Goal: Information Seeking & Learning: Learn about a topic

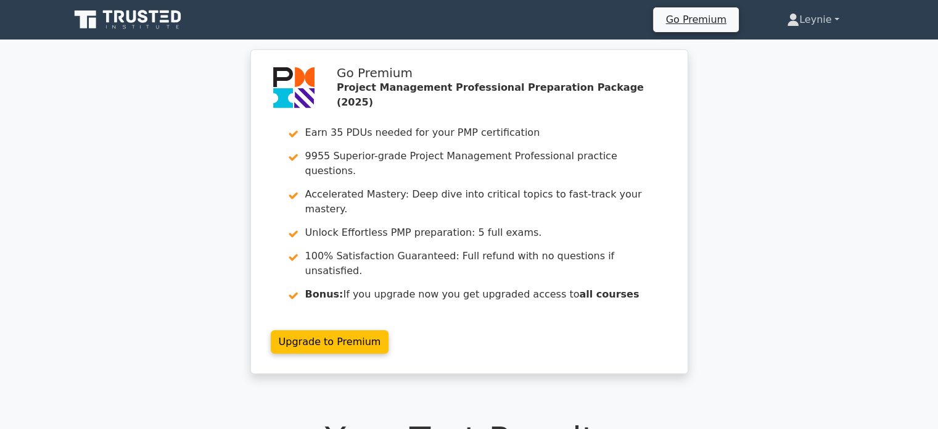
click at [795, 22] on icon at bounding box center [793, 20] width 12 height 12
click at [772, 52] on link "Profile" at bounding box center [806, 49] width 97 height 20
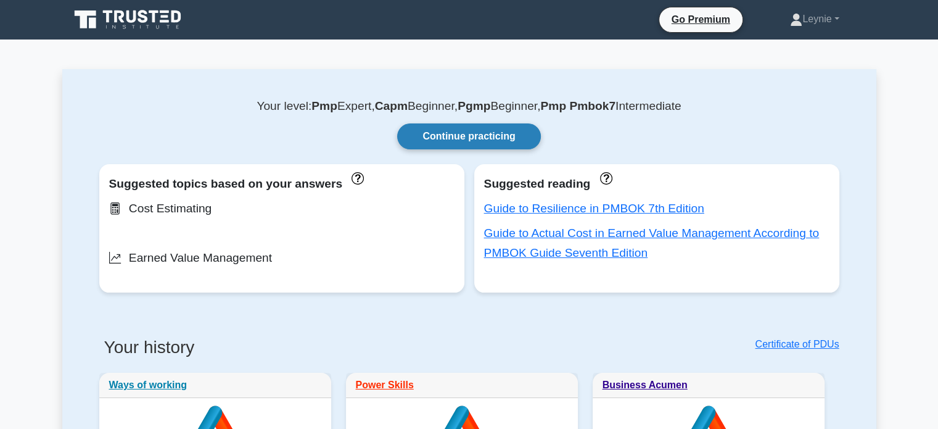
click at [448, 144] on link "Continue practicing" at bounding box center [468, 136] width 143 height 26
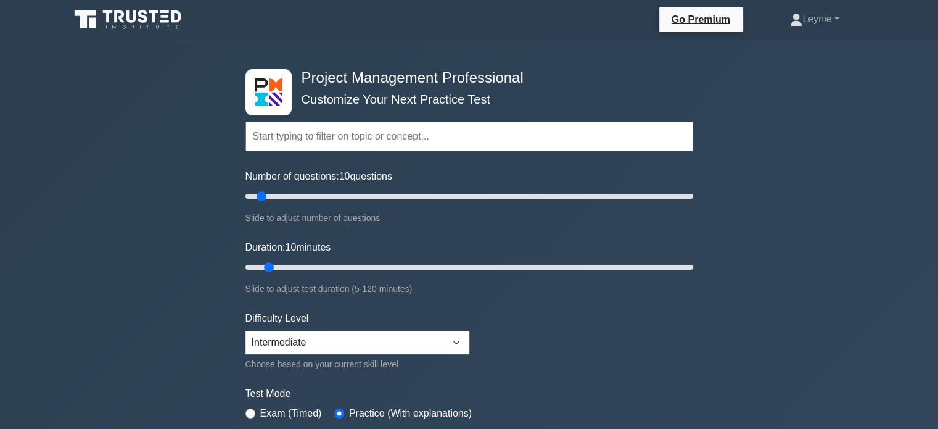
click at [410, 136] on input "text" at bounding box center [470, 137] width 448 height 30
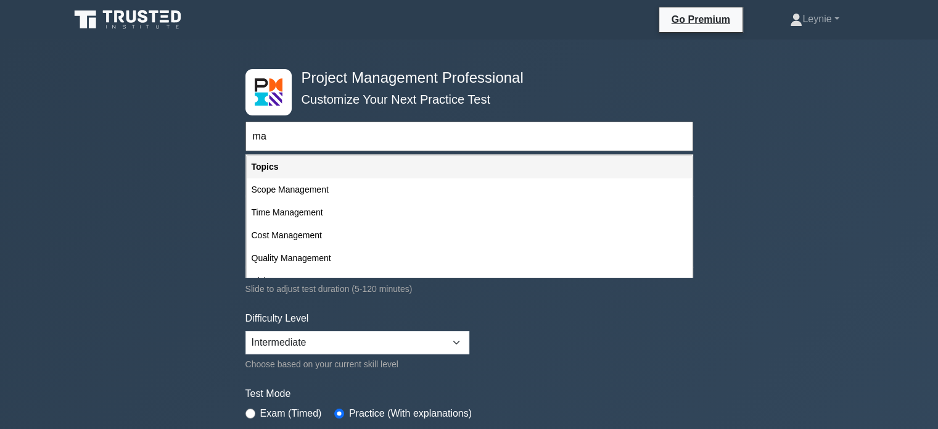
type input "m"
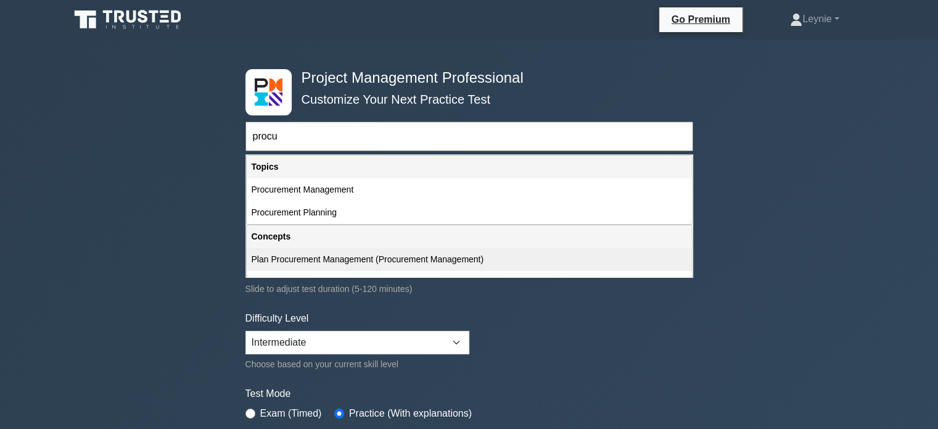
click at [327, 257] on div "Plan Procurement Management (Procurement Management)" at bounding box center [469, 259] width 445 height 23
type input "Plan Procurement Management (Procurement Management)"
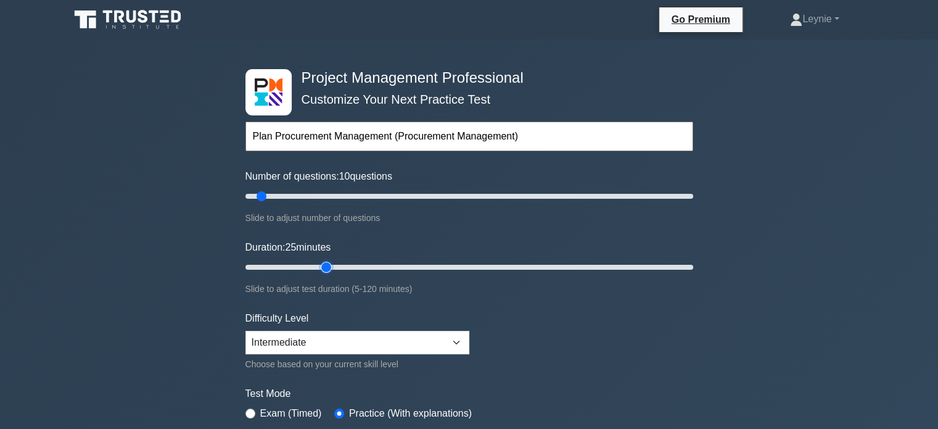
type input "25"
click at [334, 265] on input "Duration: 25 minutes" at bounding box center [470, 267] width 448 height 15
click at [558, 296] on form "Topics Scope Management Time Management Cost Management Quality Management Risk…" at bounding box center [470, 274] width 448 height 381
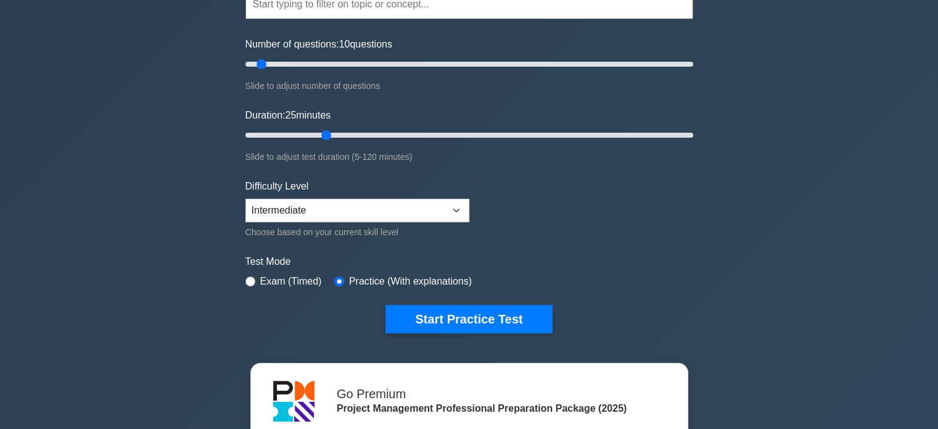
scroll to position [222, 0]
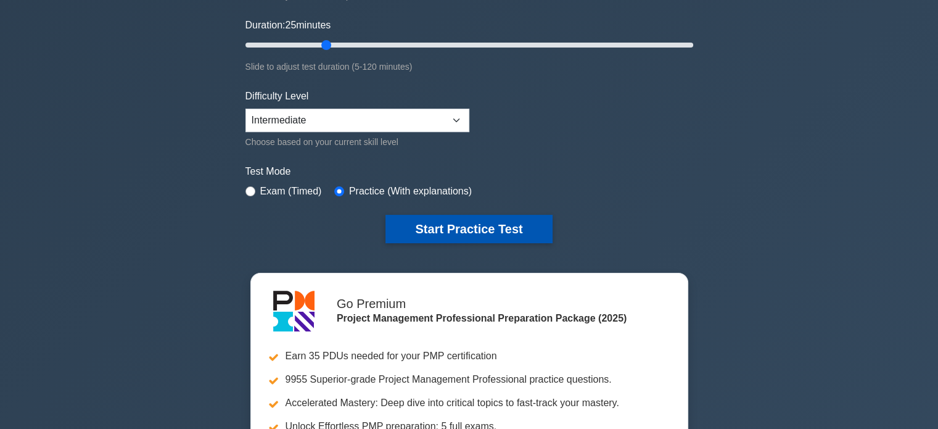
click at [479, 217] on button "Start Practice Test" at bounding box center [469, 229] width 167 height 28
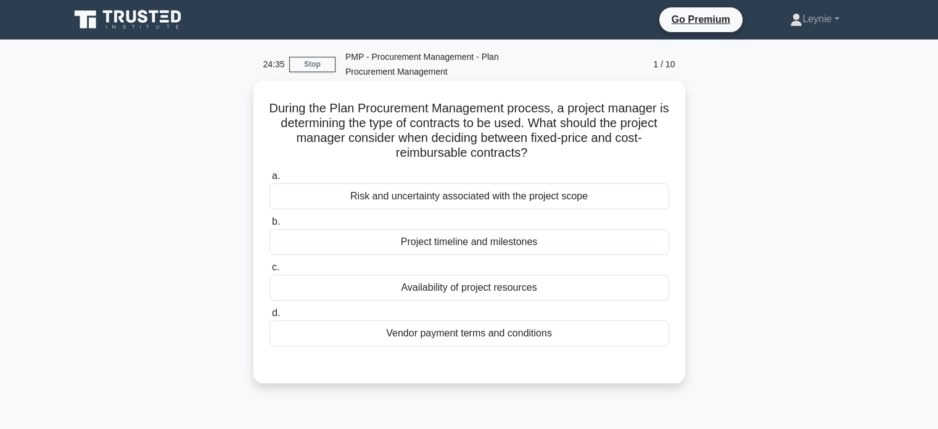
click at [577, 339] on div "Vendor payment terms and conditions" at bounding box center [470, 333] width 400 height 26
click at [270, 317] on input "d. Vendor payment terms and conditions" at bounding box center [270, 313] width 0 height 8
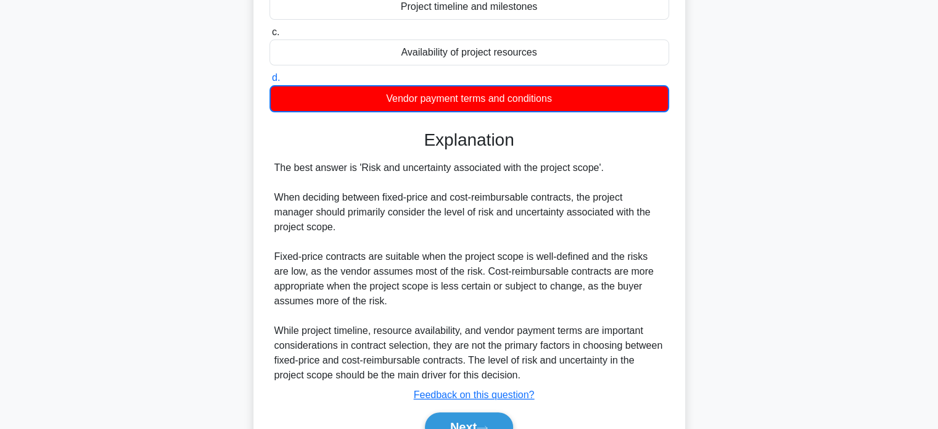
scroll to position [263, 0]
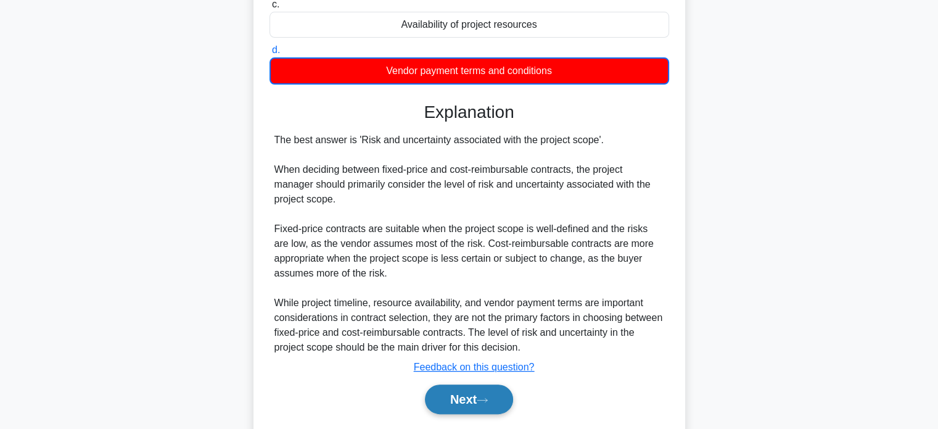
click at [486, 404] on button "Next" at bounding box center [469, 399] width 88 height 30
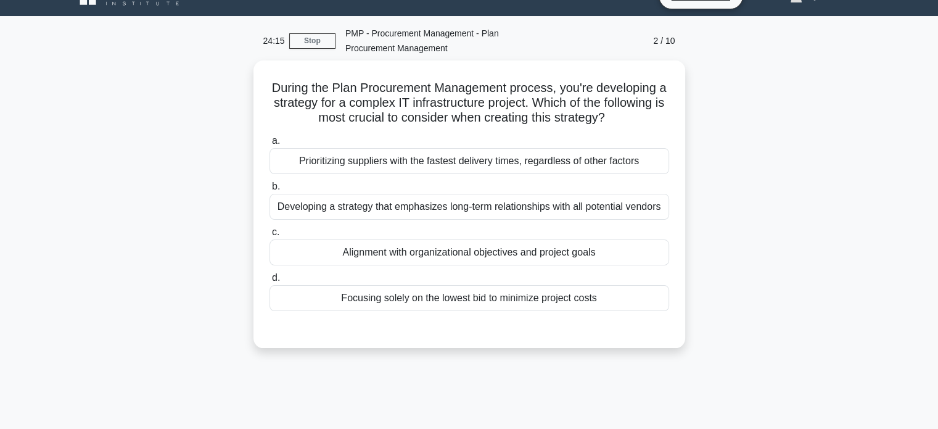
scroll to position [15, 0]
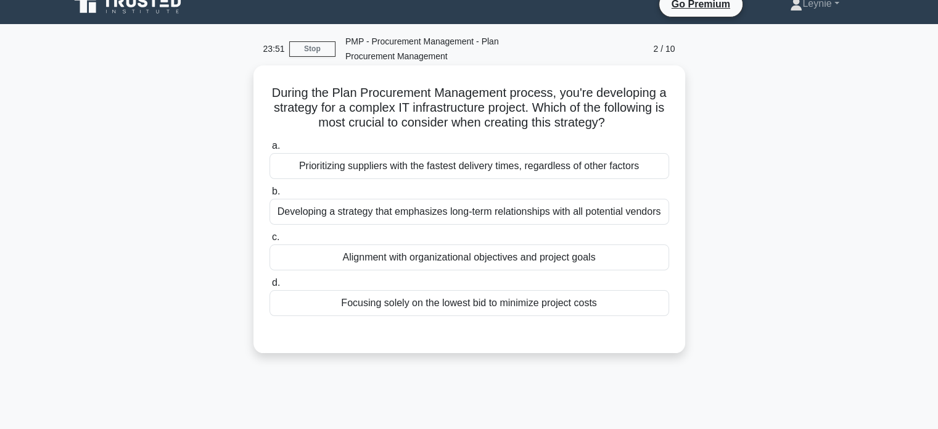
click at [612, 265] on div "Alignment with organizational objectives and project goals" at bounding box center [470, 257] width 400 height 26
click at [270, 241] on input "c. Alignment with organizational objectives and project goals" at bounding box center [270, 237] width 0 height 8
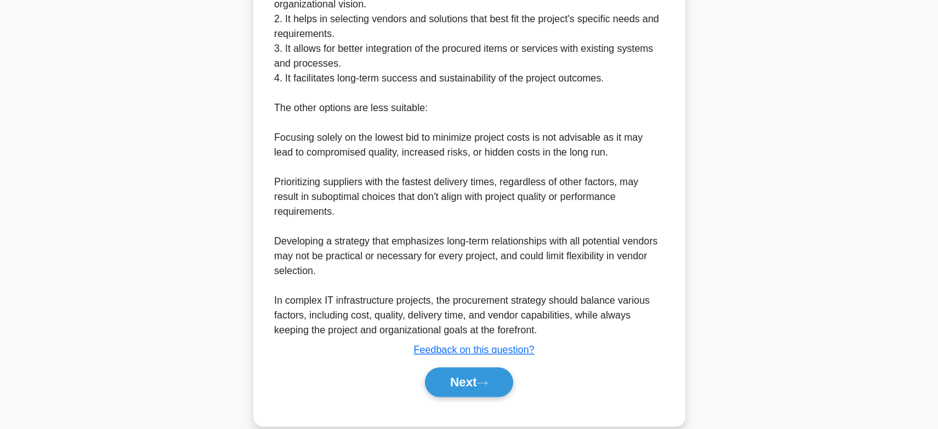
scroll to position [461, 0]
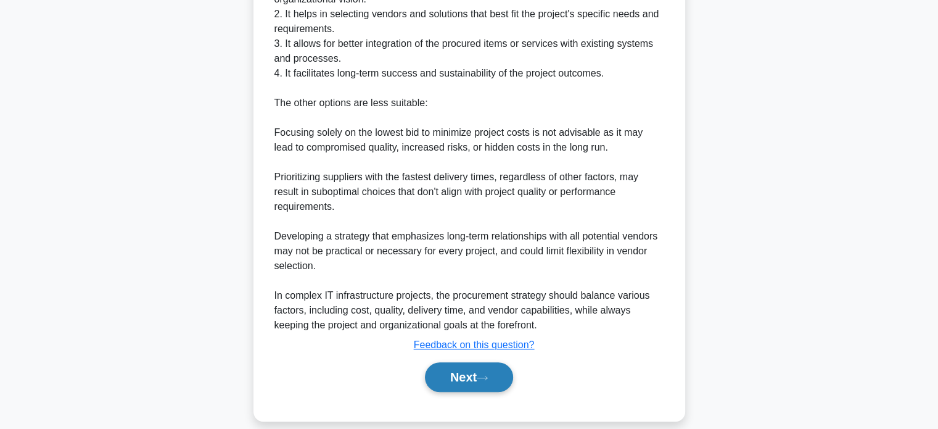
click at [471, 369] on button "Next" at bounding box center [469, 377] width 88 height 30
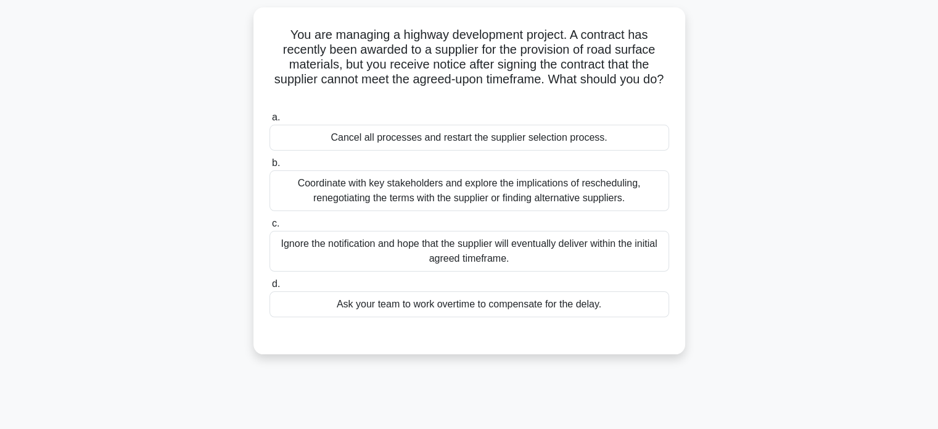
scroll to position [65, 0]
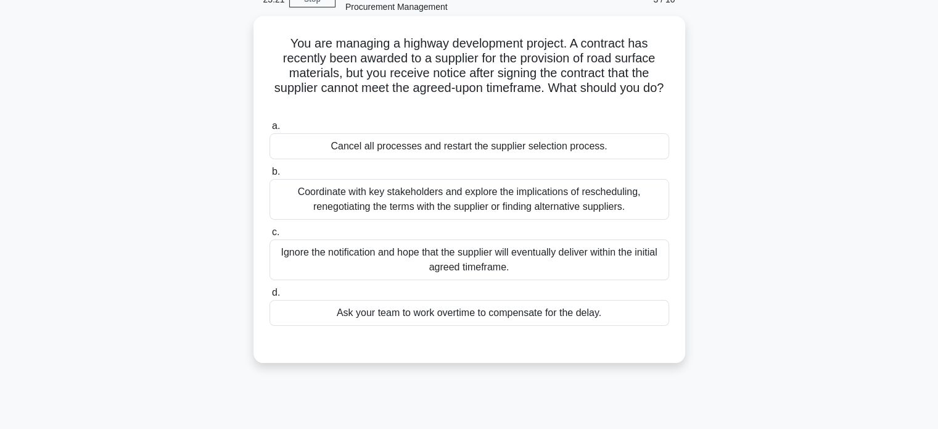
click at [627, 202] on div "Coordinate with key stakeholders and explore the implications of rescheduling, …" at bounding box center [470, 199] width 400 height 41
click at [270, 176] on input "b. Coordinate with key stakeholders and explore the implications of reschedulin…" at bounding box center [270, 172] width 0 height 8
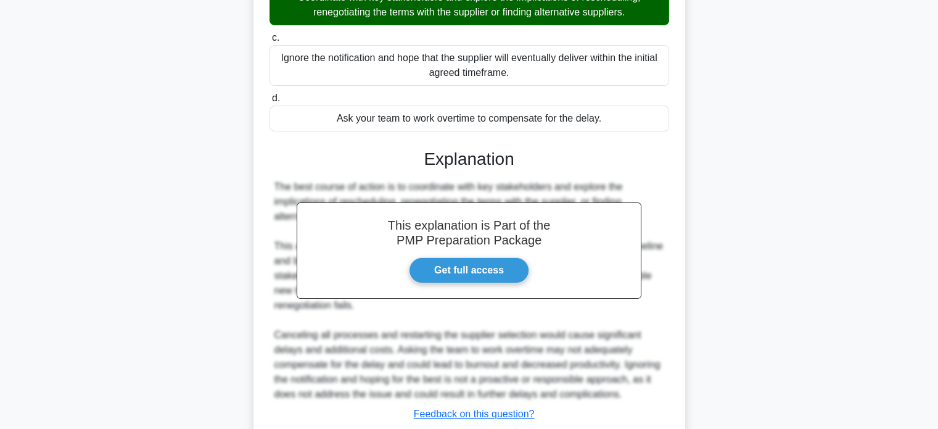
scroll to position [321, 0]
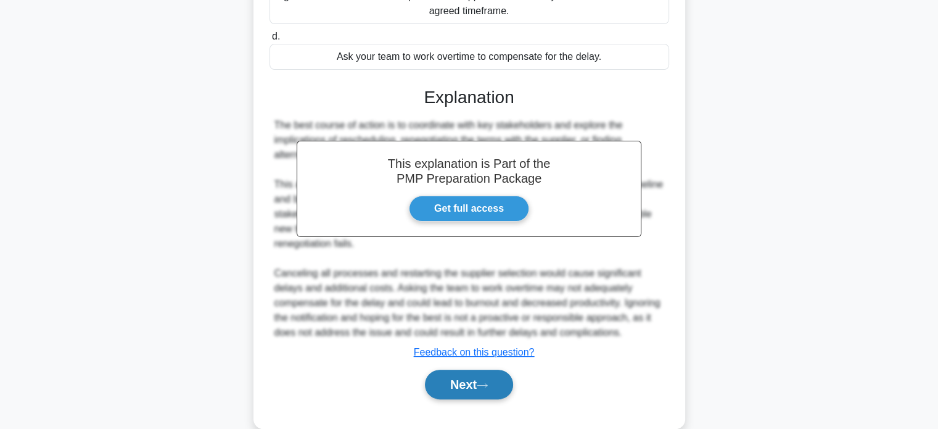
click at [466, 399] on button "Next" at bounding box center [469, 385] width 88 height 30
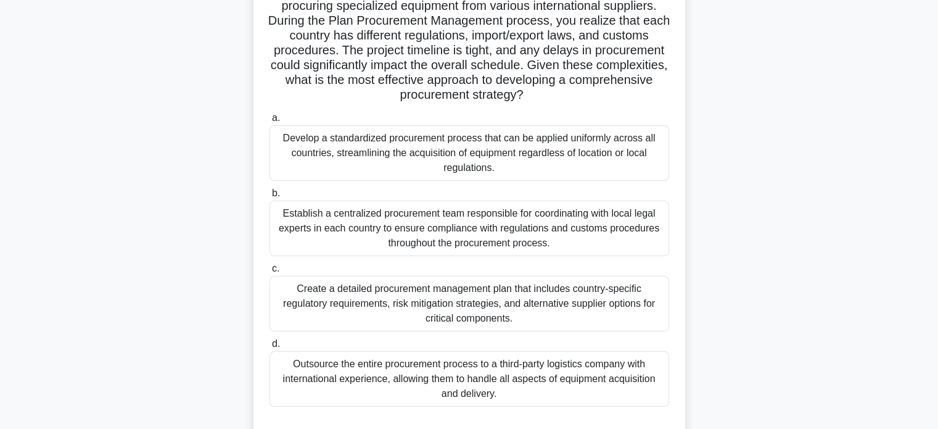
scroll to position [139, 0]
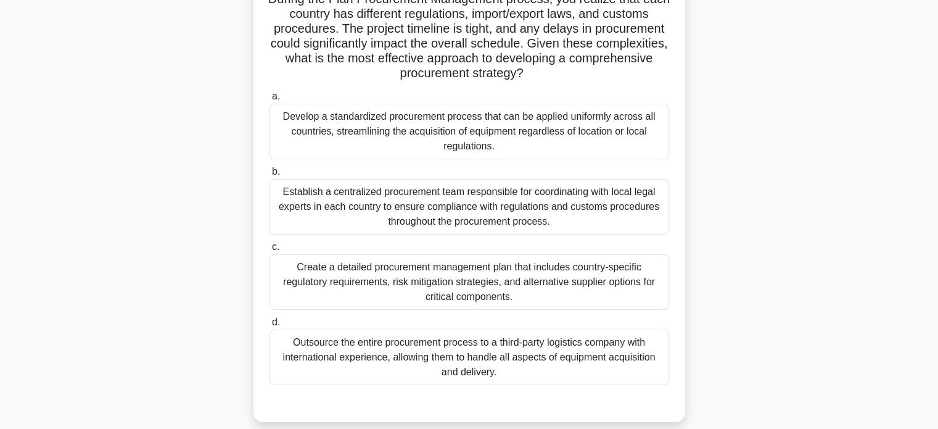
click at [638, 288] on div "Create a detailed procurement management plan that includes country-specific re…" at bounding box center [470, 282] width 400 height 56
click at [270, 251] on input "c. Create a detailed procurement management plan that includes country-specific…" at bounding box center [270, 247] width 0 height 8
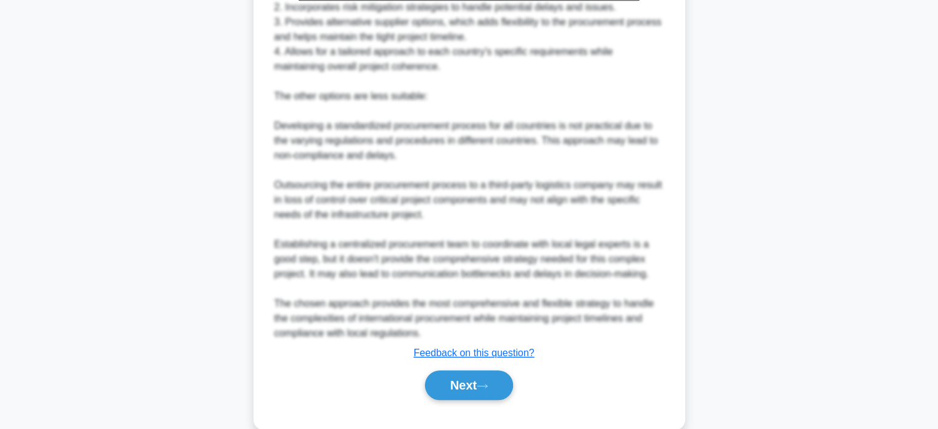
scroll to position [713, 0]
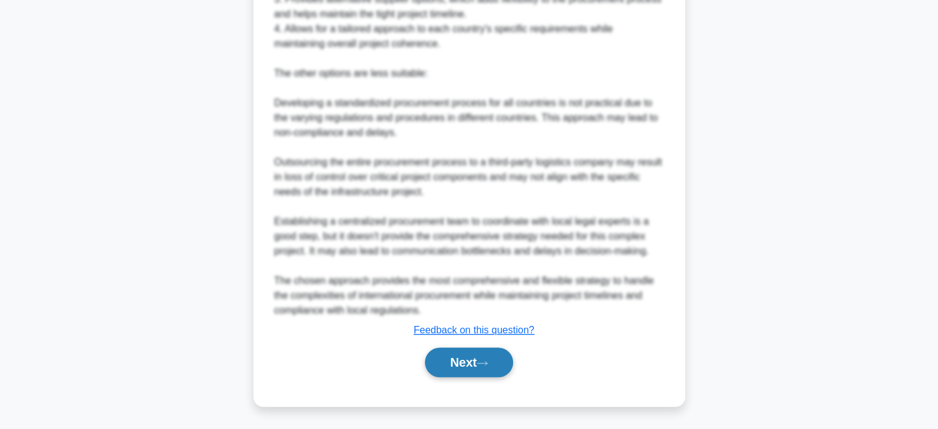
click at [482, 360] on icon at bounding box center [482, 363] width 11 height 7
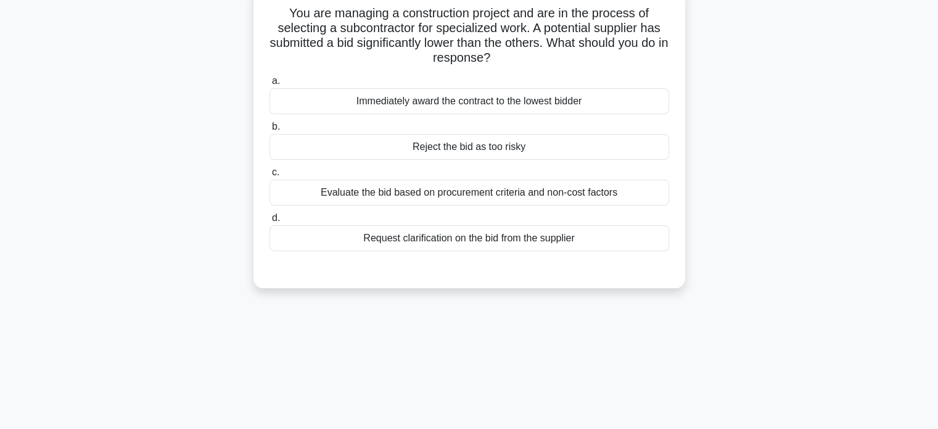
scroll to position [73, 0]
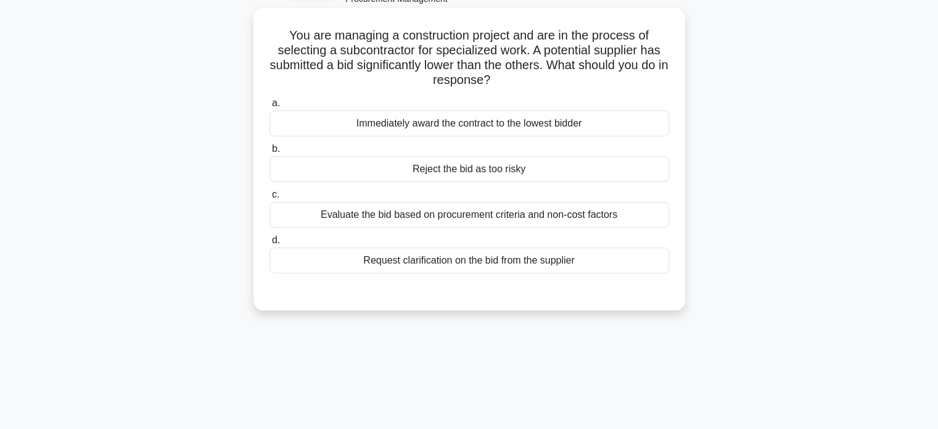
click at [598, 209] on div "Evaluate the bid based on procurement criteria and non-cost factors" at bounding box center [470, 215] width 400 height 26
click at [270, 199] on input "c. Evaluate the bid based on procurement criteria and non-cost factors" at bounding box center [270, 195] width 0 height 8
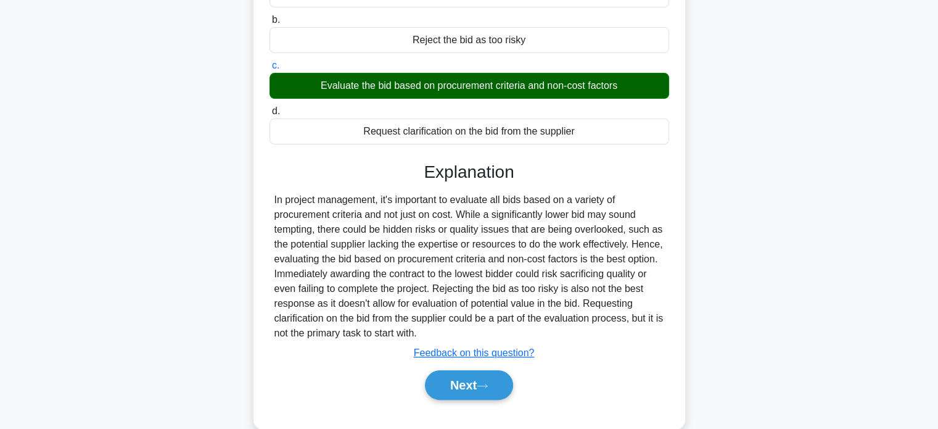
scroll to position [238, 0]
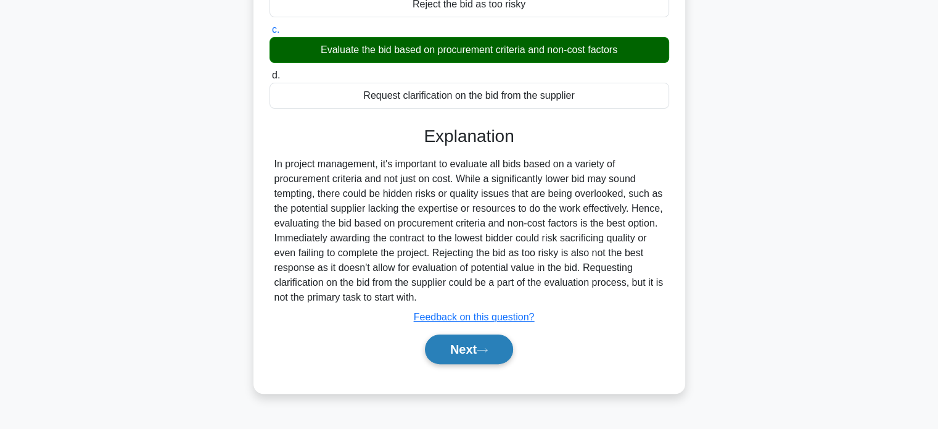
click at [490, 340] on button "Next" at bounding box center [469, 349] width 88 height 30
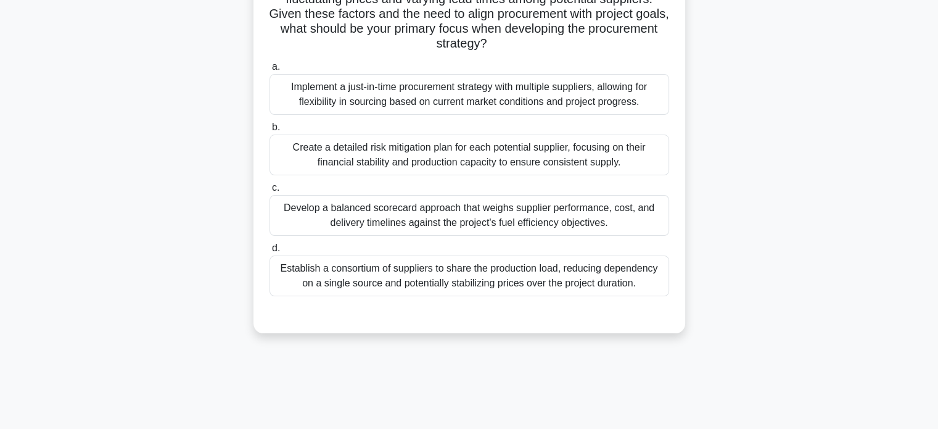
scroll to position [163, 0]
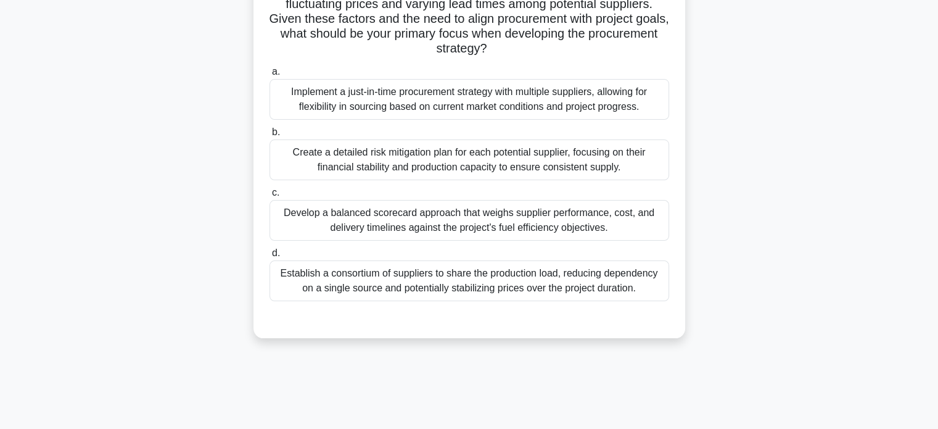
click at [607, 108] on div "Implement a just-in-time procurement strategy with multiple suppliers, allowing…" at bounding box center [470, 99] width 400 height 41
click at [270, 76] on input "a. Implement a just-in-time procurement strategy with multiple suppliers, allow…" at bounding box center [270, 72] width 0 height 8
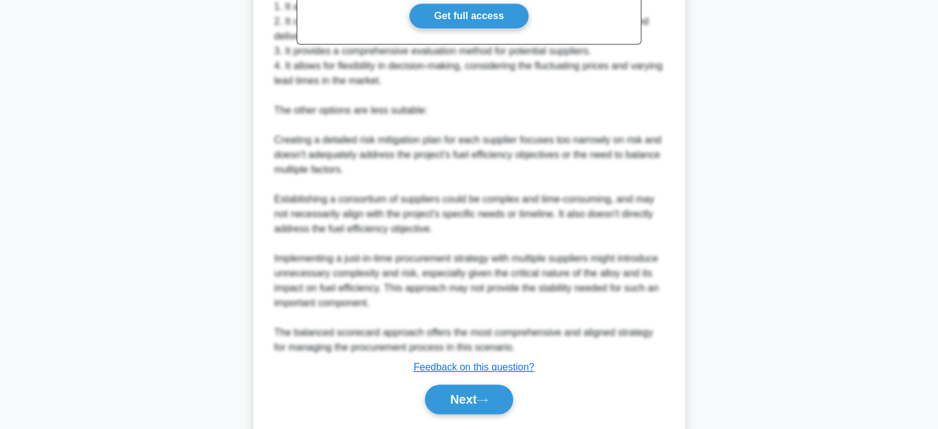
scroll to position [625, 0]
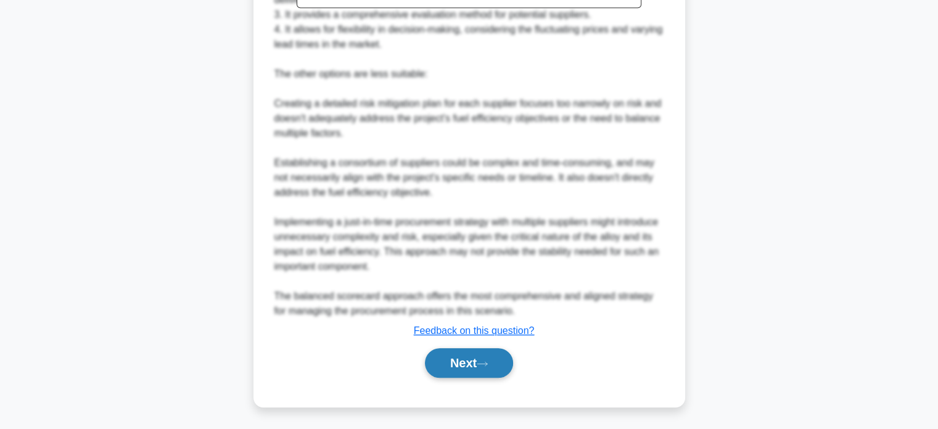
click at [482, 370] on button "Next" at bounding box center [469, 363] width 88 height 30
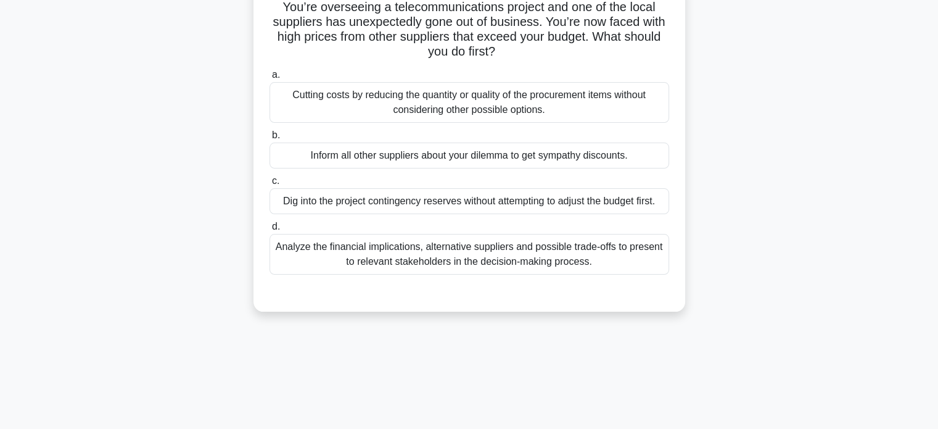
scroll to position [81, 0]
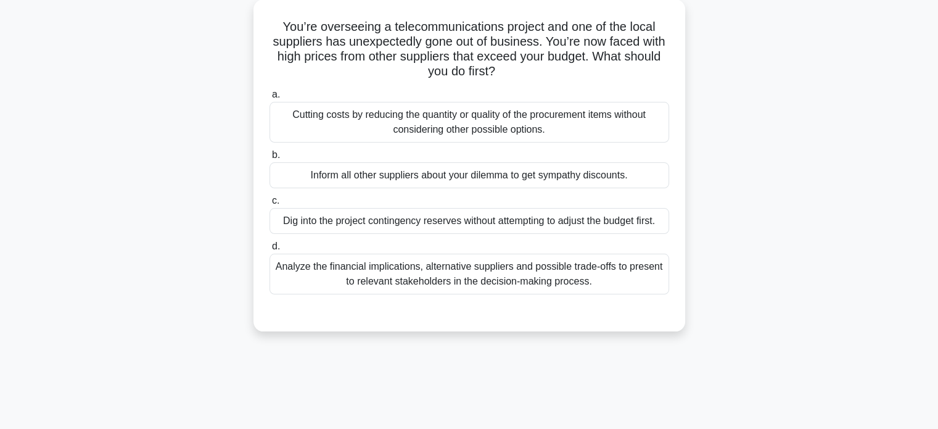
click at [580, 261] on div "Analyze the financial implications, alternative suppliers and possible trade-of…" at bounding box center [470, 274] width 400 height 41
click at [270, 250] on input "d. Analyze the financial implications, alternative suppliers and possible trade…" at bounding box center [270, 246] width 0 height 8
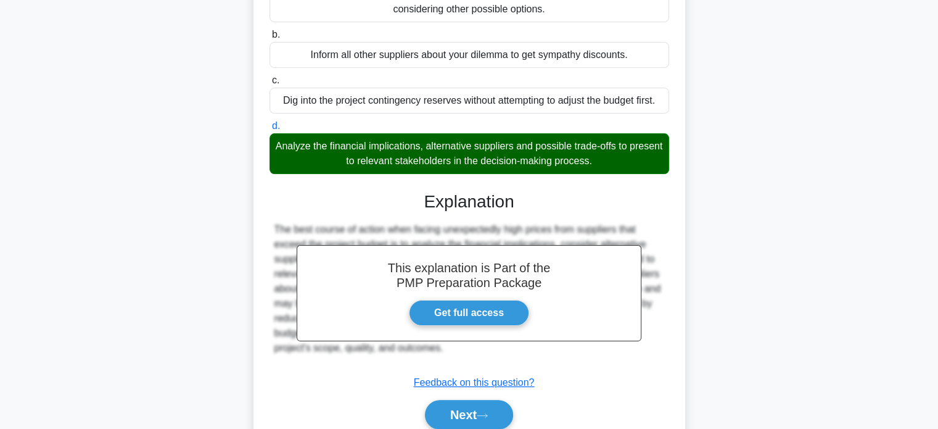
scroll to position [254, 0]
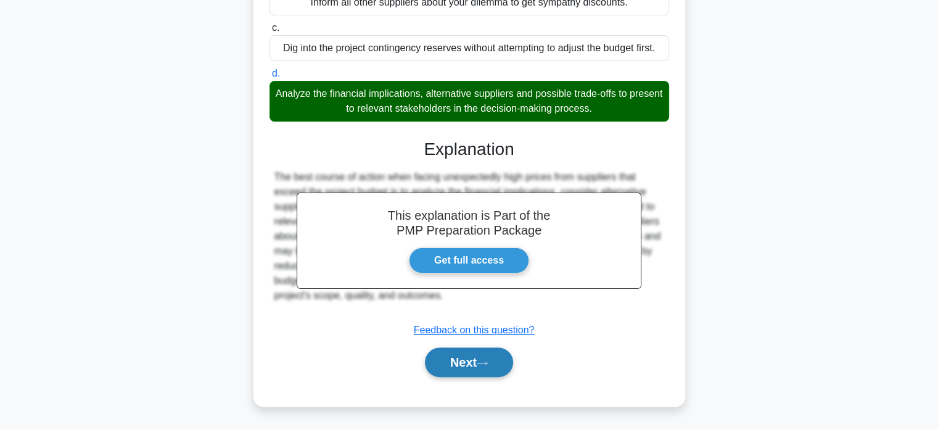
click at [476, 361] on button "Next" at bounding box center [469, 362] width 88 height 30
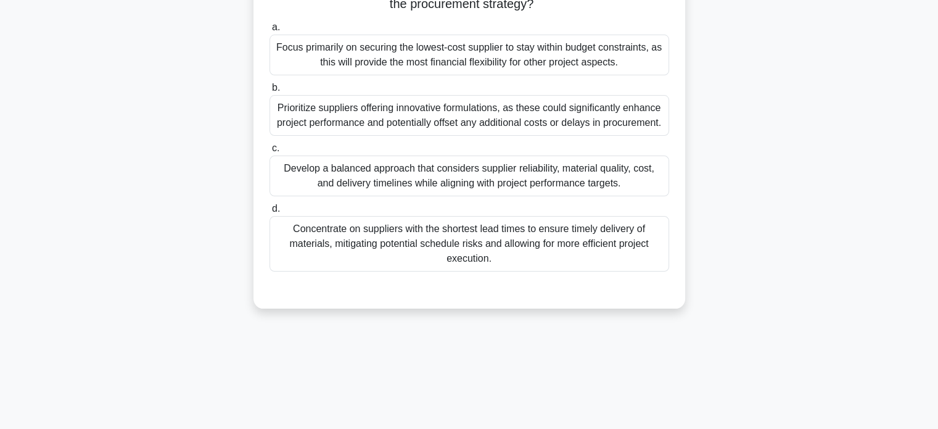
click at [584, 162] on div "Develop a balanced approach that considers supplier reliability, material quali…" at bounding box center [470, 175] width 400 height 41
click at [270, 152] on input "c. Develop a balanced approach that considers supplier reliability, material qu…" at bounding box center [270, 148] width 0 height 8
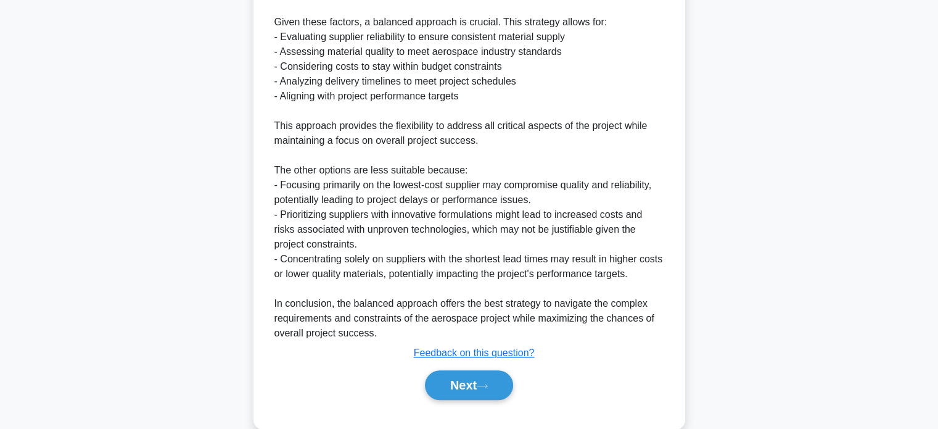
scroll to position [817, 0]
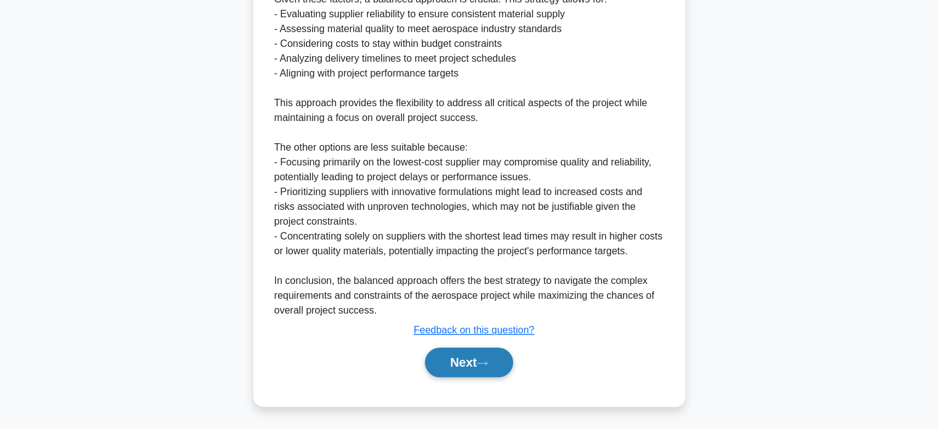
click at [497, 352] on button "Next" at bounding box center [469, 362] width 88 height 30
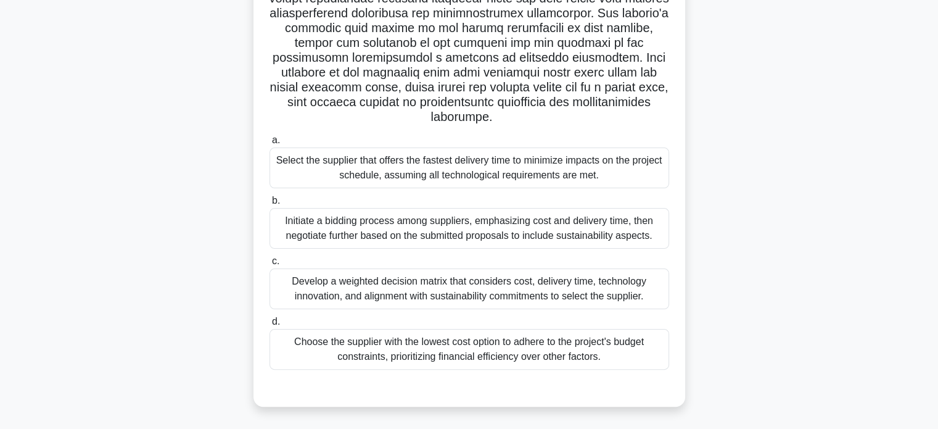
click at [637, 225] on div "Initiate a bidding process among suppliers, emphasizing cost and delivery time,…" at bounding box center [470, 228] width 400 height 41
click at [270, 205] on input "b. Initiate a bidding process among suppliers, emphasizing cost and delivery ti…" at bounding box center [270, 201] width 0 height 8
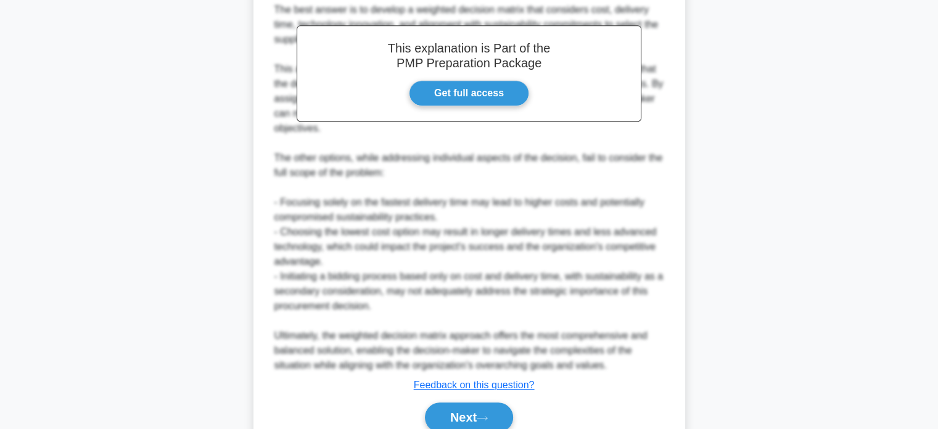
scroll to position [714, 0]
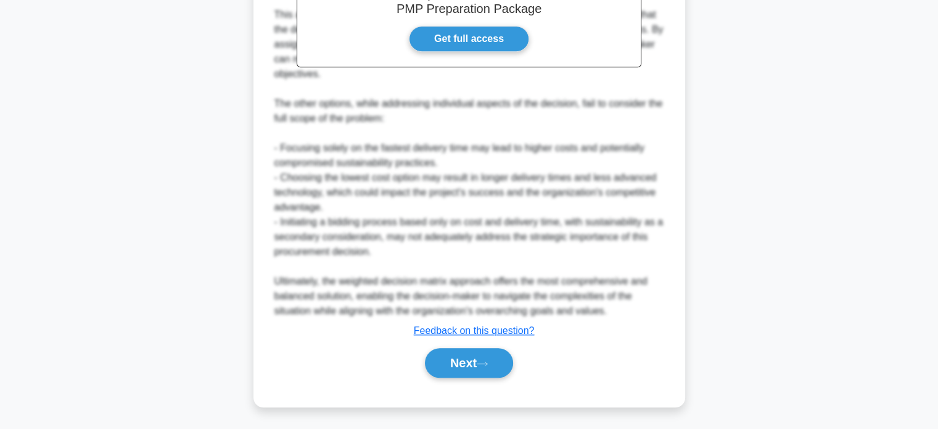
click at [618, 377] on div "Next" at bounding box center [470, 362] width 400 height 39
click at [479, 371] on button "Next" at bounding box center [469, 363] width 88 height 30
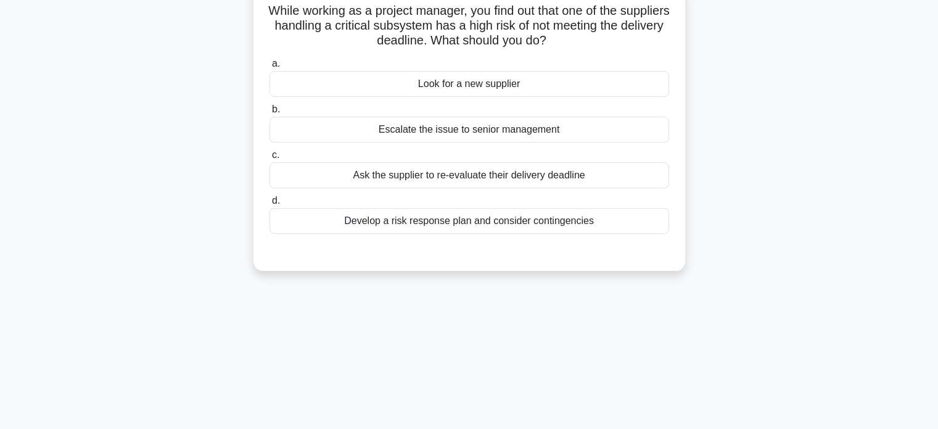
scroll to position [89, 0]
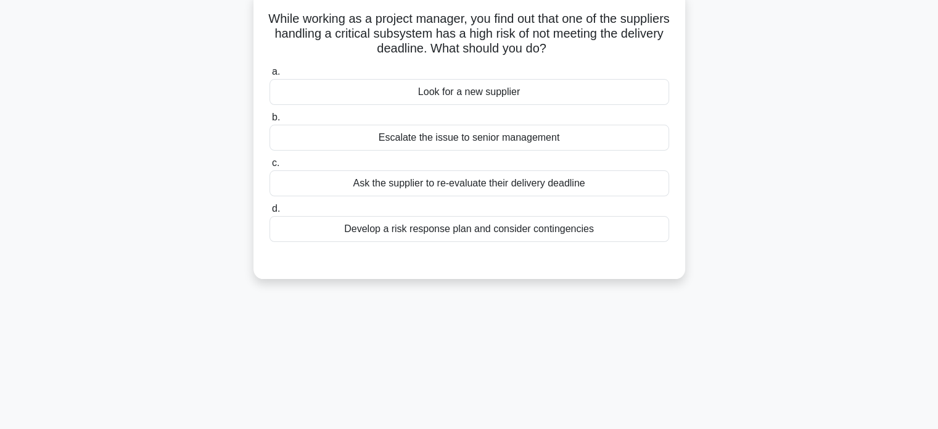
click at [563, 223] on div "Develop a risk response plan and consider contingencies" at bounding box center [470, 229] width 400 height 26
click at [270, 213] on input "d. Develop a risk response plan and consider contingencies" at bounding box center [270, 209] width 0 height 8
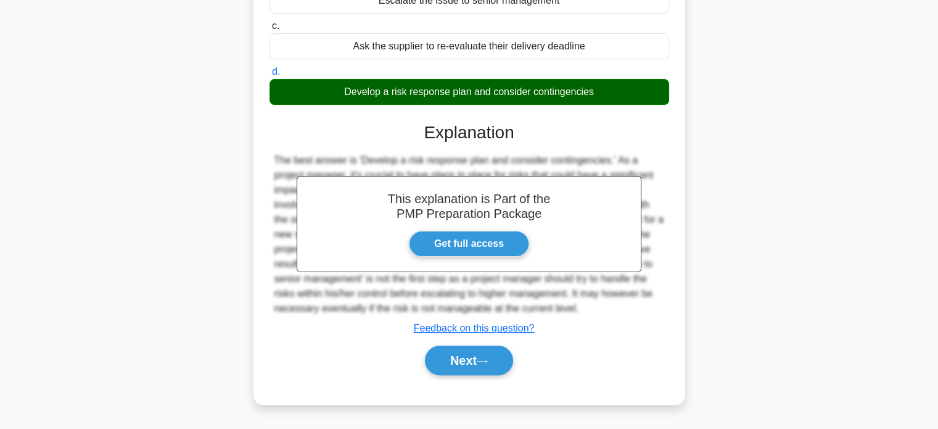
scroll to position [238, 0]
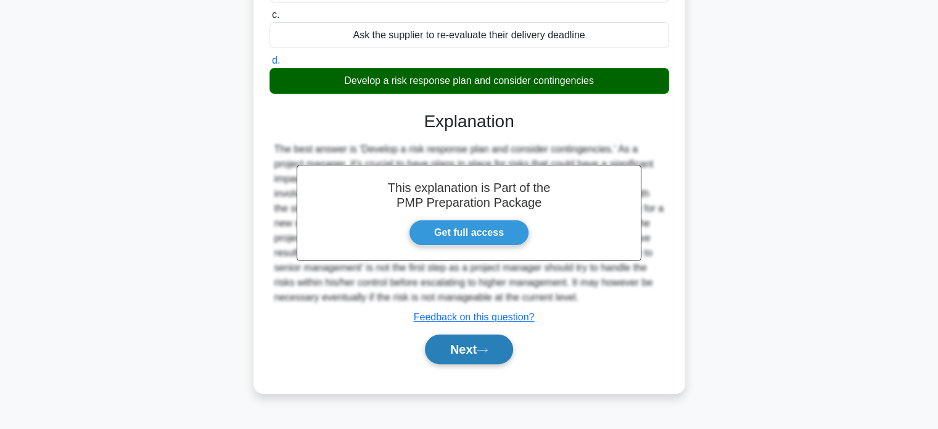
click at [477, 355] on button "Next" at bounding box center [469, 349] width 88 height 30
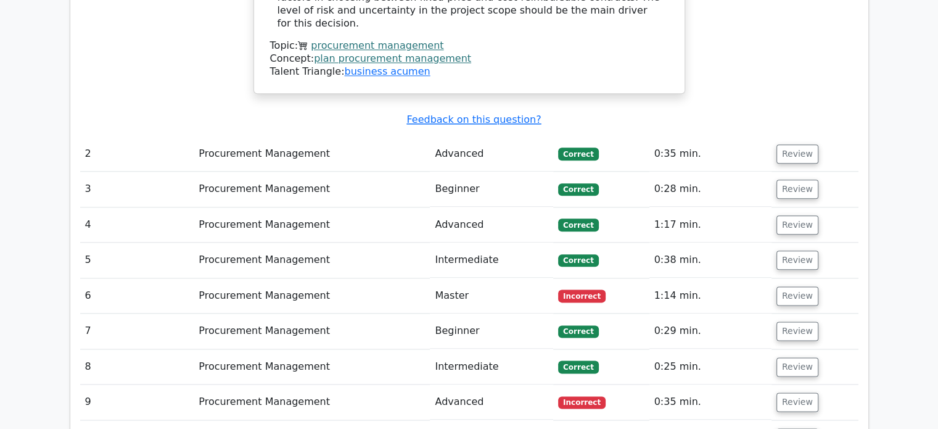
scroll to position [1505, 0]
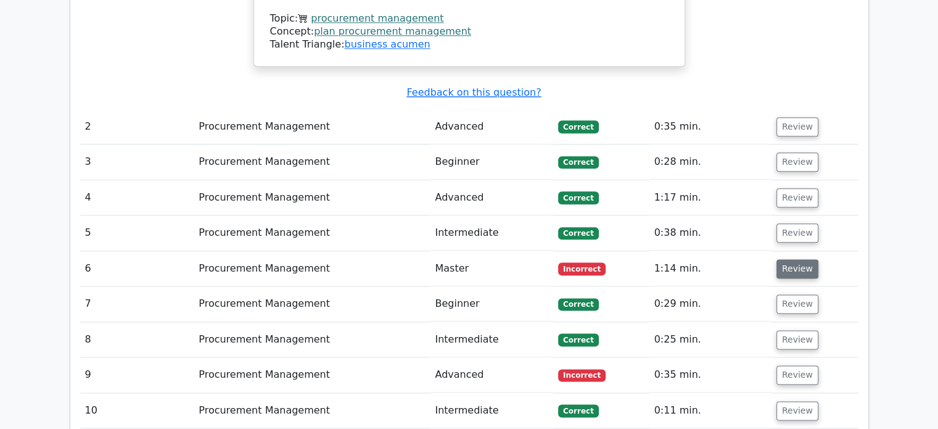
click at [797, 259] on button "Review" at bounding box center [798, 268] width 42 height 19
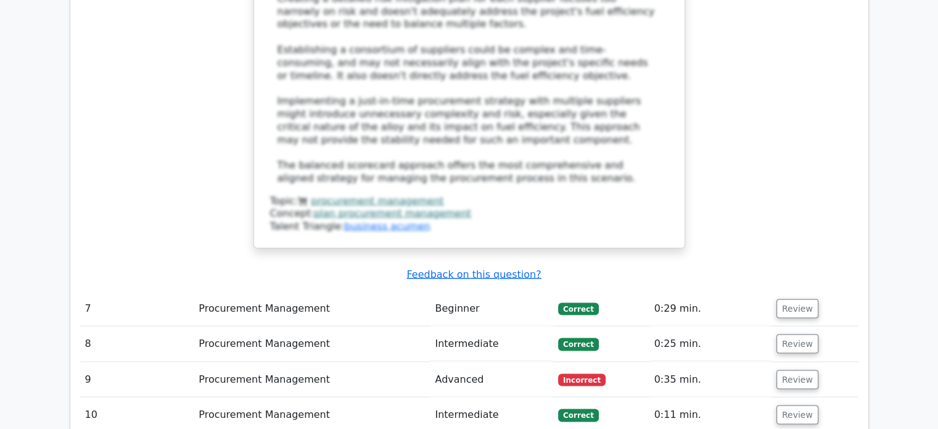
scroll to position [2475, 0]
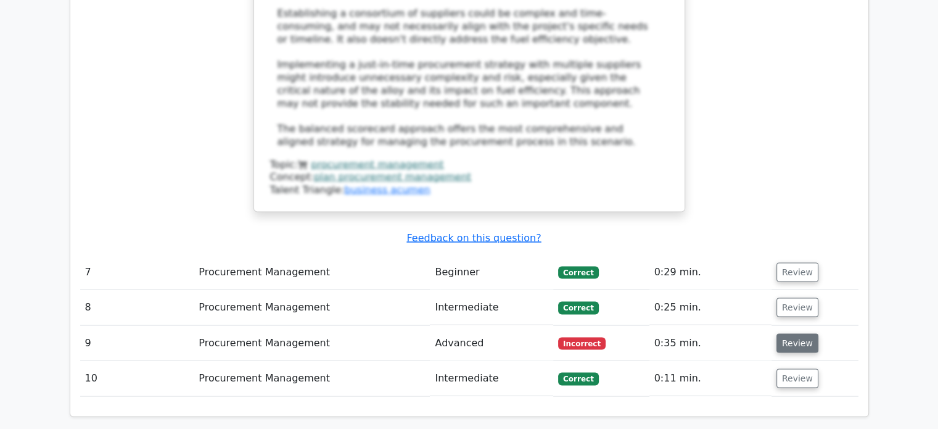
click at [790, 334] on button "Review" at bounding box center [798, 343] width 42 height 19
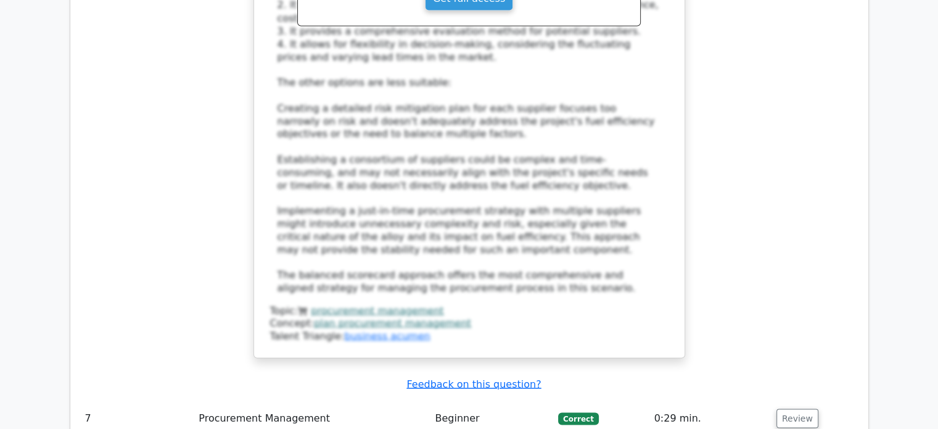
scroll to position [2327, 0]
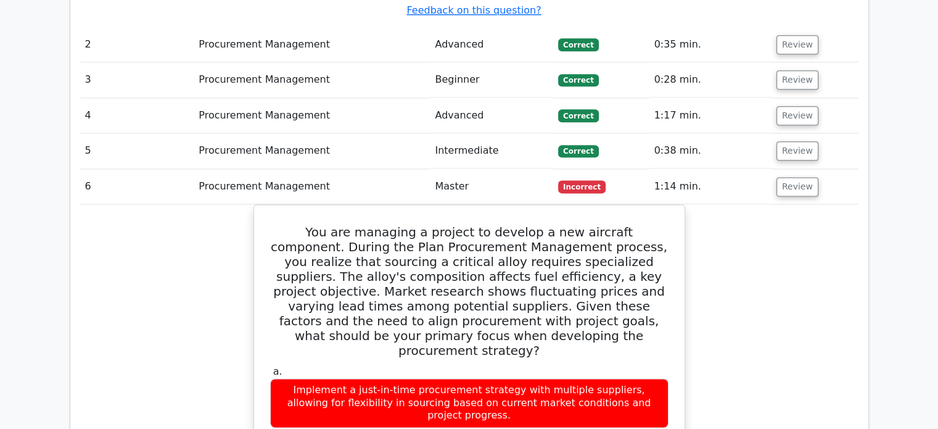
scroll to position [1537, 0]
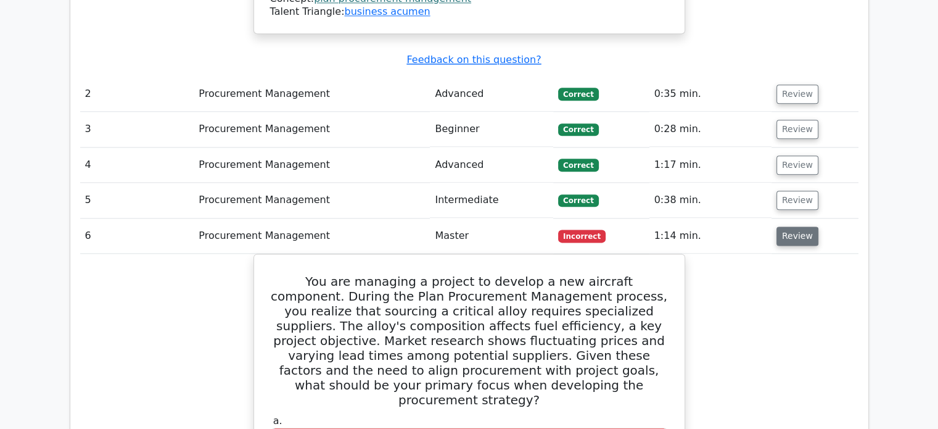
click at [788, 226] on button "Review" at bounding box center [798, 235] width 42 height 19
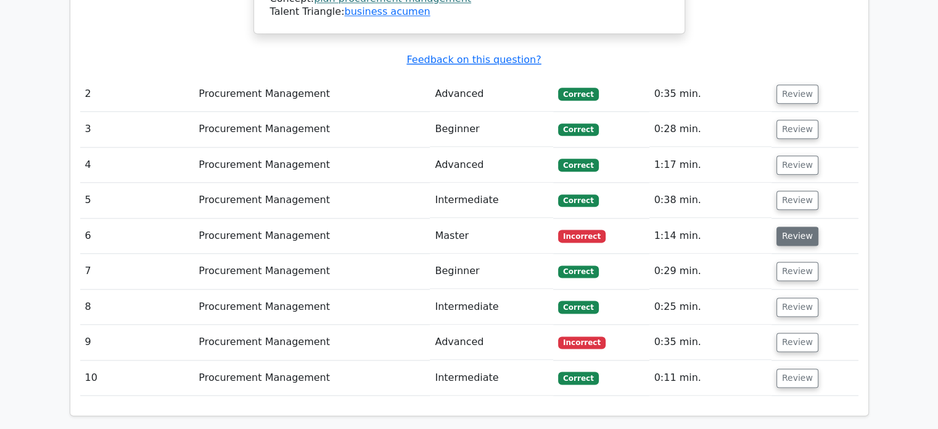
scroll to position [1513, 0]
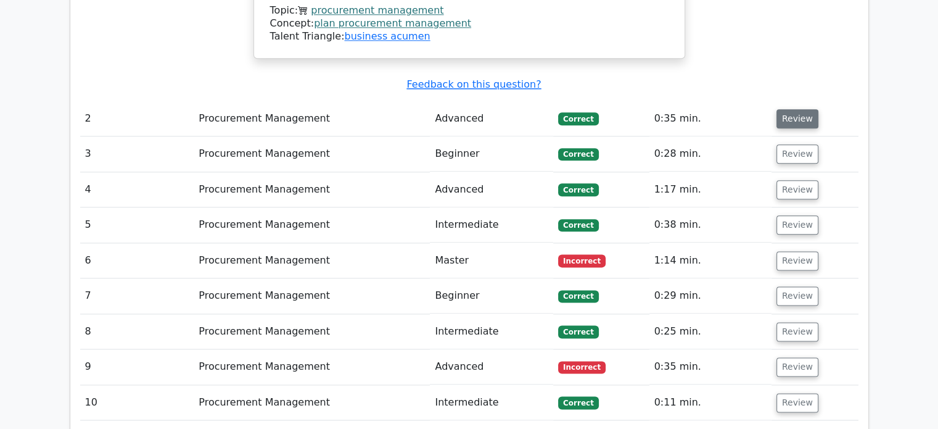
click at [795, 109] on button "Review" at bounding box center [798, 118] width 42 height 19
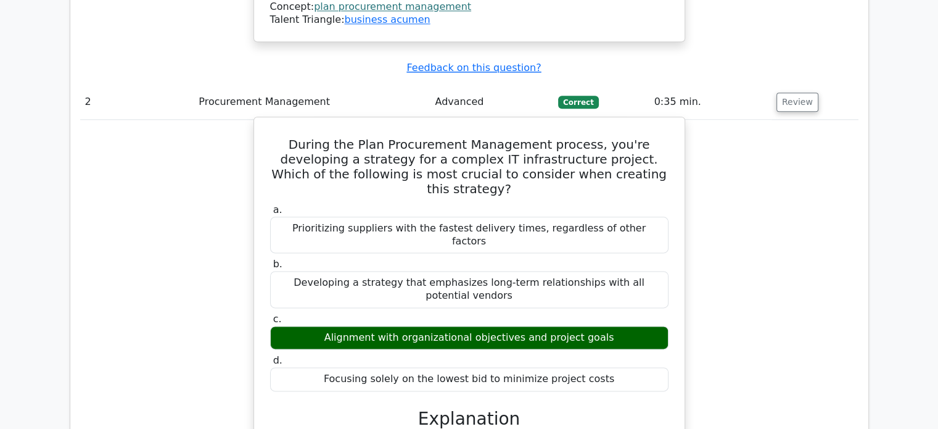
scroll to position [1488, 0]
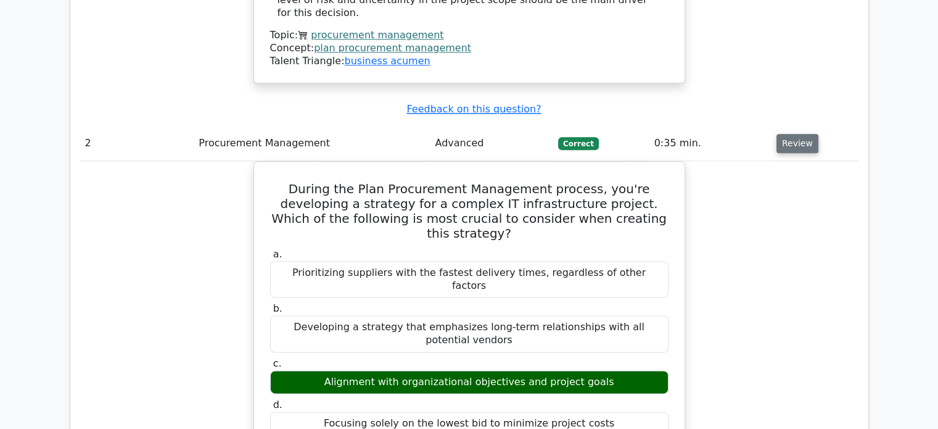
click at [792, 134] on button "Review" at bounding box center [798, 143] width 42 height 19
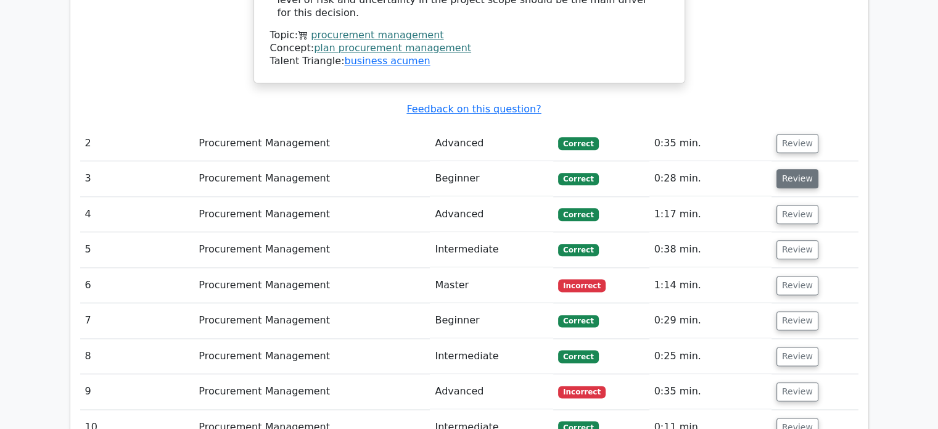
click at [785, 169] on button "Review" at bounding box center [798, 178] width 42 height 19
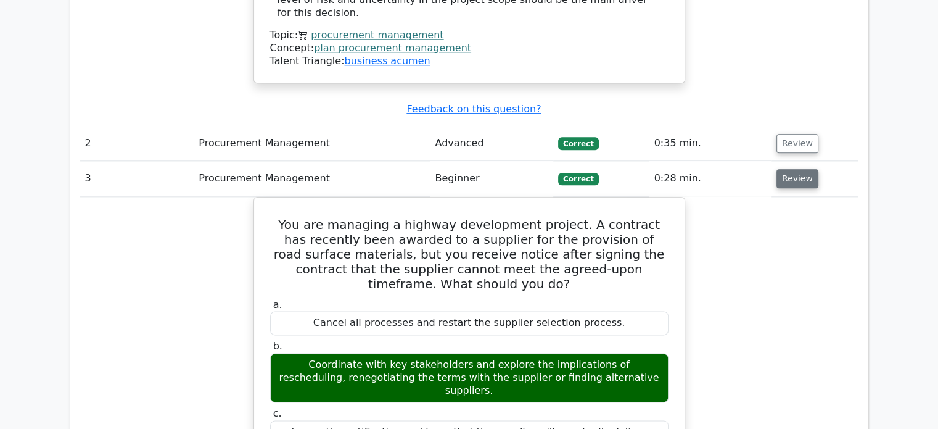
click at [785, 169] on button "Review" at bounding box center [798, 178] width 42 height 19
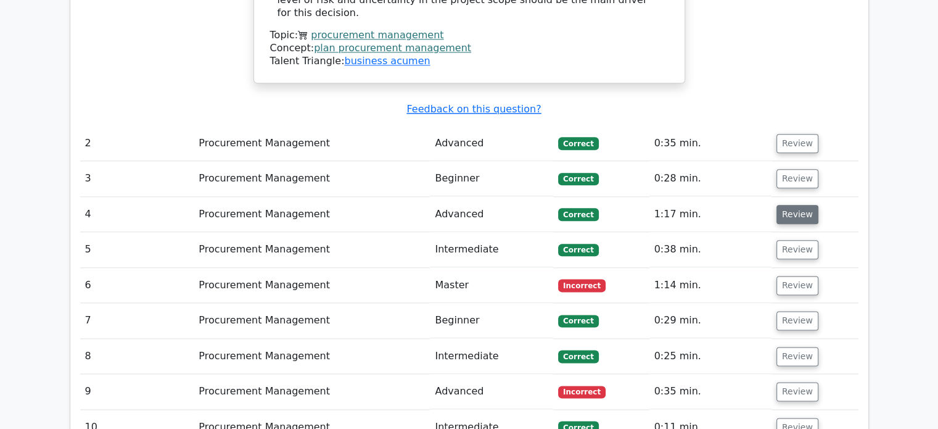
click at [787, 205] on button "Review" at bounding box center [798, 214] width 42 height 19
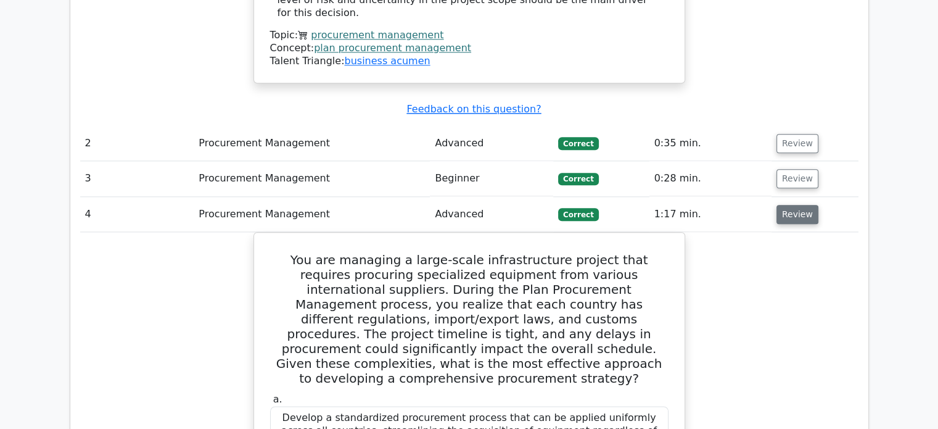
click at [787, 205] on button "Review" at bounding box center [798, 214] width 42 height 19
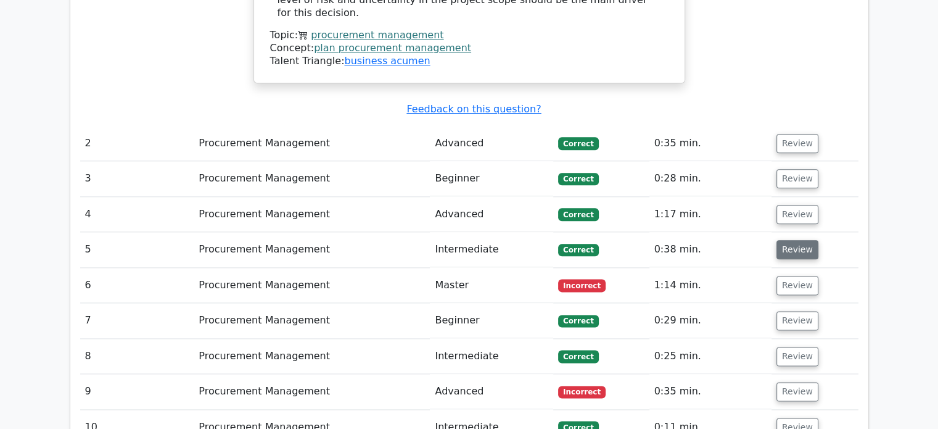
click at [788, 240] on button "Review" at bounding box center [798, 249] width 42 height 19
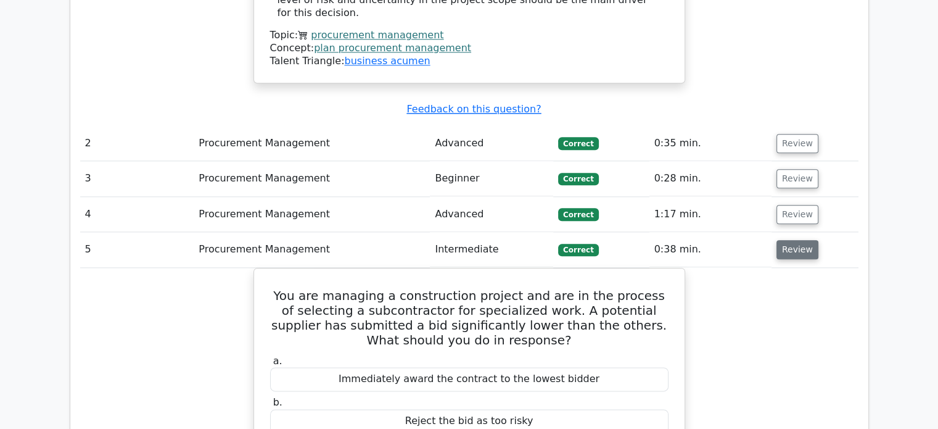
click at [788, 240] on button "Review" at bounding box center [798, 249] width 42 height 19
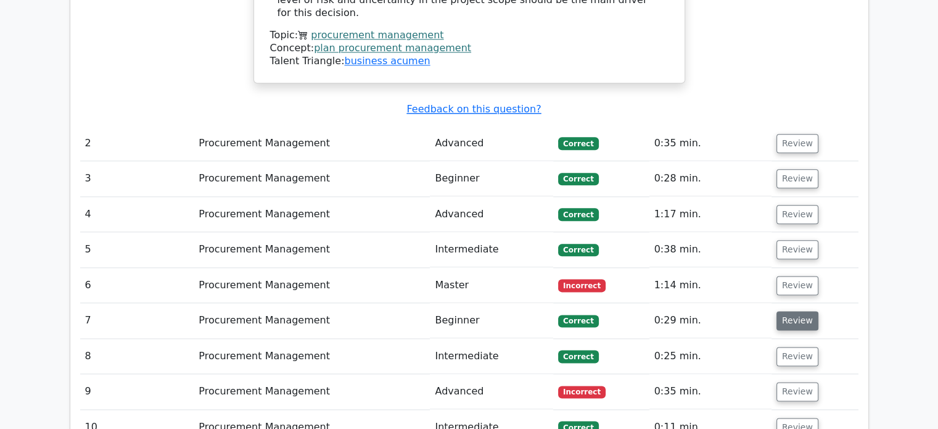
click at [789, 311] on button "Review" at bounding box center [798, 320] width 42 height 19
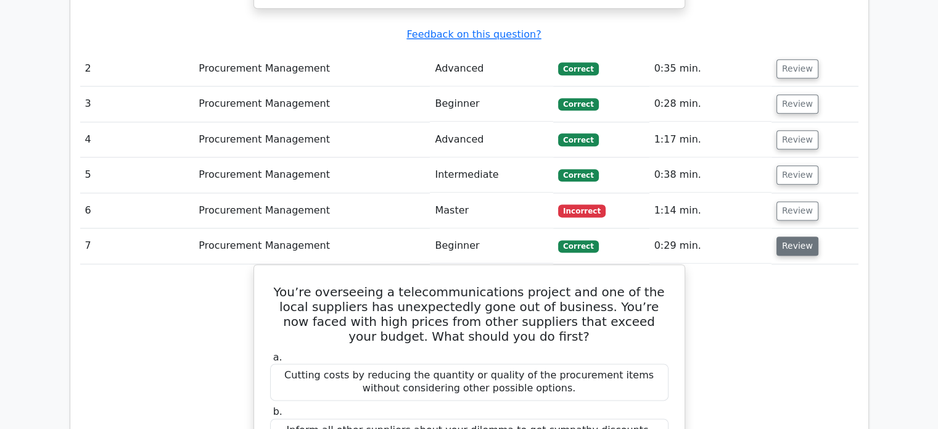
scroll to position [1562, 0]
click at [793, 237] on button "Review" at bounding box center [798, 246] width 42 height 19
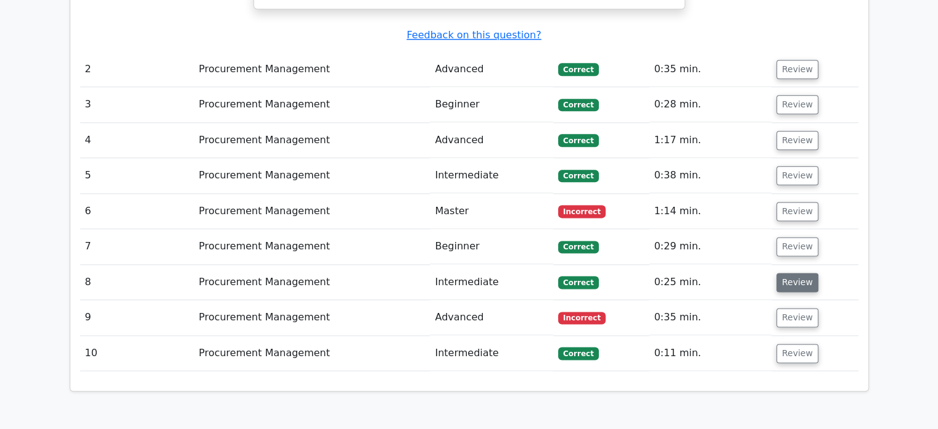
click at [790, 273] on button "Review" at bounding box center [798, 282] width 42 height 19
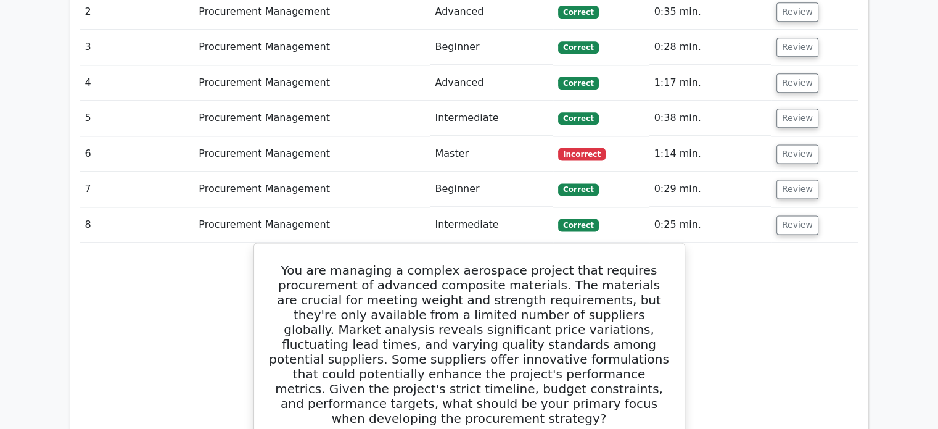
scroll to position [1513, 0]
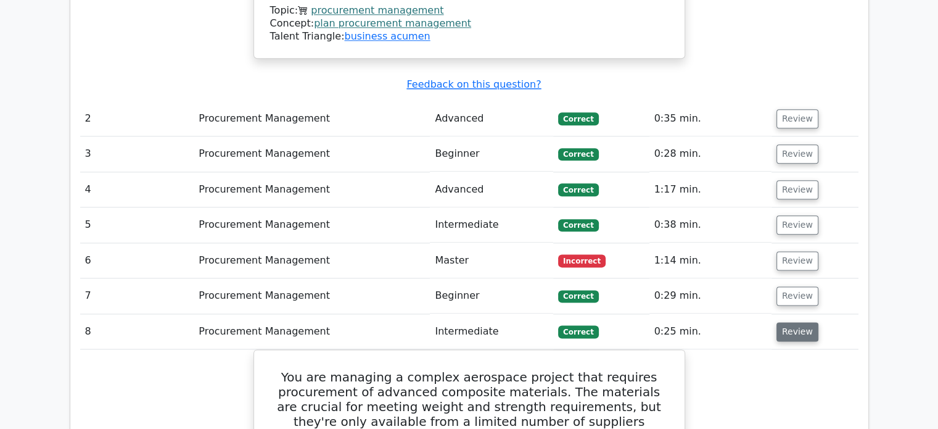
click at [796, 322] on button "Review" at bounding box center [798, 331] width 42 height 19
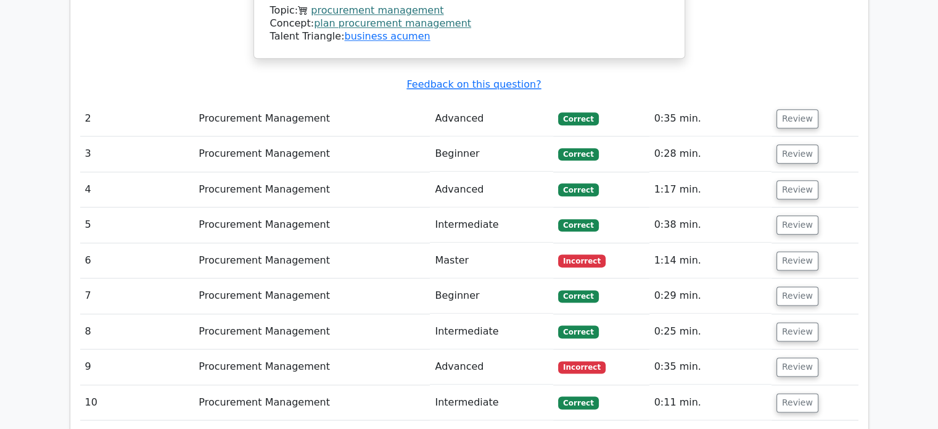
click at [790, 385] on td "Review" at bounding box center [815, 402] width 87 height 35
click at [792, 393] on button "Review" at bounding box center [798, 402] width 42 height 19
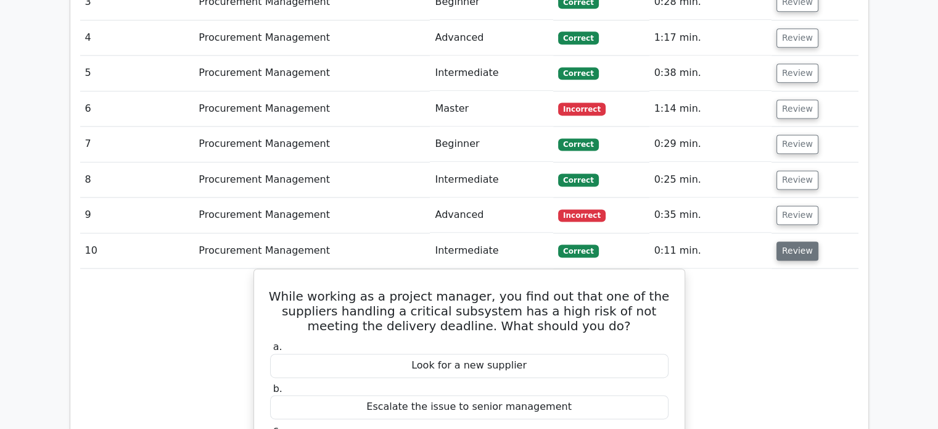
scroll to position [1661, 0]
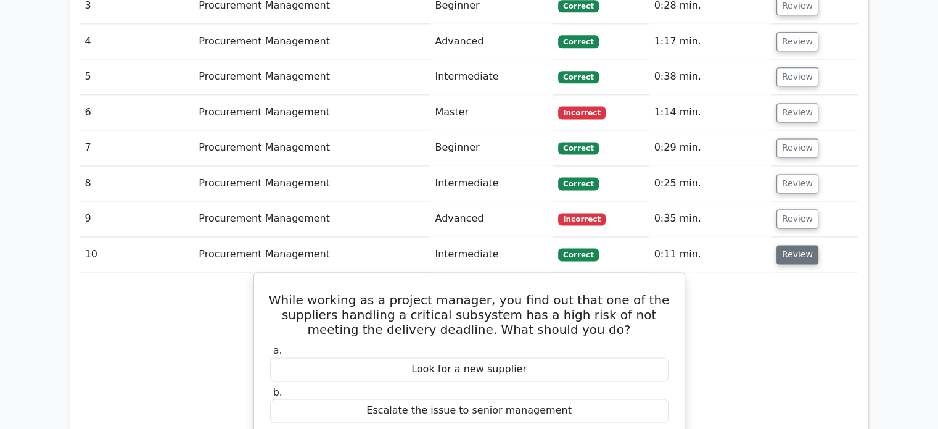
click at [788, 245] on button "Review" at bounding box center [798, 254] width 42 height 19
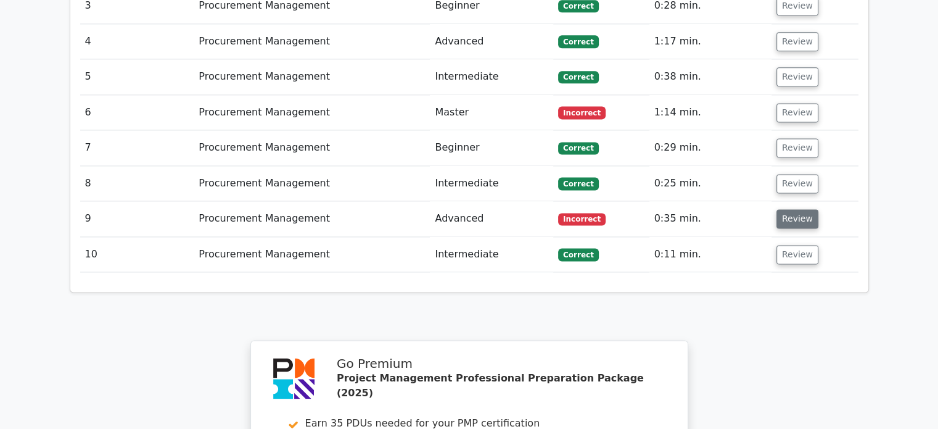
click at [784, 209] on button "Review" at bounding box center [798, 218] width 42 height 19
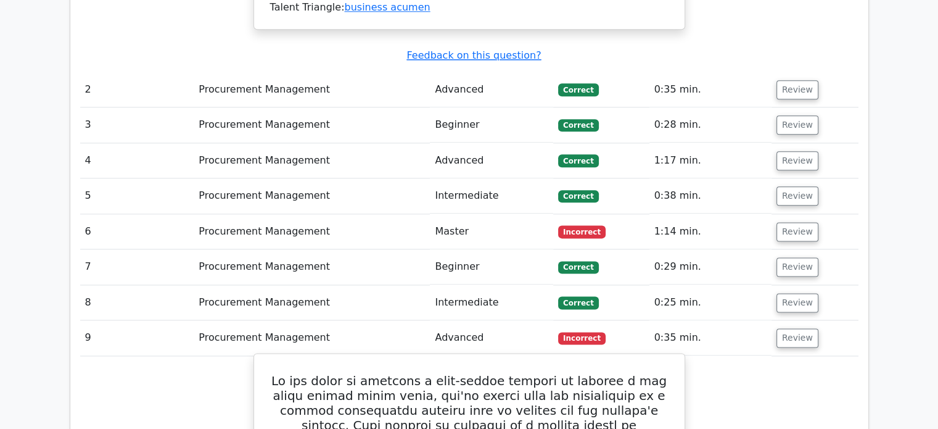
scroll to position [1537, 0]
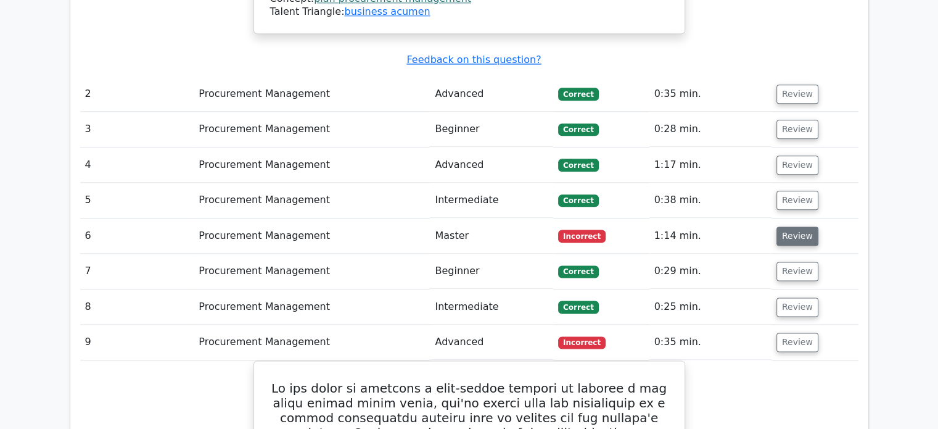
click at [777, 226] on button "Review" at bounding box center [798, 235] width 42 height 19
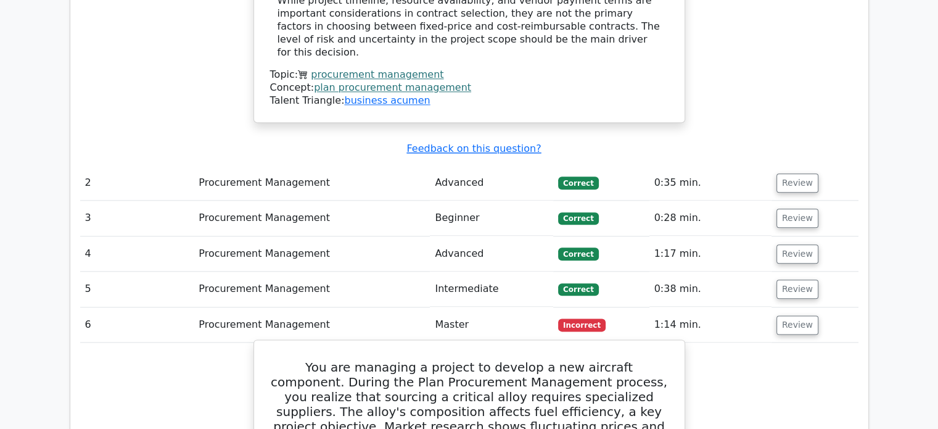
scroll to position [1414, 0]
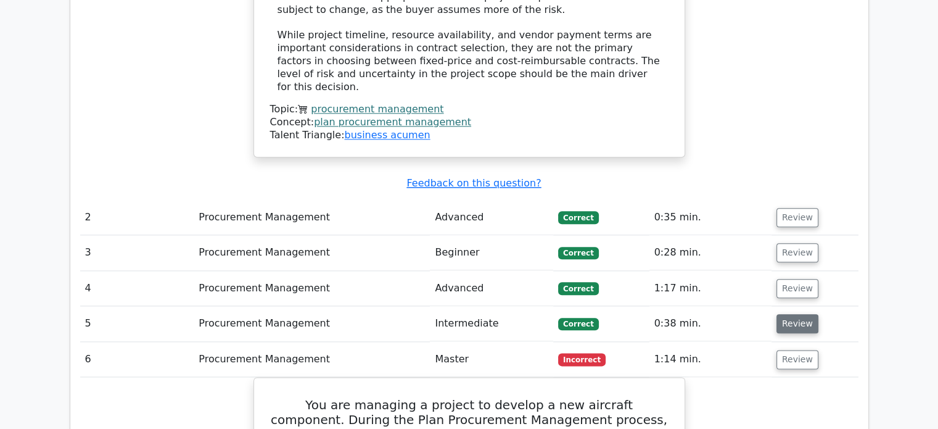
click at [777, 314] on button "Review" at bounding box center [798, 323] width 42 height 19
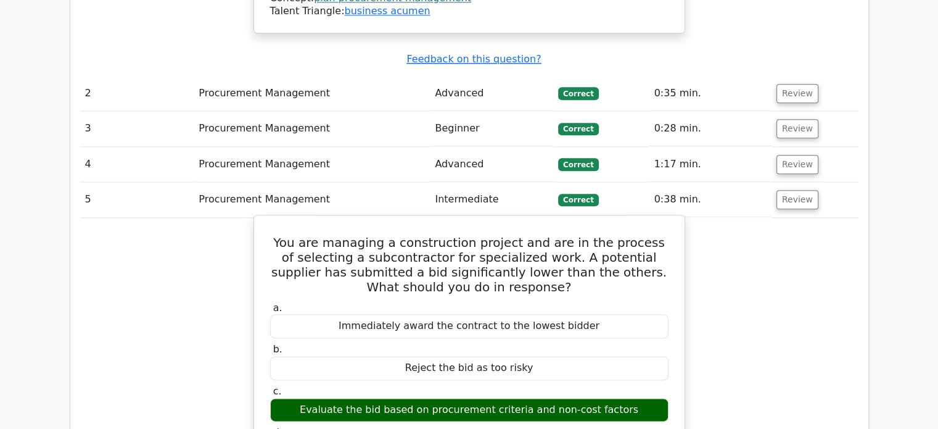
scroll to position [1463, 0]
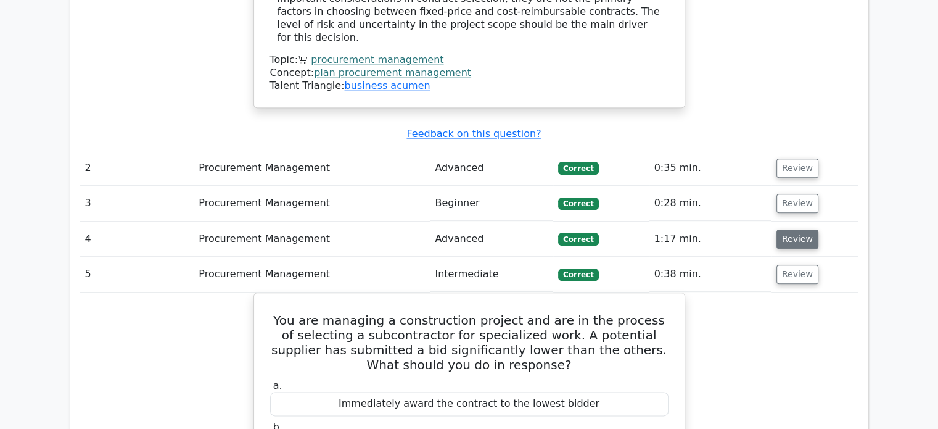
click at [779, 229] on button "Review" at bounding box center [798, 238] width 42 height 19
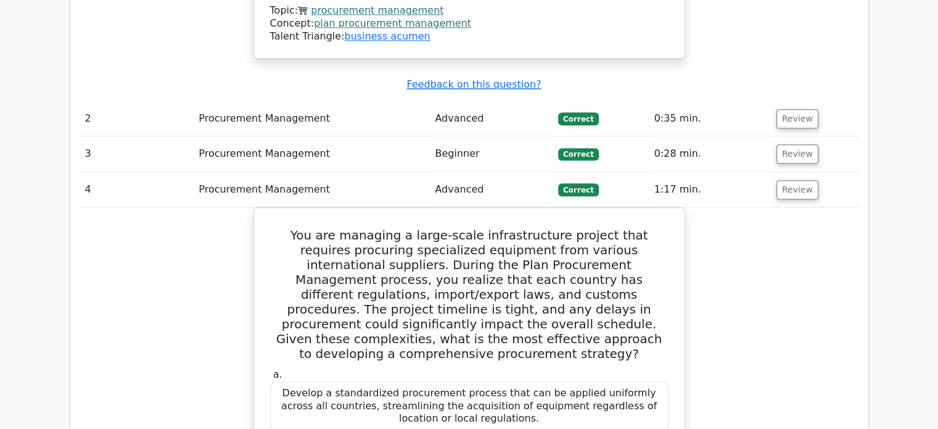
scroll to position [1439, 0]
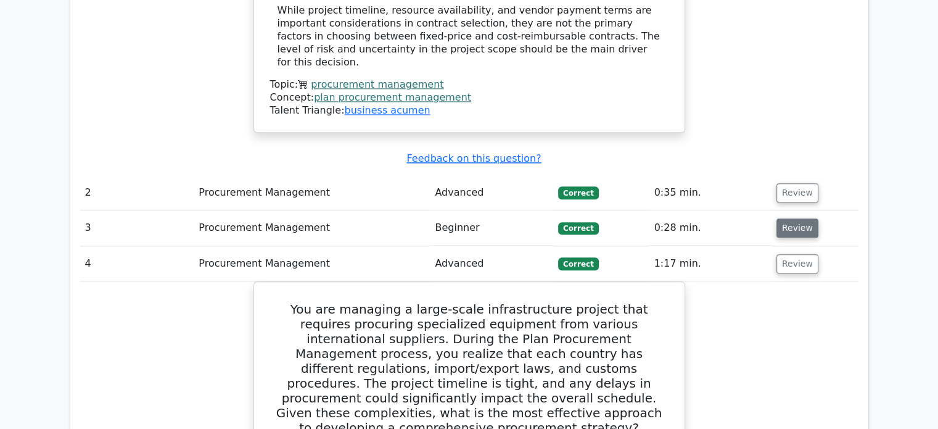
click at [790, 218] on button "Review" at bounding box center [798, 227] width 42 height 19
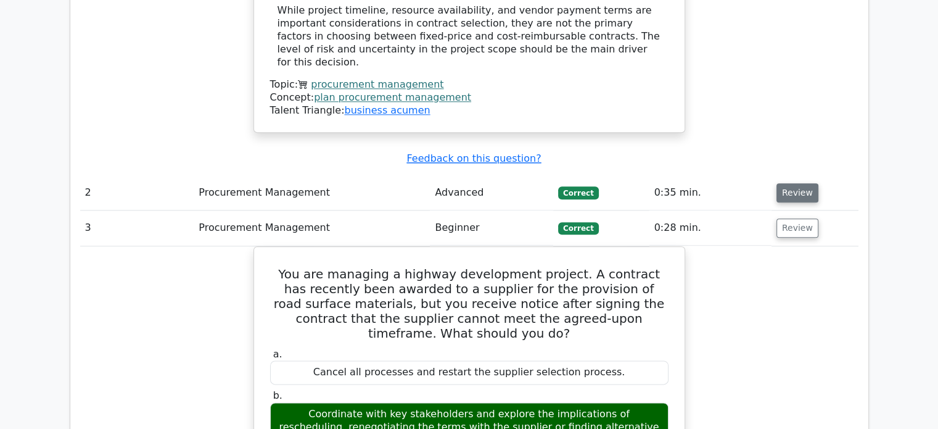
click at [798, 183] on button "Review" at bounding box center [798, 192] width 42 height 19
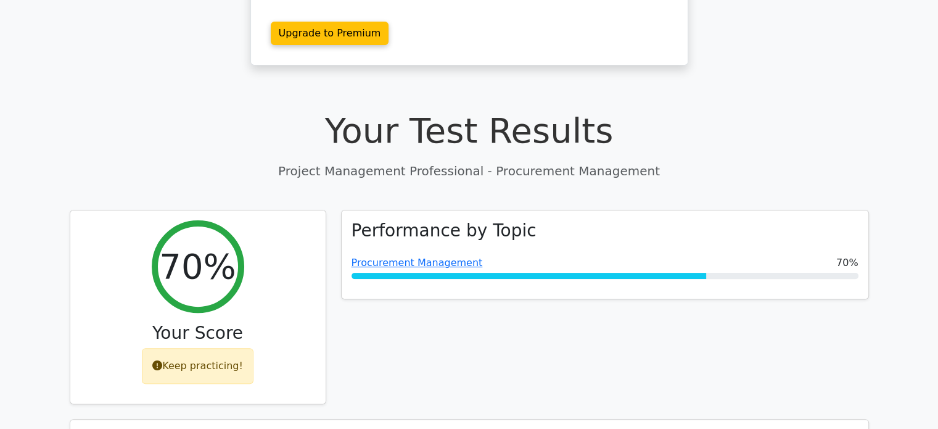
scroll to position [0, 0]
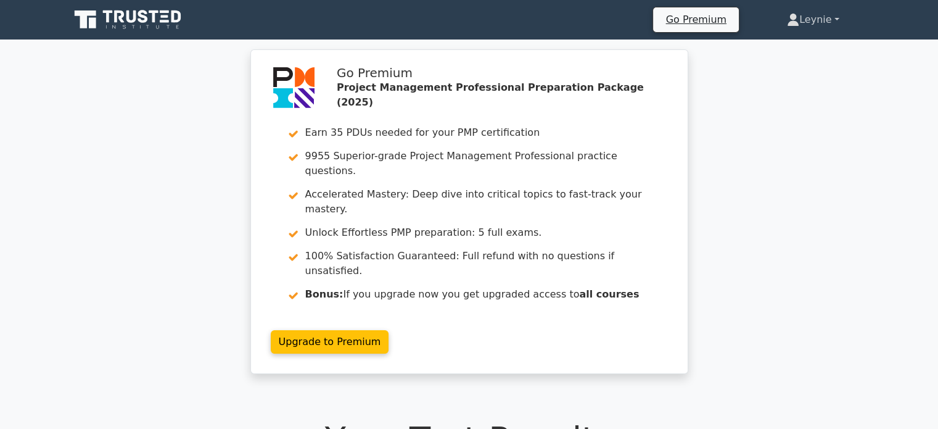
click at [803, 23] on link "Leynie" at bounding box center [813, 19] width 111 height 25
click at [799, 46] on link "Profile" at bounding box center [806, 49] width 97 height 20
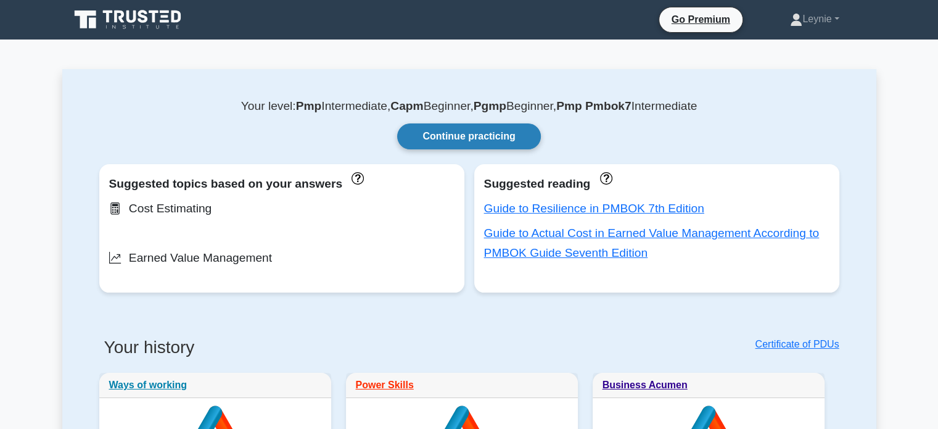
click at [503, 142] on link "Continue practicing" at bounding box center [468, 136] width 143 height 26
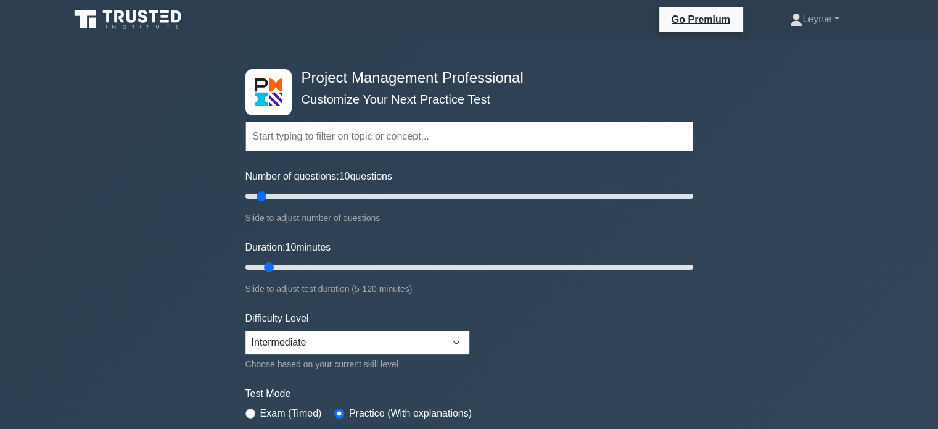
click at [437, 131] on input "text" at bounding box center [470, 137] width 448 height 30
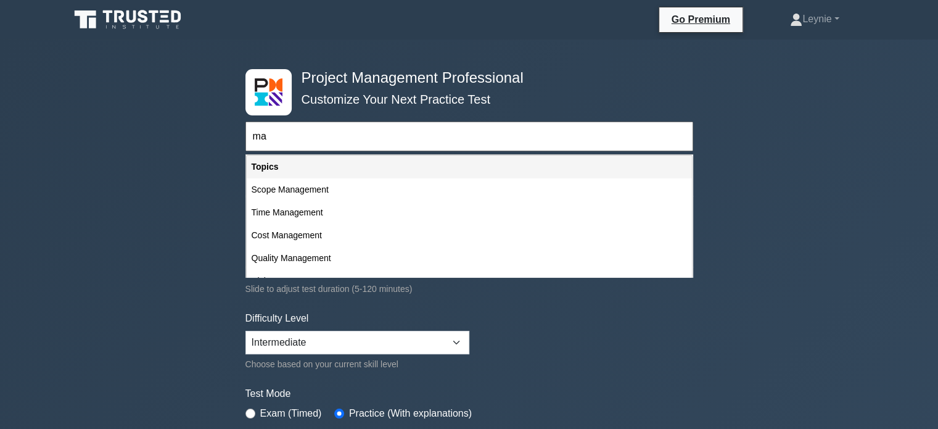
type input "m"
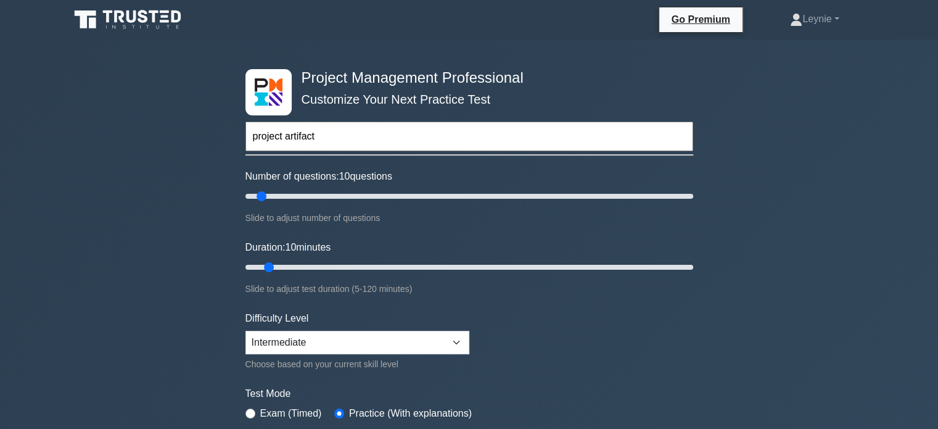
type input "project artifact"
drag, startPoint x: 381, startPoint y: 262, endPoint x: 350, endPoint y: 262, distance: 30.8
type input "30"
click at [350, 262] on input "Duration: 35 minutes" at bounding box center [470, 267] width 448 height 15
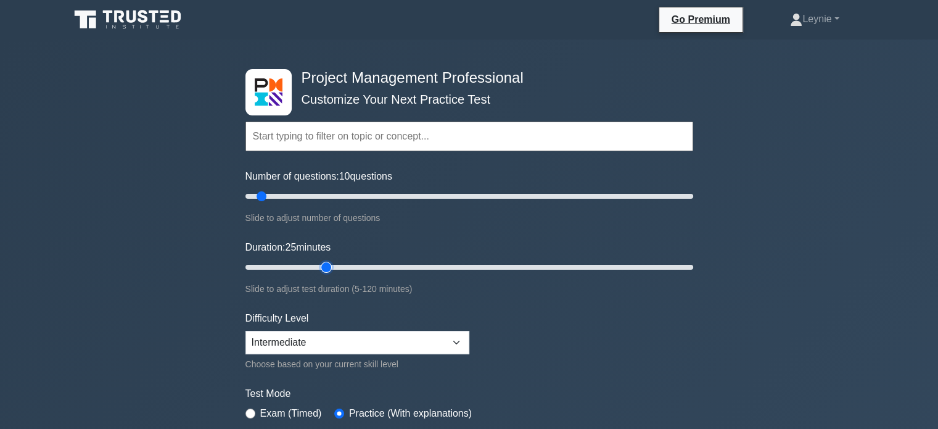
drag, startPoint x: 350, startPoint y: 262, endPoint x: 318, endPoint y: 260, distance: 32.1
click at [318, 260] on input "Duration: 25 minutes" at bounding box center [470, 267] width 448 height 15
type input "20"
click at [311, 263] on input "Duration: 25 minutes" at bounding box center [470, 267] width 448 height 15
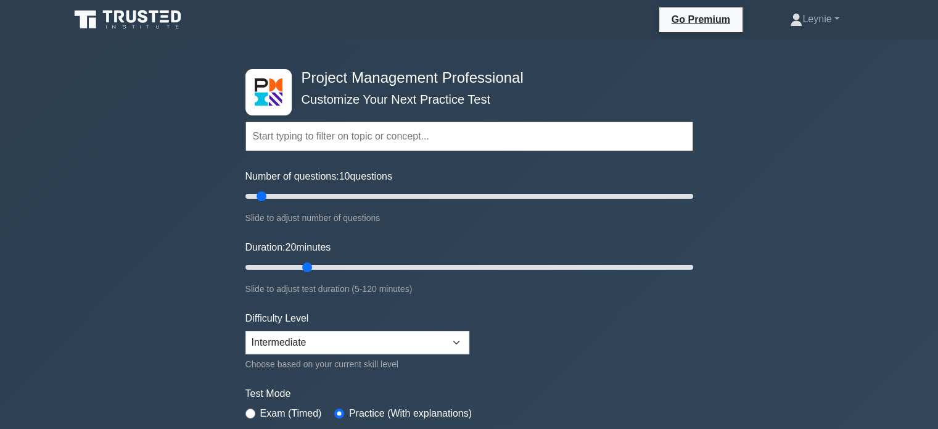
click at [486, 281] on div "Slide to adjust test duration (5-120 minutes)" at bounding box center [470, 288] width 448 height 15
click at [359, 144] on input "text" at bounding box center [470, 137] width 448 height 30
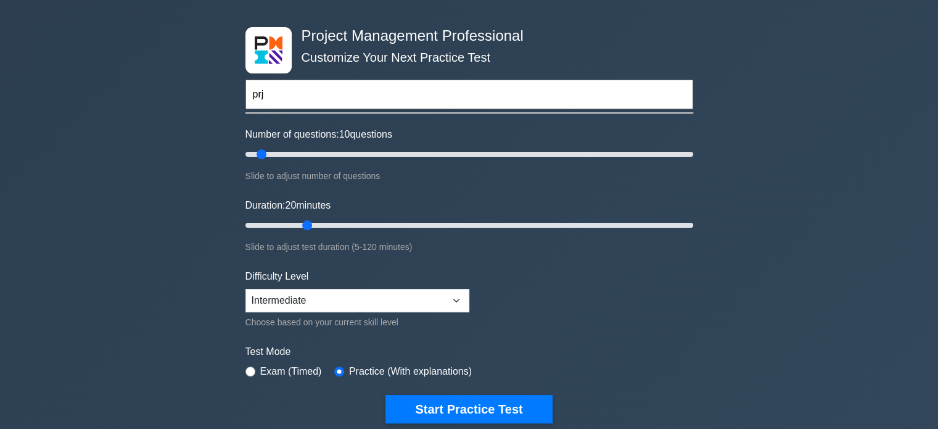
scroll to position [62, 0]
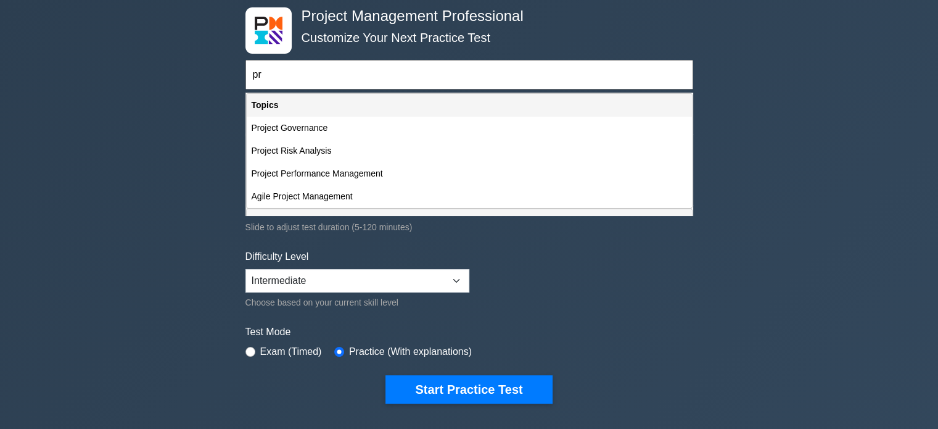
type input "p"
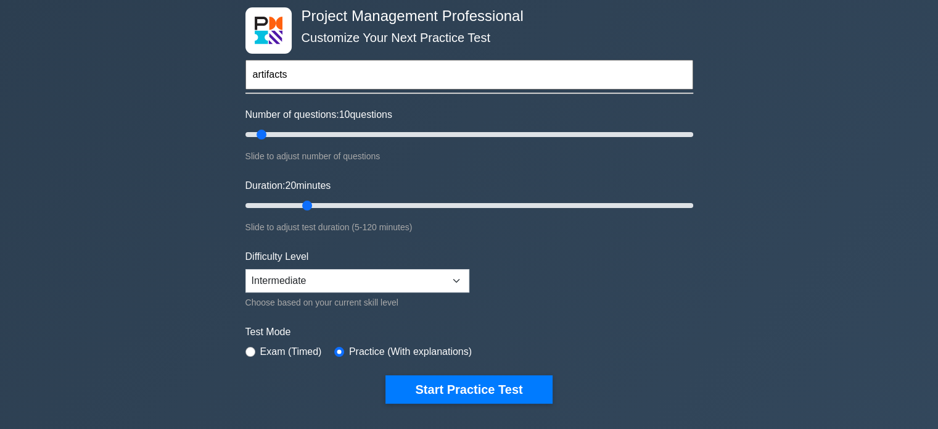
type input "artifacts"
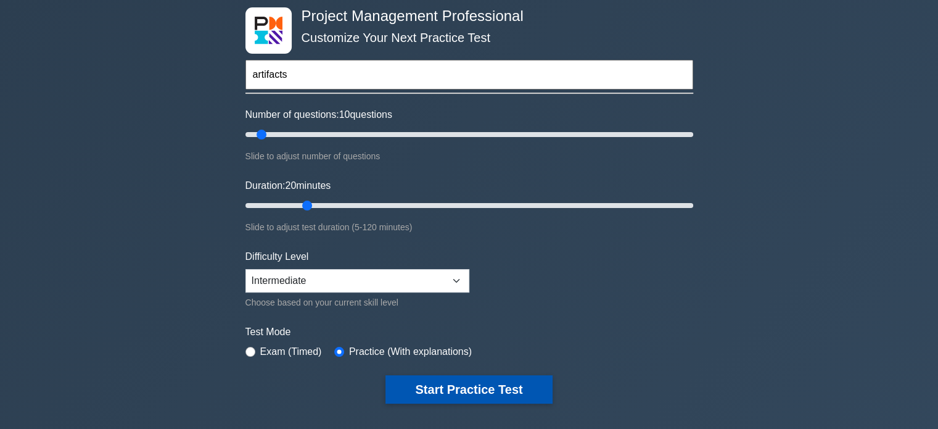
drag, startPoint x: 487, startPoint y: 403, endPoint x: 481, endPoint y: 373, distance: 31.3
click at [481, 373] on div "Project Management Professional Customize Your Next Practice Test artifacts Top…" at bounding box center [469, 205] width 463 height 455
click at [481, 375] on button "Start Practice Test" at bounding box center [469, 389] width 167 height 28
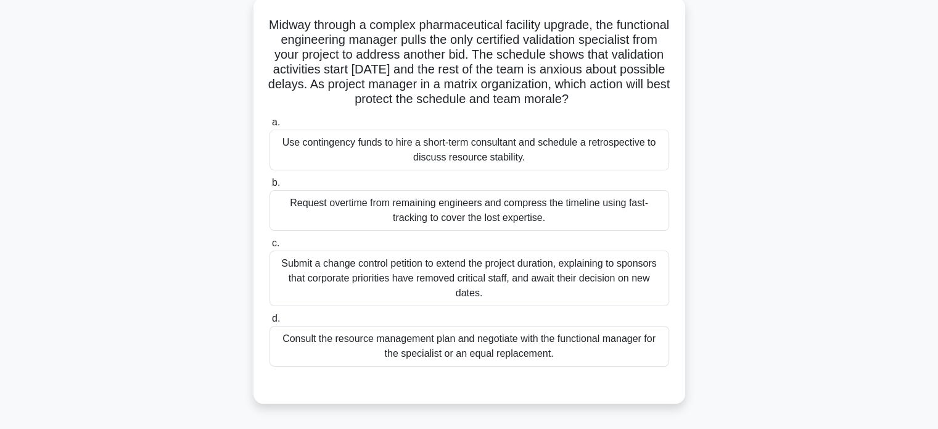
scroll to position [74, 0]
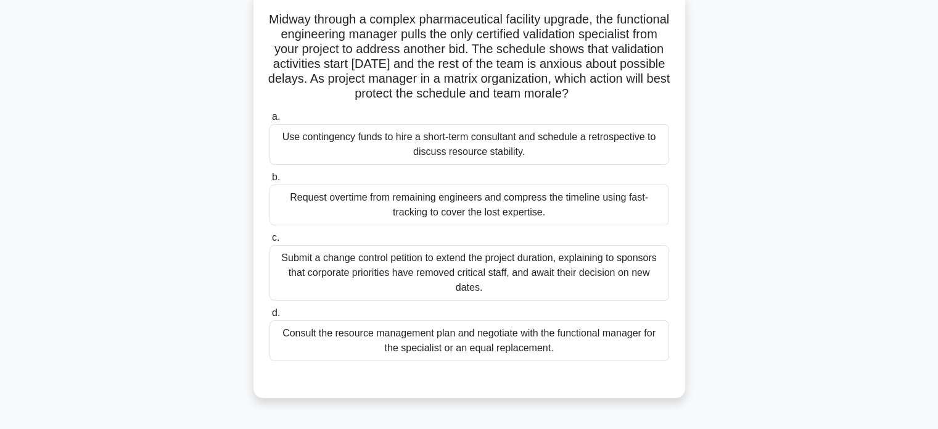
click at [674, 361] on div "d. Consult the resource management plan and negotiate with the functional manag…" at bounding box center [469, 333] width 415 height 56
click at [639, 357] on div "Consult the resource management plan and negotiate with the functional manager …" at bounding box center [470, 340] width 400 height 41
click at [270, 317] on input "d. Consult the resource management plan and negotiate with the functional manag…" at bounding box center [270, 313] width 0 height 8
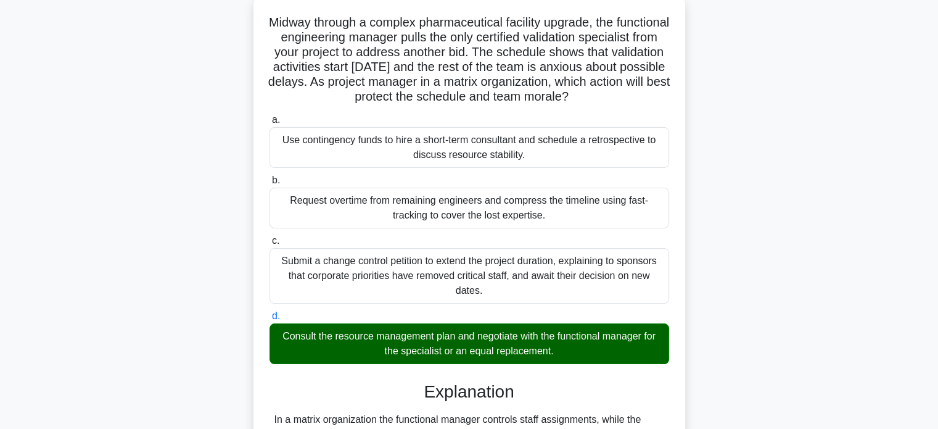
click at [270, 116] on input "a. Use contingency funds to hire a short-term consultant and schedule a retrosp…" at bounding box center [270, 120] width 0 height 8
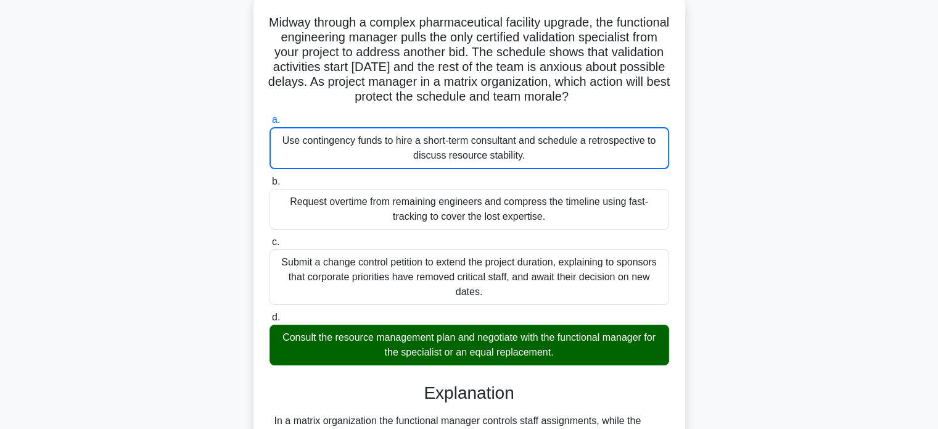
click at [711, 258] on div "Midway through a complex pharmaceutical facility upgrade, the functional engine…" at bounding box center [469, 374] width 814 height 758
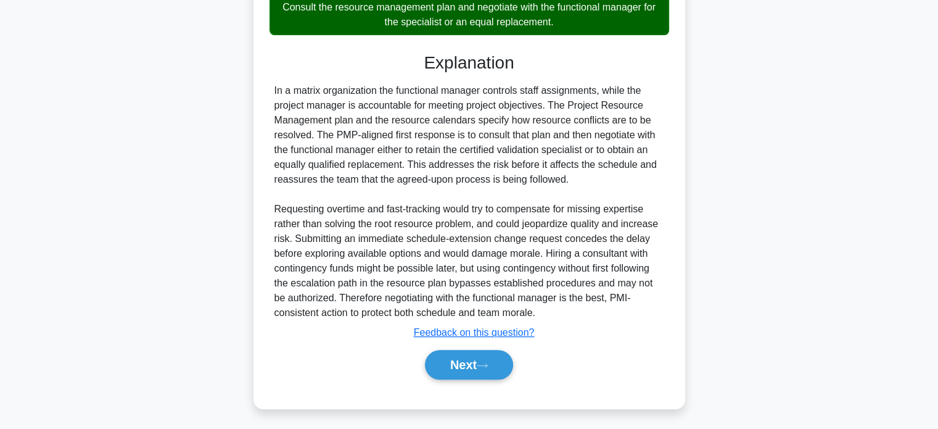
scroll to position [418, 0]
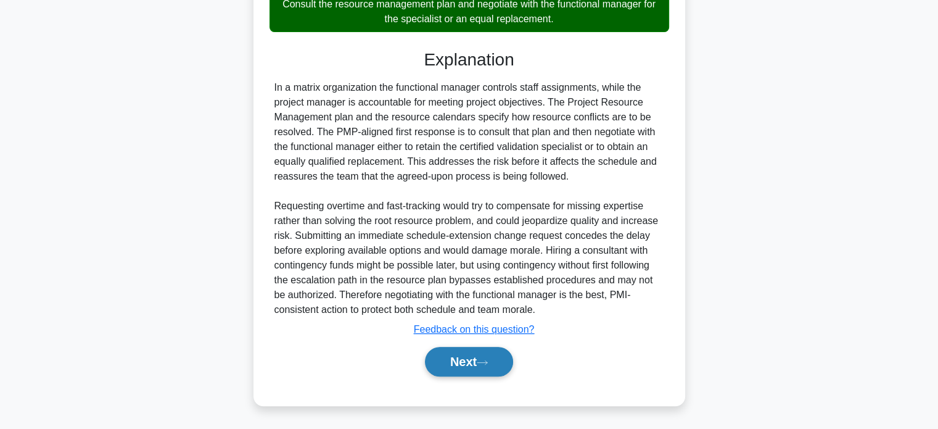
click at [470, 347] on button "Next" at bounding box center [469, 362] width 88 height 30
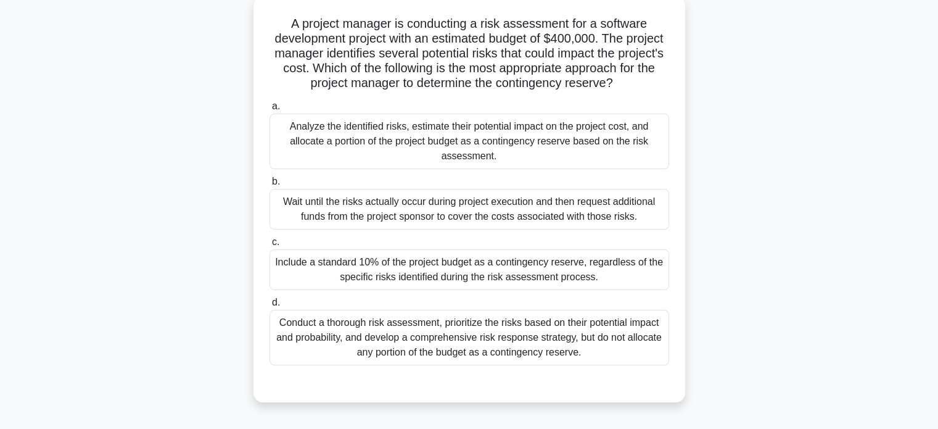
scroll to position [74, 0]
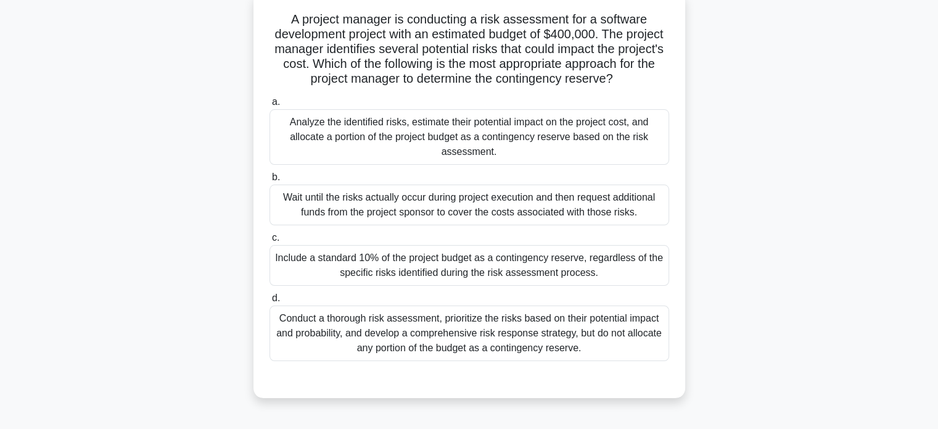
click at [604, 330] on div "Conduct a thorough risk assessment, prioritize the risks based on their potenti…" at bounding box center [470, 333] width 400 height 56
click at [270, 302] on input "d. Conduct a thorough risk assessment, prioritize the risks based on their pote…" at bounding box center [270, 298] width 0 height 8
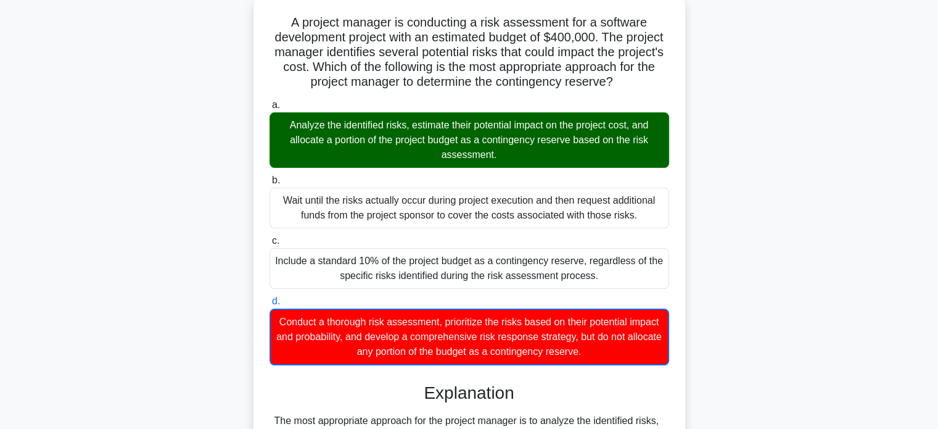
click at [270, 101] on input "a. Analyze the identified risks, estimate their potential impact on the project…" at bounding box center [270, 105] width 0 height 8
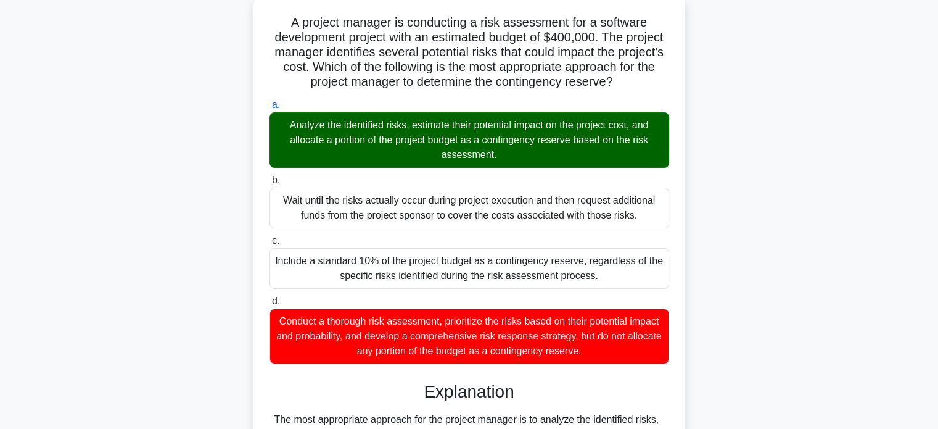
click at [708, 180] on div "A project manager is conducting a risk assessment for a software development pr…" at bounding box center [469, 373] width 814 height 757
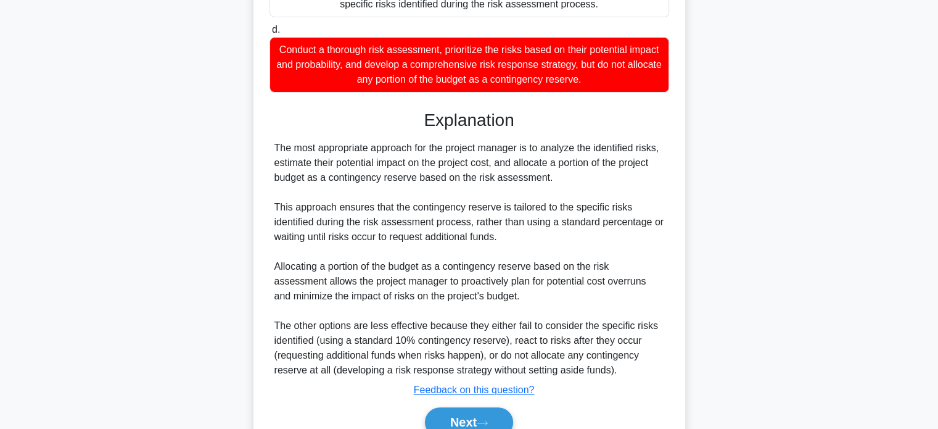
scroll to position [402, 0]
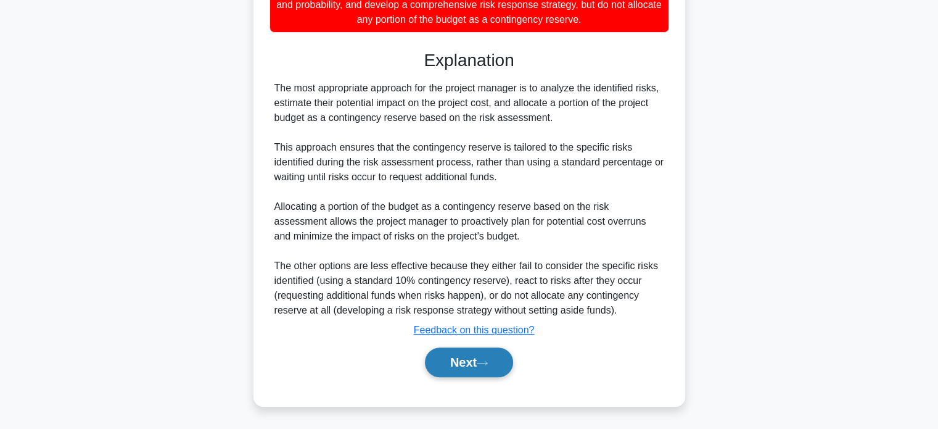
click at [452, 365] on button "Next" at bounding box center [469, 362] width 88 height 30
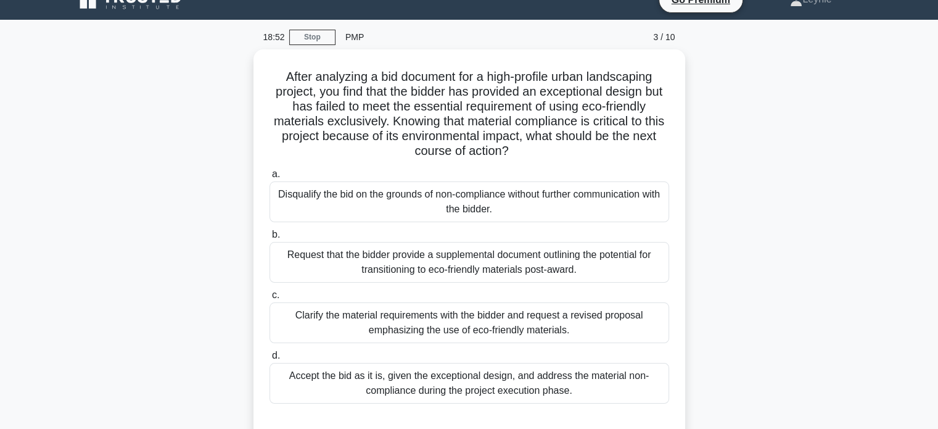
scroll to position [15, 0]
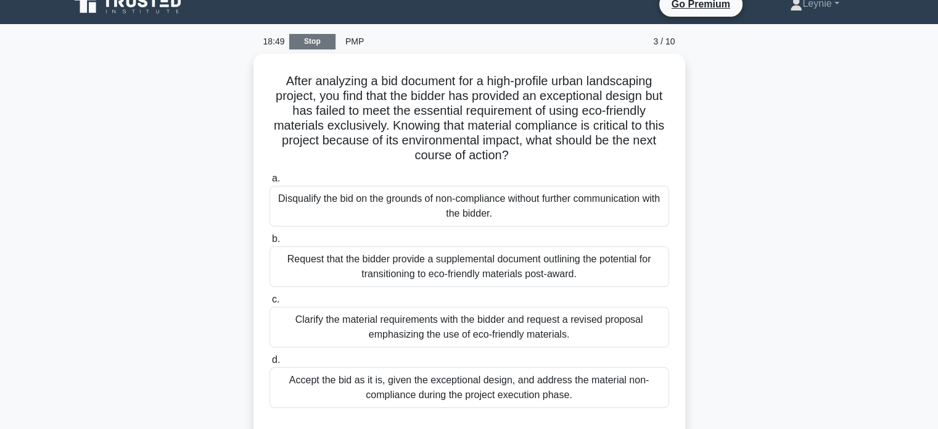
click at [304, 39] on link "Stop" at bounding box center [312, 41] width 46 height 15
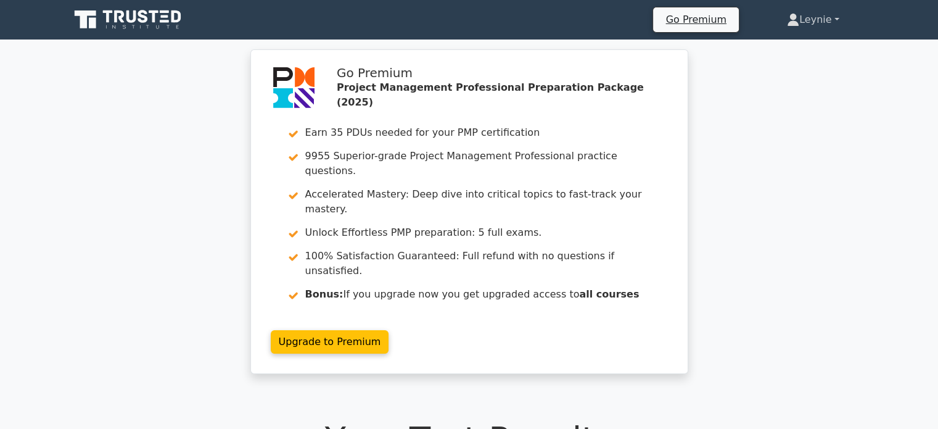
click at [796, 27] on link "Leynie" at bounding box center [813, 19] width 111 height 25
click at [783, 51] on link "Profile" at bounding box center [806, 49] width 97 height 20
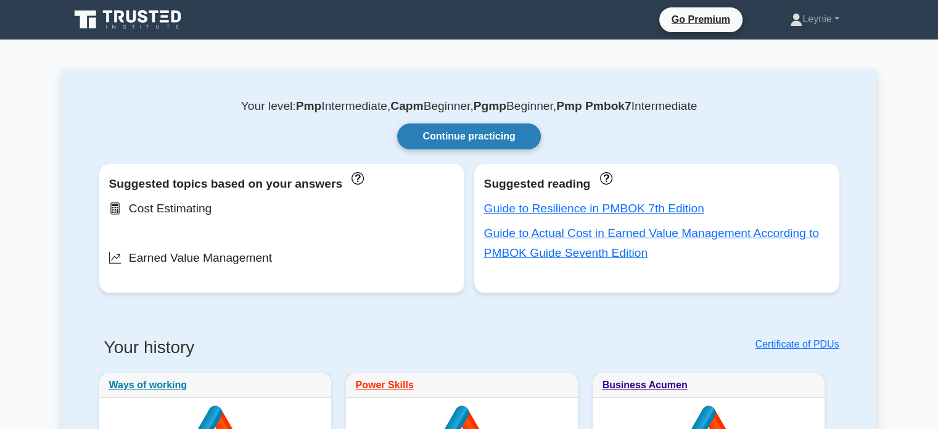
click at [471, 138] on link "Continue practicing" at bounding box center [468, 136] width 143 height 26
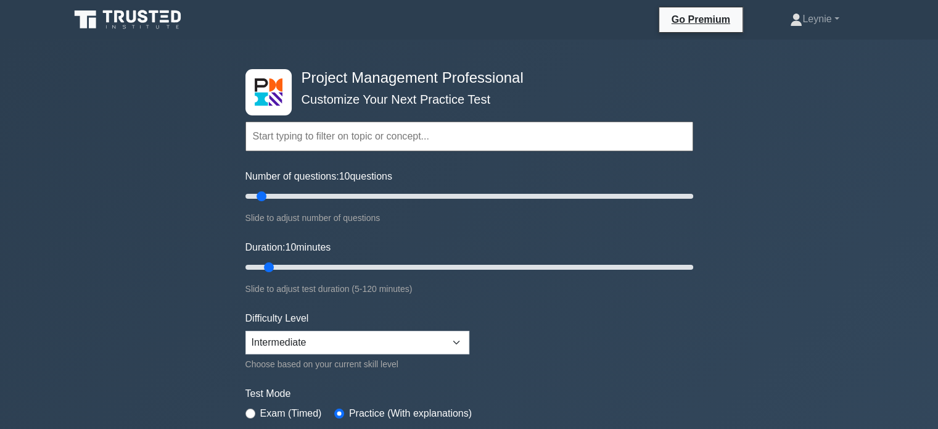
drag, startPoint x: 365, startPoint y: 123, endPoint x: 364, endPoint y: 130, distance: 6.9
click at [364, 130] on input "text" at bounding box center [470, 137] width 448 height 30
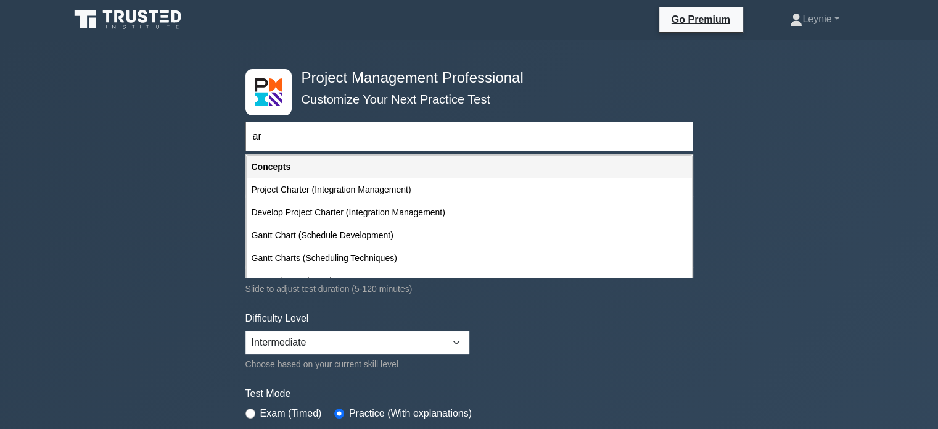
type input "a"
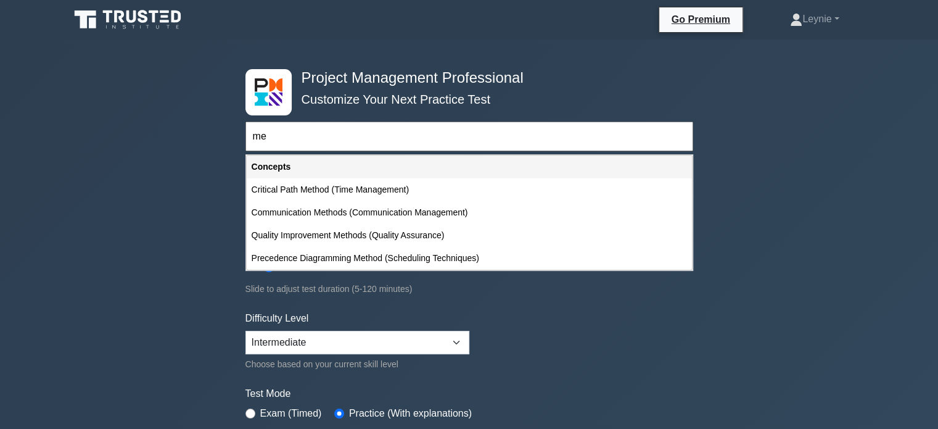
type input "m"
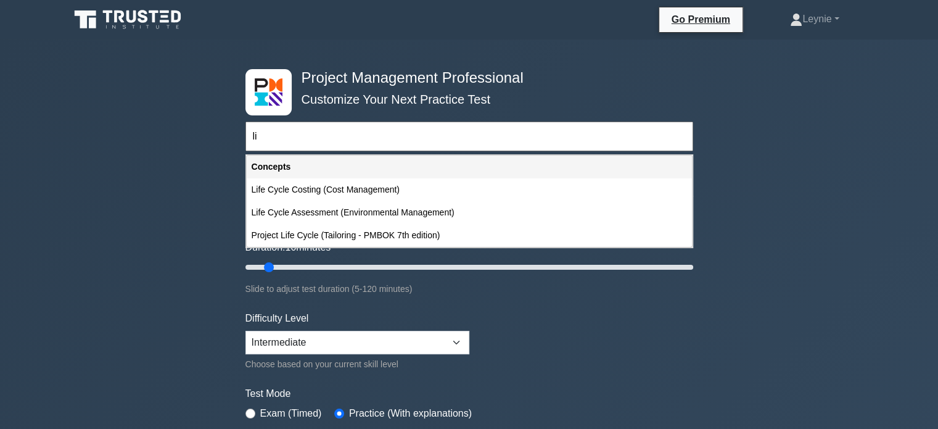
type input "l"
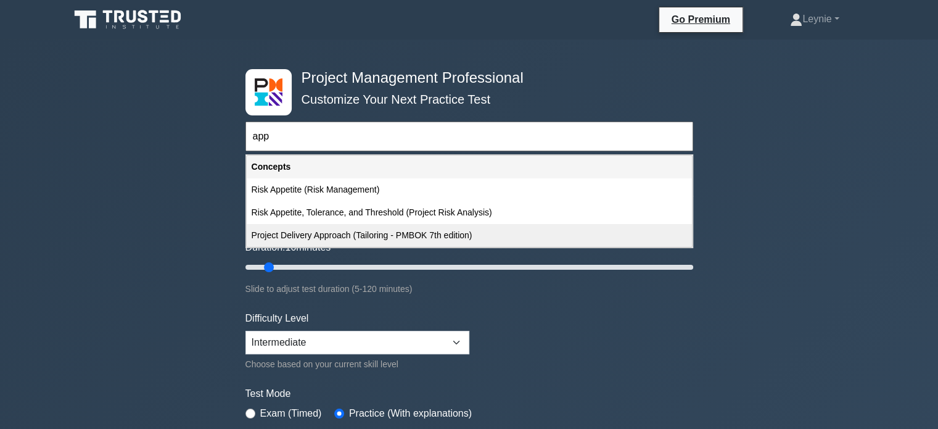
click at [396, 239] on div "Project Delivery Approach (Tailoring - PMBOK 7th edition)" at bounding box center [469, 235] width 445 height 23
type input "Project Delivery Approach (Tailoring - PMBOK 7th edition)"
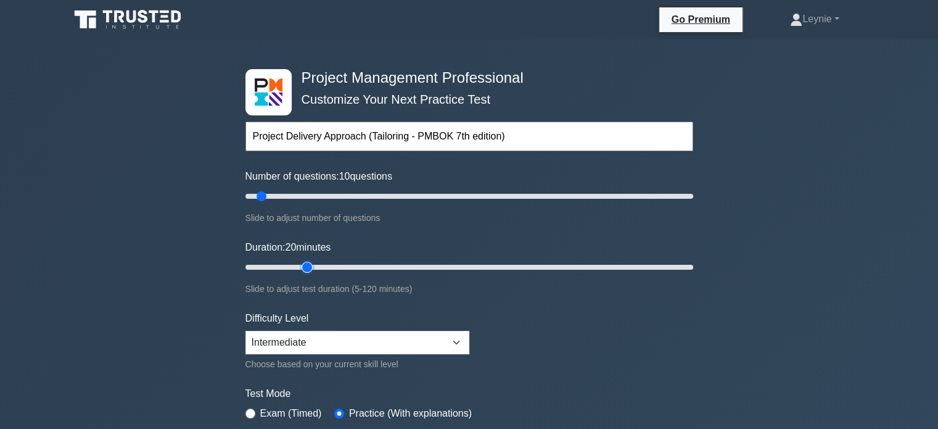
type input "20"
click at [312, 263] on input "Duration: 20 minutes" at bounding box center [470, 267] width 448 height 15
click at [537, 328] on form "Topics Scope Management Time Management Cost Management Quality Management Risk…" at bounding box center [470, 274] width 448 height 381
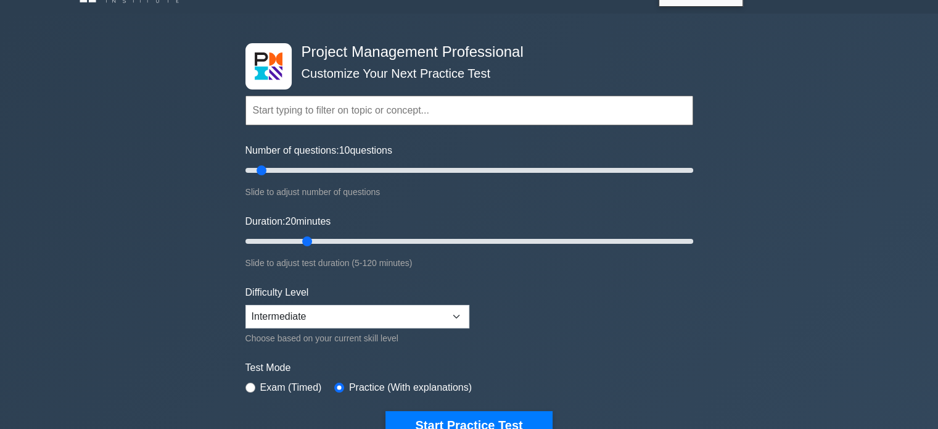
scroll to position [25, 0]
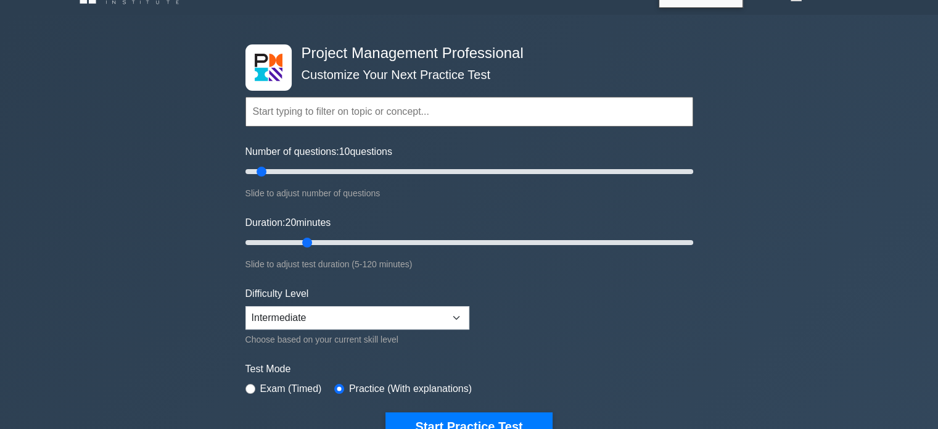
click at [386, 119] on input "text" at bounding box center [470, 112] width 448 height 30
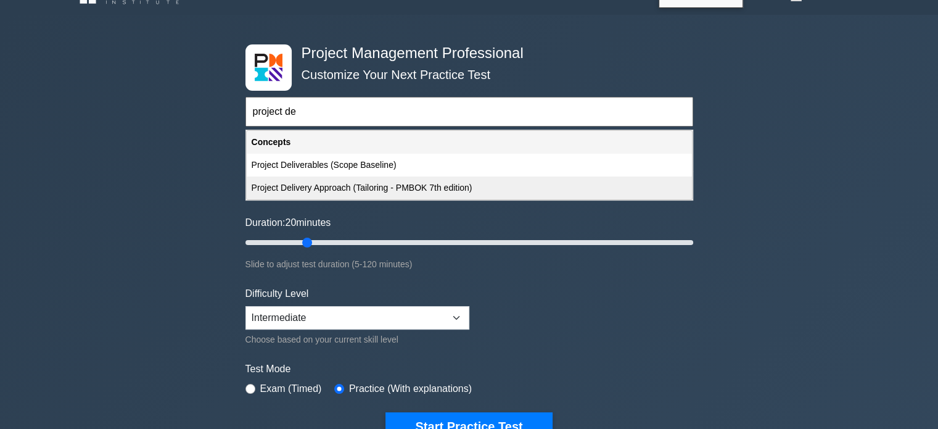
click at [331, 186] on div "Project Delivery Approach (Tailoring - PMBOK 7th edition)" at bounding box center [469, 187] width 445 height 23
type input "Project Delivery Approach (Tailoring - PMBOK 7th edition)"
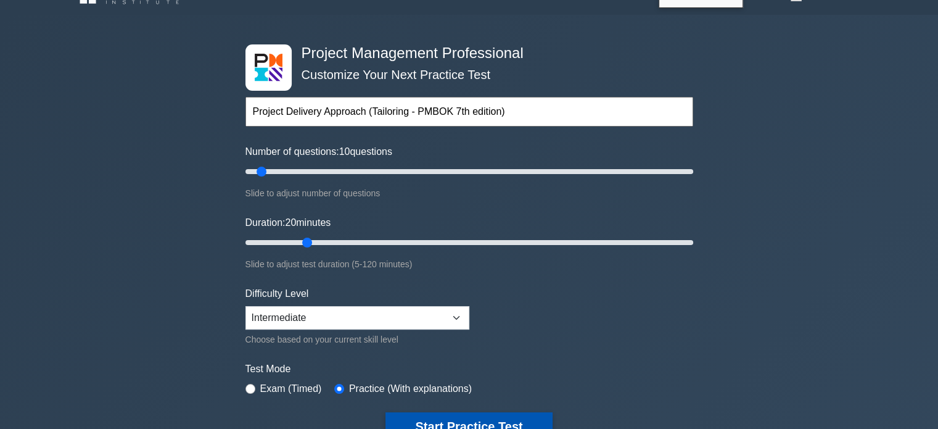
click at [473, 414] on button "Start Practice Test" at bounding box center [469, 426] width 167 height 28
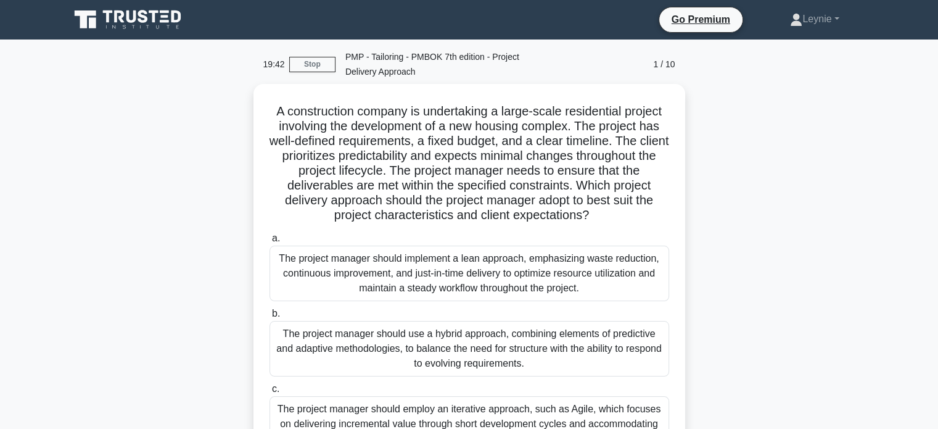
click at [702, 223] on div "A construction company is undertaking a large-scale residential project involvi…" at bounding box center [469, 331] width 814 height 495
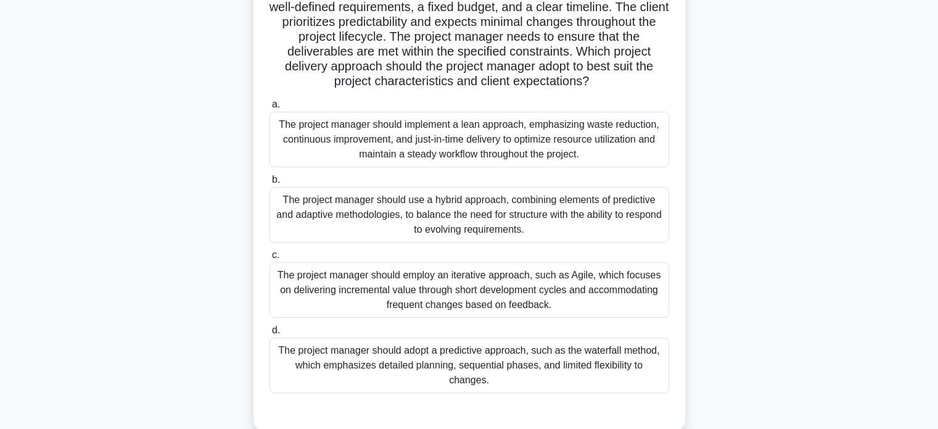
scroll to position [173, 0]
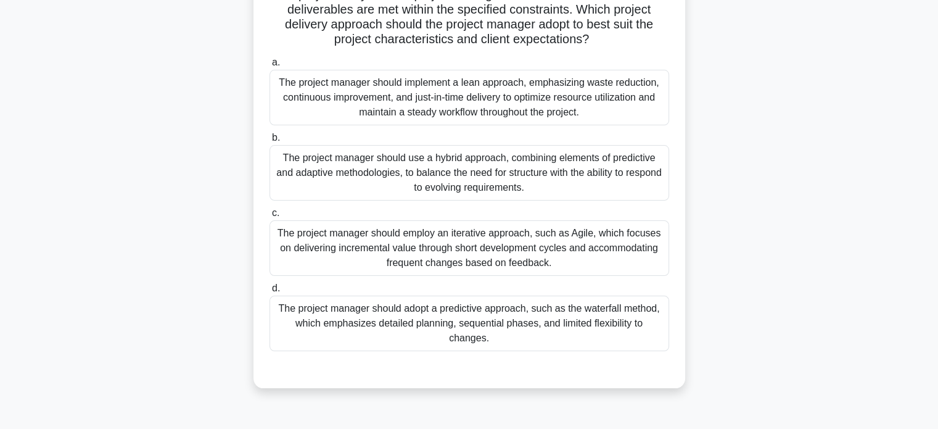
click at [607, 308] on div "The project manager should adopt a predictive approach, such as the waterfall m…" at bounding box center [470, 324] width 400 height 56
click at [270, 292] on input "d. The project manager should adopt a predictive approach, such as the waterfal…" at bounding box center [270, 288] width 0 height 8
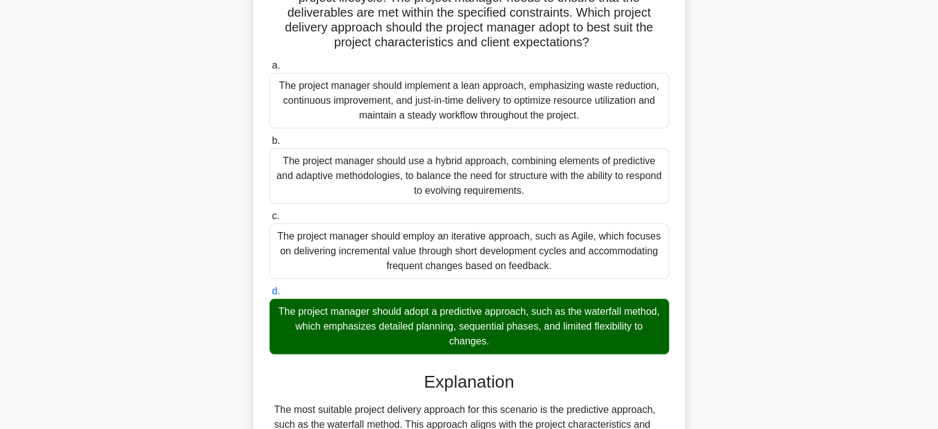
click at [801, 352] on div "A construction company is undertaking a large-scale residential project involvi…" at bounding box center [469, 415] width 814 height 1009
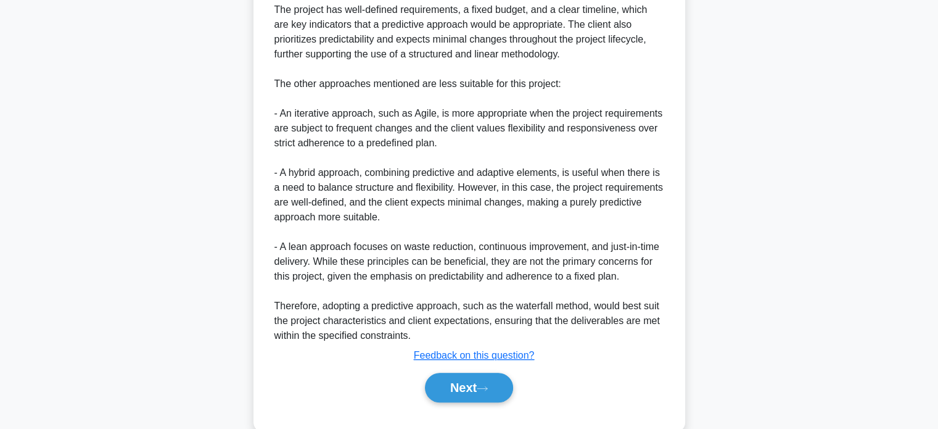
scroll to position [669, 0]
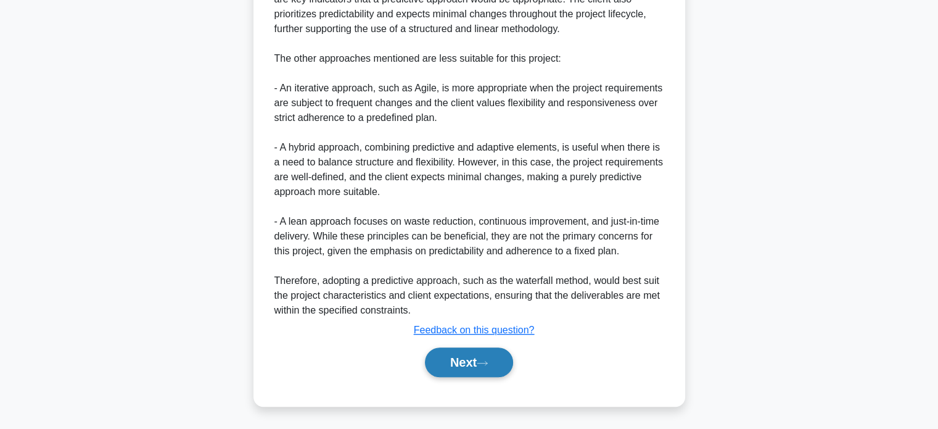
click at [471, 355] on button "Next" at bounding box center [469, 362] width 88 height 30
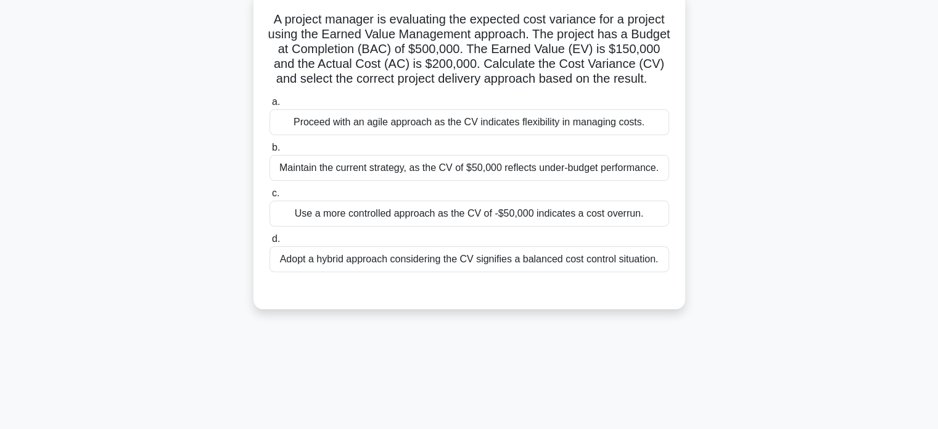
scroll to position [89, 0]
click at [496, 226] on div "Use a more controlled approach as the CV of -$50,000 indicates a cost overrun." at bounding box center [470, 213] width 400 height 26
click at [270, 197] on input "c. Use a more controlled approach as the CV of -$50,000 indicates a cost overru…" at bounding box center [270, 193] width 0 height 8
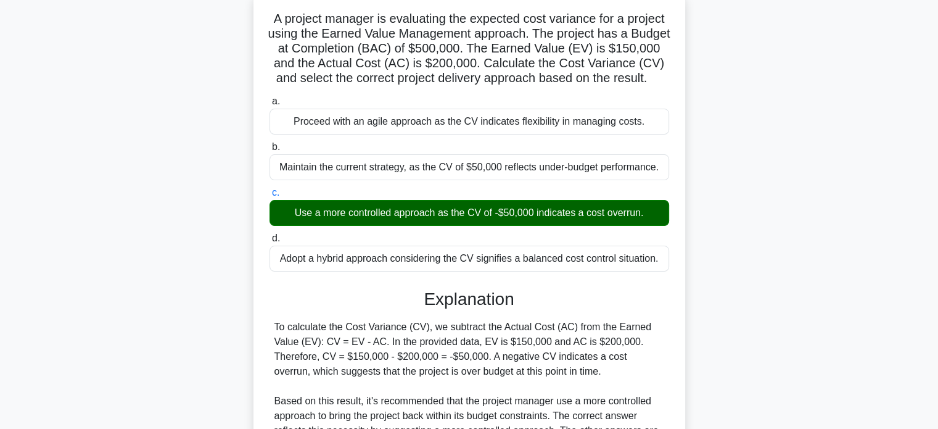
click at [270, 234] on input "d. Adopt a hybrid approach considering the CV signifies a balanced cost control…" at bounding box center [270, 238] width 0 height 8
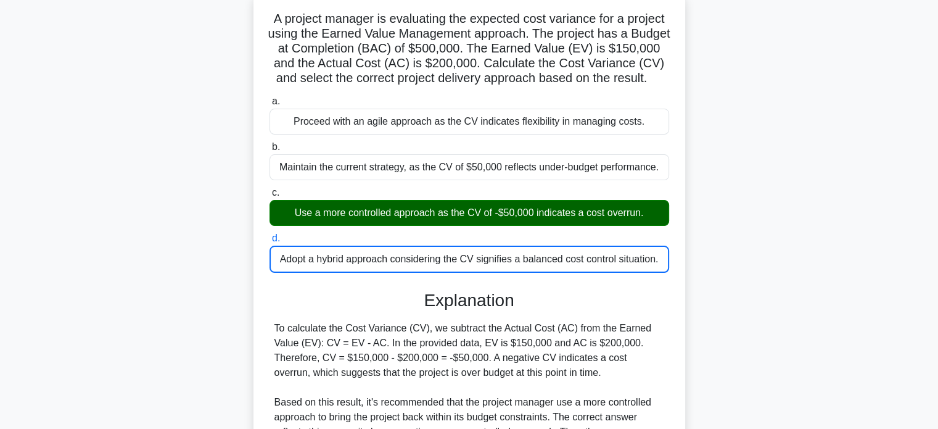
click at [270, 97] on input "a. Proceed with an agile approach as the CV indicates flexibility in managing c…" at bounding box center [270, 101] width 0 height 8
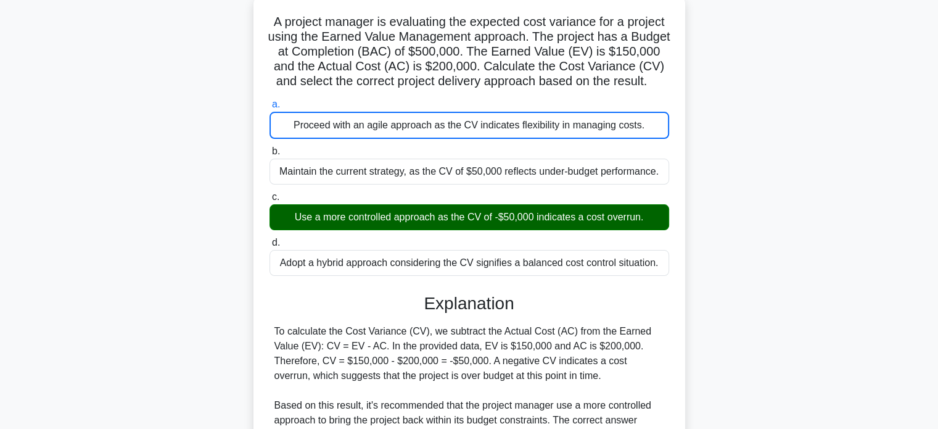
click at [718, 313] on div "A project manager is evaluating the expected cost variance for a project using …" at bounding box center [469, 291] width 814 height 595
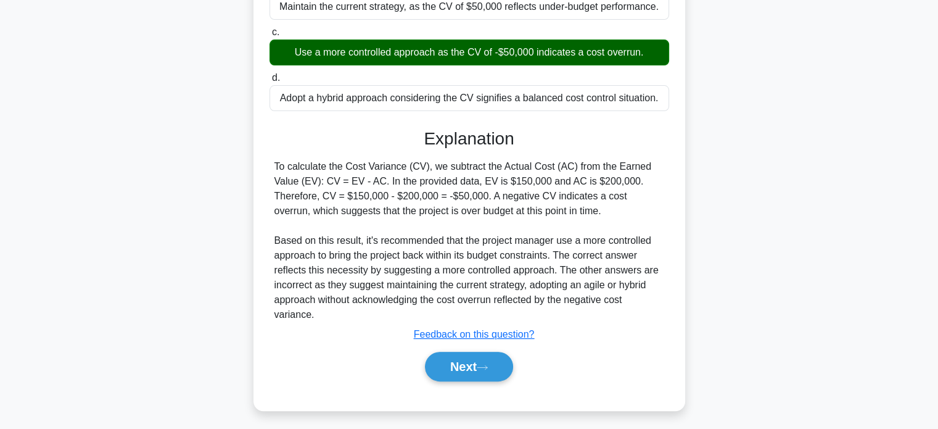
scroll to position [270, 0]
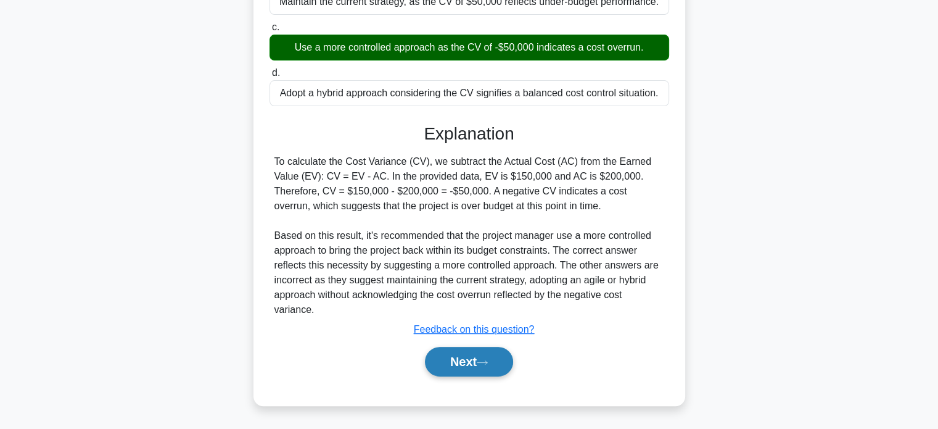
click at [473, 365] on button "Next" at bounding box center [469, 362] width 88 height 30
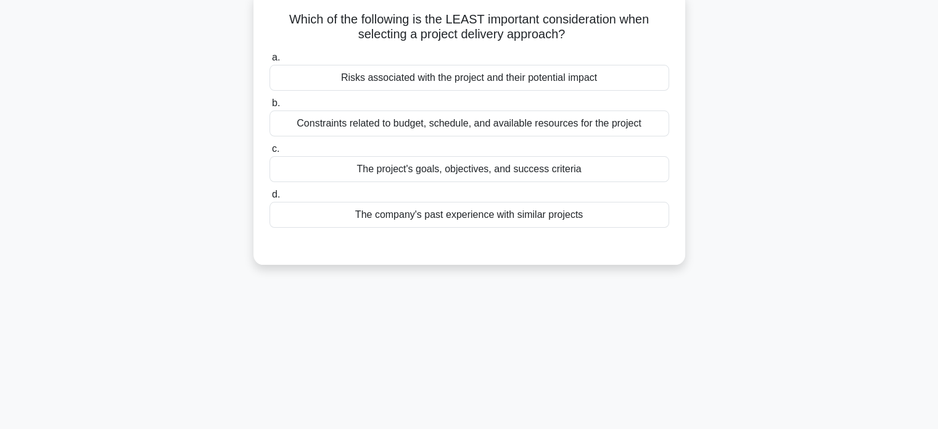
scroll to position [89, 0]
click at [558, 228] on div "a. Risks associated with the project and their potential impact b. Constraints …" at bounding box center [469, 138] width 415 height 183
click at [567, 217] on div "The company's past experience with similar projects" at bounding box center [470, 214] width 400 height 26
click at [270, 198] on input "d. The company's past experience with similar projects" at bounding box center [270, 194] width 0 height 8
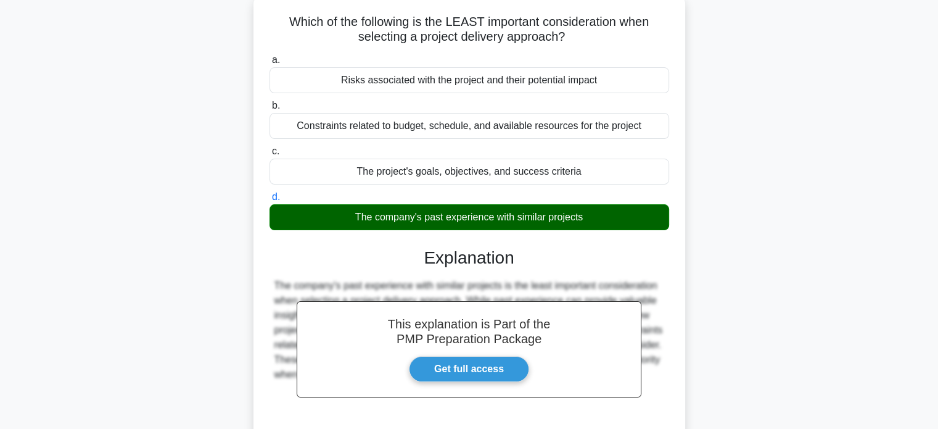
click at [693, 281] on div "Which of the following is the LEAST important consideration when selecting a pr…" at bounding box center [469, 261] width 814 height 535
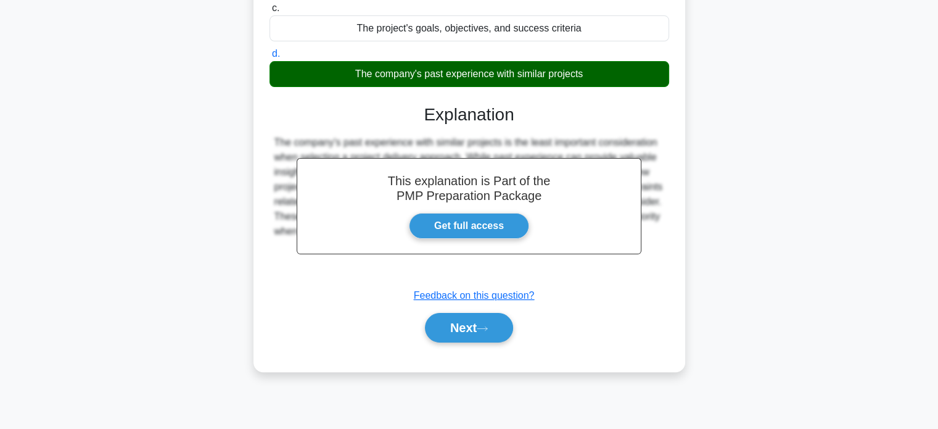
scroll to position [238, 0]
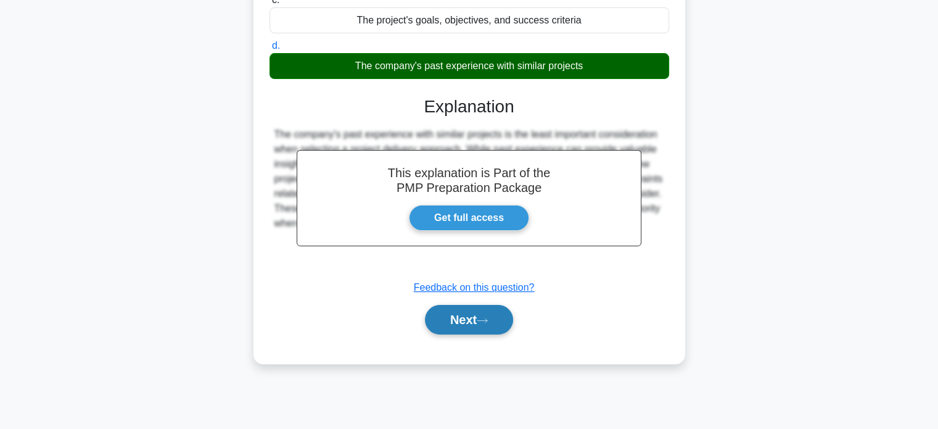
click at [499, 321] on button "Next" at bounding box center [469, 320] width 88 height 30
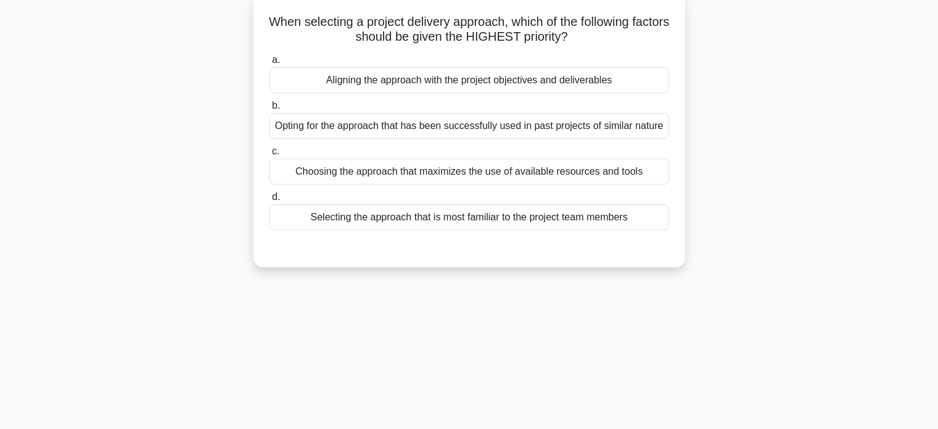
scroll to position [65, 0]
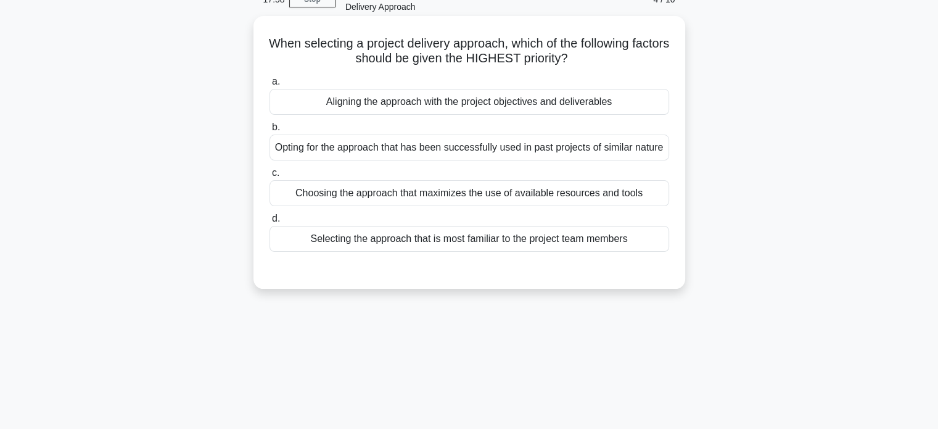
click at [600, 102] on div "Aligning the approach with the project objectives and deliverables" at bounding box center [470, 102] width 400 height 26
click at [270, 86] on input "a. Aligning the approach with the project objectives and deliverables" at bounding box center [270, 82] width 0 height 8
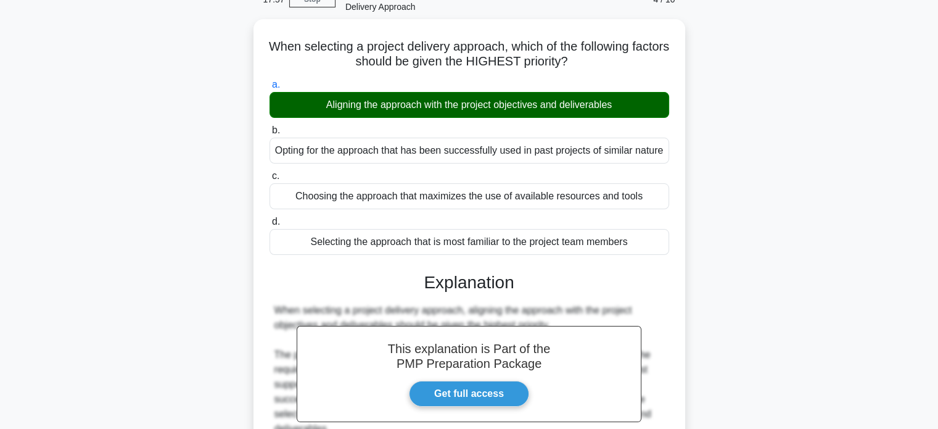
click at [721, 289] on div "When selecting a project delivery approach, which of the following factors shou…" at bounding box center [469, 308] width 814 height 579
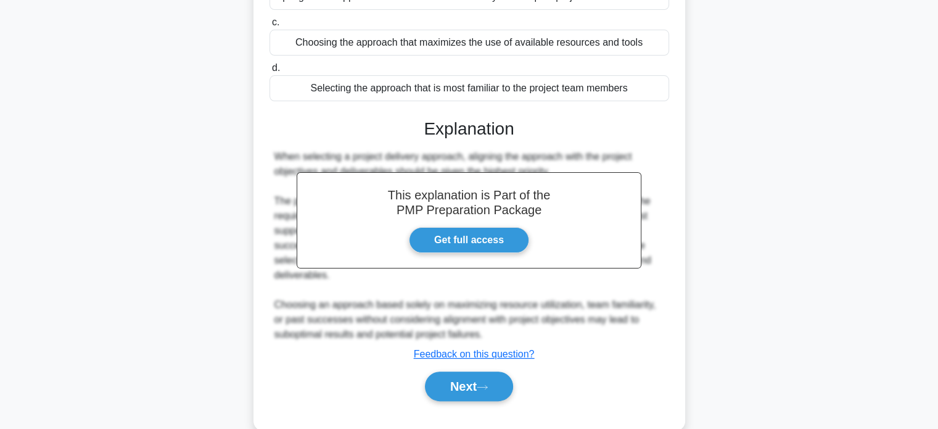
scroll to position [239, 0]
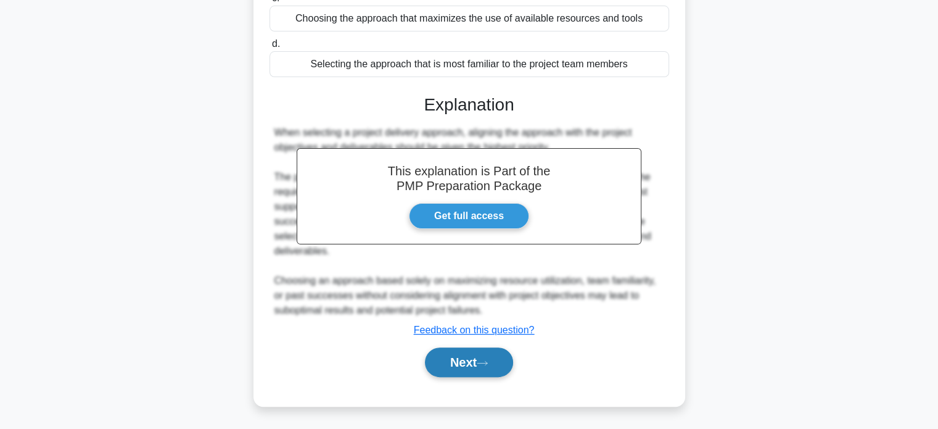
click at [494, 360] on button "Next" at bounding box center [469, 362] width 88 height 30
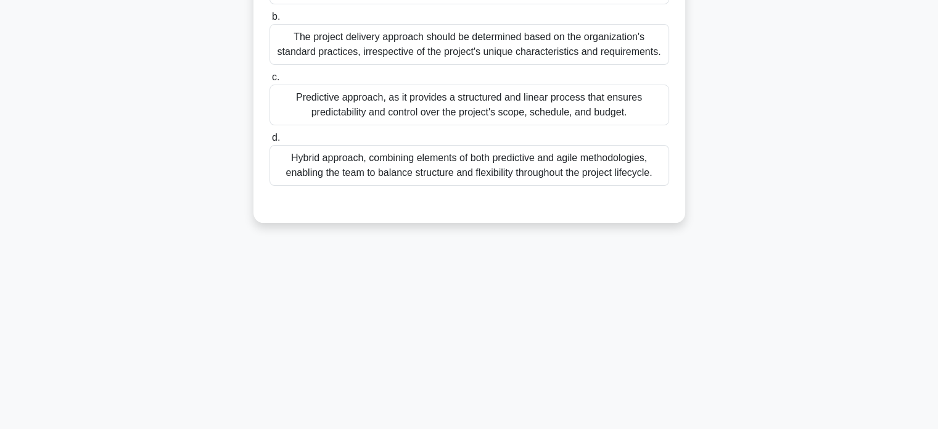
click at [622, 305] on div "17:53 Stop PMP - Tailoring - PMBOK 7th edition - Project Delivery Approach 5 / …" at bounding box center [469, 115] width 814 height 617
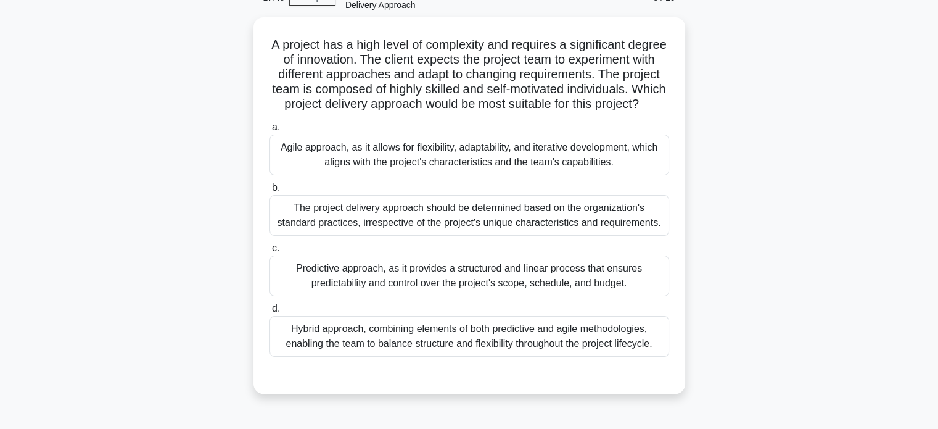
scroll to position [65, 0]
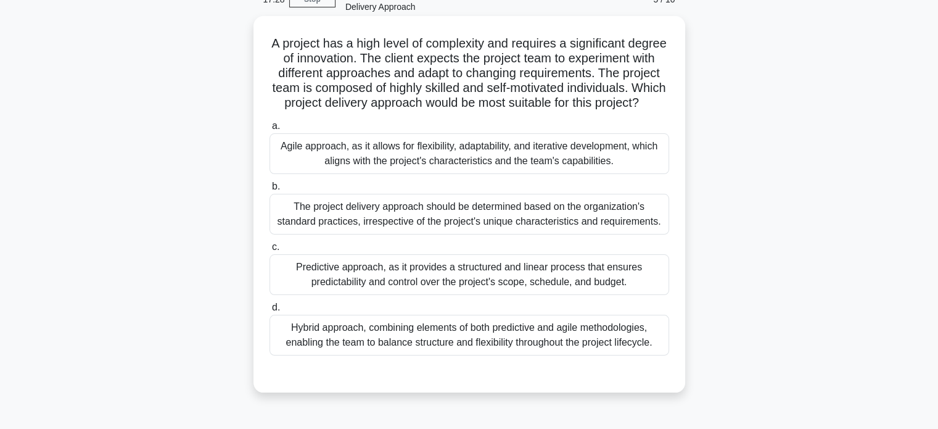
click at [580, 172] on div "Agile approach, as it allows for flexibility, adaptability, and iterative devel…" at bounding box center [470, 153] width 400 height 41
click at [270, 130] on input "a. Agile approach, as it allows for flexibility, adaptability, and iterative de…" at bounding box center [270, 126] width 0 height 8
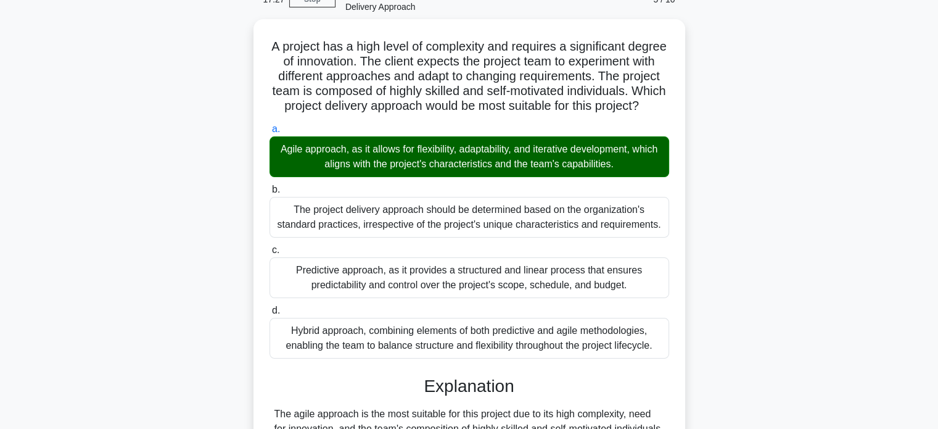
click at [717, 267] on div "A project has a high level of complexity and requires a significant degree of i…" at bounding box center [469, 382] width 814 height 727
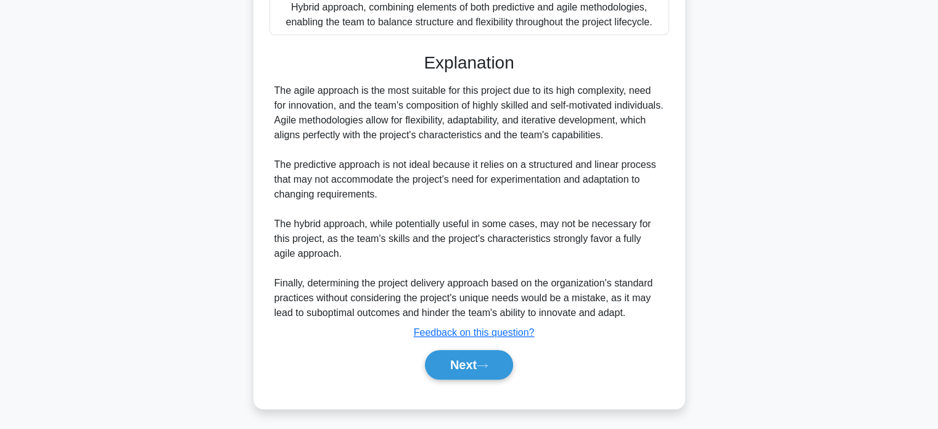
scroll to position [410, 0]
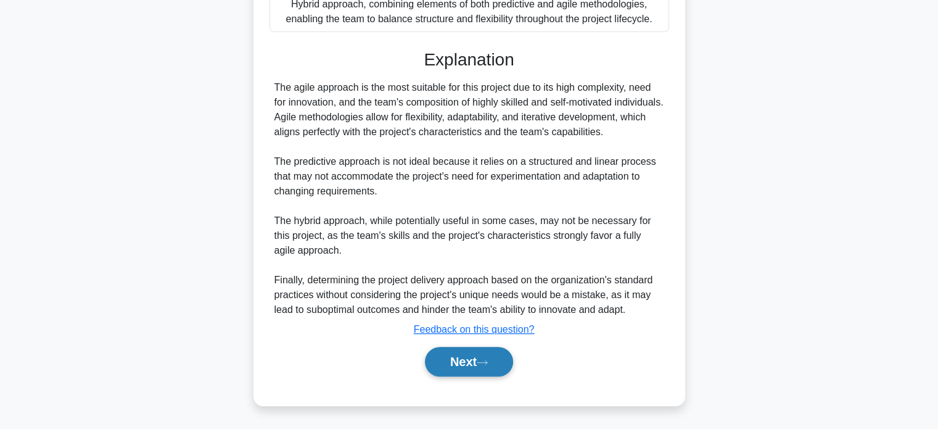
click at [452, 366] on button "Next" at bounding box center [469, 362] width 88 height 30
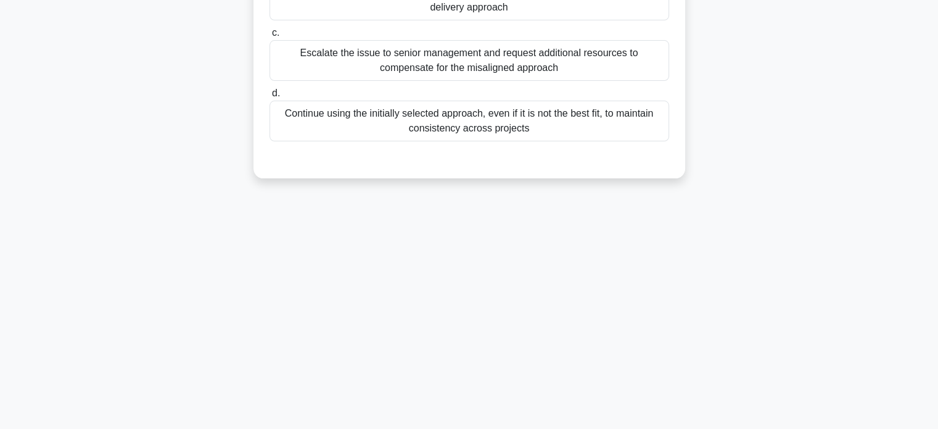
scroll to position [238, 0]
click at [621, 294] on div "17:22 Stop PMP - Tailoring - PMBOK 7th edition - Project Delivery Approach 6 / …" at bounding box center [469, 115] width 814 height 617
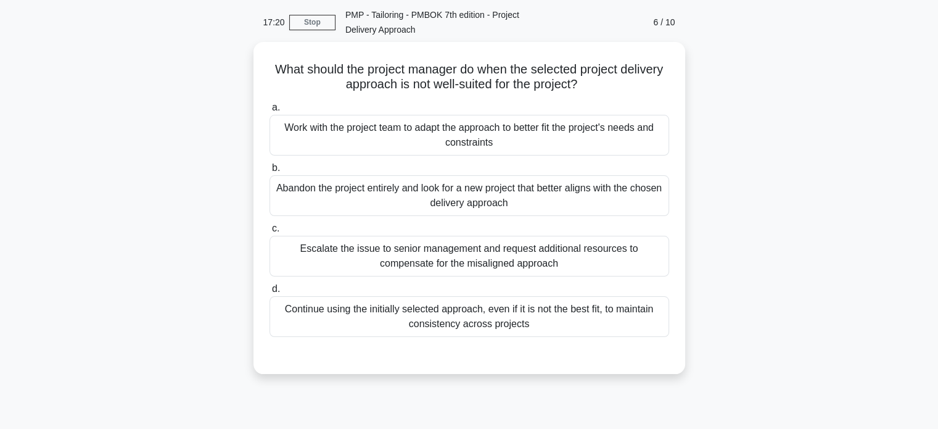
scroll to position [40, 0]
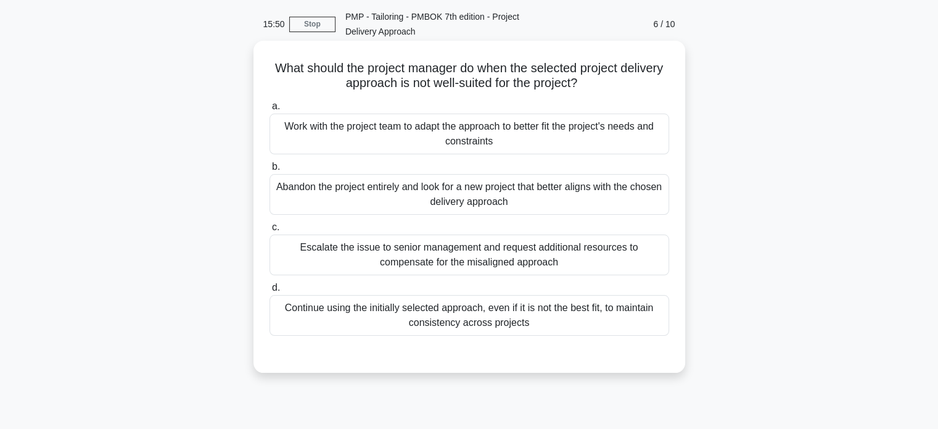
click at [593, 136] on div "Work with the project team to adapt the approach to better fit the project's ne…" at bounding box center [470, 134] width 400 height 41
click at [270, 110] on input "a. Work with the project team to adapt the approach to better fit the project's…" at bounding box center [270, 106] width 0 height 8
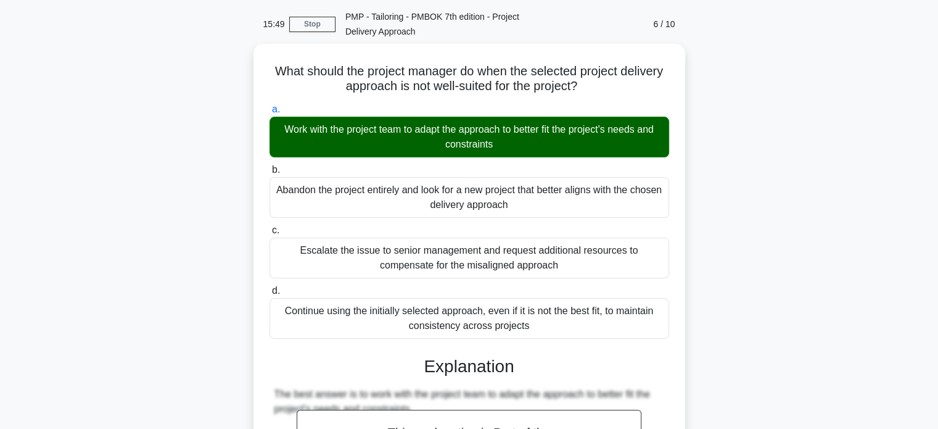
click at [814, 402] on div "What should the project manager do when the selected project delivery approach …" at bounding box center [469, 393] width 814 height 698
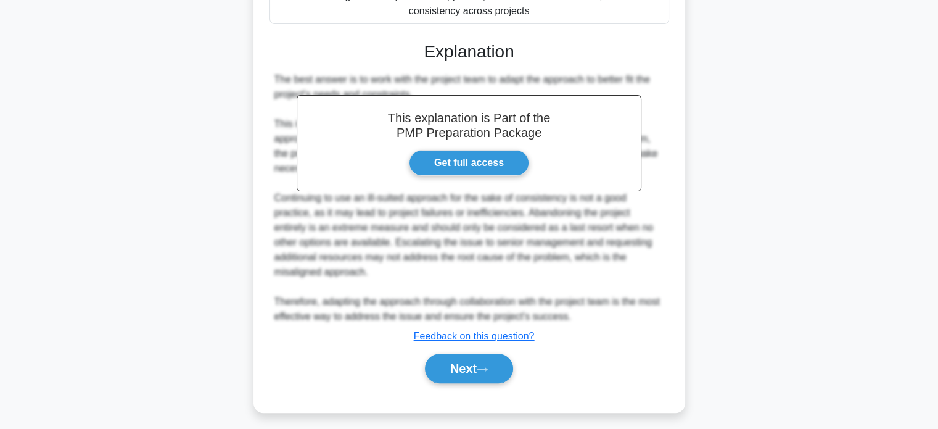
scroll to position [358, 0]
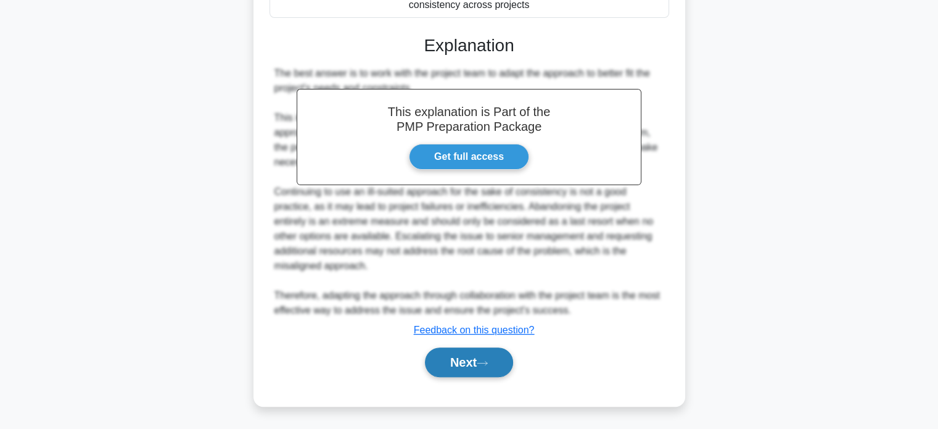
click at [488, 360] on icon at bounding box center [482, 363] width 11 height 7
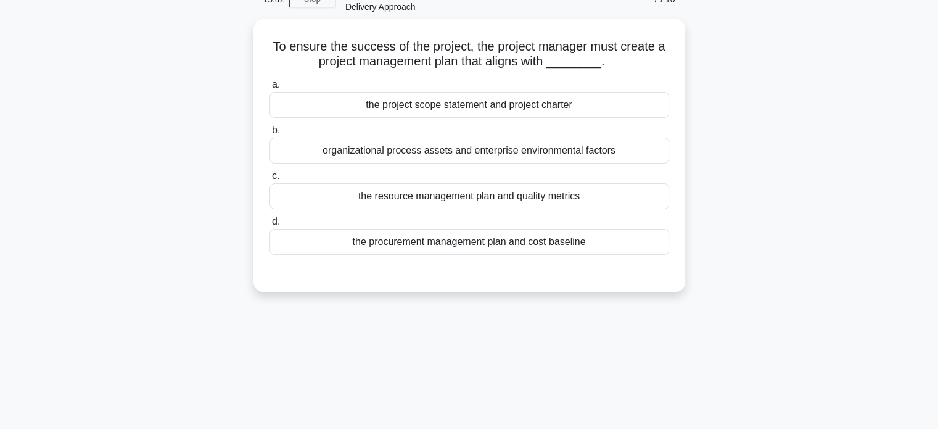
scroll to position [40, 0]
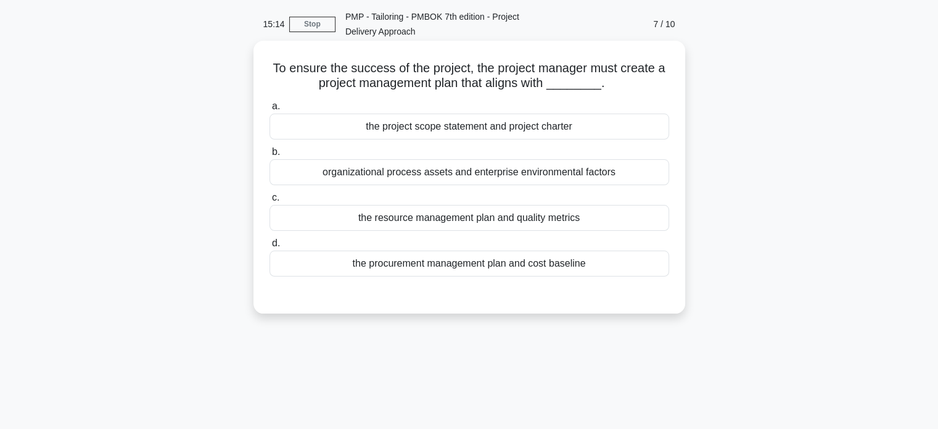
click at [598, 123] on div "the project scope statement and project charter" at bounding box center [470, 127] width 400 height 26
click at [270, 110] on input "a. the project scope statement and project charter" at bounding box center [270, 106] width 0 height 8
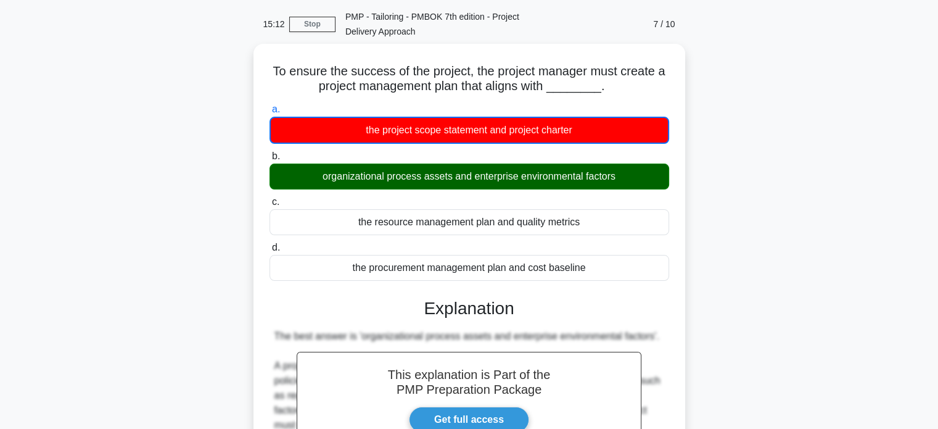
click at [270, 152] on input "b. organizational process assets and enterprise environmental factors" at bounding box center [270, 156] width 0 height 8
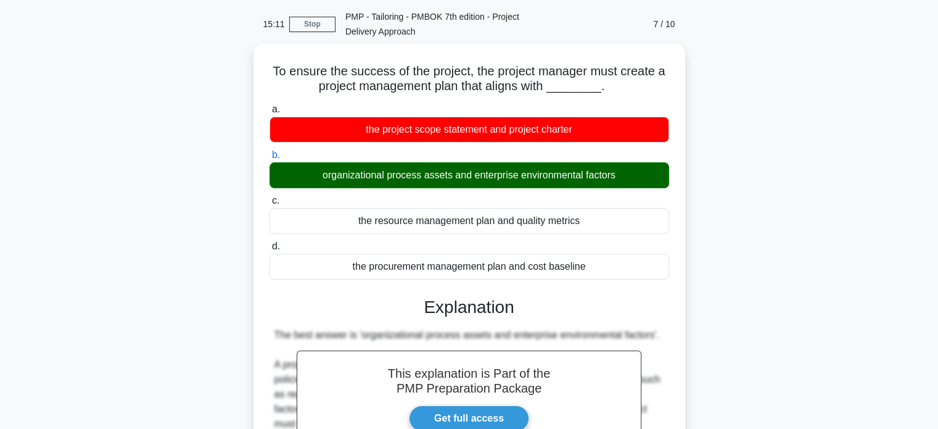
click at [270, 197] on input "c. the resource management plan and quality metrics" at bounding box center [270, 201] width 0 height 8
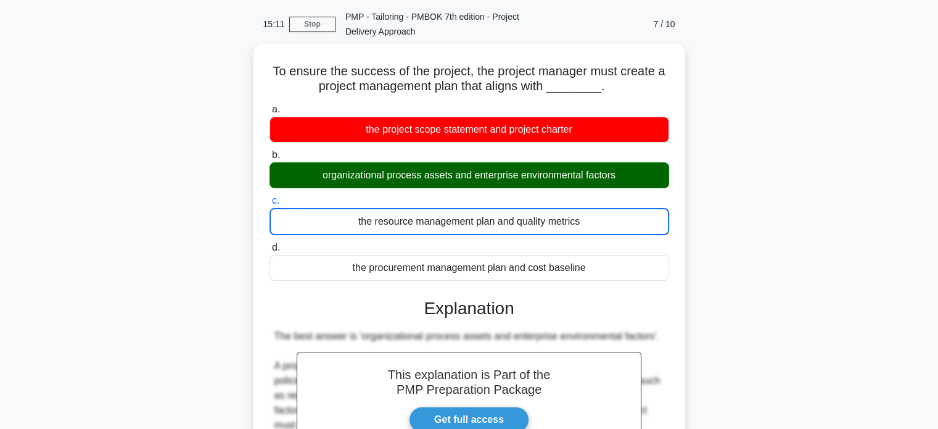
click at [270, 244] on input "d. the procurement management plan and cost baseline" at bounding box center [270, 248] width 0 height 8
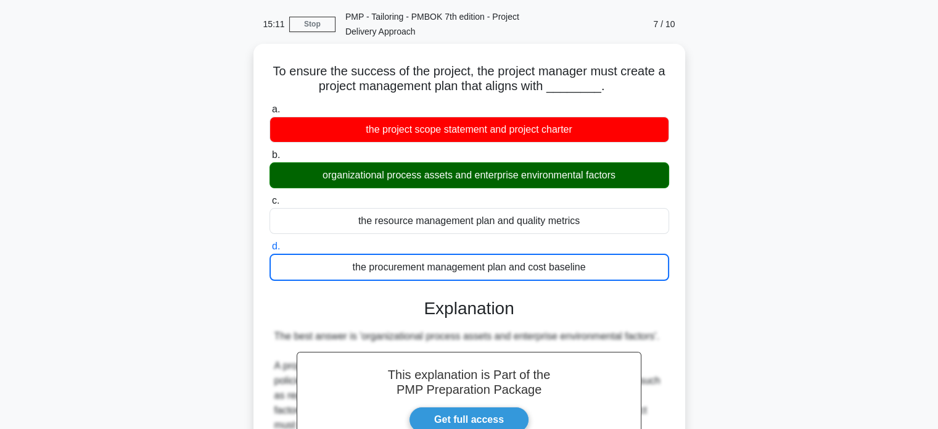
click at [270, 105] on input "a. the project scope statement and project charter" at bounding box center [270, 109] width 0 height 8
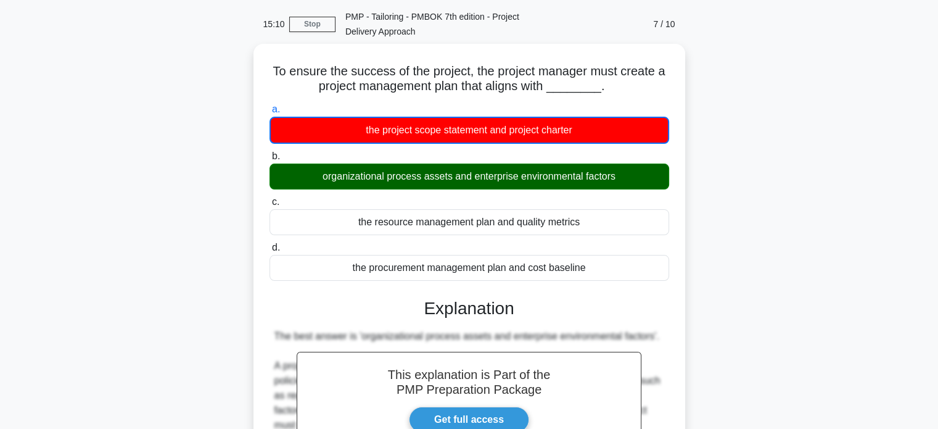
click at [717, 263] on div "To ensure the success of the project, the project manager must create a project…" at bounding box center [469, 356] width 814 height 625
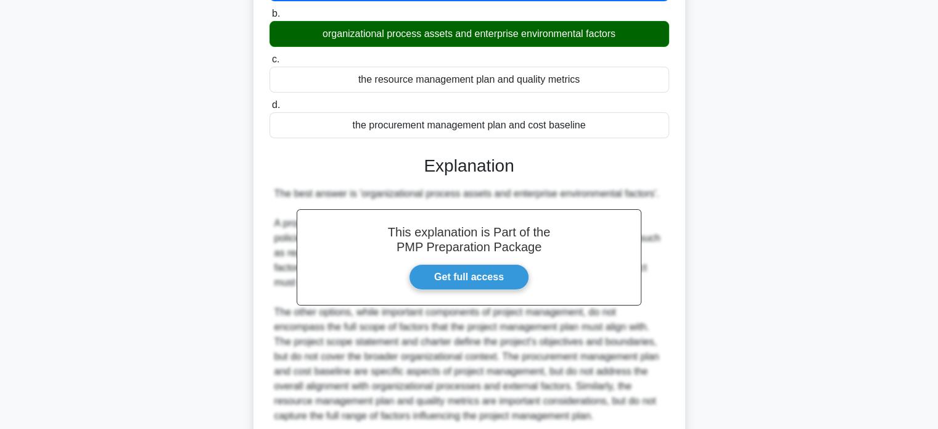
scroll to position [284, 0]
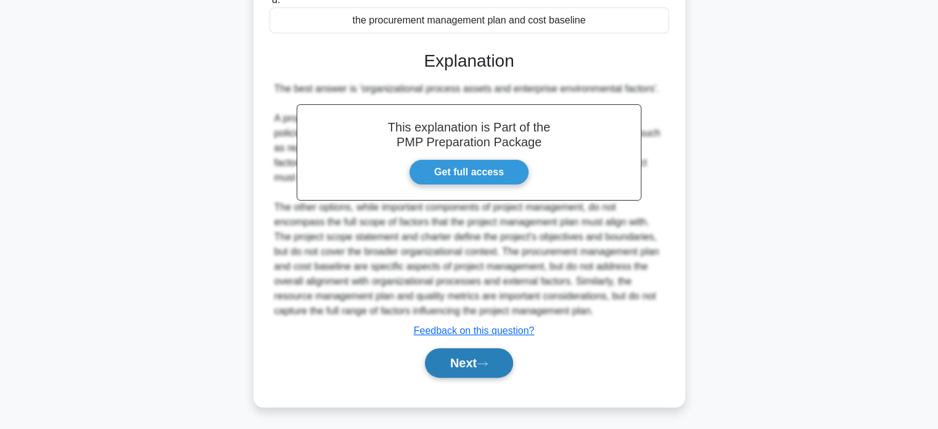
click at [490, 357] on button "Next" at bounding box center [469, 363] width 88 height 30
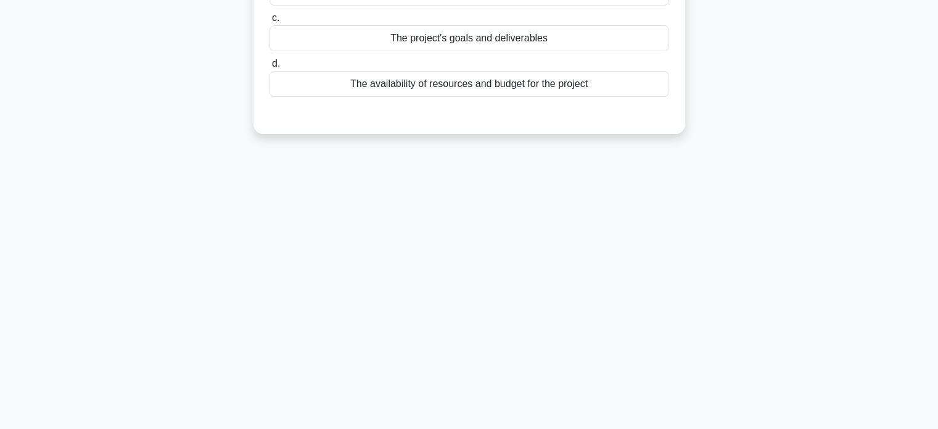
click at [610, 292] on div "15:06 Stop PMP - Tailoring - PMBOK 7th edition - Project Delivery Approach 8 / …" at bounding box center [469, 115] width 814 height 617
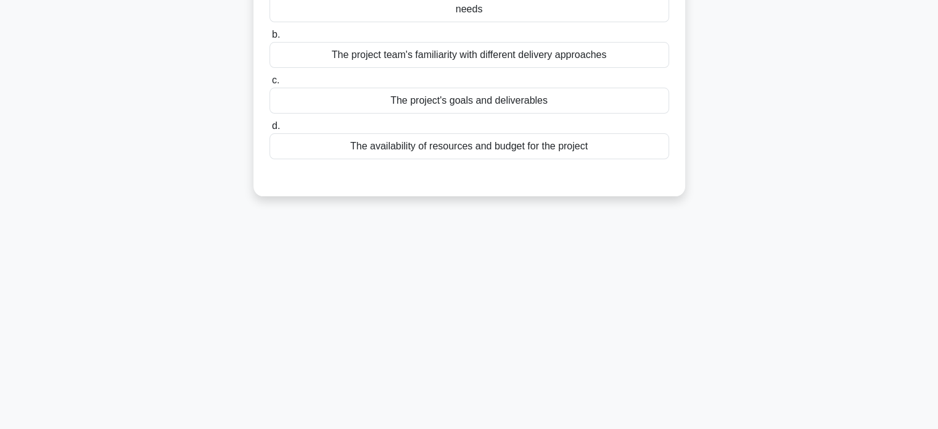
scroll to position [65, 0]
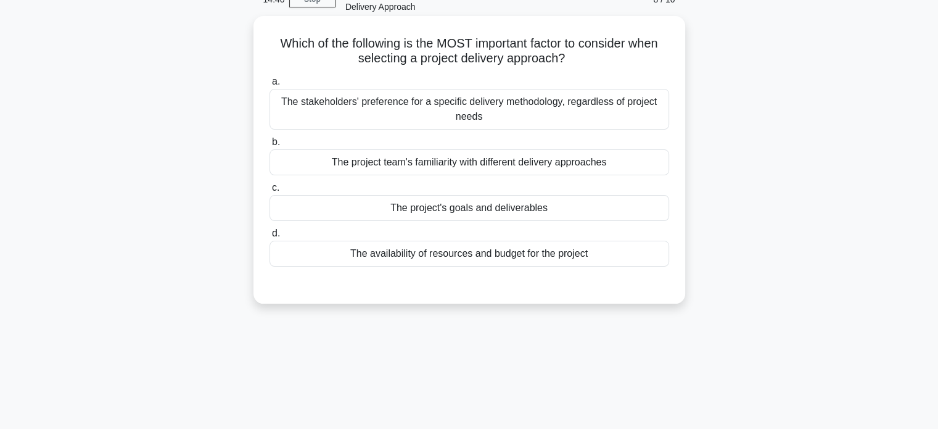
click at [535, 210] on div "The project's goals and deliverables" at bounding box center [470, 208] width 400 height 26
click at [270, 192] on input "c. The project's goals and deliverables" at bounding box center [270, 188] width 0 height 8
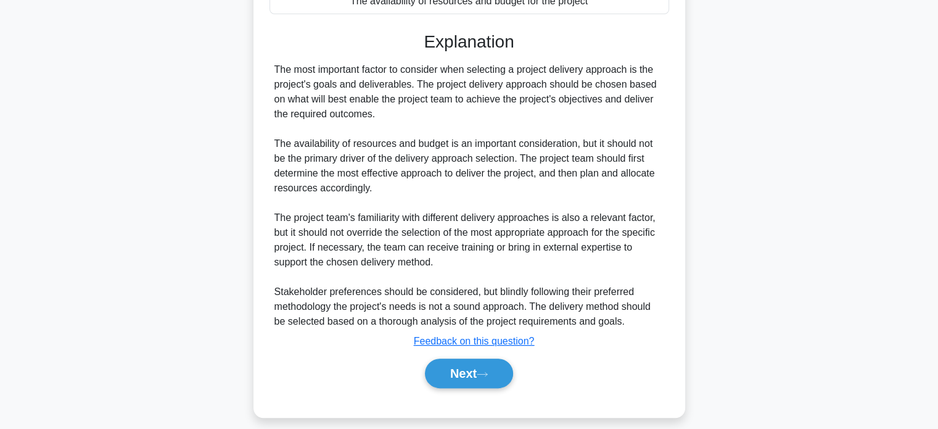
scroll to position [328, 0]
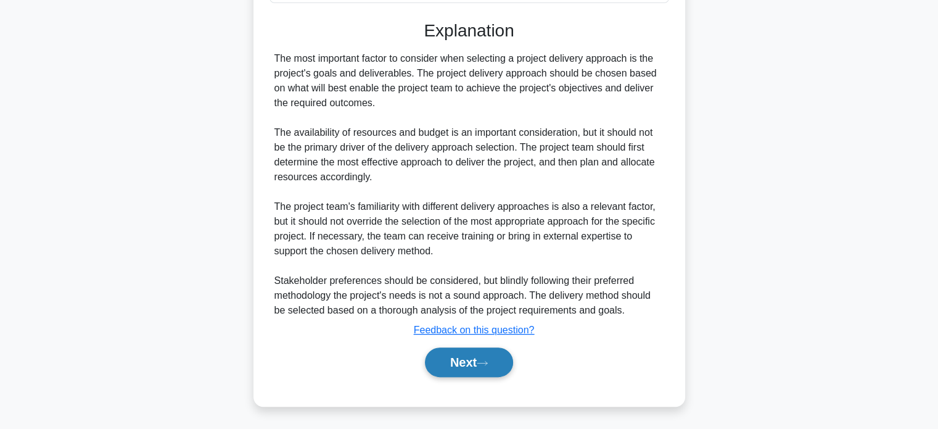
click at [471, 360] on button "Next" at bounding box center [469, 362] width 88 height 30
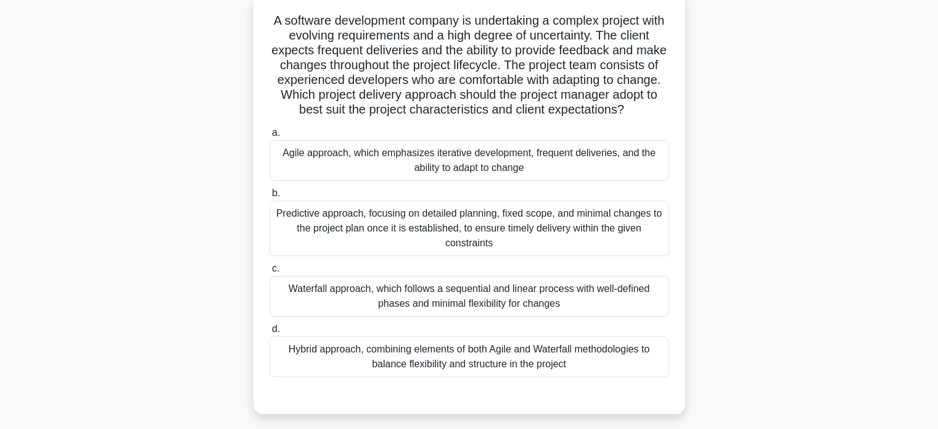
scroll to position [89, 0]
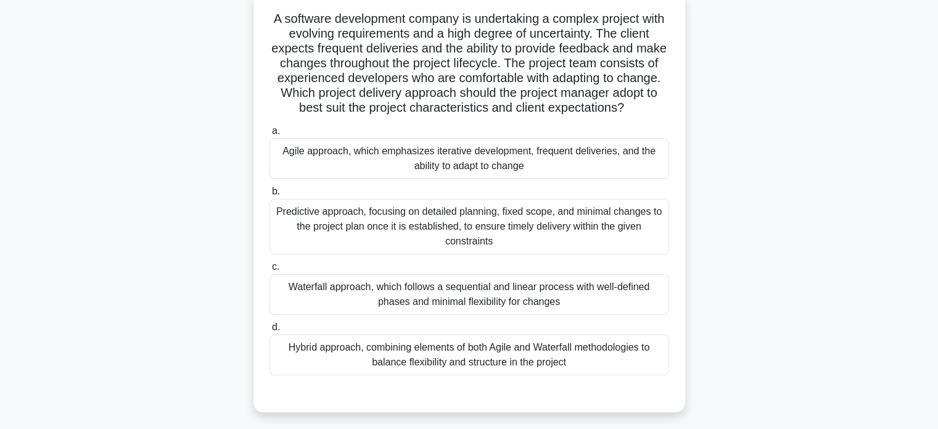
click at [486, 170] on div "Agile approach, which emphasizes iterative development, frequent deliveries, an…" at bounding box center [470, 158] width 400 height 41
click at [270, 135] on input "a. Agile approach, which emphasizes iterative development, frequent deliveries,…" at bounding box center [270, 131] width 0 height 8
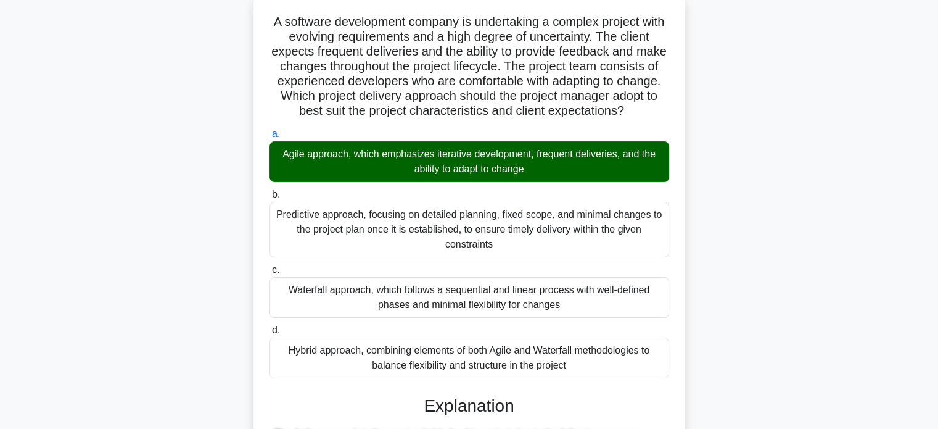
click at [705, 315] on div "A software development company is undertaking a complex project with evolving r…" at bounding box center [469, 417] width 814 height 846
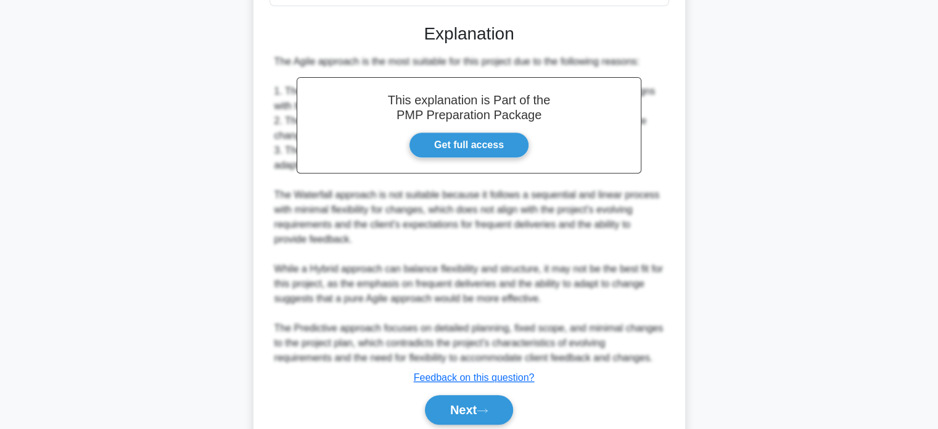
scroll to position [506, 0]
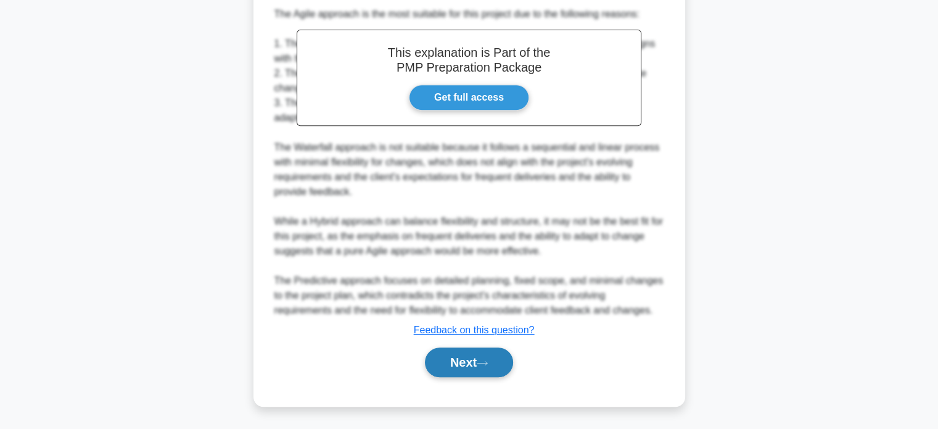
click at [477, 355] on button "Next" at bounding box center [469, 362] width 88 height 30
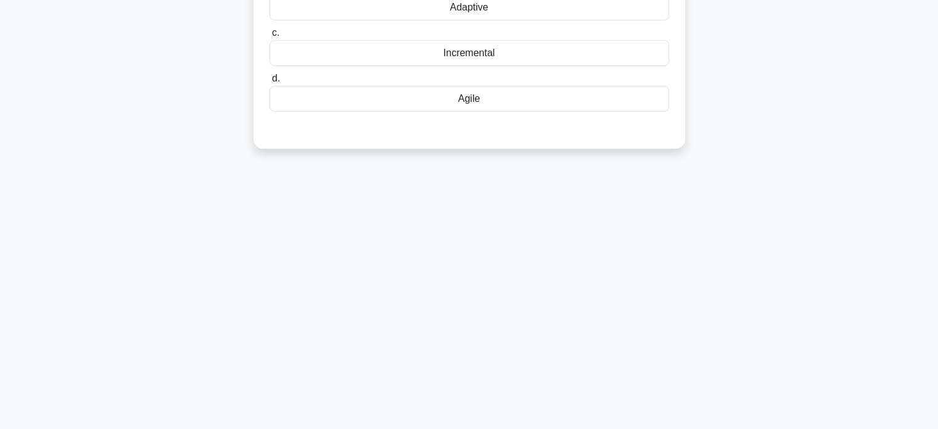
click at [600, 292] on div "13:54 Stop PMP - Tailoring - PMBOK 7th edition - Project Delivery Approach 10 /…" at bounding box center [469, 115] width 814 height 617
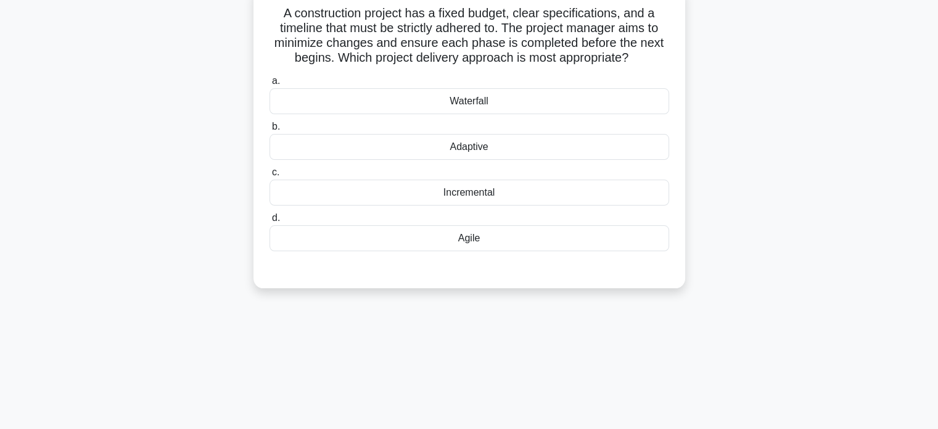
scroll to position [0, 0]
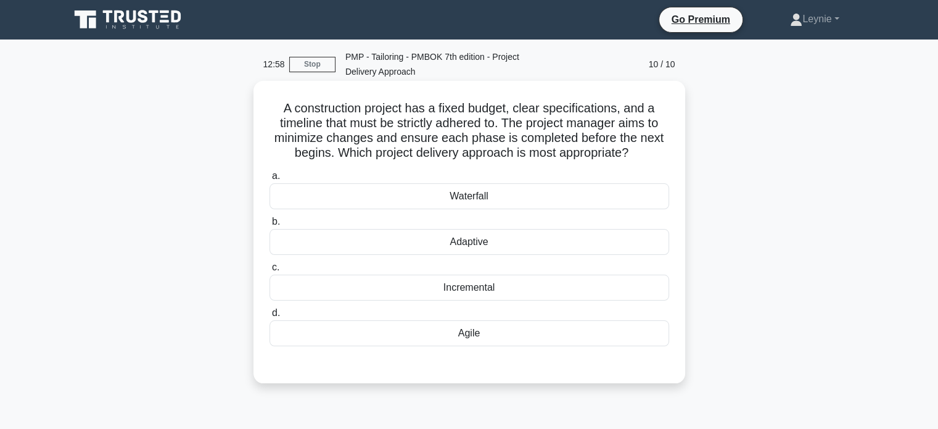
click at [542, 201] on div "Waterfall" at bounding box center [470, 196] width 400 height 26
click at [270, 180] on input "a. Waterfall" at bounding box center [270, 176] width 0 height 8
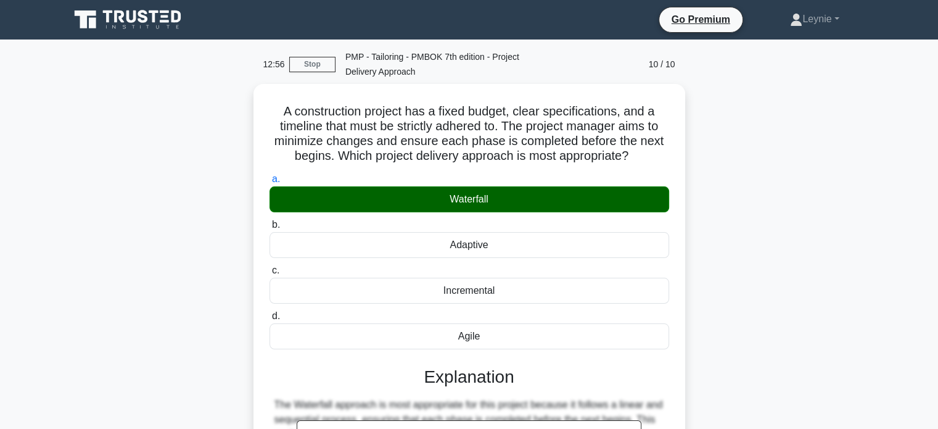
click at [740, 365] on div "A construction project has a fixed budget, clear specifications, and a timeline…" at bounding box center [469, 366] width 814 height 564
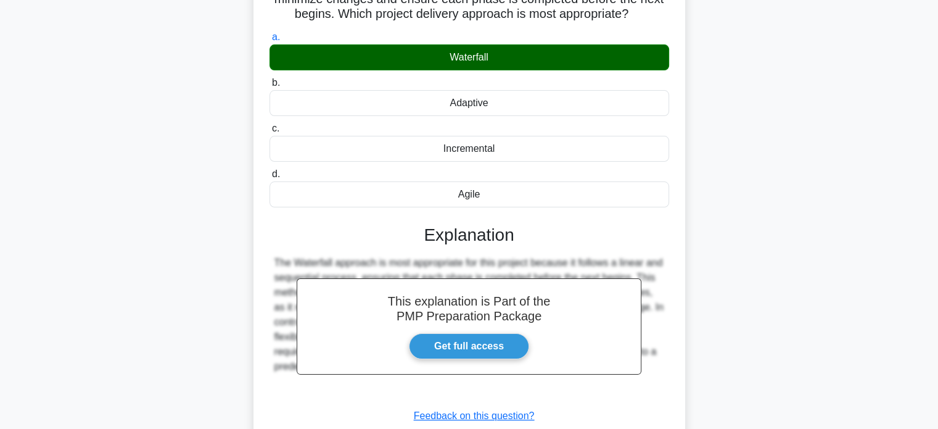
scroll to position [238, 0]
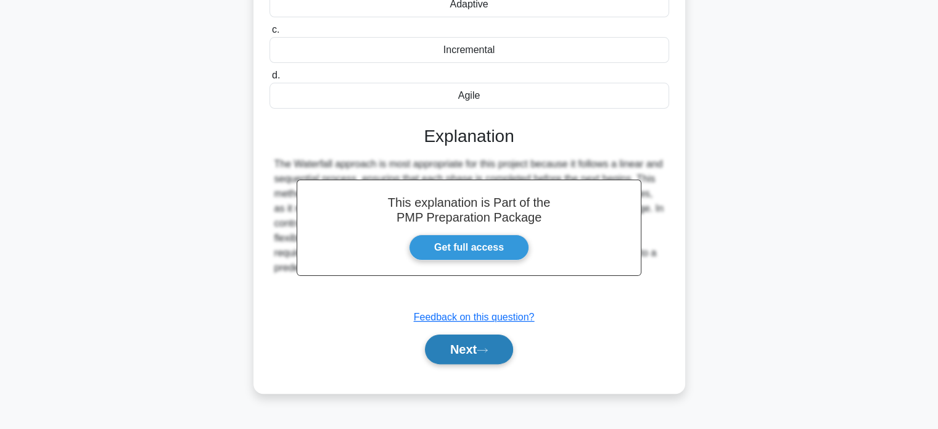
click at [497, 350] on button "Next" at bounding box center [469, 349] width 88 height 30
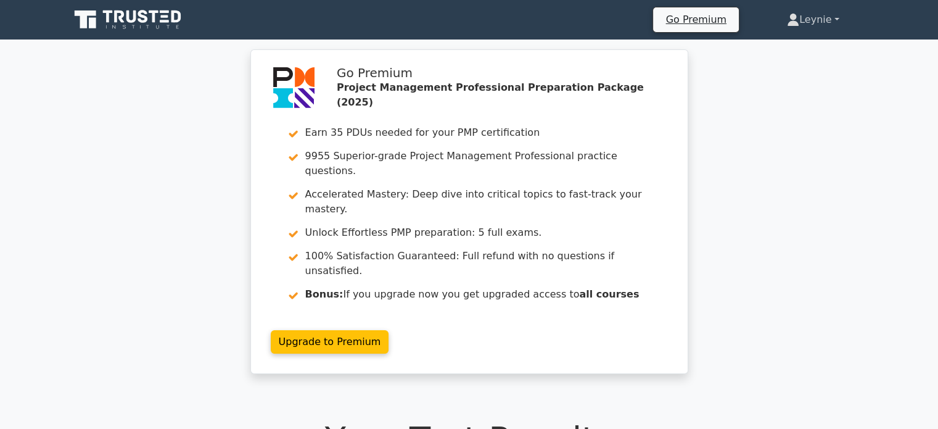
drag, startPoint x: 812, startPoint y: 32, endPoint x: 809, endPoint y: 9, distance: 23.0
click at [809, 9] on ul "Go Premium [GEOGRAPHIC_DATA] Profile Settings" at bounding box center [761, 20] width 216 height 26
click at [809, 9] on link "Leynie" at bounding box center [813, 19] width 111 height 25
click at [785, 46] on link "Profile" at bounding box center [806, 49] width 97 height 20
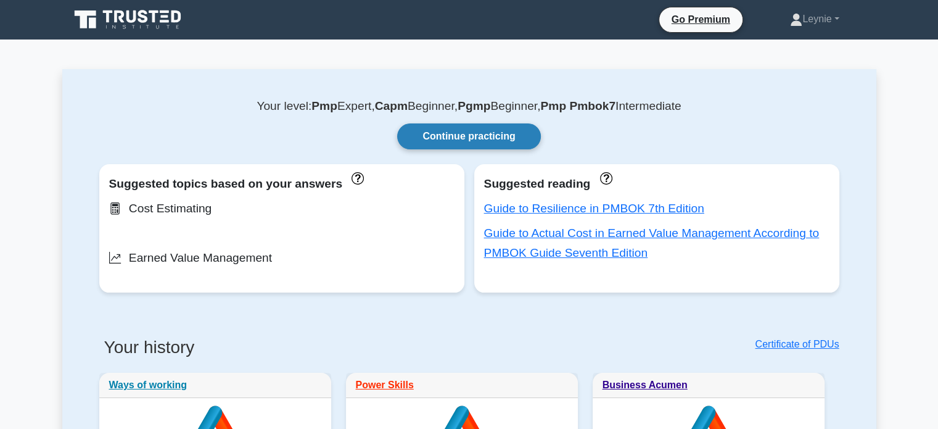
click at [486, 135] on link "Continue practicing" at bounding box center [468, 136] width 143 height 26
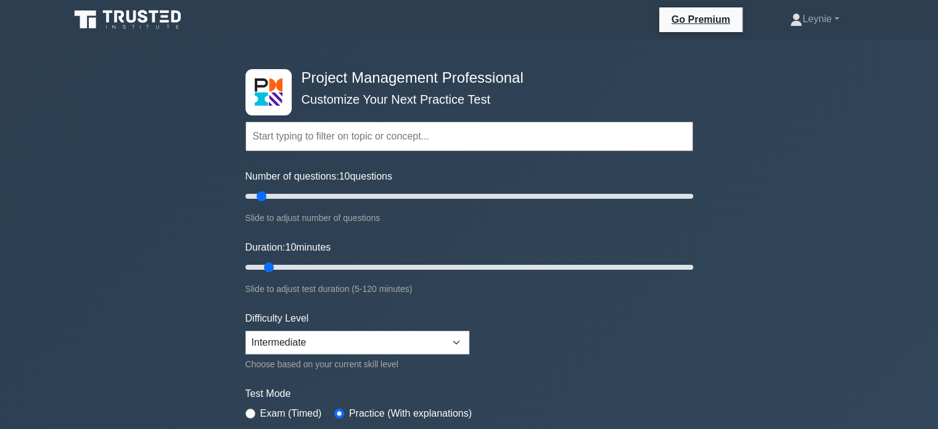
click at [422, 138] on input "text" at bounding box center [470, 137] width 448 height 30
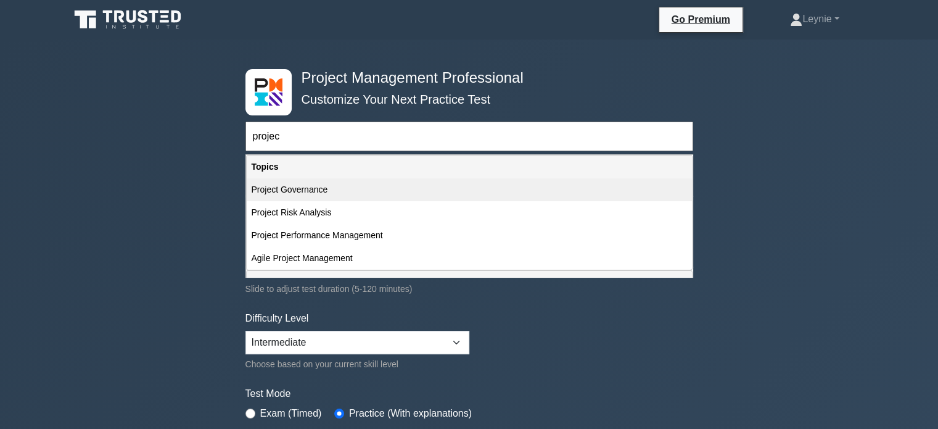
click at [316, 191] on div "Project Governance" at bounding box center [469, 189] width 445 height 23
type input "Project Governance"
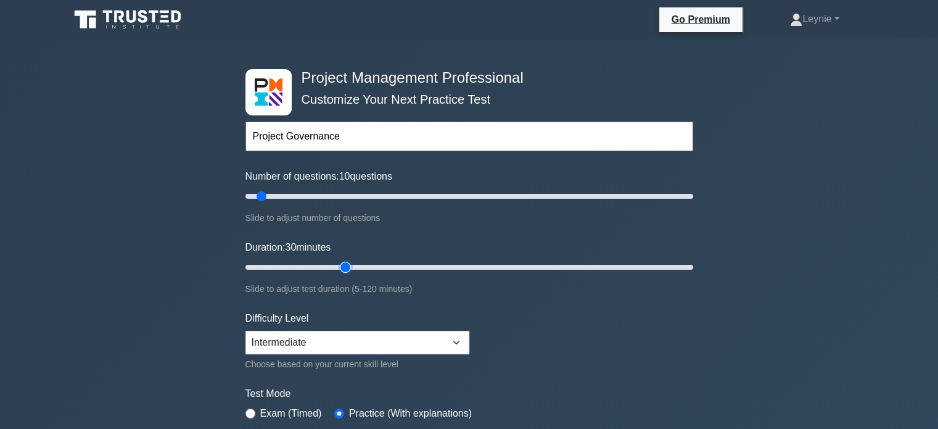
type input "30"
click at [338, 266] on input "Duration: 30 minutes" at bounding box center [470, 267] width 448 height 15
click at [326, 267] on input "Duration: 30 minutes" at bounding box center [470, 267] width 448 height 15
type input "20"
click at [312, 267] on input "Duration: 25 minutes" at bounding box center [470, 267] width 448 height 15
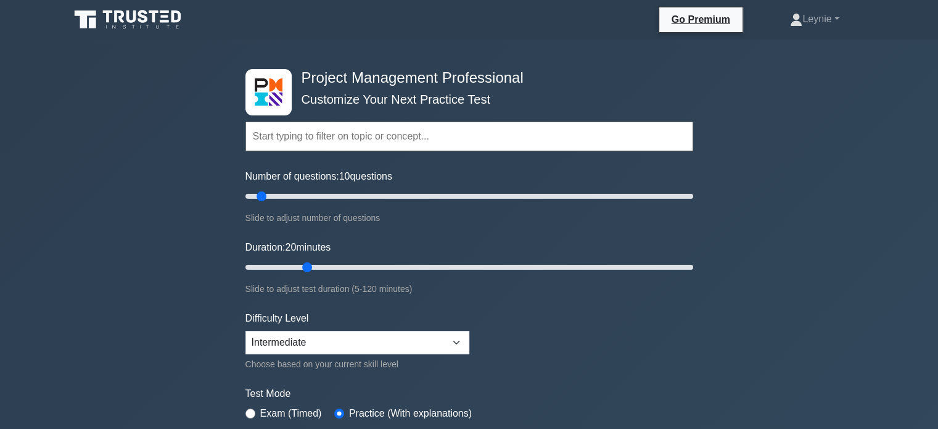
click at [634, 315] on form "Topics Scope Management Time Management Cost Management Quality Management Risk…" at bounding box center [470, 274] width 448 height 381
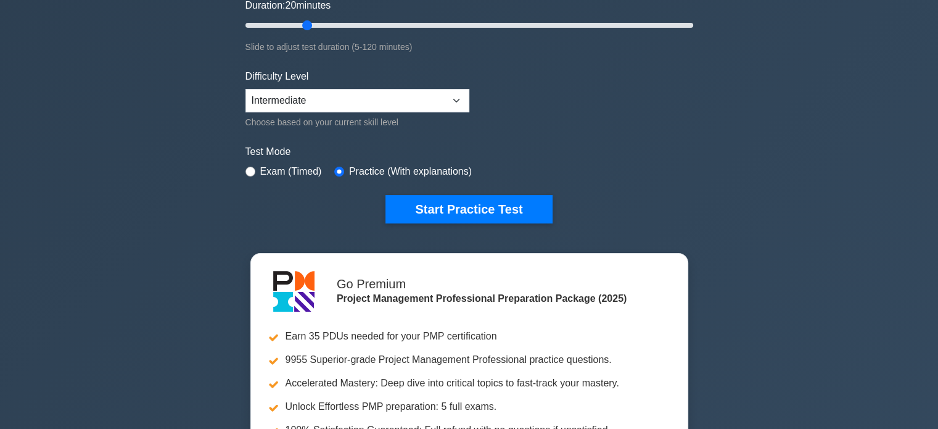
scroll to position [247, 0]
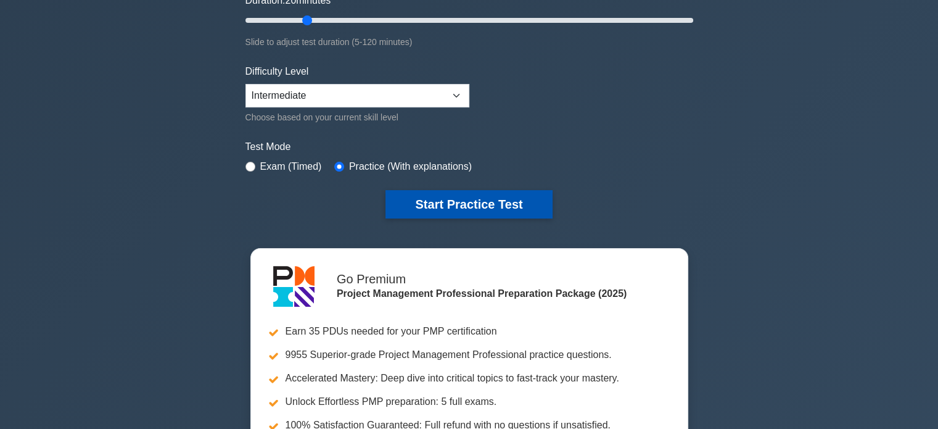
click at [444, 194] on button "Start Practice Test" at bounding box center [469, 204] width 167 height 28
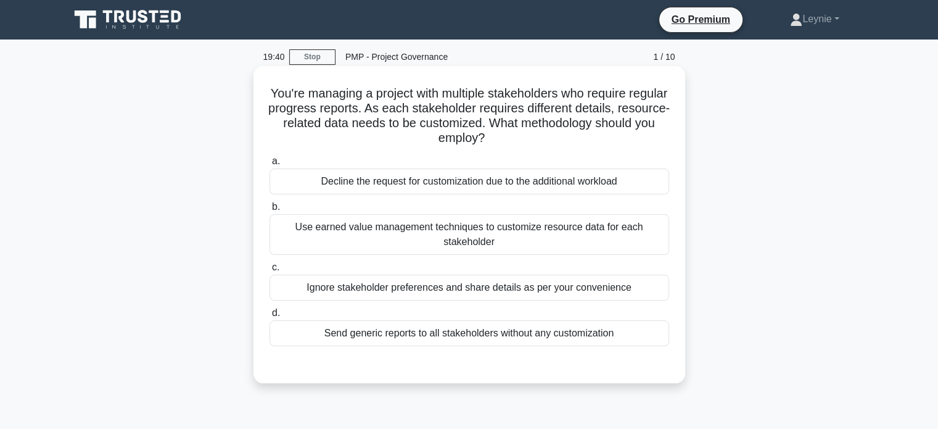
click at [482, 229] on div "Use earned value management techniques to customize resource data for each stak…" at bounding box center [470, 234] width 400 height 41
click at [270, 211] on input "b. Use earned value management techniques to customize resource data for each s…" at bounding box center [270, 207] width 0 height 8
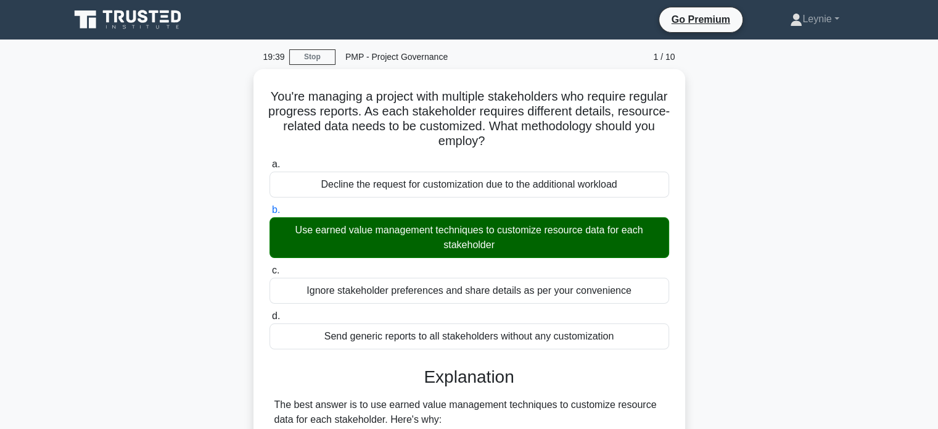
click at [713, 268] on div "You're managing a project with multiple stakeholders who require regular progre…" at bounding box center [469, 425] width 814 height 713
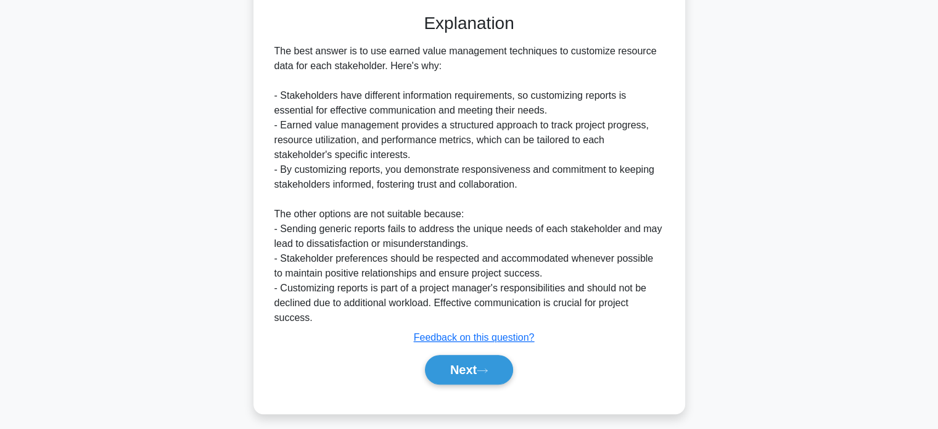
scroll to position [358, 0]
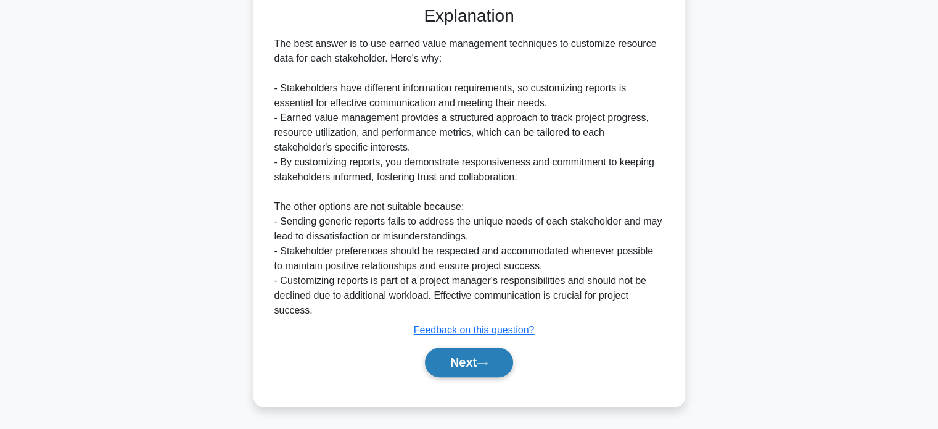
click at [478, 355] on button "Next" at bounding box center [469, 362] width 88 height 30
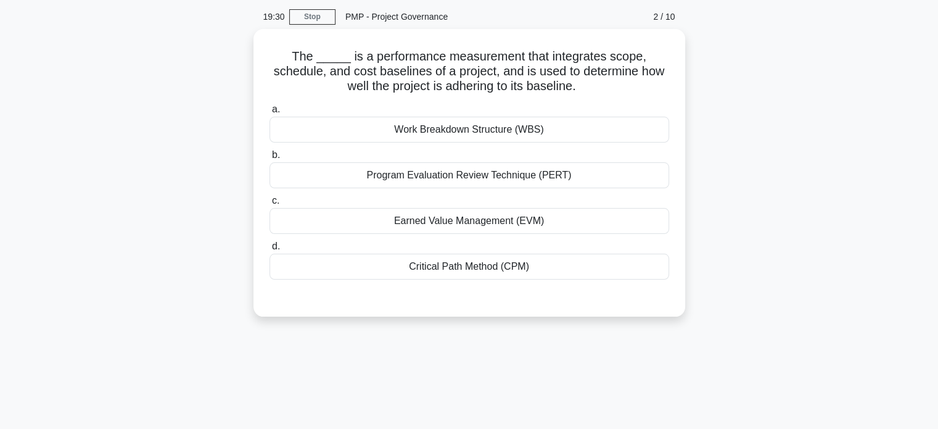
scroll to position [15, 0]
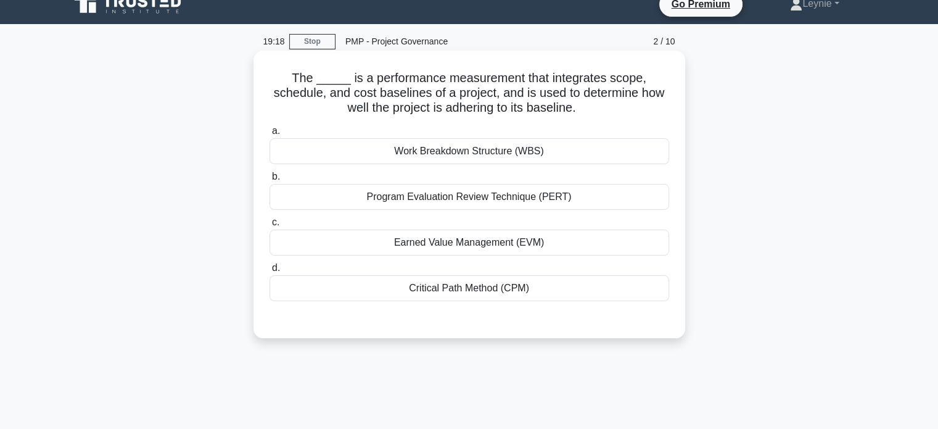
click at [614, 246] on div "Earned Value Management (EVM)" at bounding box center [470, 242] width 400 height 26
click at [270, 226] on input "c. Earned Value Management (EVM)" at bounding box center [270, 222] width 0 height 8
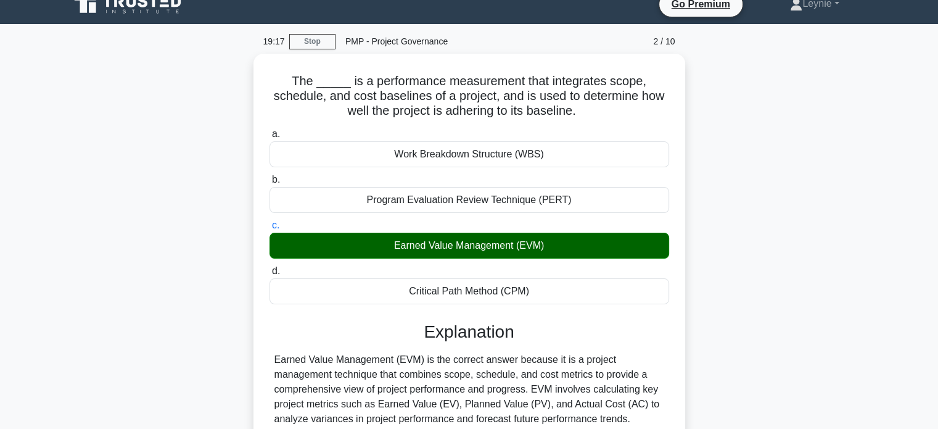
click at [689, 409] on div "The _____ is a performance measurement that integrates scope, schedule, and cos…" at bounding box center [469, 380] width 814 height 653
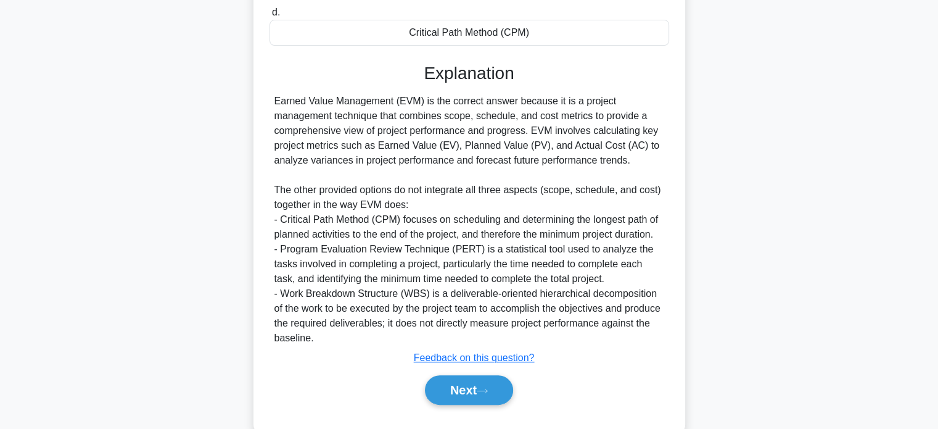
scroll to position [299, 0]
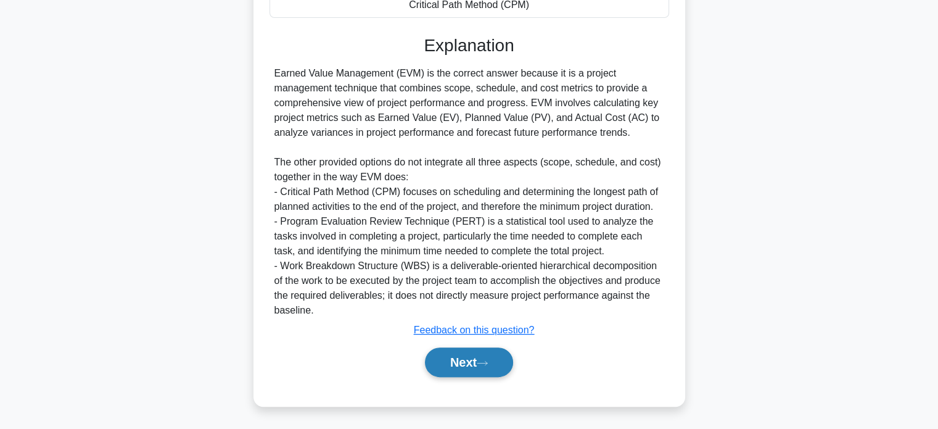
click at [500, 366] on button "Next" at bounding box center [469, 362] width 88 height 30
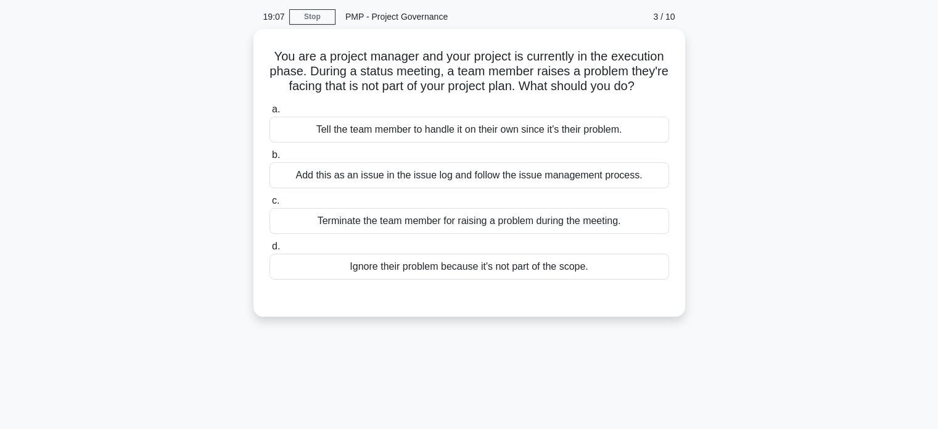
scroll to position [15, 0]
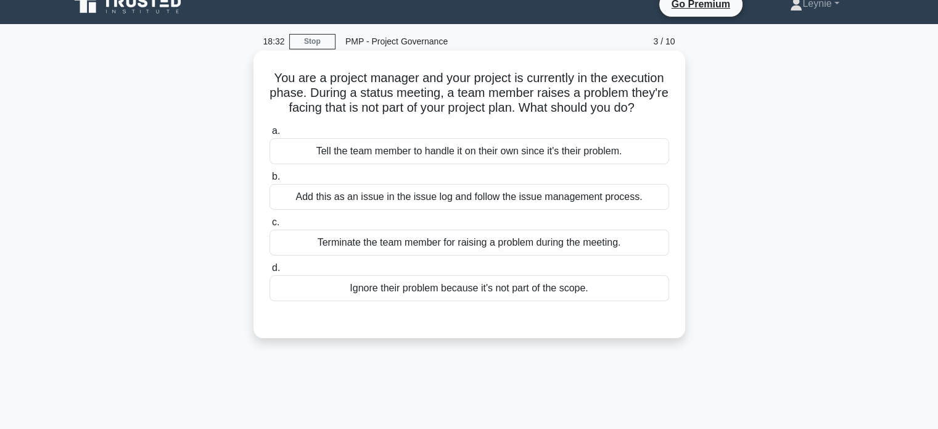
click at [584, 203] on div "Add this as an issue in the issue log and follow the issue management process." at bounding box center [470, 197] width 400 height 26
click at [270, 181] on input "b. Add this as an issue in the issue log and follow the issue management proces…" at bounding box center [270, 177] width 0 height 8
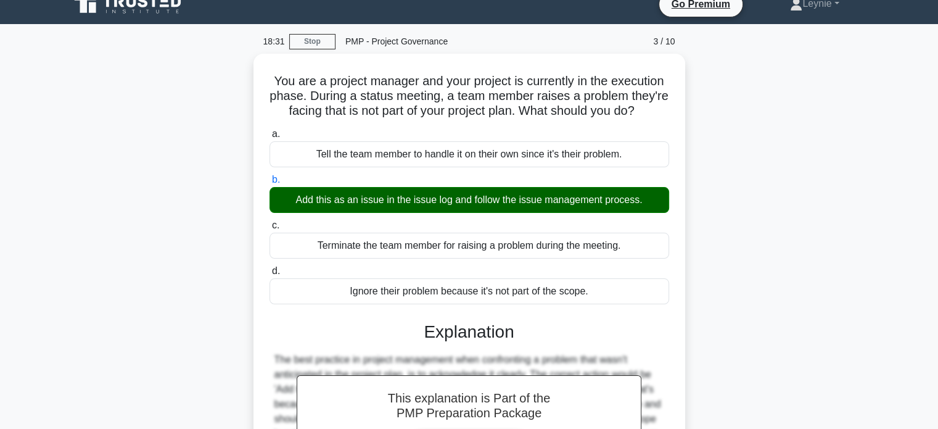
click at [743, 223] on div "You are a project manager and your project is currently in the execution phase.…" at bounding box center [469, 329] width 814 height 550
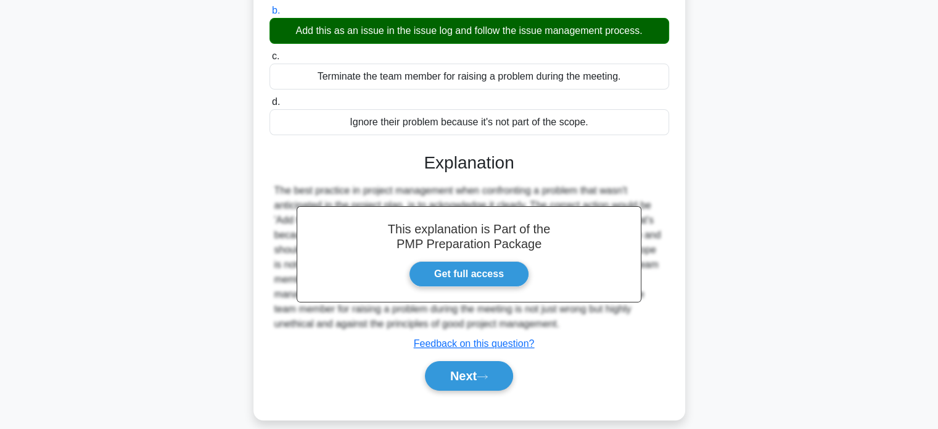
scroll to position [238, 0]
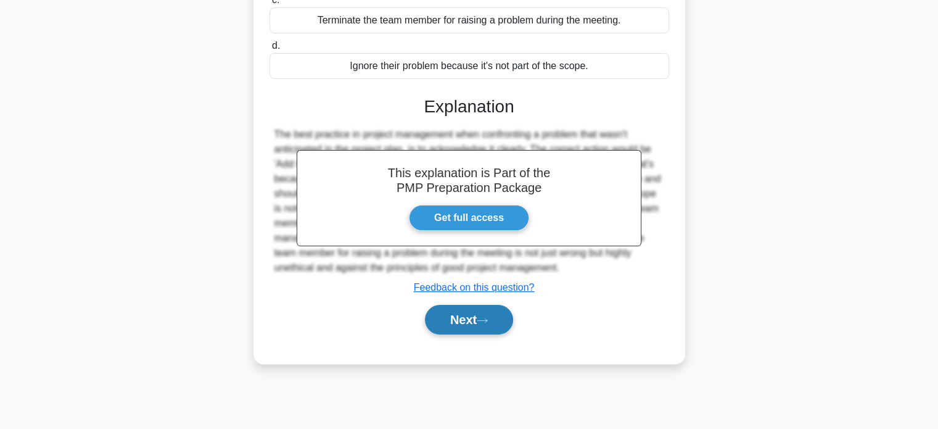
click at [459, 325] on button "Next" at bounding box center [469, 320] width 88 height 30
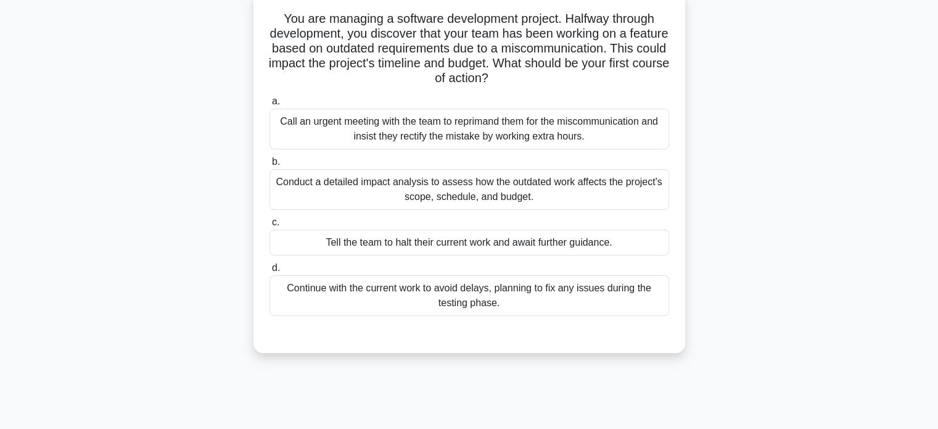
scroll to position [15, 0]
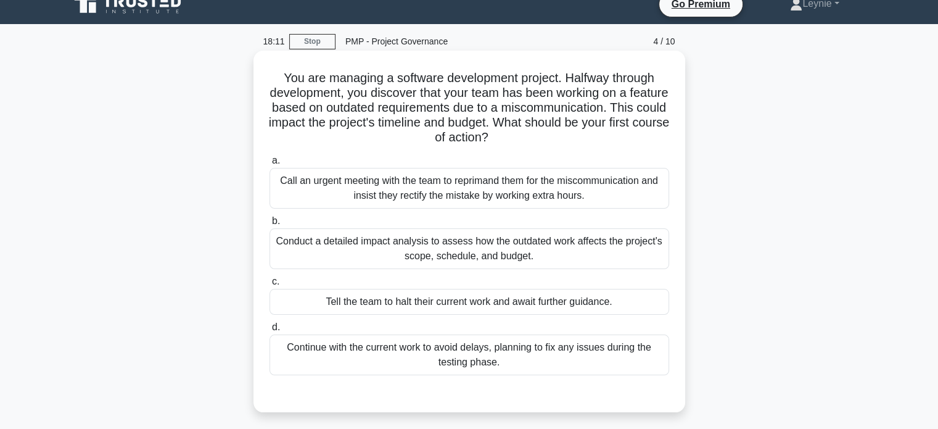
click at [626, 242] on div "Conduct a detailed impact analysis to assess how the outdated work affects the …" at bounding box center [470, 248] width 400 height 41
click at [270, 225] on input "b. Conduct a detailed impact analysis to assess how the outdated work affects t…" at bounding box center [270, 221] width 0 height 8
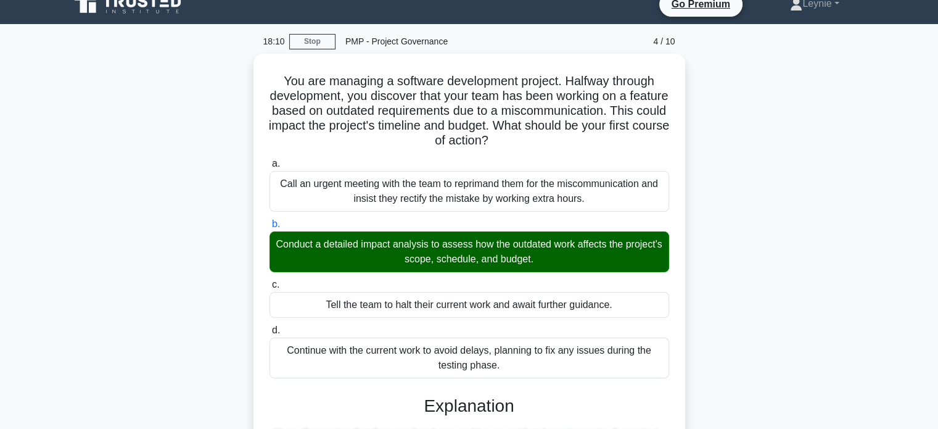
click at [750, 262] on div "You are managing a software development project. Halfway through development, y…" at bounding box center [469, 373] width 814 height 639
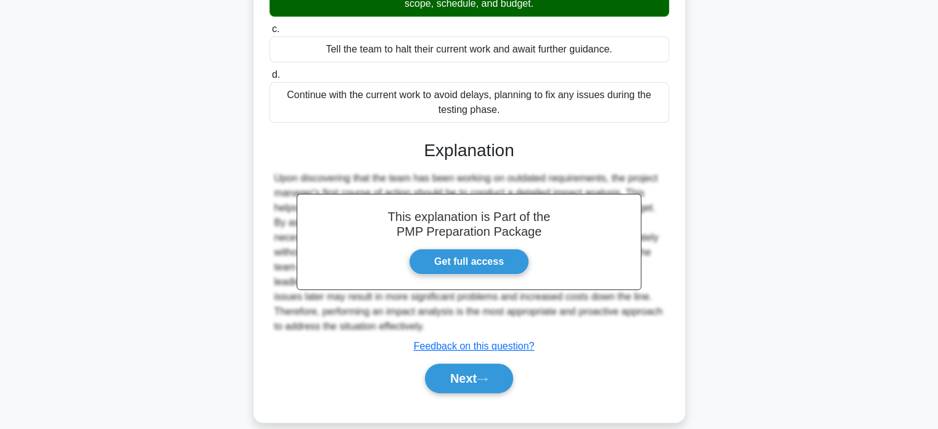
scroll to position [284, 0]
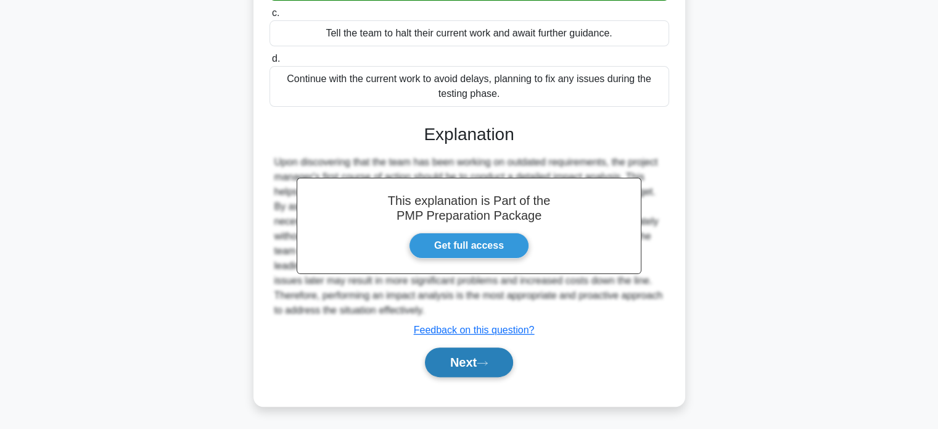
click at [477, 370] on button "Next" at bounding box center [469, 362] width 88 height 30
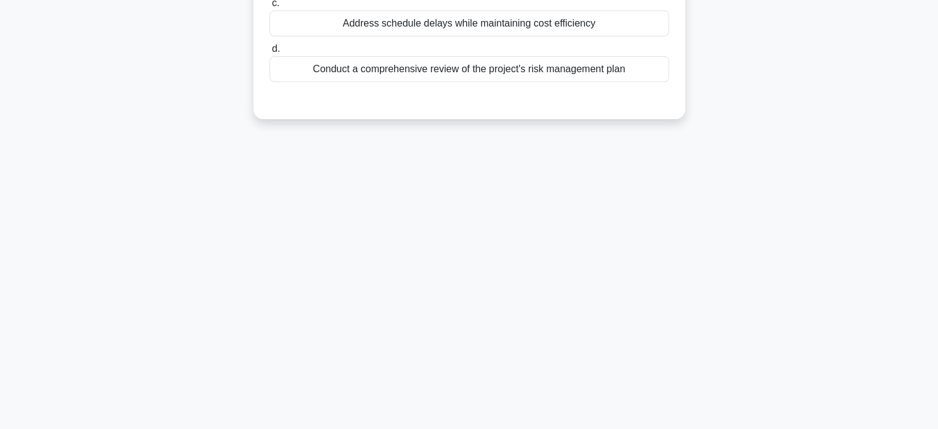
click at [672, 254] on div "18:06 Stop PMP - Project Governance 5 / 10 In a project where the Cost Performa…" at bounding box center [469, 115] width 814 height 617
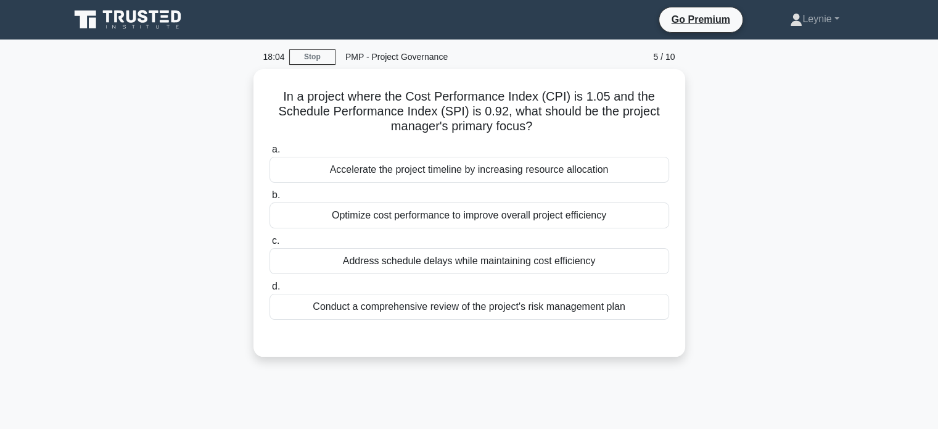
scroll to position [25, 0]
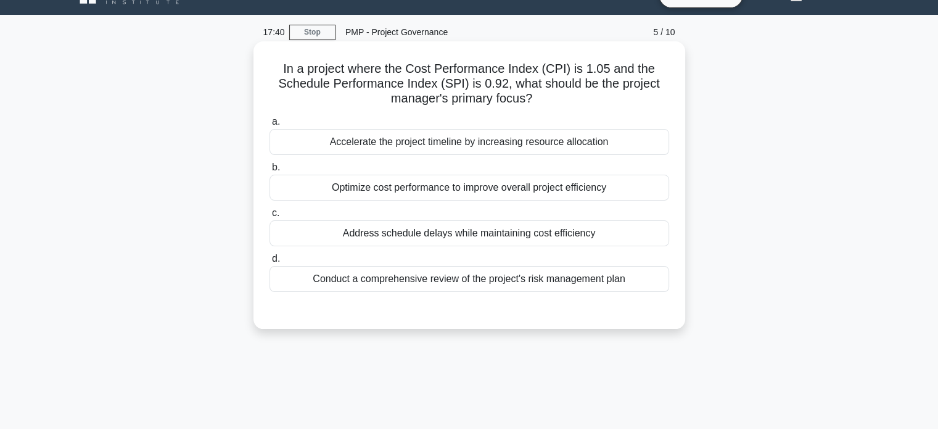
click at [489, 188] on div "Optimize cost performance to improve overall project efficiency" at bounding box center [470, 188] width 400 height 26
click at [270, 172] on input "b. Optimize cost performance to improve overall project efficiency" at bounding box center [270, 167] width 0 height 8
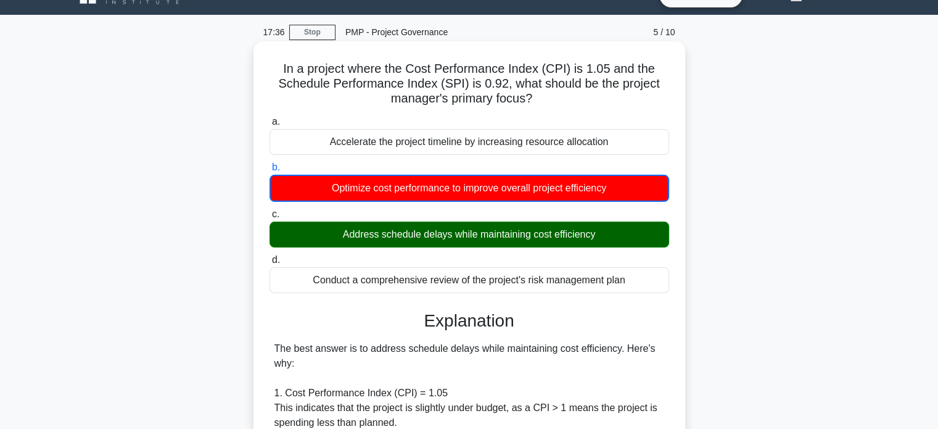
click at [270, 210] on input "c. Address schedule delays while maintaining cost efficiency" at bounding box center [270, 214] width 0 height 8
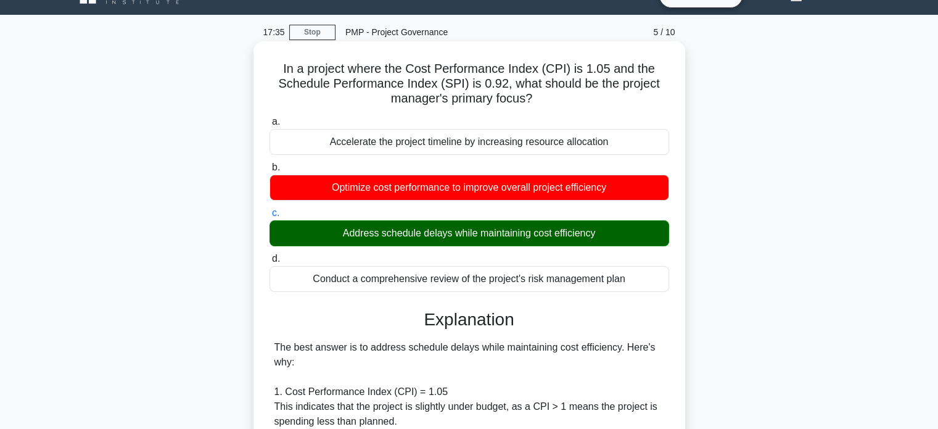
click at [270, 255] on input "d. Conduct a comprehensive review of the project's risk management plan" at bounding box center [270, 259] width 0 height 8
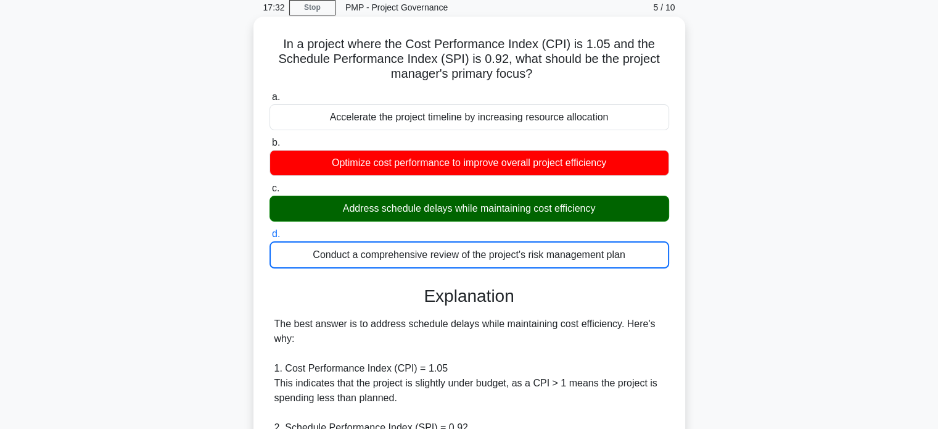
scroll to position [99, 0]
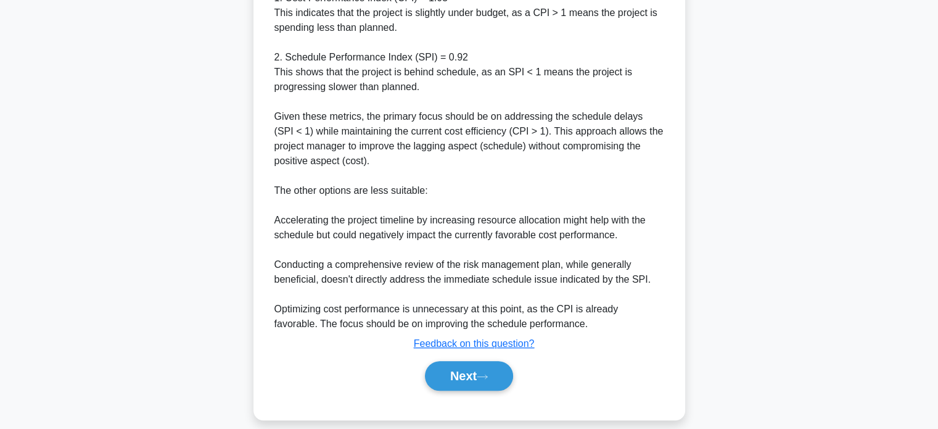
scroll to position [432, 0]
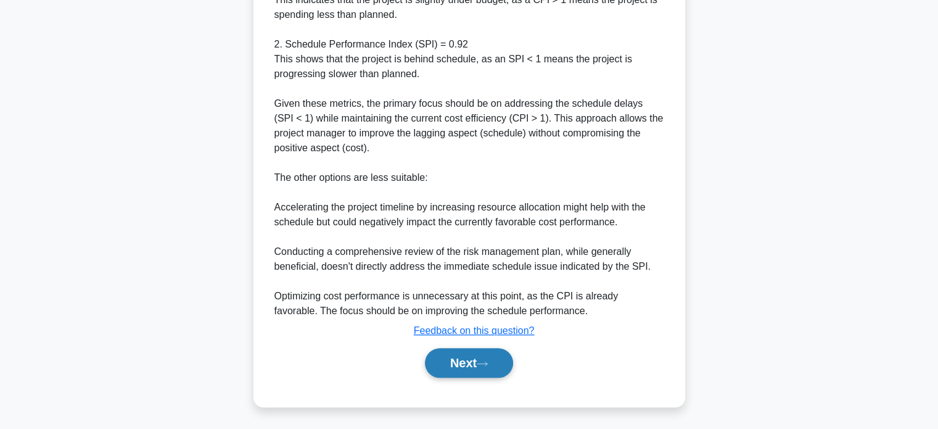
click at [489, 368] on button "Next" at bounding box center [469, 363] width 88 height 30
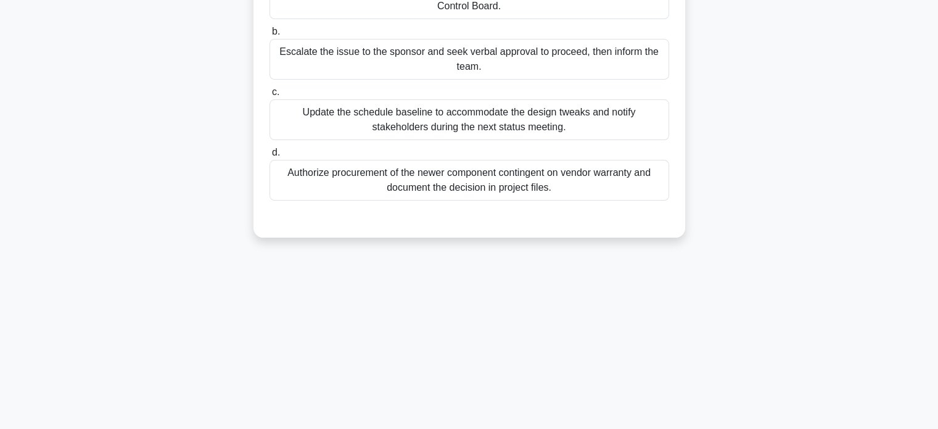
scroll to position [238, 0]
click at [717, 281] on div "16:03 Stop PMP - Project Governance 6 / 10 Midway through a complex infrastruct…" at bounding box center [469, 115] width 814 height 617
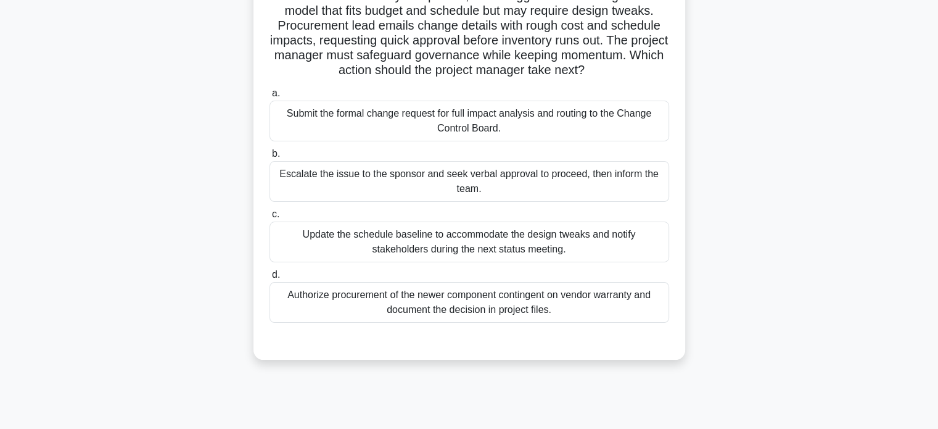
scroll to position [114, 0]
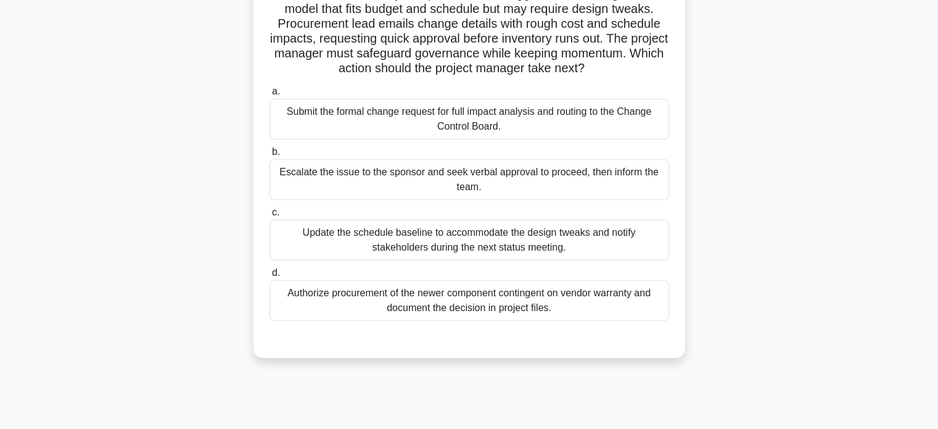
click at [506, 139] on div "Submit the formal change request for full impact analysis and routing to the Ch…" at bounding box center [470, 119] width 400 height 41
click at [270, 96] on input "a. Submit the formal change request for full impact analysis and routing to the…" at bounding box center [270, 92] width 0 height 8
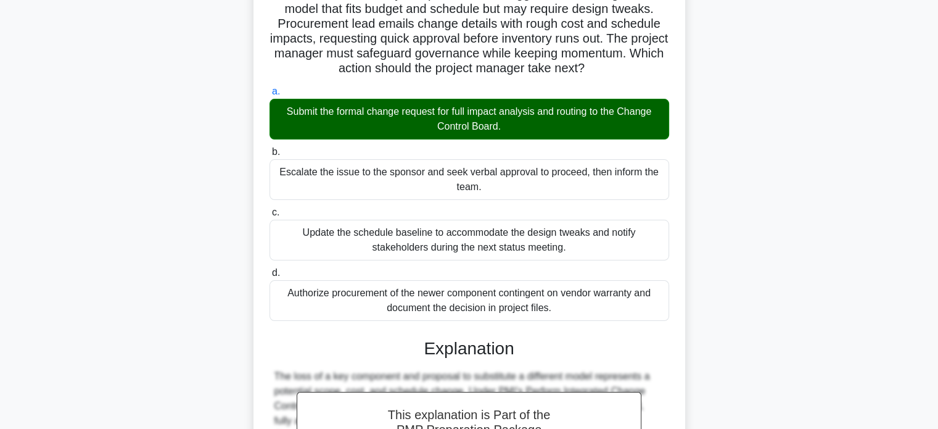
click at [679, 361] on div "Midway through a complex infrastructure project, the vendor announces discontin…" at bounding box center [469, 308] width 422 height 703
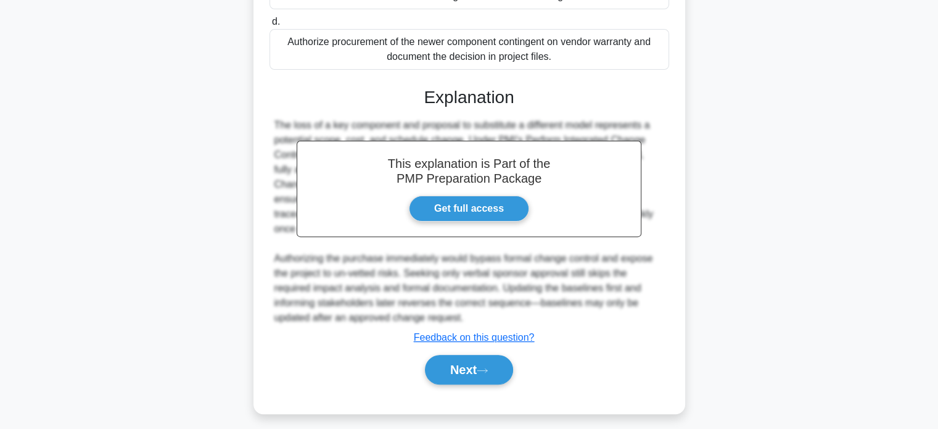
scroll to position [373, 0]
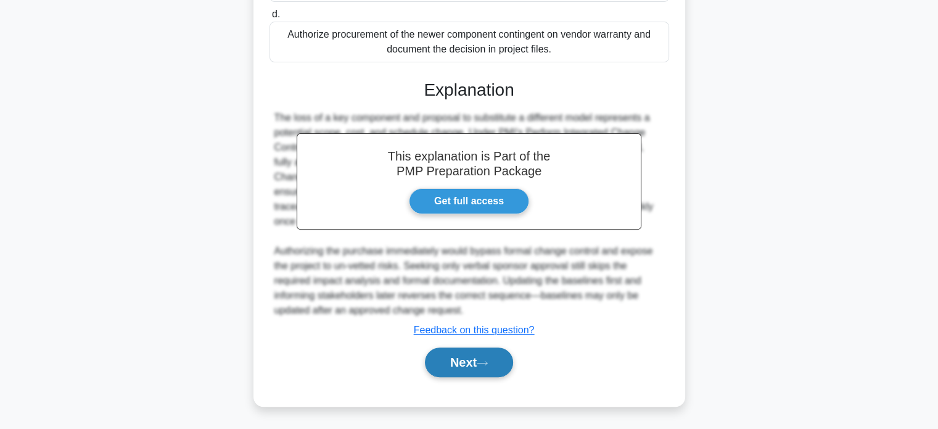
click at [488, 362] on icon at bounding box center [482, 363] width 11 height 7
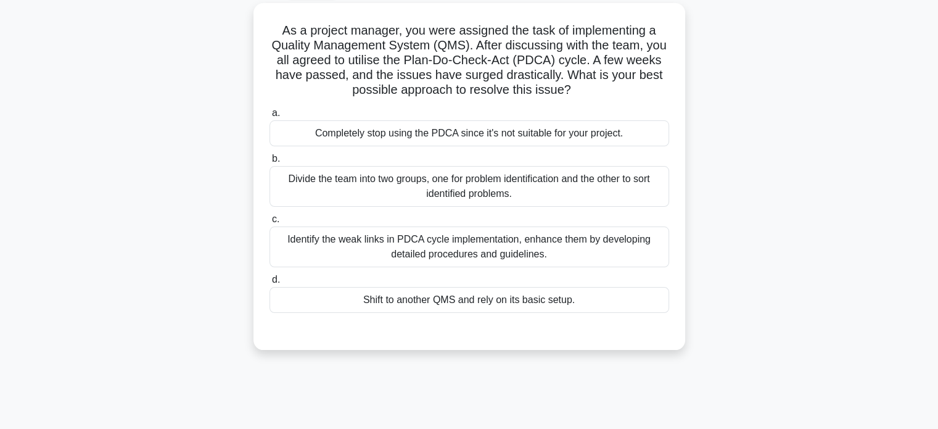
scroll to position [65, 0]
click at [615, 257] on div "Identify the weak links in PDCA cycle implementation, enhance them by developin…" at bounding box center [470, 245] width 400 height 41
click at [270, 221] on input "c. Identify the weak links in PDCA cycle implementation, enhance them by develo…" at bounding box center [270, 217] width 0 height 8
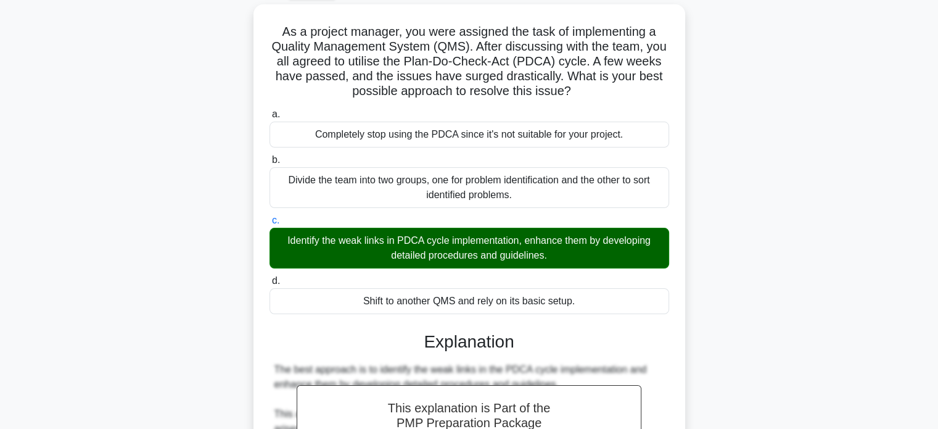
click at [740, 314] on div "As a project manager, you were assigned the task of implementing a Quality Mana…" at bounding box center [469, 345] width 814 height 683
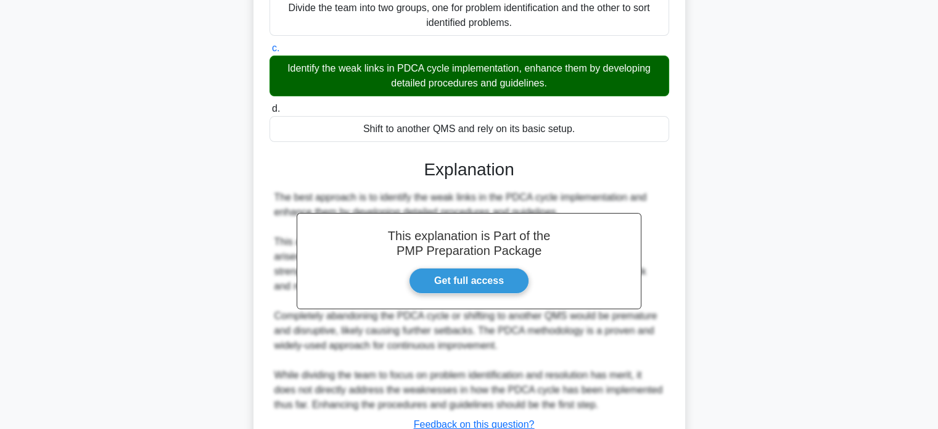
scroll to position [328, 0]
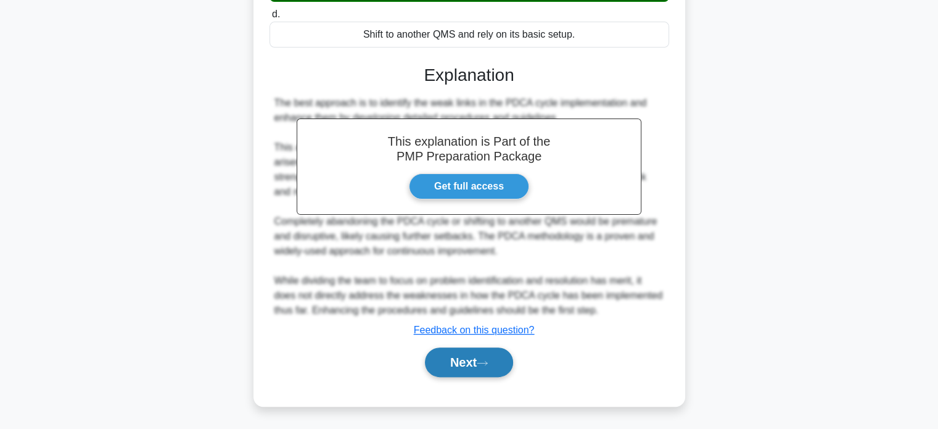
click at [497, 363] on button "Next" at bounding box center [469, 362] width 88 height 30
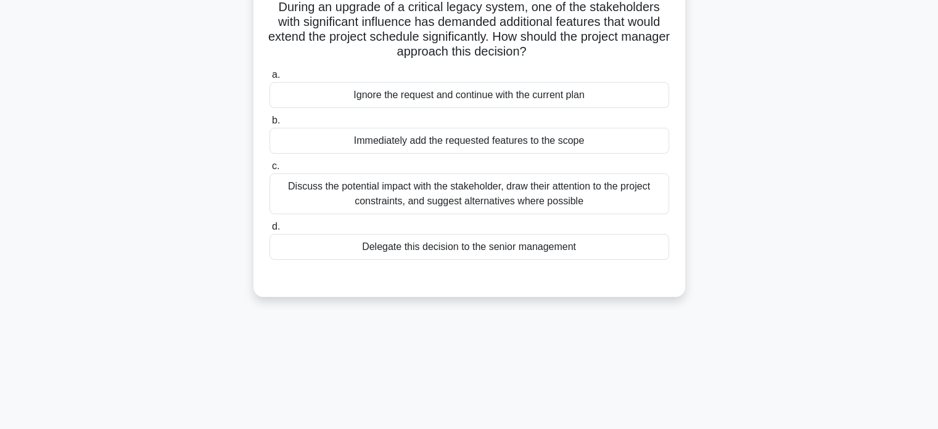
scroll to position [65, 0]
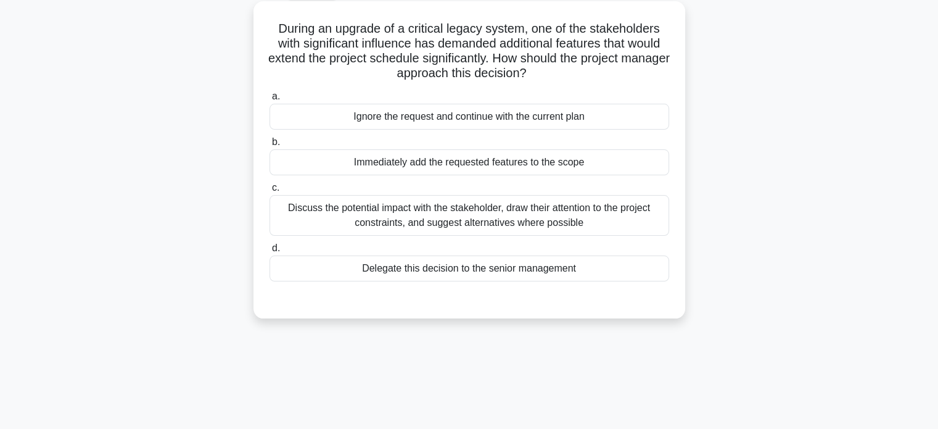
click at [613, 215] on div "Discuss the potential impact with the stakeholder, draw their attention to the …" at bounding box center [470, 215] width 400 height 41
click at [270, 192] on input "c. Discuss the potential impact with the stakeholder, draw their attention to t…" at bounding box center [270, 188] width 0 height 8
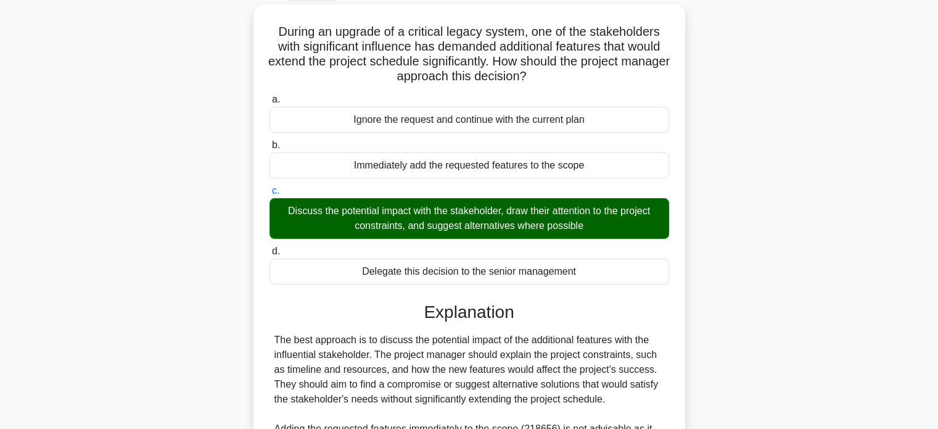
click at [744, 336] on div "During an upgrade of a critical legacy system, one of the stakeholders with sig…" at bounding box center [469, 308] width 814 height 609
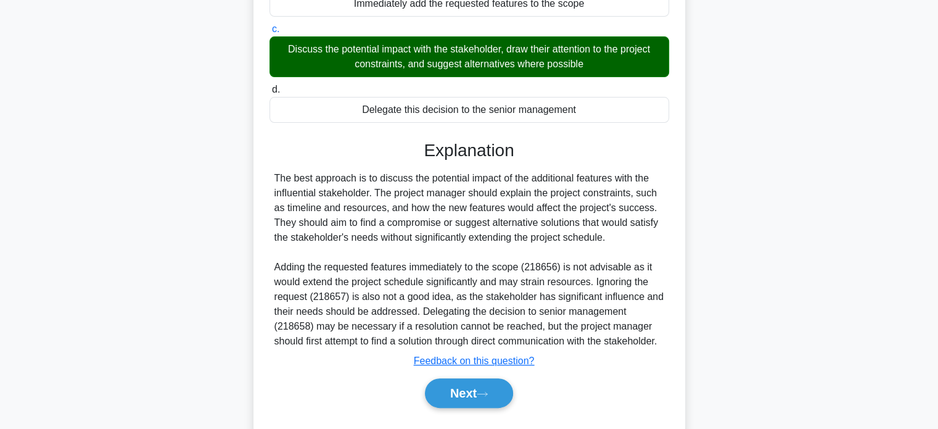
scroll to position [269, 0]
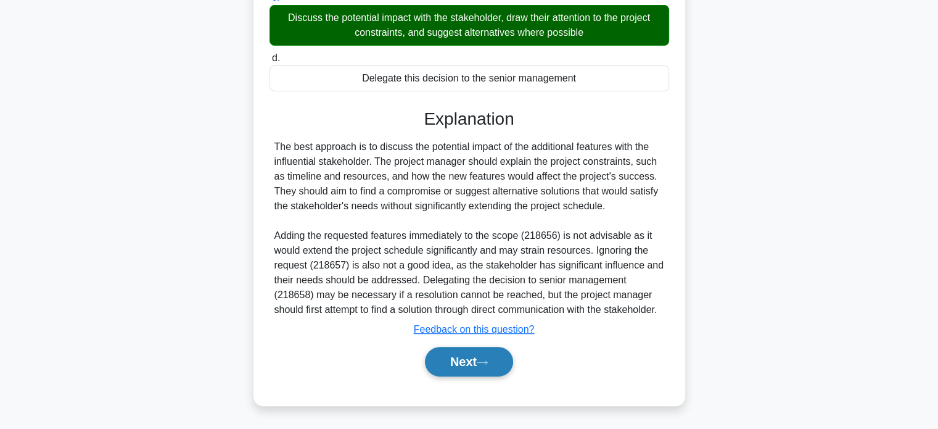
click at [490, 347] on button "Next" at bounding box center [469, 362] width 88 height 30
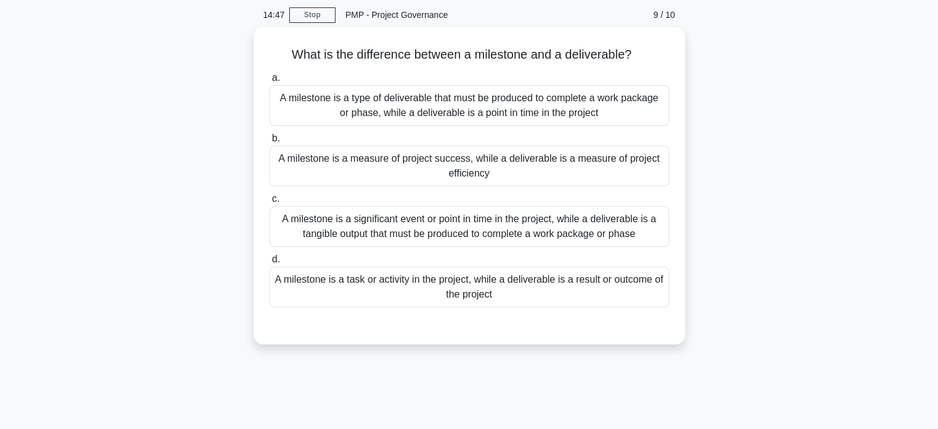
scroll to position [40, 0]
click at [581, 215] on div "A milestone is a significant event or point in time in the project, while a del…" at bounding box center [470, 225] width 400 height 41
click at [270, 202] on input "c. A milestone is a significant event or point in time in the project, while a …" at bounding box center [270, 198] width 0 height 8
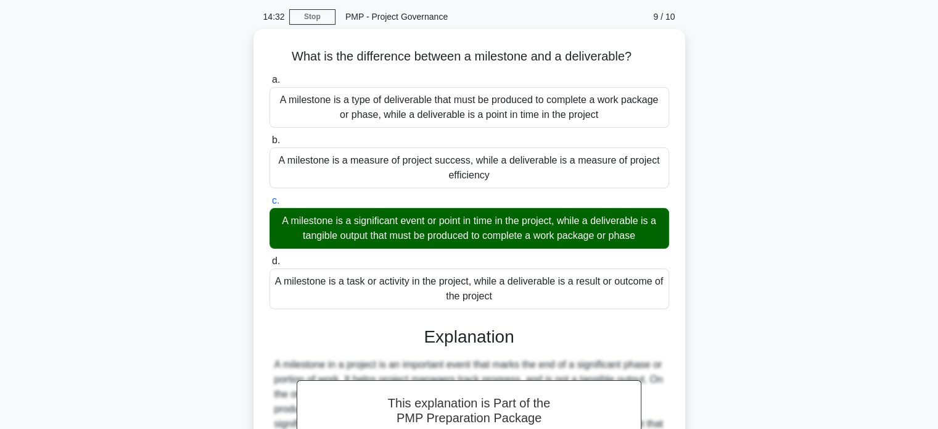
click at [697, 318] on div "What is the difference between a milestone and a deliverable? .spinner_0XTQ{tra…" at bounding box center [469, 318] width 814 height 579
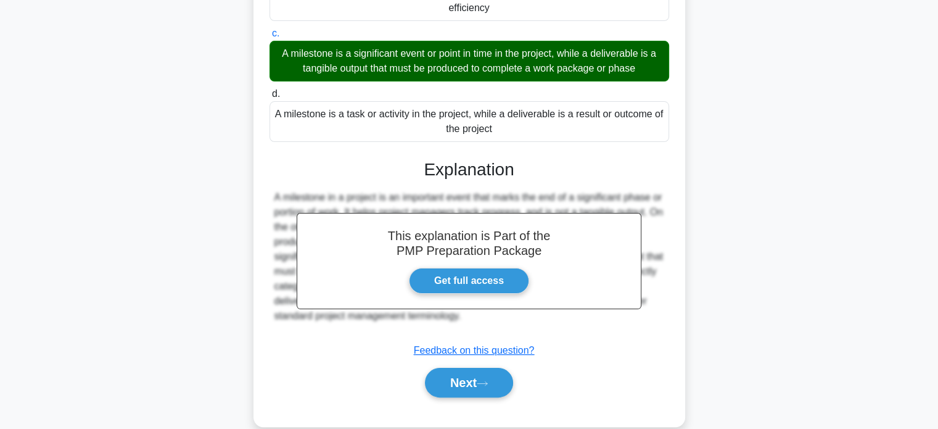
scroll to position [238, 0]
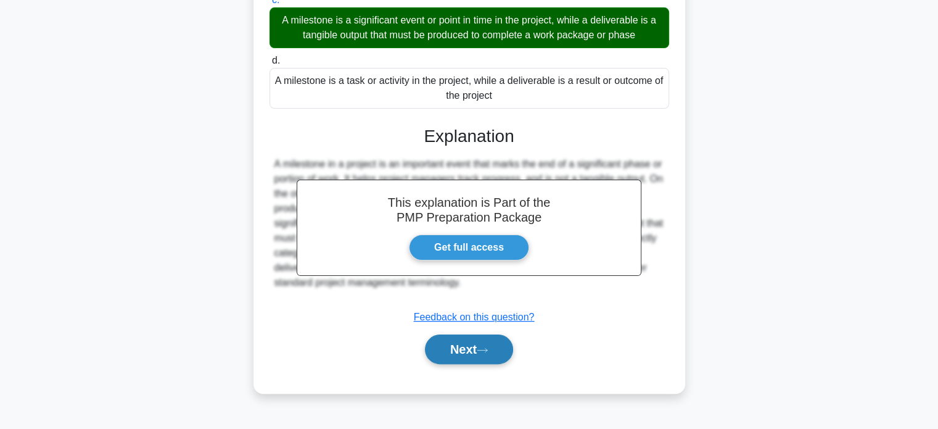
click at [470, 343] on button "Next" at bounding box center [469, 349] width 88 height 30
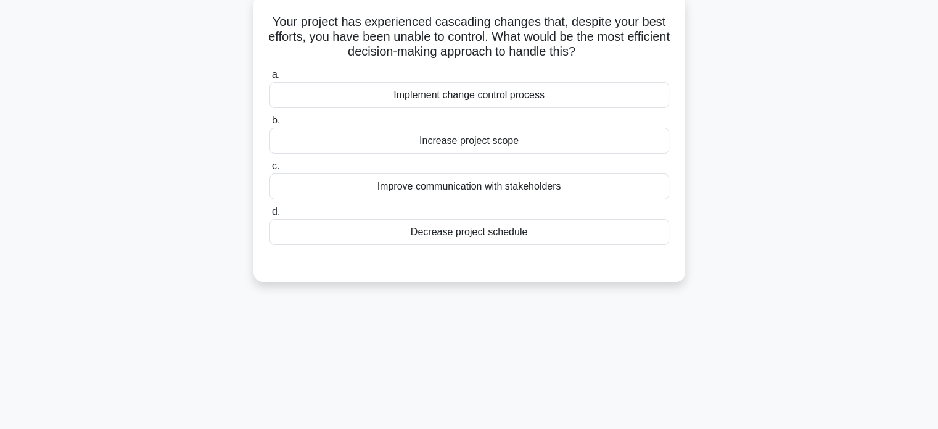
scroll to position [40, 0]
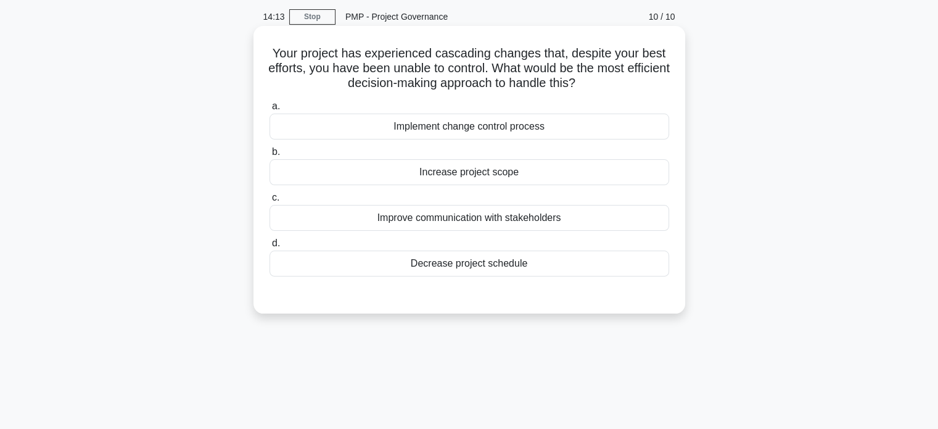
click at [487, 123] on div "Implement change control process" at bounding box center [470, 127] width 400 height 26
click at [270, 110] on input "a. Implement change control process" at bounding box center [270, 106] width 0 height 8
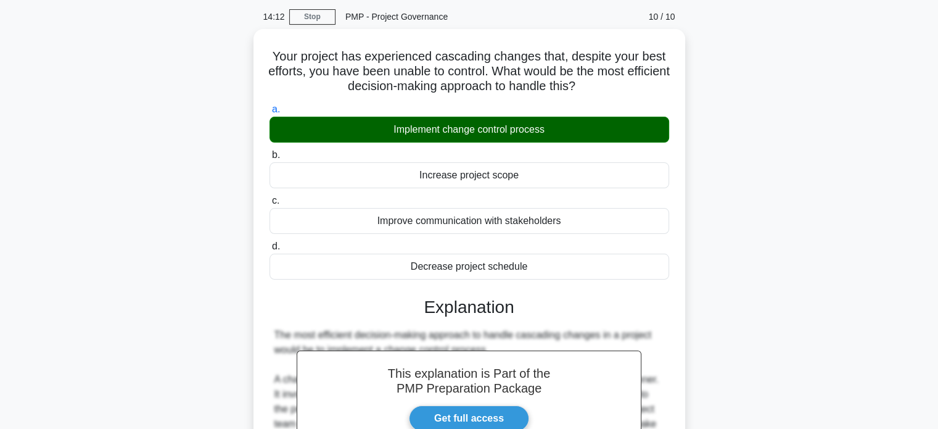
click at [706, 319] on div "Your project has experienced cascading changes that, despite your best efforts,…" at bounding box center [469, 348] width 814 height 639
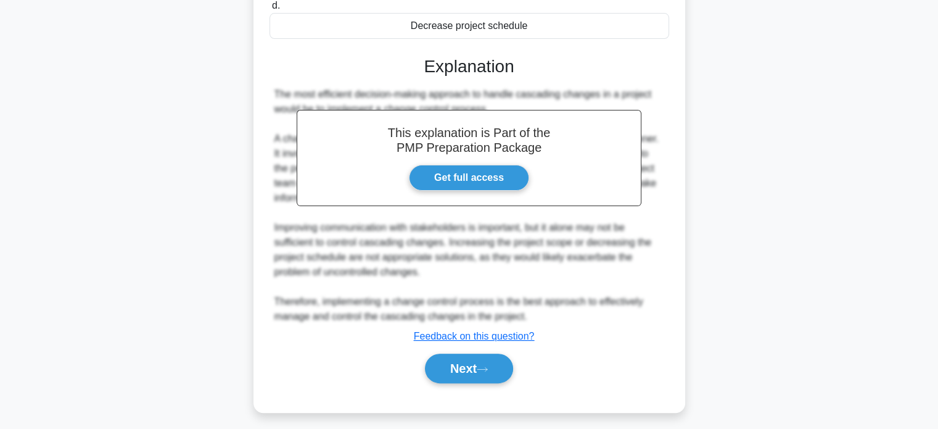
scroll to position [284, 0]
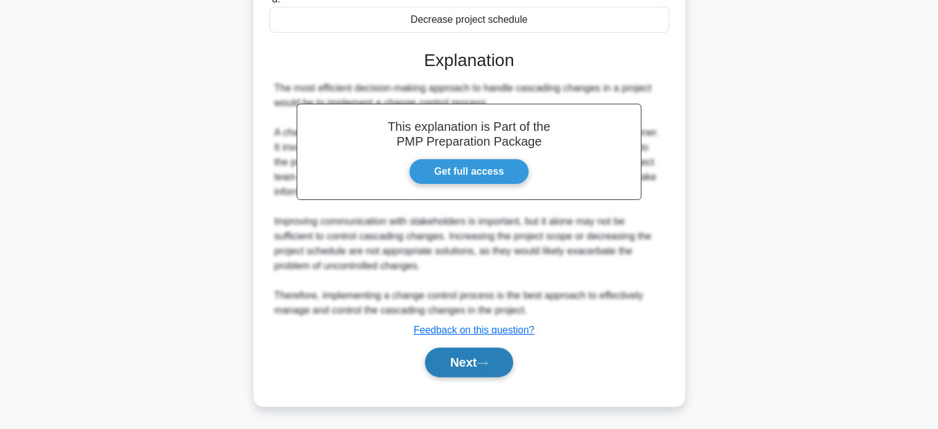
click at [495, 356] on button "Next" at bounding box center [469, 362] width 88 height 30
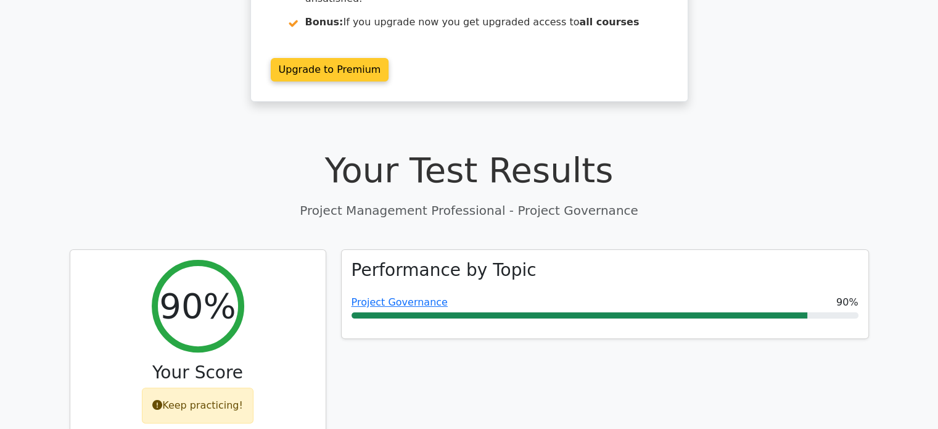
scroll to position [296, 0]
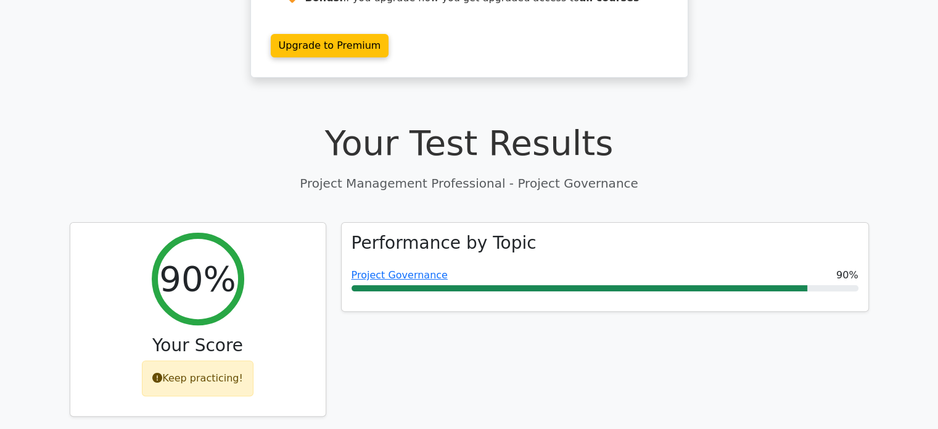
click at [546, 352] on div "Performance by Topic Project Governance 90%" at bounding box center [605, 327] width 543 height 210
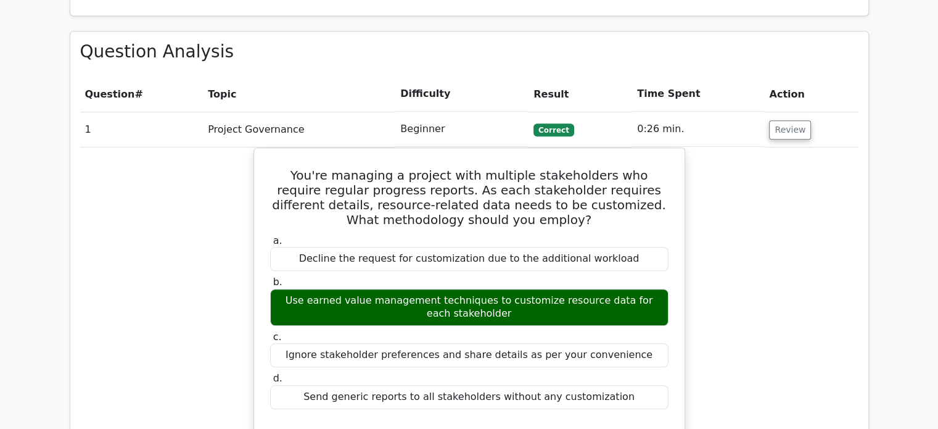
scroll to position [864, 0]
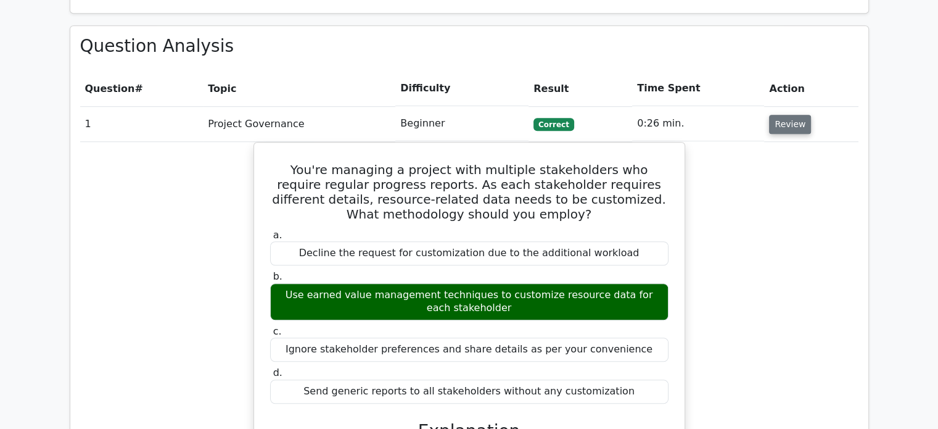
click at [787, 115] on button "Review" at bounding box center [790, 124] width 42 height 19
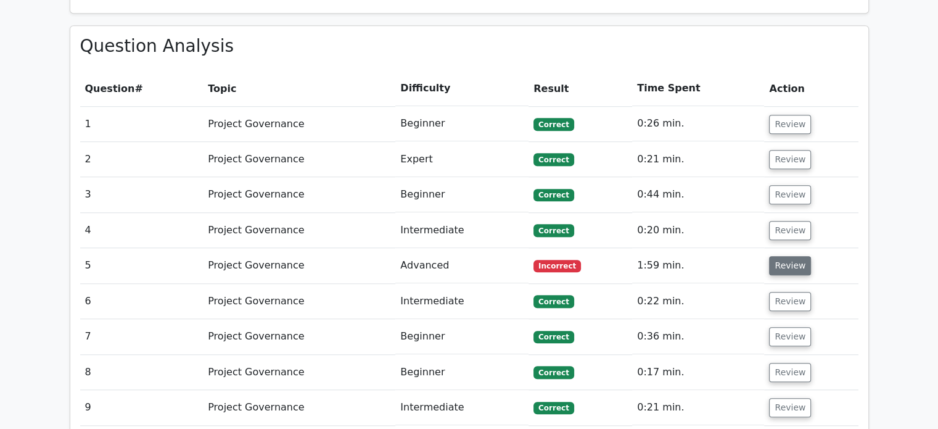
click at [782, 256] on button "Review" at bounding box center [790, 265] width 42 height 19
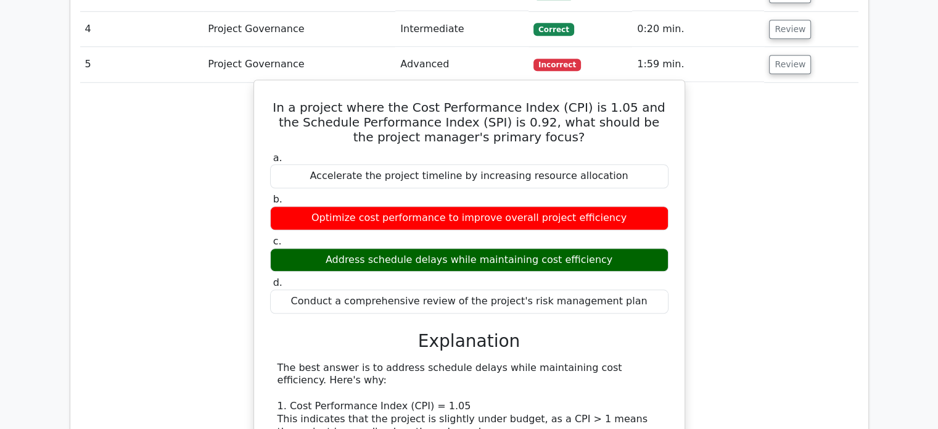
scroll to position [1012, 0]
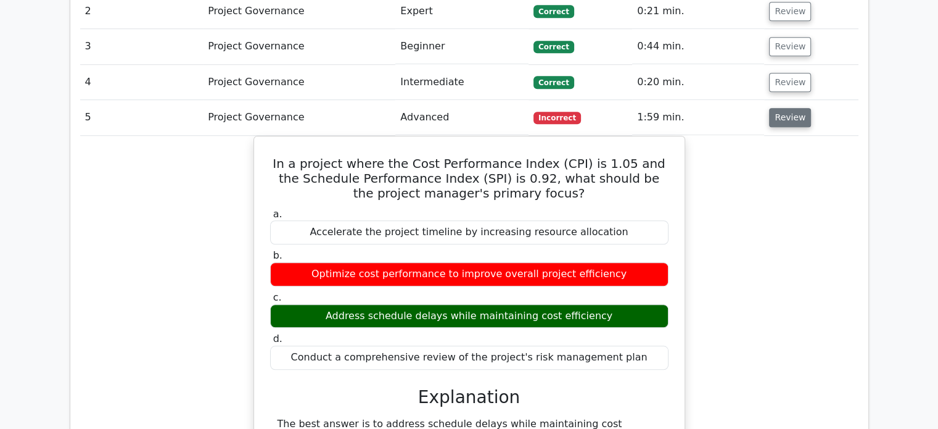
click at [781, 108] on button "Review" at bounding box center [790, 117] width 42 height 19
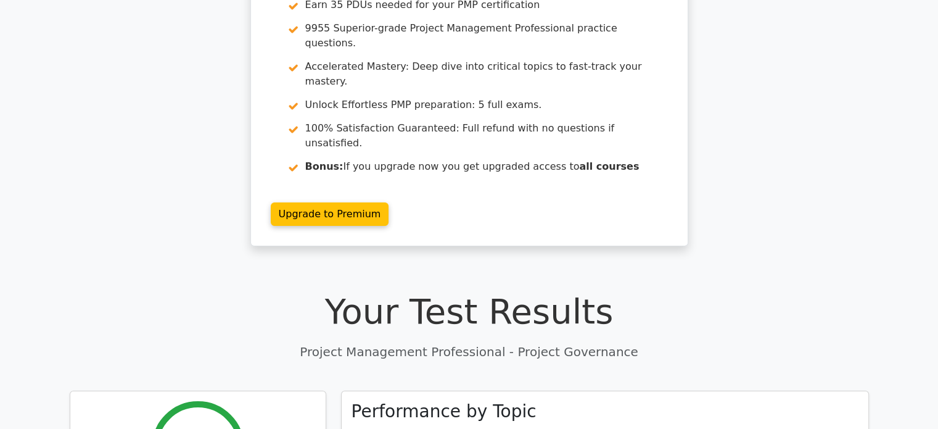
scroll to position [0, 0]
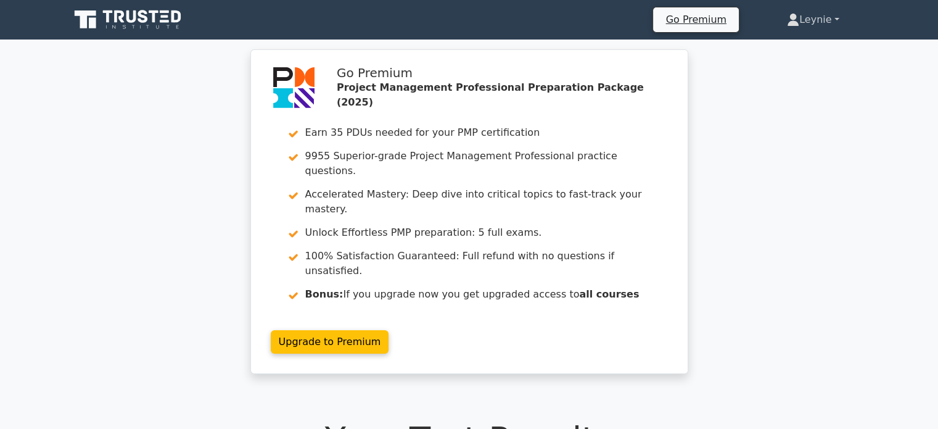
click at [825, 16] on link "Leynie" at bounding box center [813, 19] width 111 height 25
click at [780, 39] on link "Profile" at bounding box center [806, 49] width 97 height 20
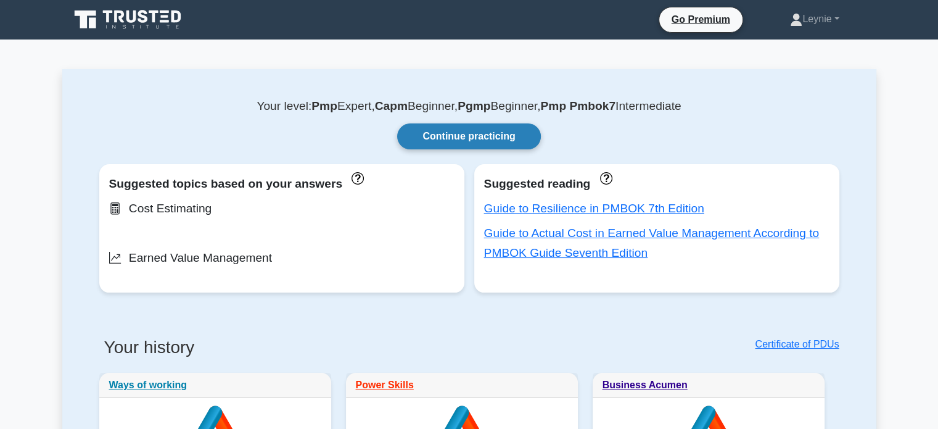
click at [463, 132] on link "Continue practicing" at bounding box center [468, 136] width 143 height 26
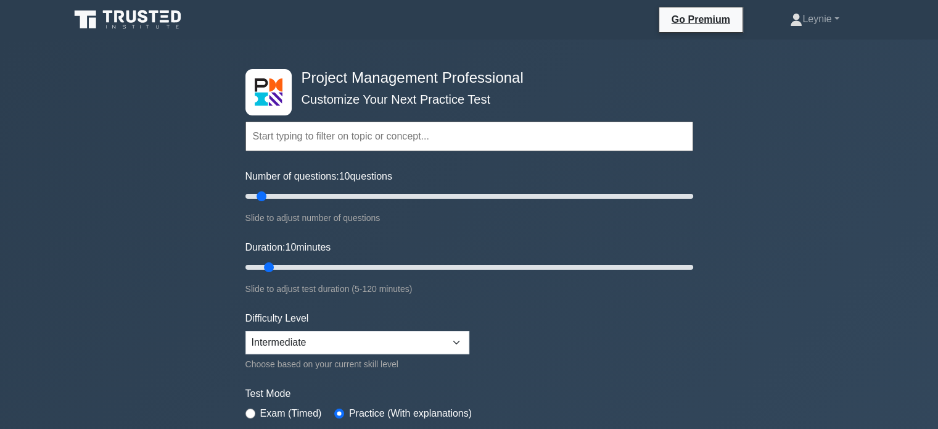
click at [402, 146] on input "text" at bounding box center [470, 137] width 448 height 30
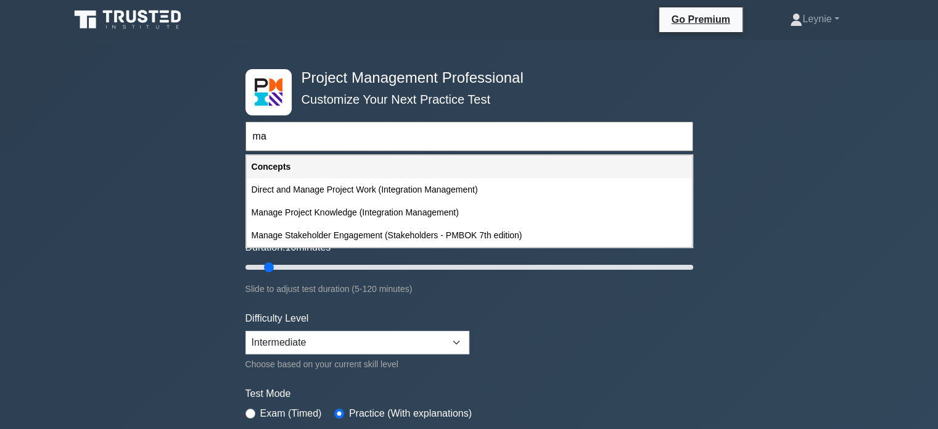
type input "m"
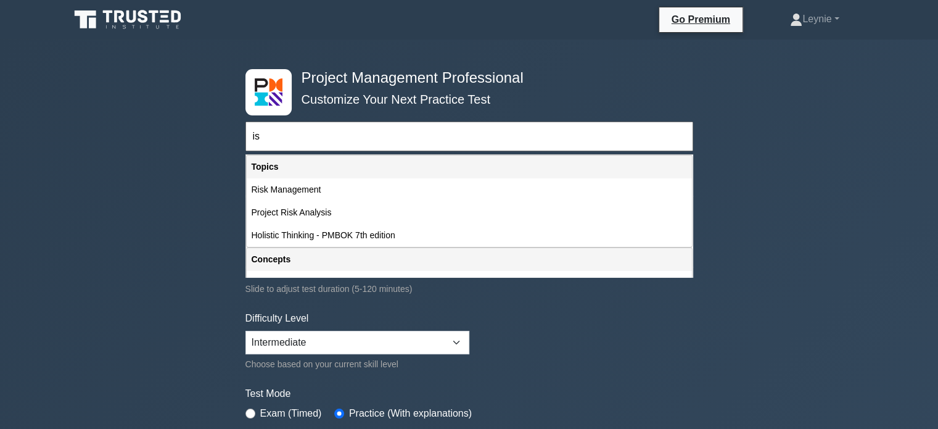
type input "i"
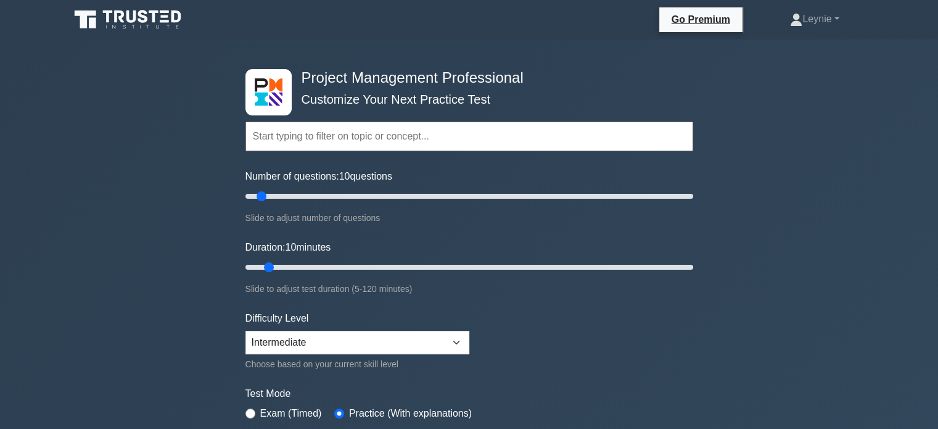
type input "s"
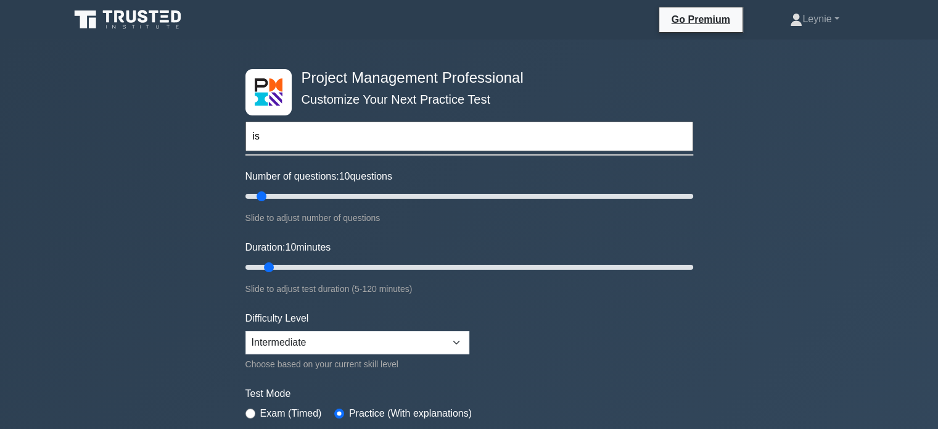
type input "i"
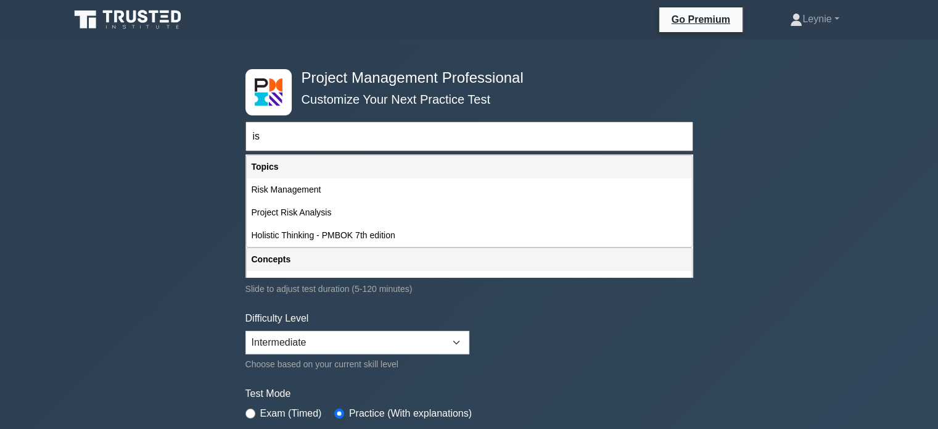
type input "i"
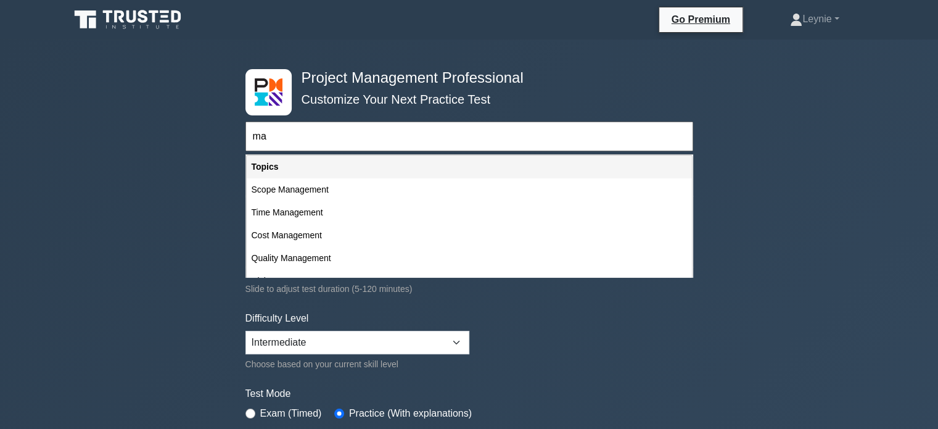
type input "m"
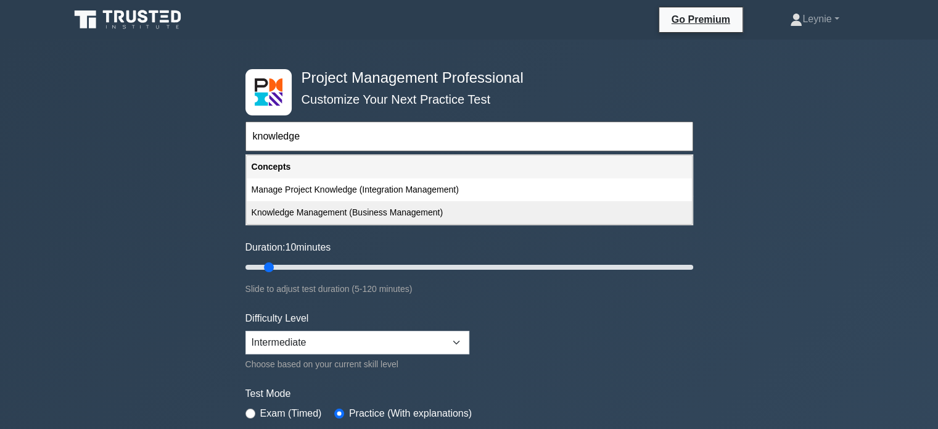
click at [388, 214] on div "Knowledge Management (Business Management)" at bounding box center [469, 212] width 445 height 23
type input "Knowledge Management (Business Management)"
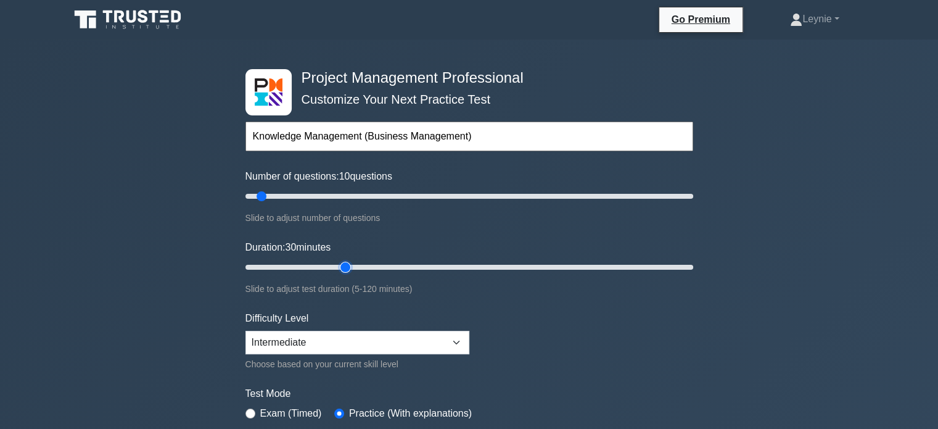
type input "30"
click at [337, 261] on input "Duration: 30 minutes" at bounding box center [470, 267] width 448 height 15
type input "25"
click at [318, 263] on input "Duration: 25 minutes" at bounding box center [470, 267] width 448 height 15
click at [642, 334] on form "Topics Scope Management Time Management Cost Management Quality Management Risk…" at bounding box center [470, 274] width 448 height 381
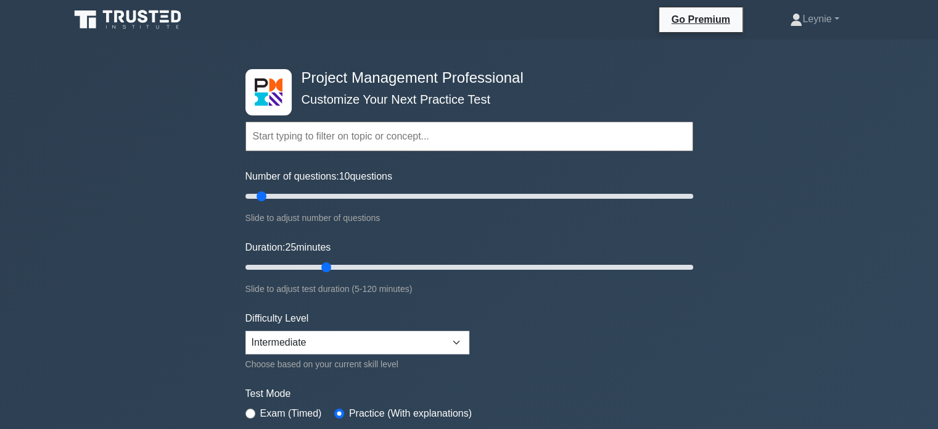
drag, startPoint x: 387, startPoint y: 116, endPoint x: 380, endPoint y: 145, distance: 29.9
click at [380, 145] on div "Topics Scope Management Time Management Cost Management Quality Management Risk…" at bounding box center [470, 119] width 448 height 70
click at [380, 145] on input "text" at bounding box center [470, 137] width 448 height 30
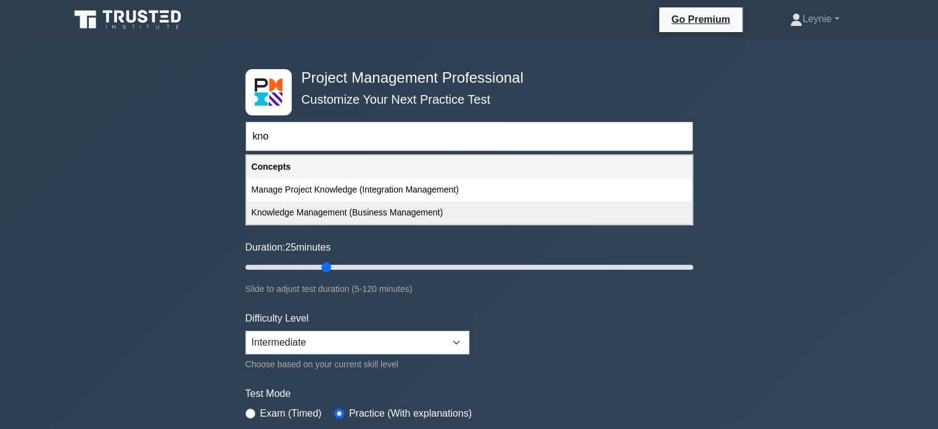
click at [341, 208] on div "Knowledge Management (Business Management)" at bounding box center [469, 212] width 445 height 23
type input "Knowledge Management (Business Management)"
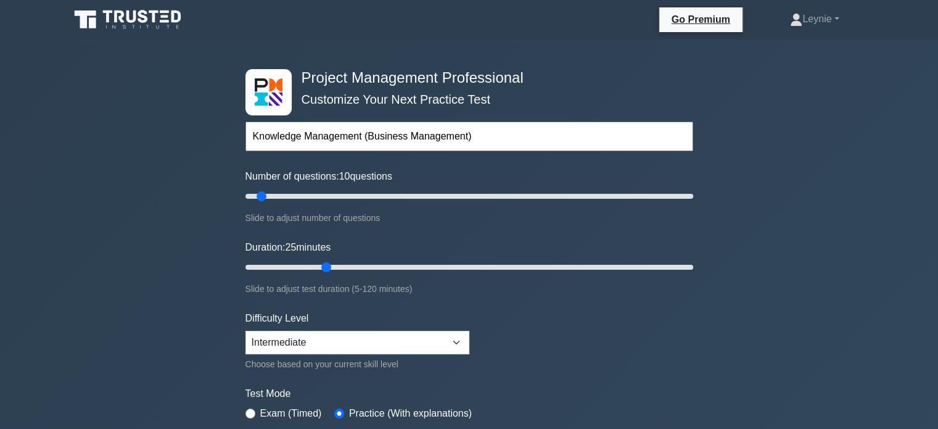
click at [560, 357] on form "Knowledge Management (Business Management) Topics Scope Management Time Managem…" at bounding box center [470, 274] width 448 height 381
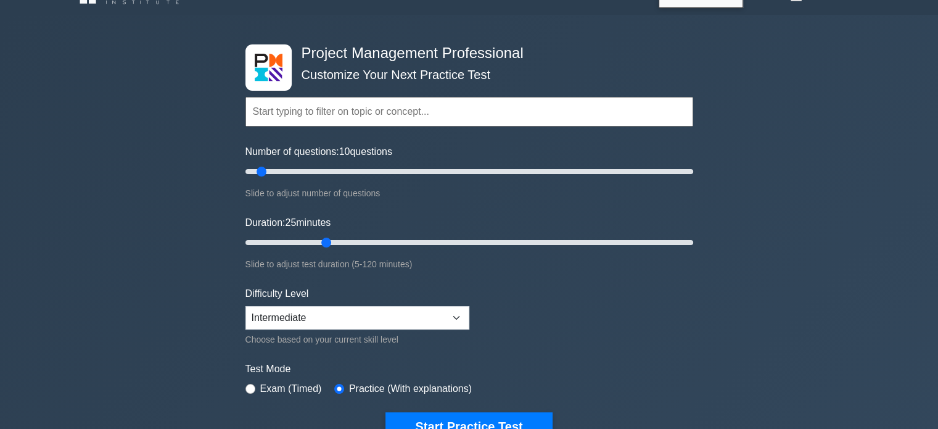
scroll to position [123, 0]
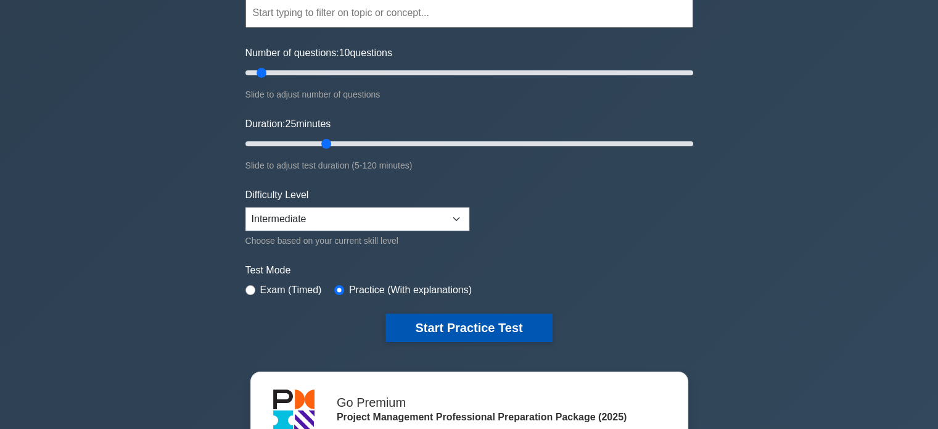
click at [463, 320] on button "Start Practice Test" at bounding box center [469, 327] width 167 height 28
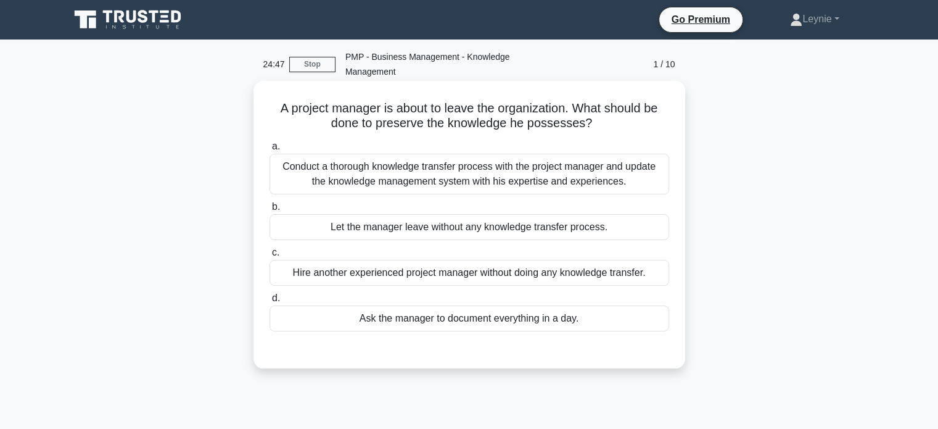
click at [585, 157] on div "Conduct a thorough knowledge transfer process with the project manager and upda…" at bounding box center [470, 174] width 400 height 41
click at [270, 151] on input "a. Conduct a thorough knowledge transfer process with the project manager and u…" at bounding box center [270, 147] width 0 height 8
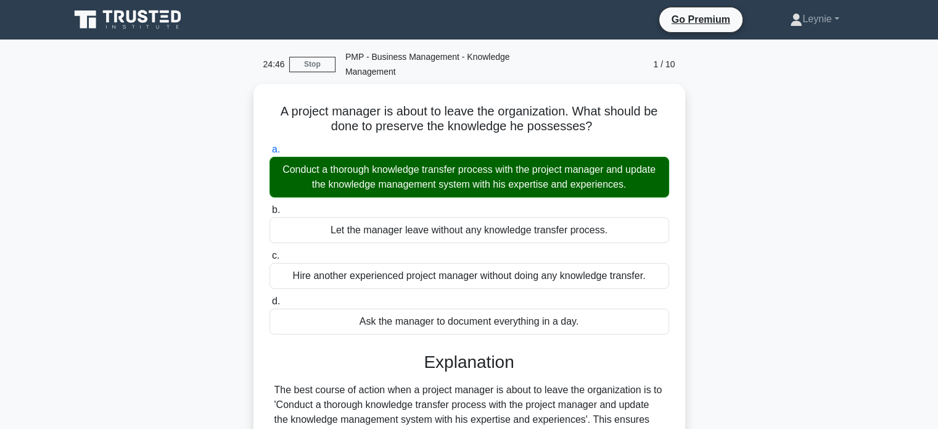
click at [767, 246] on div "A project manager is about to leave the organization. What should be done to pr…" at bounding box center [469, 366] width 814 height 564
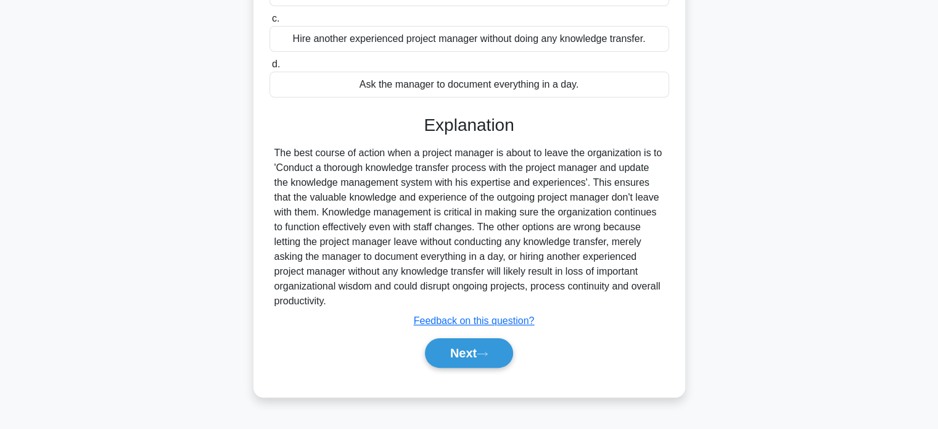
scroll to position [238, 0]
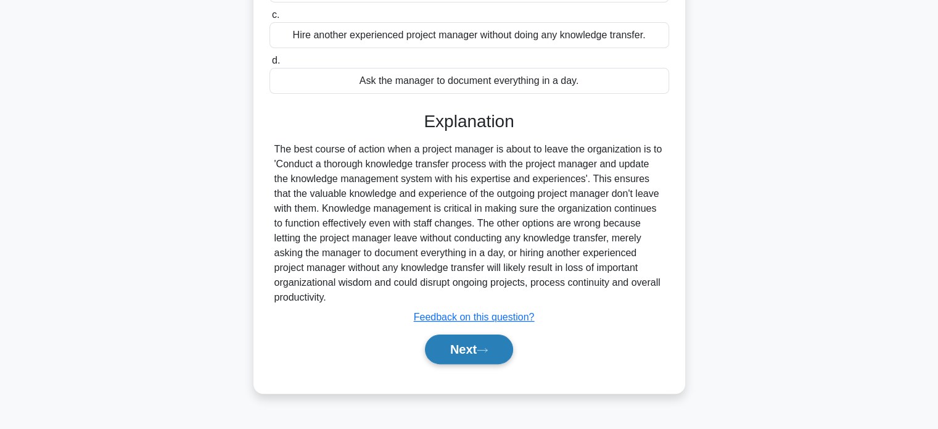
click at [476, 348] on button "Next" at bounding box center [469, 349] width 88 height 30
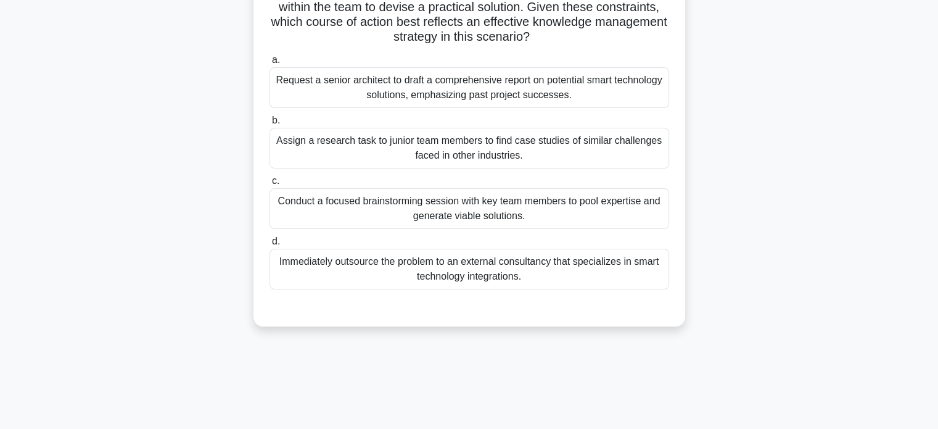
click at [784, 239] on div "During the final phase of a high-profile construction project, the team encount…" at bounding box center [469, 93] width 814 height 495
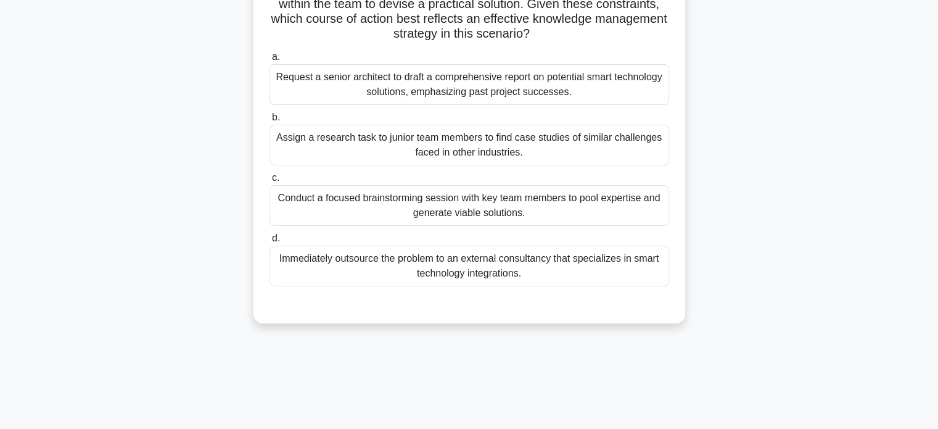
click at [602, 203] on div "Conduct a focused brainstorming session with key team members to pool expertise…" at bounding box center [470, 205] width 400 height 41
click at [270, 182] on input "c. Conduct a focused brainstorming session with key team members to pool expert…" at bounding box center [270, 178] width 0 height 8
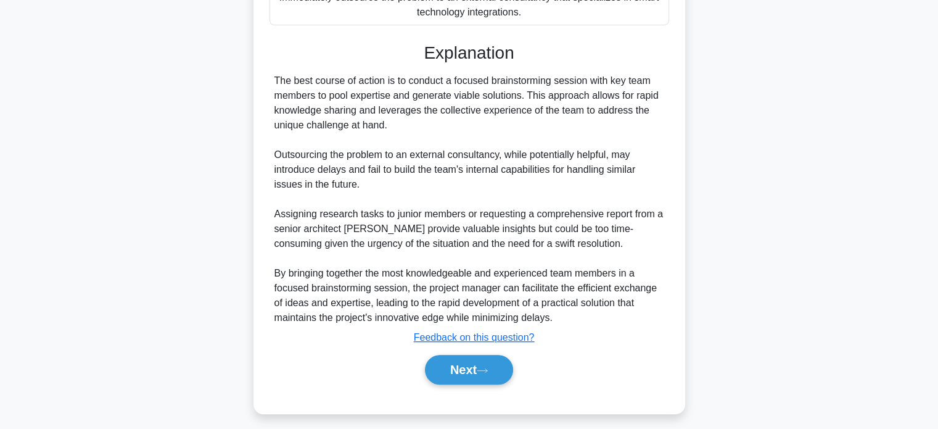
scroll to position [506, 0]
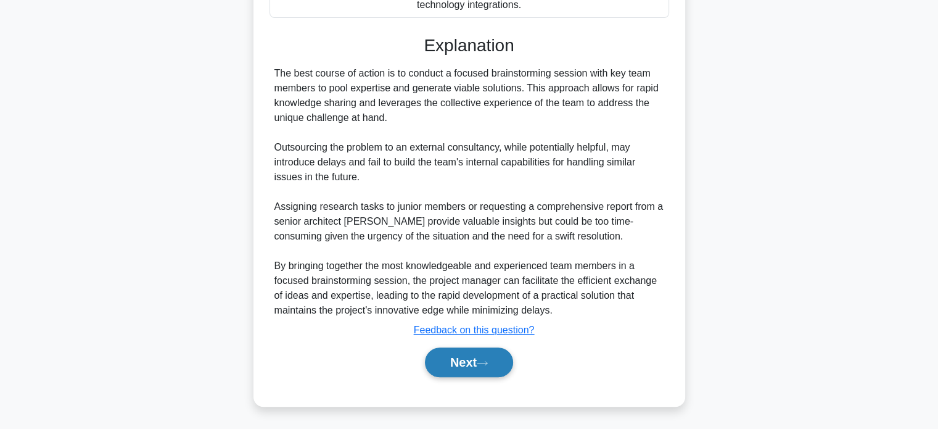
click at [497, 370] on button "Next" at bounding box center [469, 362] width 88 height 30
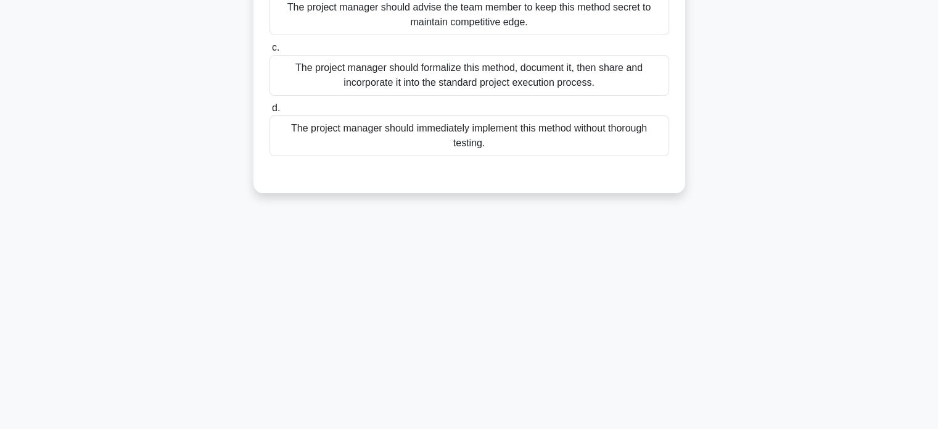
click at [547, 331] on div "24:27 Stop PMP - Business Management - Knowledge Management 3 / 10 A project te…" at bounding box center [469, 115] width 814 height 617
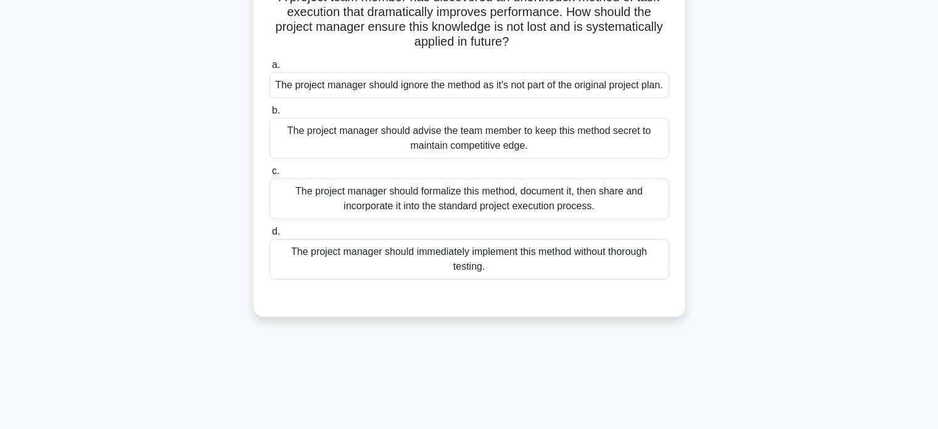
scroll to position [89, 0]
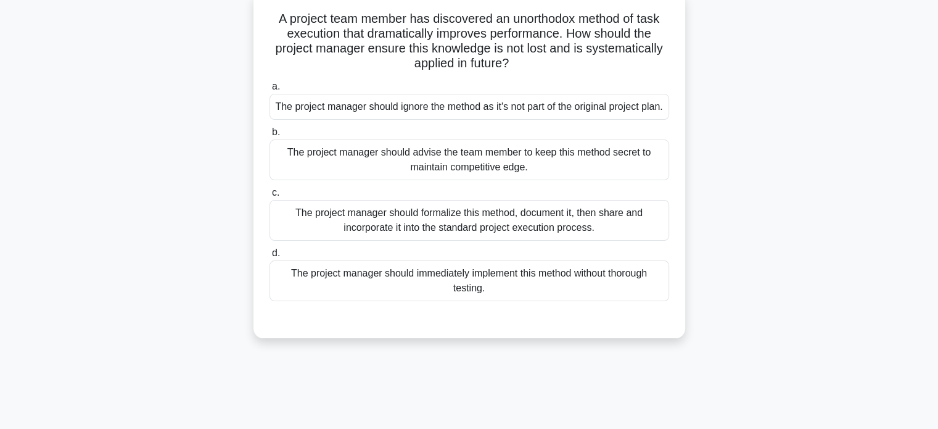
click at [533, 233] on div "The project manager should formalize this method, document it, then share and i…" at bounding box center [470, 220] width 400 height 41
click at [270, 197] on input "c. The project manager should formalize this method, document it, then share an…" at bounding box center [270, 193] width 0 height 8
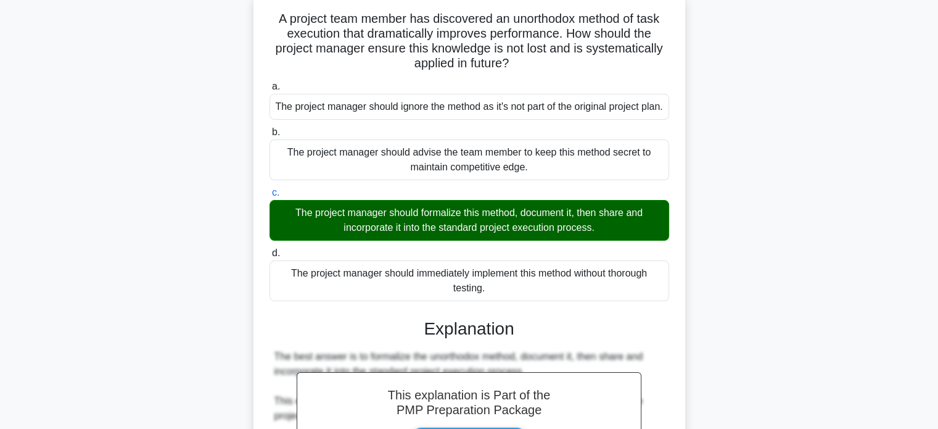
click at [664, 301] on div "The project manager should immediately implement this method without thorough t…" at bounding box center [470, 280] width 400 height 41
click at [270, 257] on input "d. The project manager should immediately implement this method without thoroug…" at bounding box center [270, 253] width 0 height 8
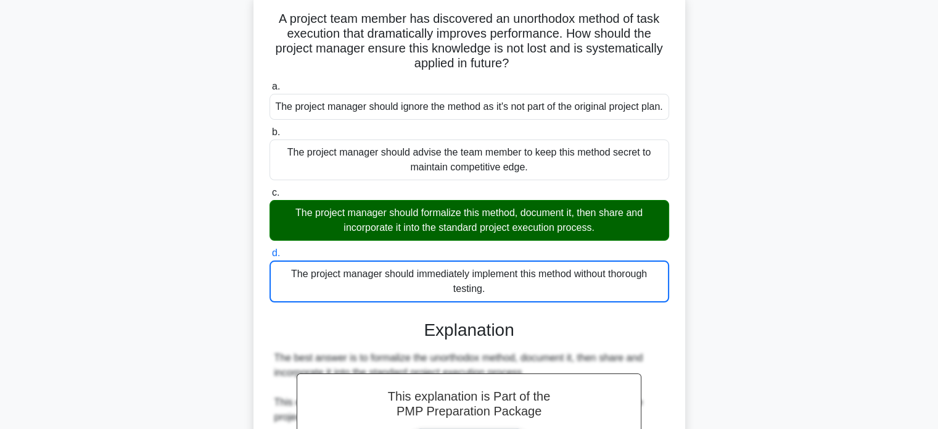
click at [270, 83] on input "a. The project manager should ignore the method as it's not part of the origina…" at bounding box center [270, 87] width 0 height 8
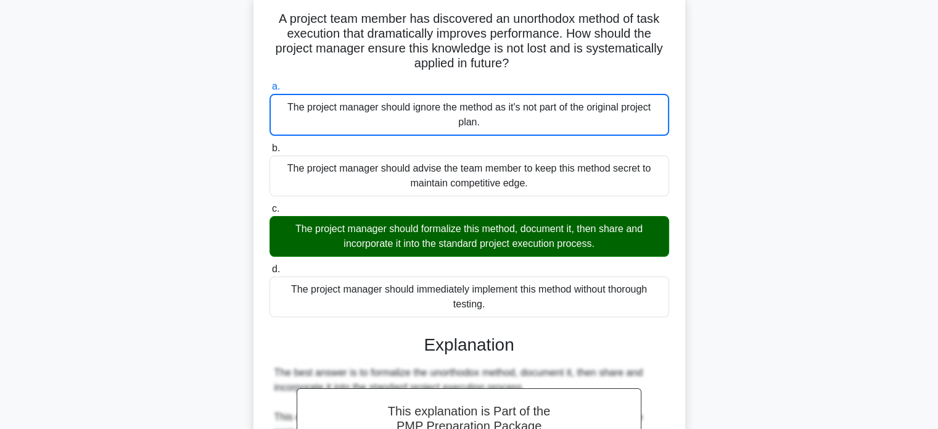
click at [270, 144] on input "b. The project manager should advise the team member to keep this method secret…" at bounding box center [270, 148] width 0 height 8
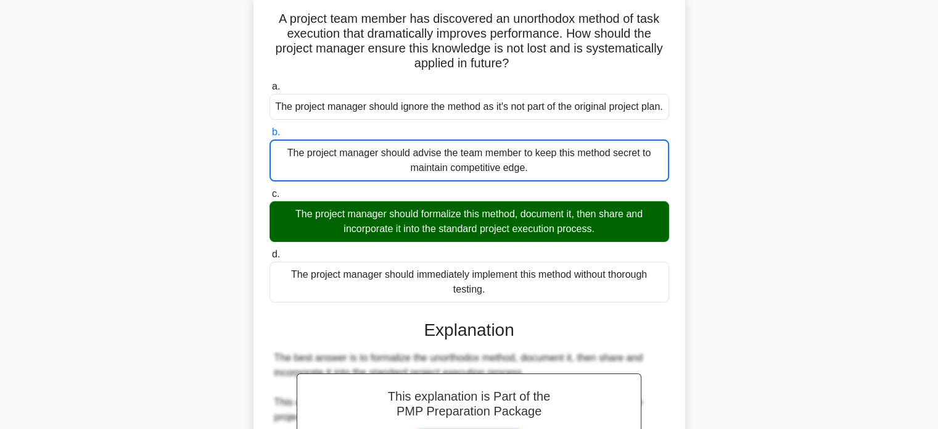
click at [270, 190] on input "c. The project manager should formalize this method, document it, then share an…" at bounding box center [270, 194] width 0 height 8
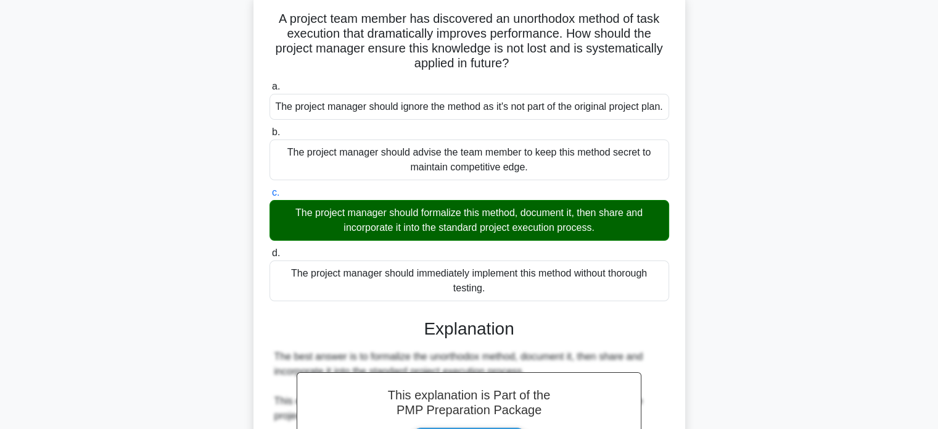
click at [270, 249] on input "d. The project manager should immediately implement this method without thoroug…" at bounding box center [270, 253] width 0 height 8
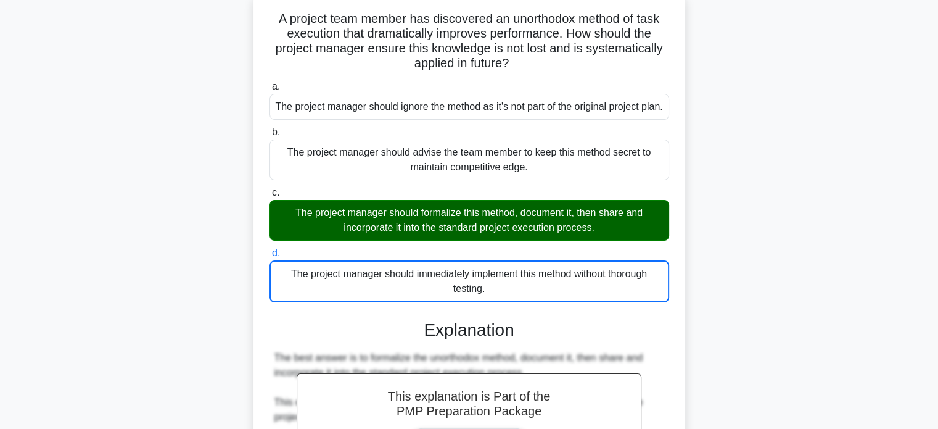
click at [270, 83] on input "a. The project manager should ignore the method as it's not part of the origina…" at bounding box center [270, 87] width 0 height 8
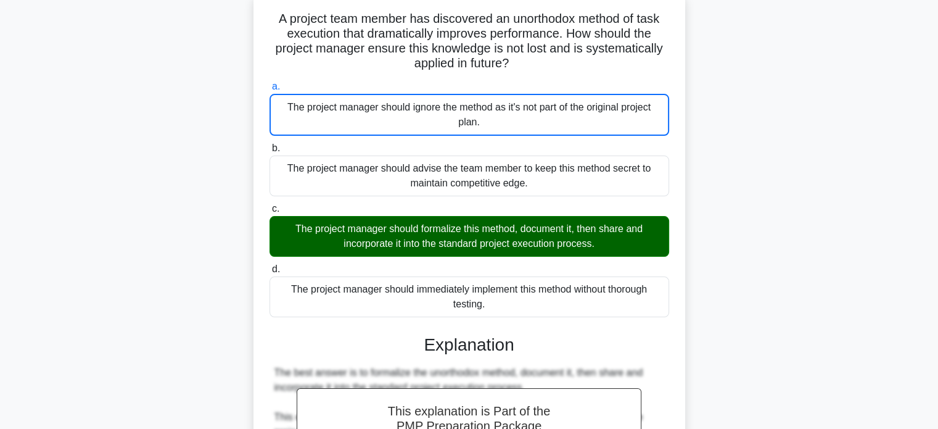
click at [270, 144] on input "b. The project manager should advise the team member to keep this method secret…" at bounding box center [270, 148] width 0 height 8
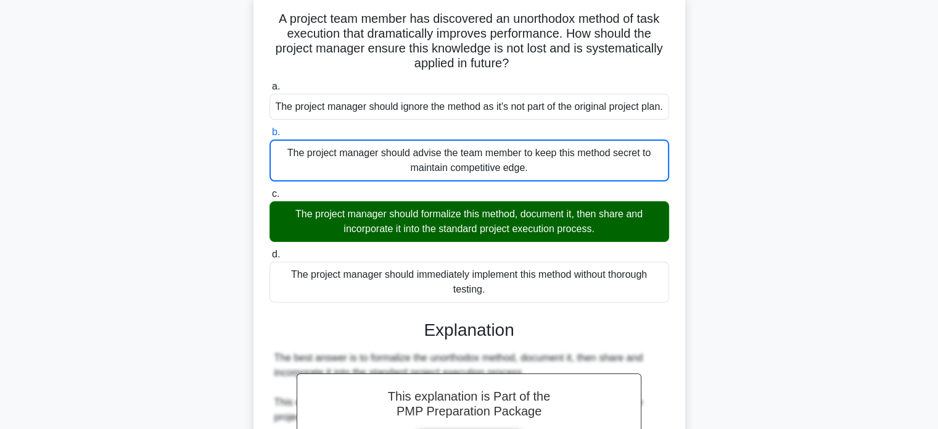
click at [270, 190] on input "c. The project manager should formalize this method, document it, then share an…" at bounding box center [270, 194] width 0 height 8
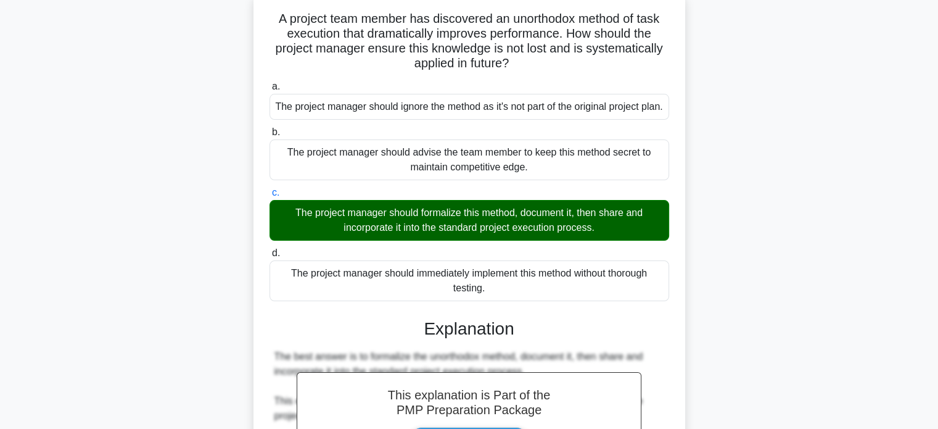
click at [270, 249] on input "d. The project manager should immediately implement this method without thoroug…" at bounding box center [270, 253] width 0 height 8
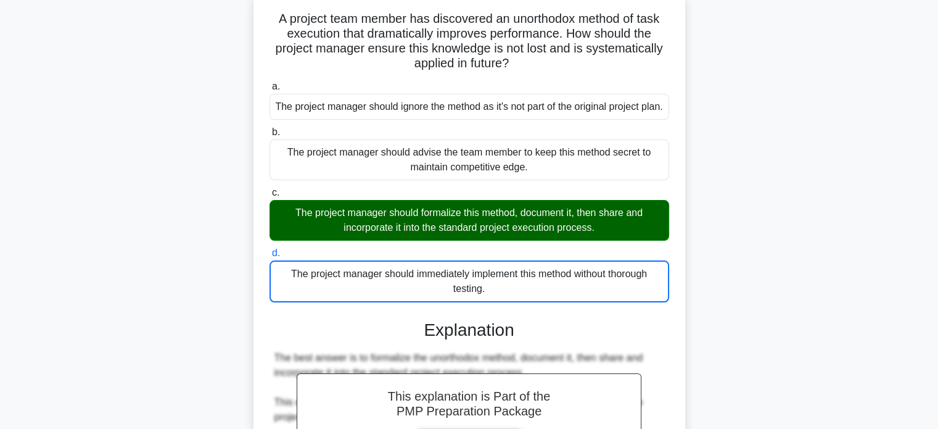
click at [270, 83] on input "a. The project manager should ignore the method as it's not part of the origina…" at bounding box center [270, 87] width 0 height 8
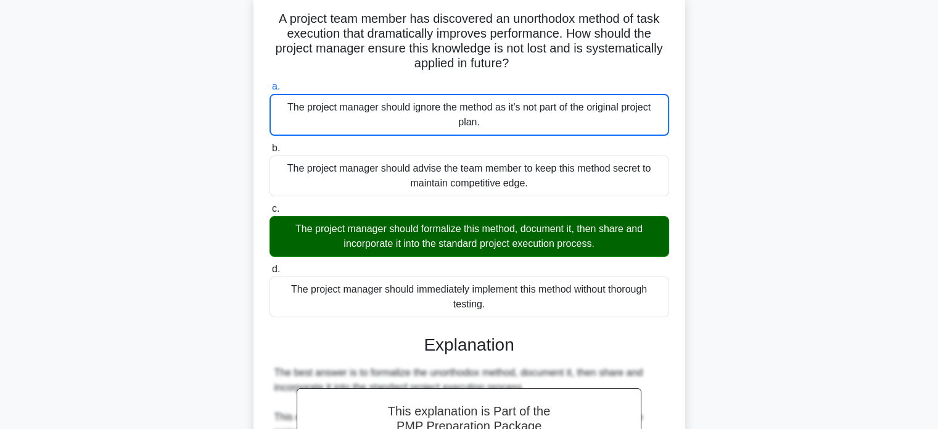
click at [270, 144] on input "b. The project manager should advise the team member to keep this method secret…" at bounding box center [270, 148] width 0 height 8
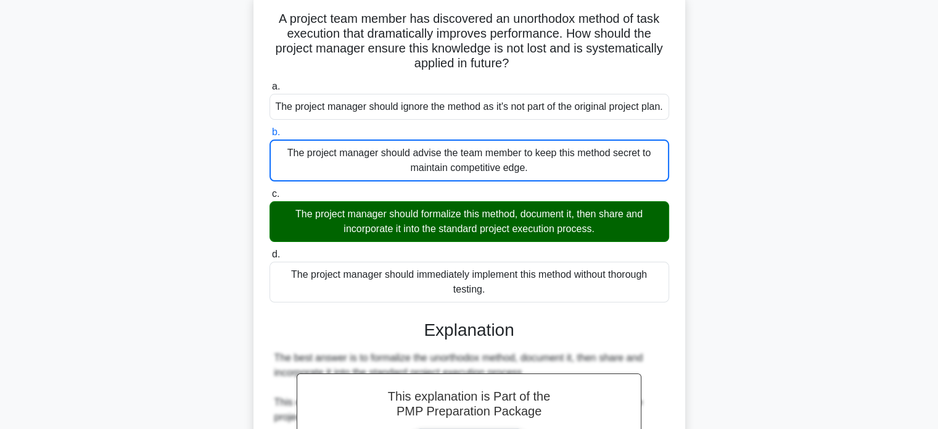
click at [270, 190] on input "c. The project manager should formalize this method, document it, then share an…" at bounding box center [270, 194] width 0 height 8
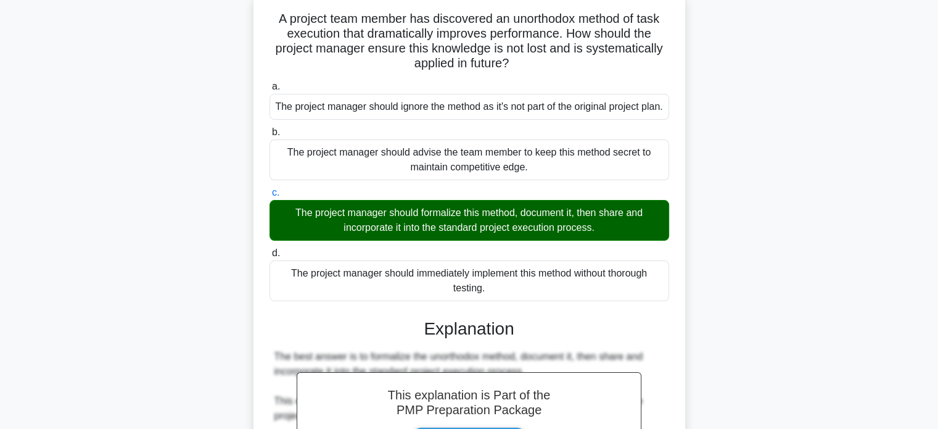
click at [270, 249] on input "d. The project manager should immediately implement this method without thoroug…" at bounding box center [270, 253] width 0 height 8
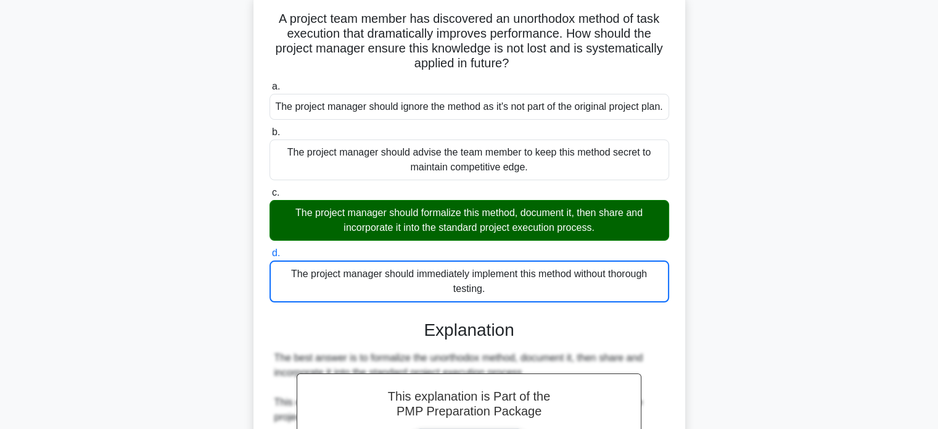
click at [270, 83] on input "a. The project manager should ignore the method as it's not part of the origina…" at bounding box center [270, 87] width 0 height 8
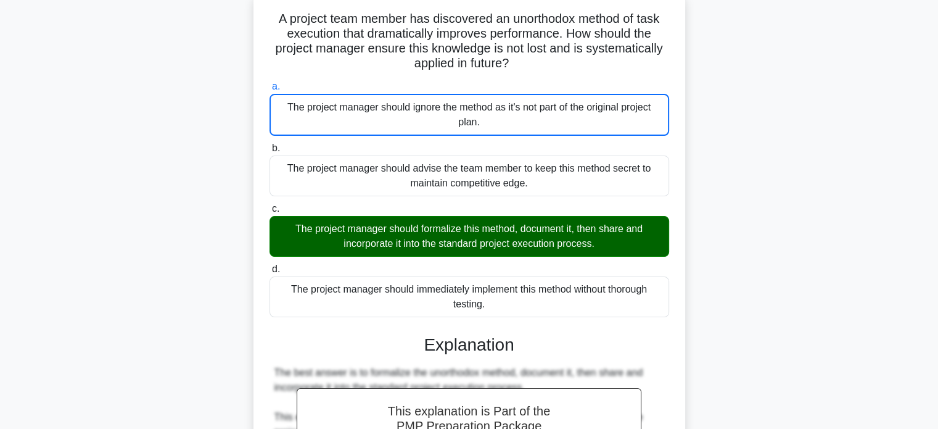
click at [270, 144] on input "b. The project manager should advise the team member to keep this method secret…" at bounding box center [270, 148] width 0 height 8
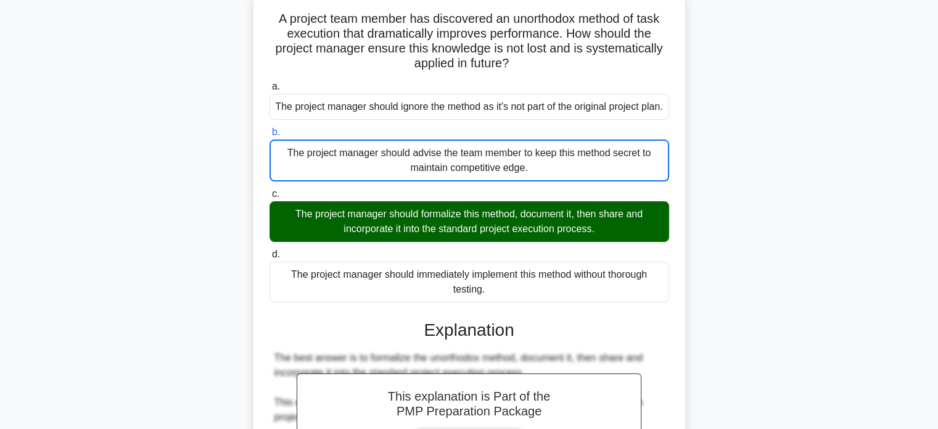
click at [270, 190] on input "c. The project manager should formalize this method, document it, then share an…" at bounding box center [270, 194] width 0 height 8
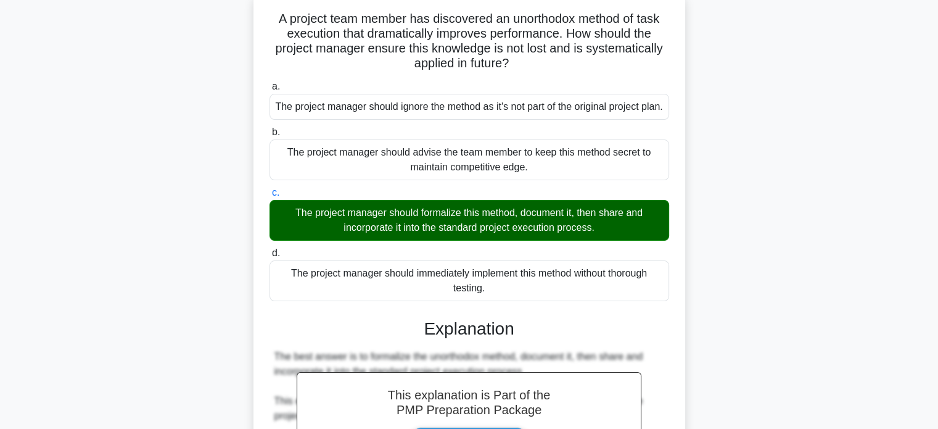
click at [270, 249] on input "d. The project manager should immediately implement this method without thoroug…" at bounding box center [270, 253] width 0 height 8
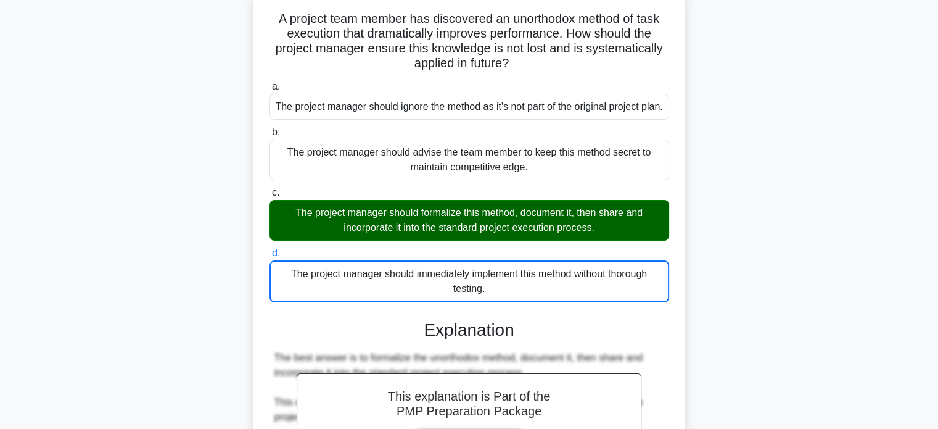
click at [270, 83] on input "a. The project manager should ignore the method as it's not part of the origina…" at bounding box center [270, 87] width 0 height 8
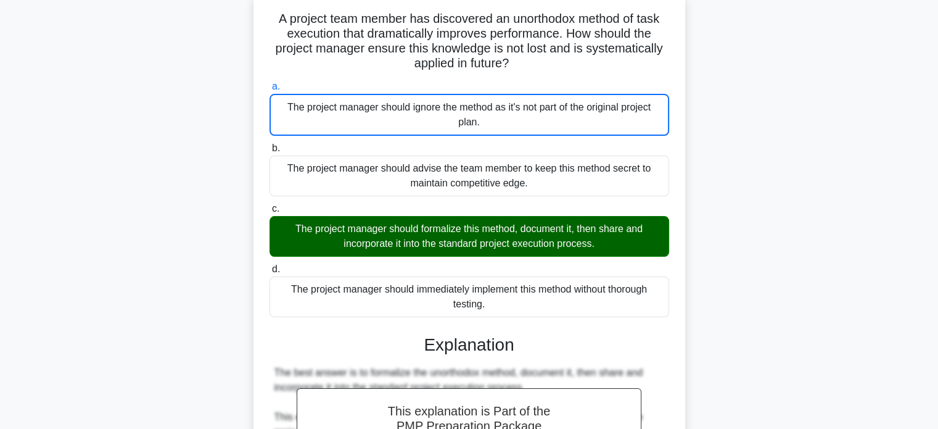
click at [270, 144] on input "b. The project manager should advise the team member to keep this method secret…" at bounding box center [270, 148] width 0 height 8
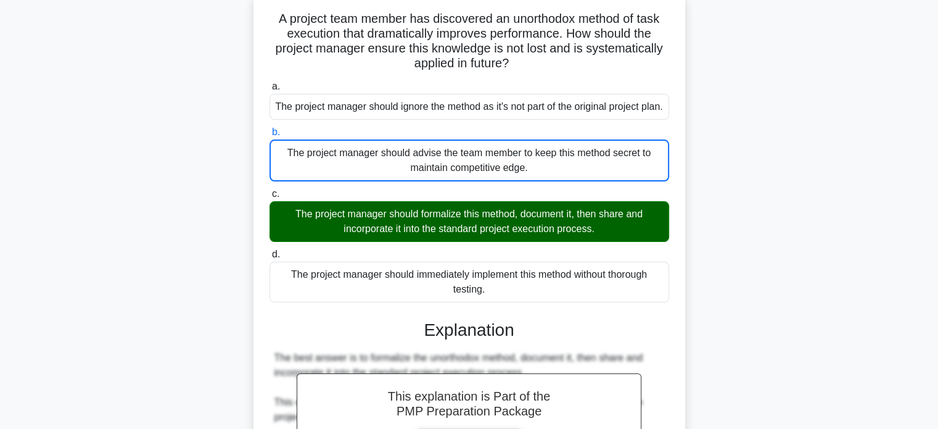
click at [270, 190] on input "c. The project manager should formalize this method, document it, then share an…" at bounding box center [270, 194] width 0 height 8
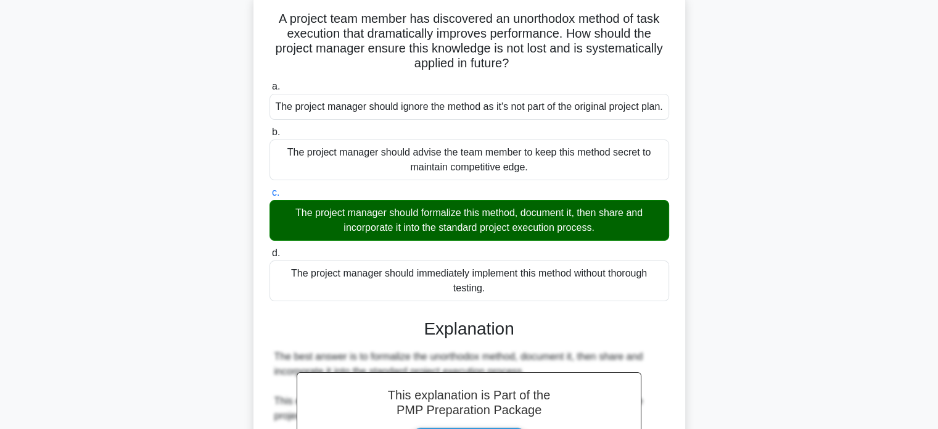
click at [270, 249] on input "d. The project manager should immediately implement this method without thoroug…" at bounding box center [270, 253] width 0 height 8
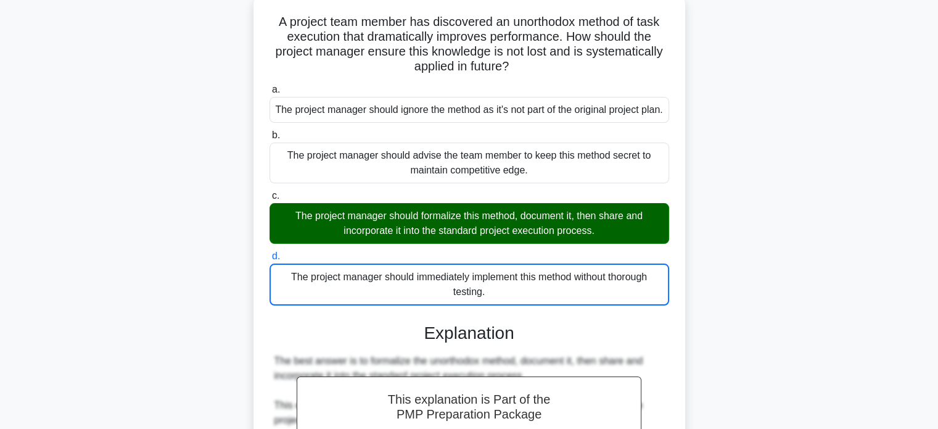
click at [763, 312] on div "A project team member has discovered an unorthodox method of task execution tha…" at bounding box center [469, 351] width 814 height 714
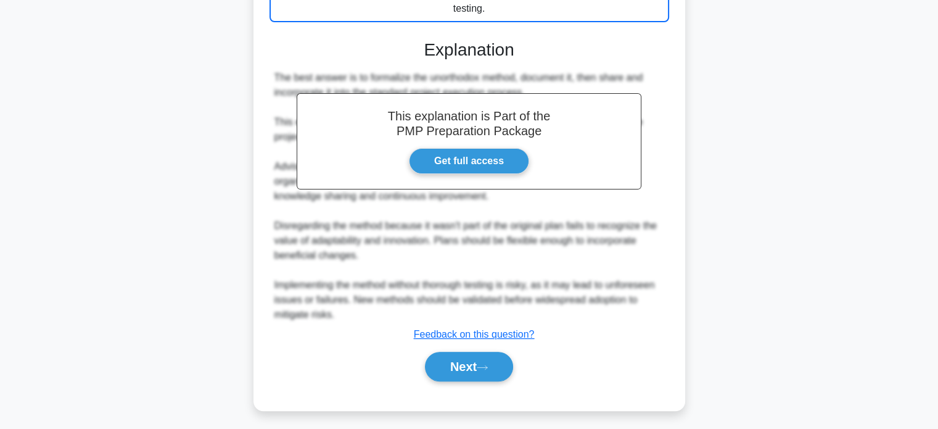
scroll to position [388, 0]
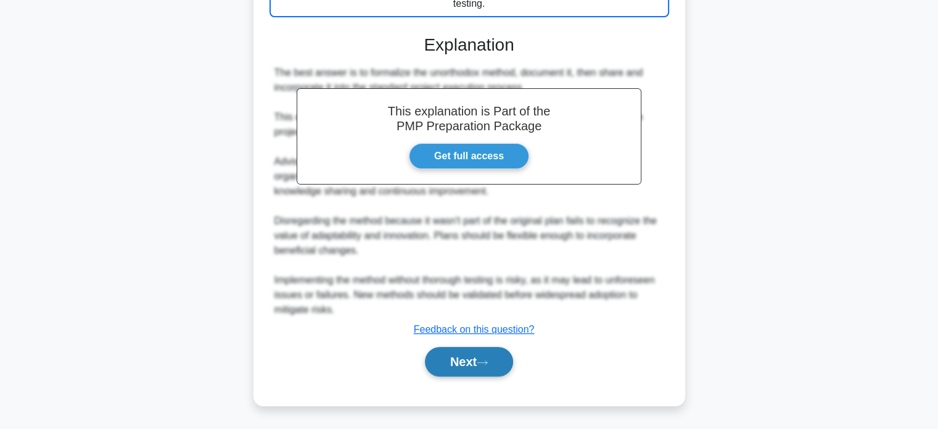
click at [447, 352] on button "Next" at bounding box center [469, 362] width 88 height 30
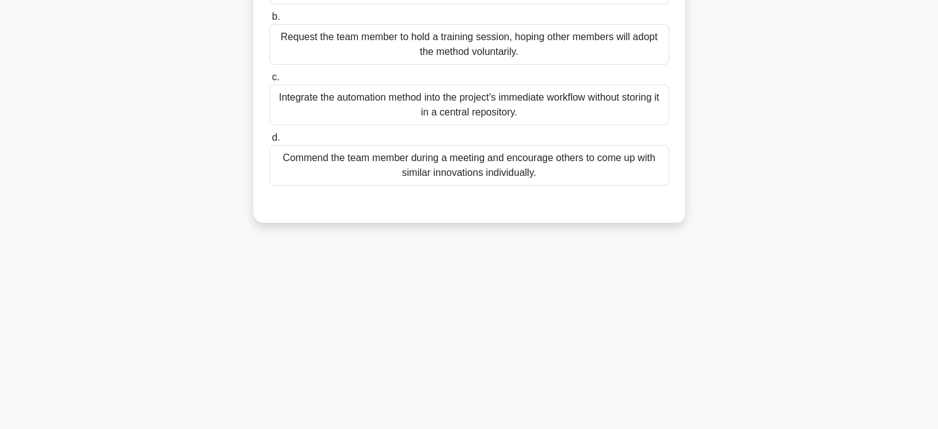
scroll to position [238, 0]
click at [447, 352] on div "24:08 Stop PMP - Business Management - Knowledge Management 4 / 10 During a tea…" at bounding box center [469, 115] width 814 height 617
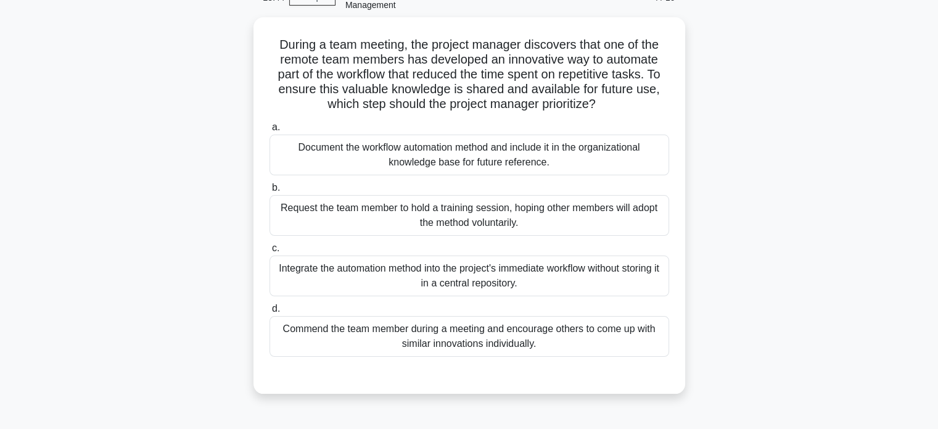
scroll to position [65, 0]
click at [505, 146] on div "Document the workflow automation method and include it in the organizational kn…" at bounding box center [470, 153] width 400 height 41
click at [270, 130] on input "a. Document the workflow automation method and include it in the organizational…" at bounding box center [270, 126] width 0 height 8
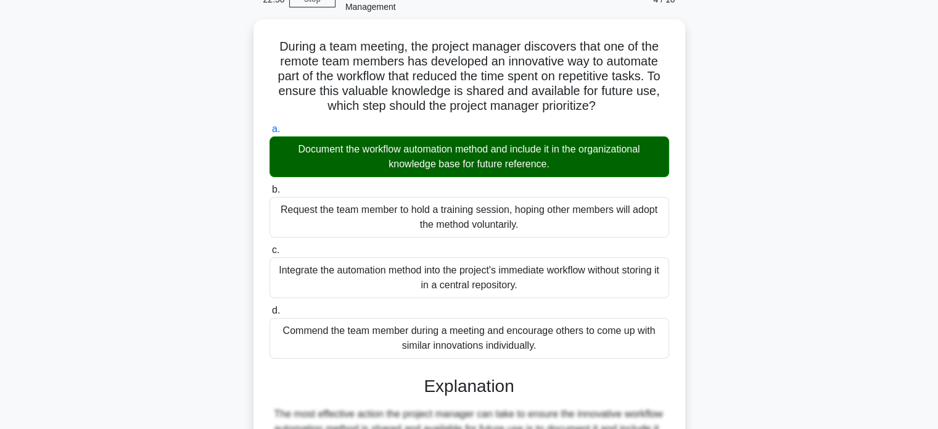
click at [763, 258] on div "During a team meeting, the project manager discovers that one of the remote tea…" at bounding box center [469, 390] width 814 height 742
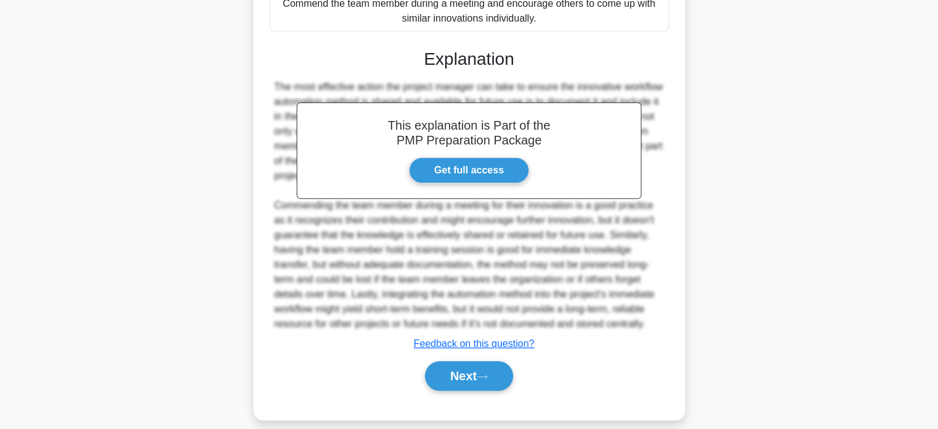
scroll to position [402, 0]
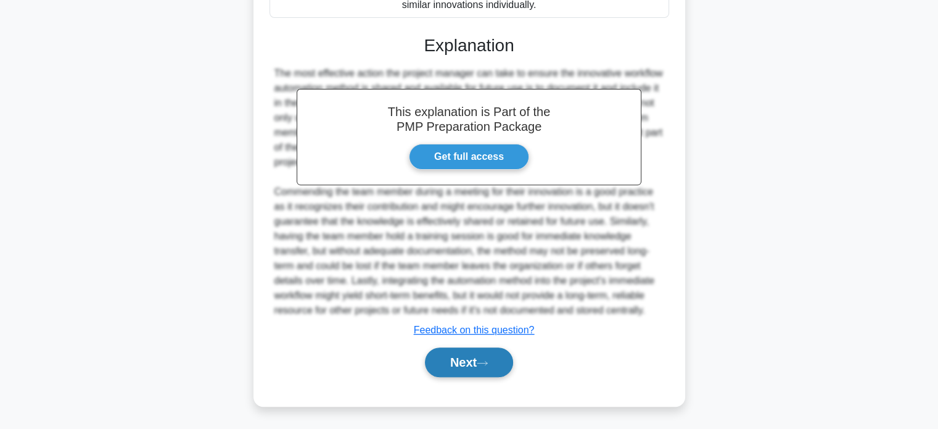
click at [474, 361] on button "Next" at bounding box center [469, 362] width 88 height 30
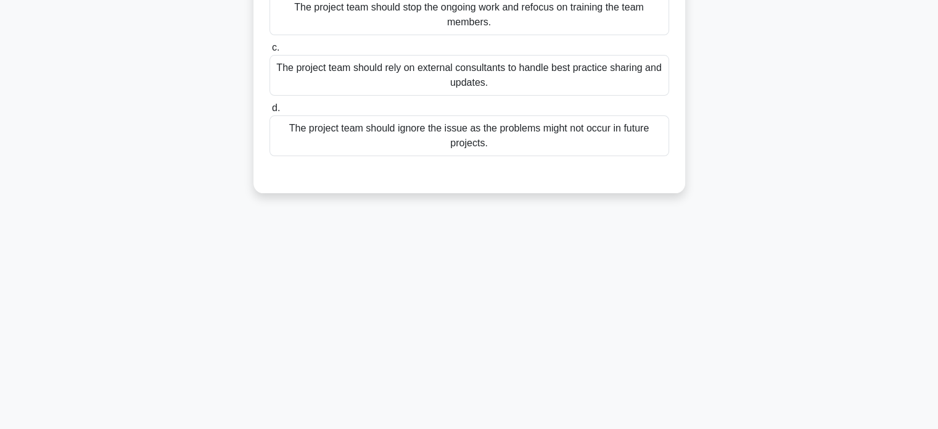
scroll to position [238, 0]
click at [767, 236] on div "22:46 Stop PMP - Business Management - Knowledge Management 5 / 10 A project is…" at bounding box center [469, 115] width 814 height 617
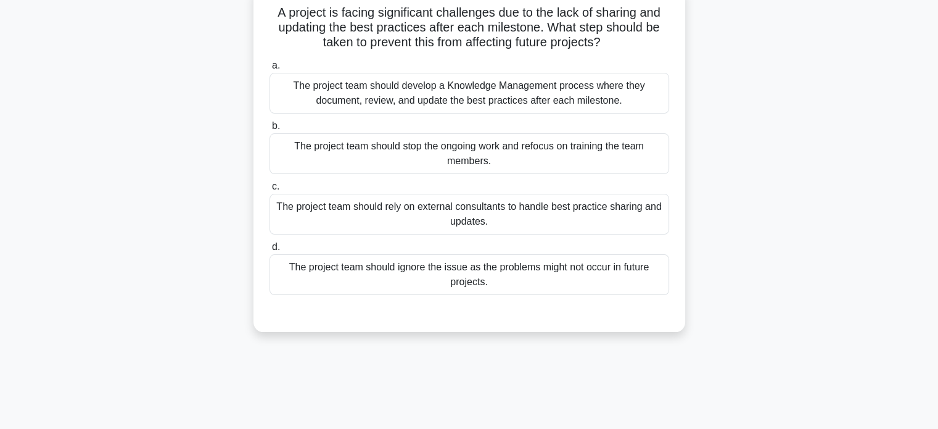
scroll to position [65, 0]
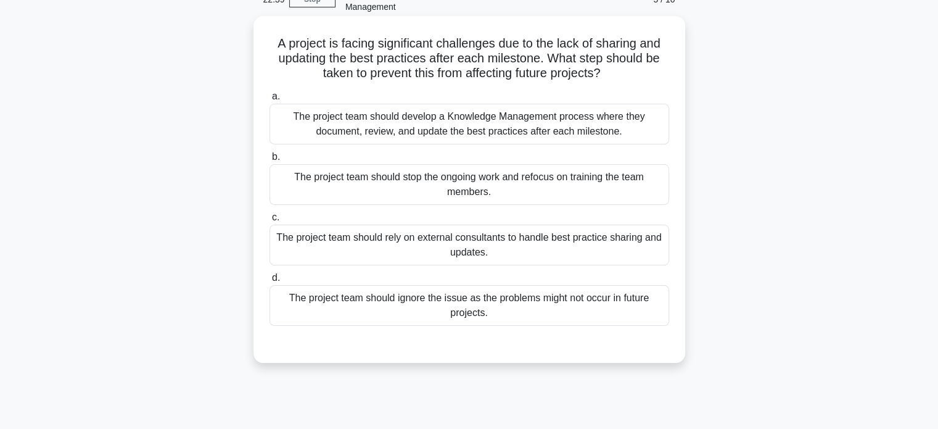
click at [595, 125] on div "The project team should develop a Knowledge Management process where they docum…" at bounding box center [470, 124] width 400 height 41
click at [270, 101] on input "a. The project team should develop a Knowledge Management process where they do…" at bounding box center [270, 97] width 0 height 8
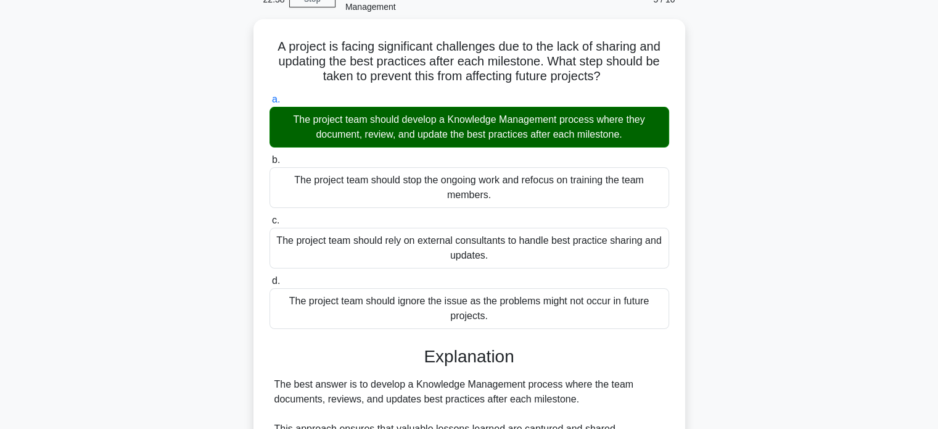
click at [750, 316] on div "A project is facing significant challenges due to the lack of sharing and updat…" at bounding box center [469, 368] width 814 height 698
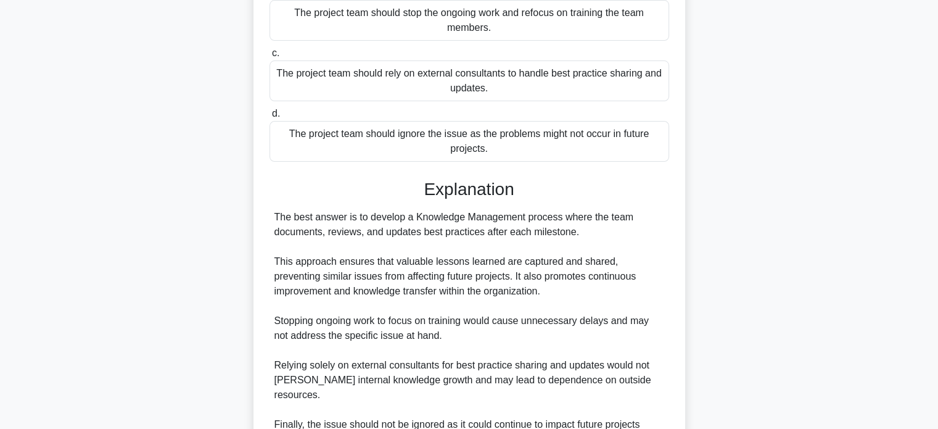
scroll to position [343, 0]
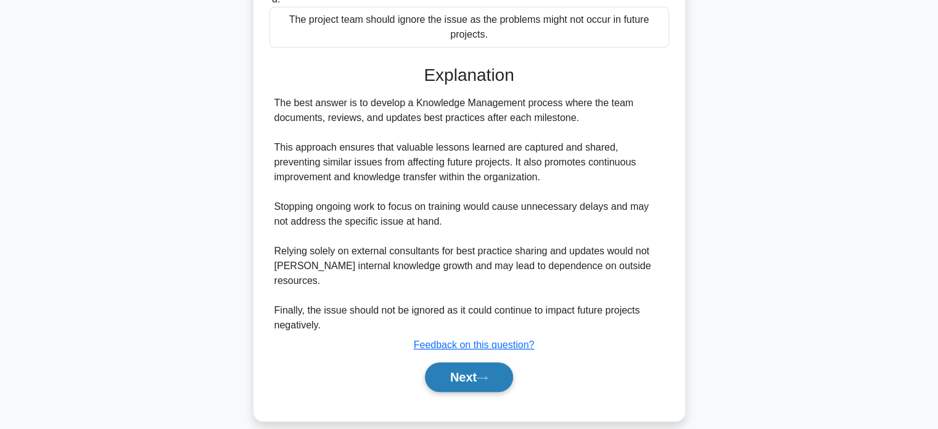
click at [479, 365] on button "Next" at bounding box center [469, 377] width 88 height 30
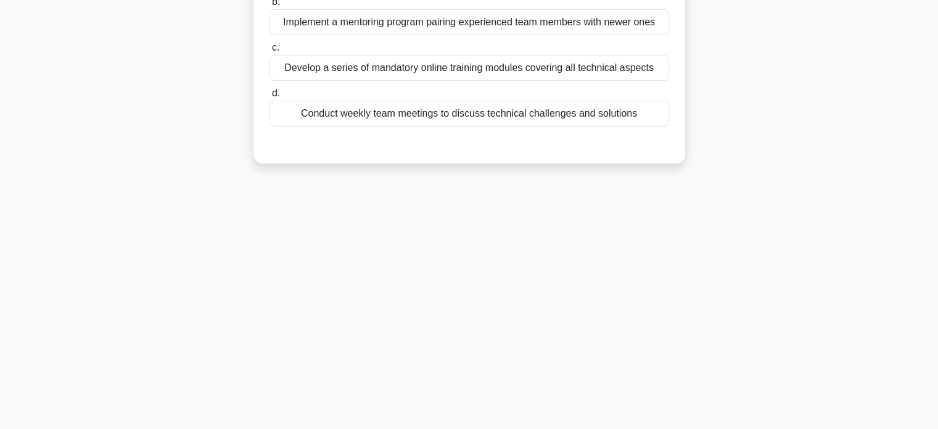
scroll to position [238, 0]
click at [722, 249] on div "22:34 Stop PMP - Business Management - Knowledge Management 6 / 10 In a project…" at bounding box center [469, 115] width 814 height 617
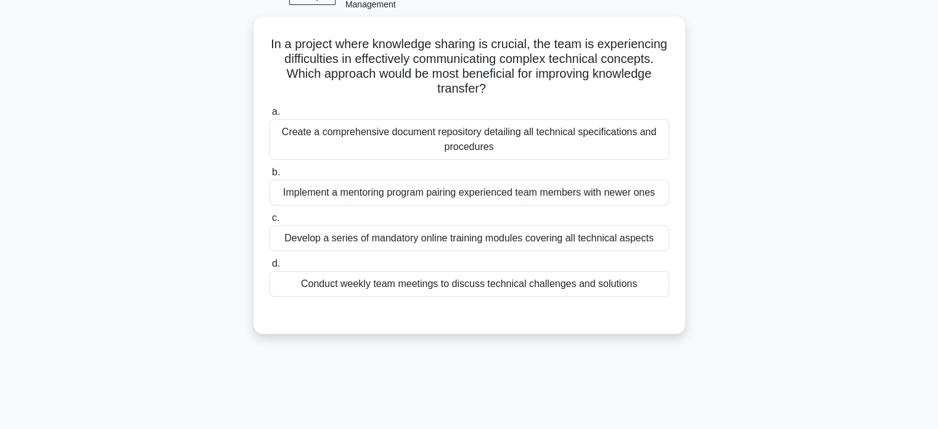
scroll to position [40, 0]
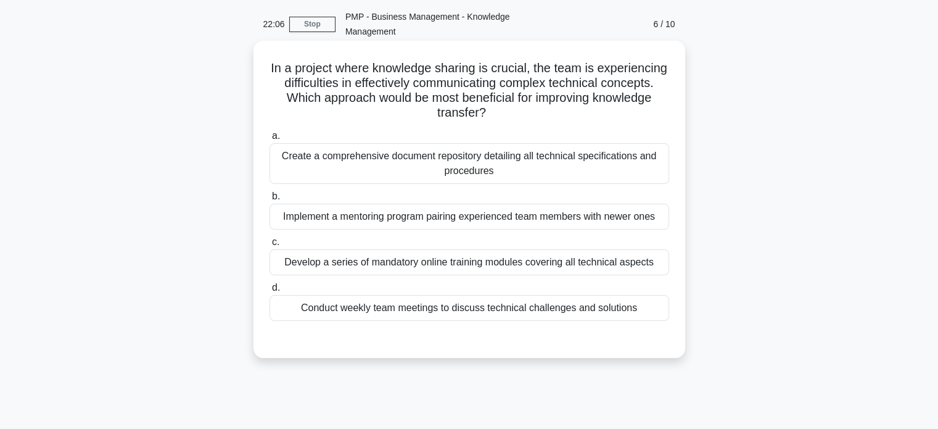
click at [603, 225] on div "Implement a mentoring program pairing experienced team members with newer ones" at bounding box center [470, 217] width 400 height 26
click at [270, 201] on input "b. Implement a mentoring program pairing experienced team members with newer on…" at bounding box center [270, 196] width 0 height 8
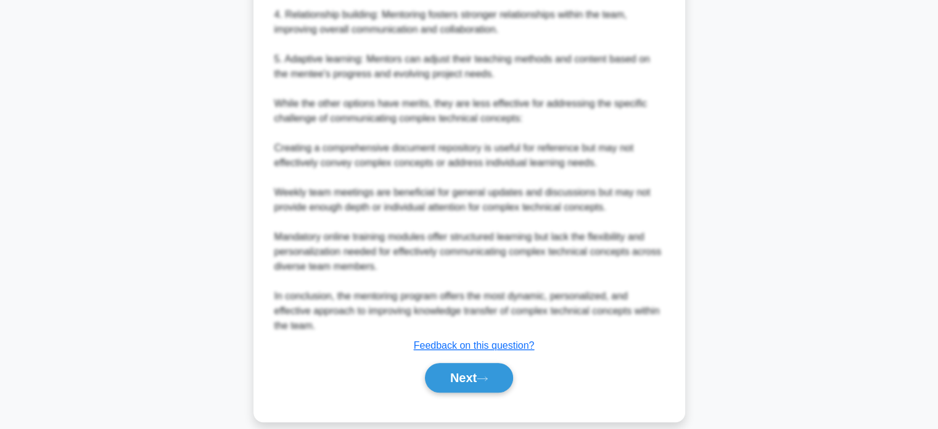
scroll to position [639, 0]
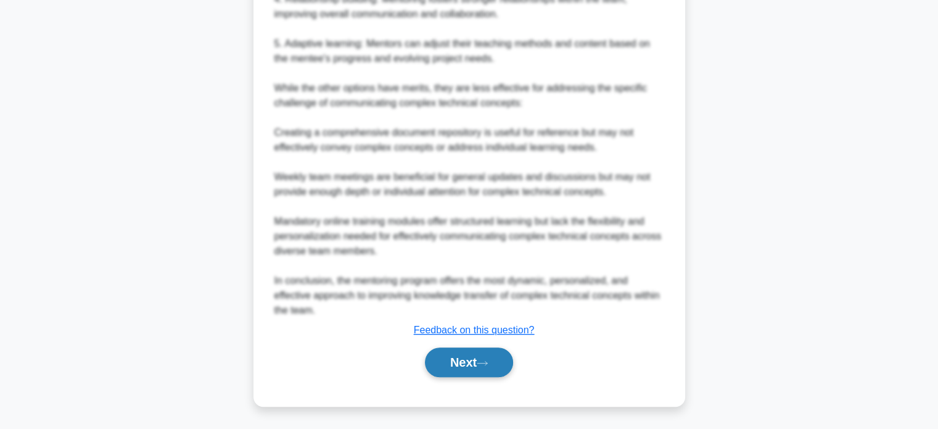
click at [475, 362] on button "Next" at bounding box center [469, 362] width 88 height 30
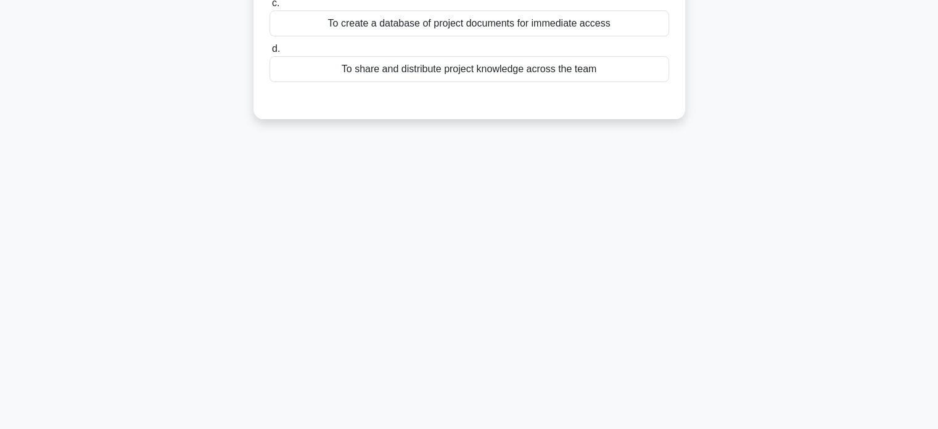
click at [572, 325] on div "22:00 Stop PMP - Business Management - Knowledge Management 7 / 10 In a project…" at bounding box center [469, 115] width 814 height 617
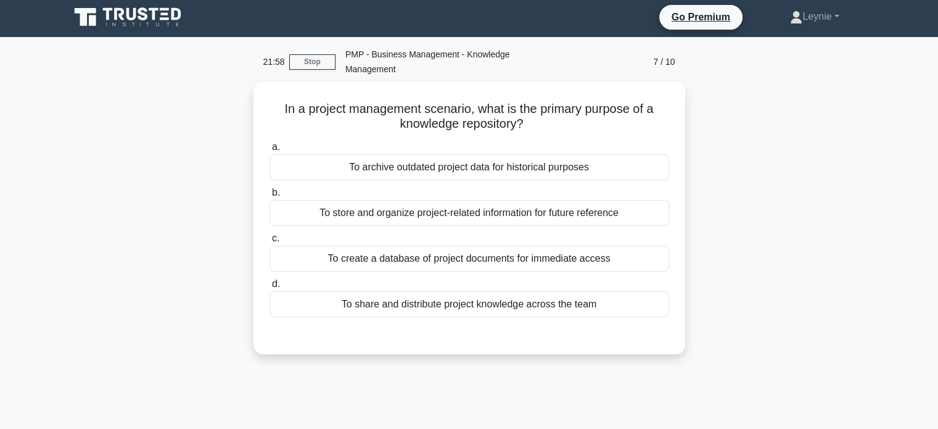
scroll to position [0, 0]
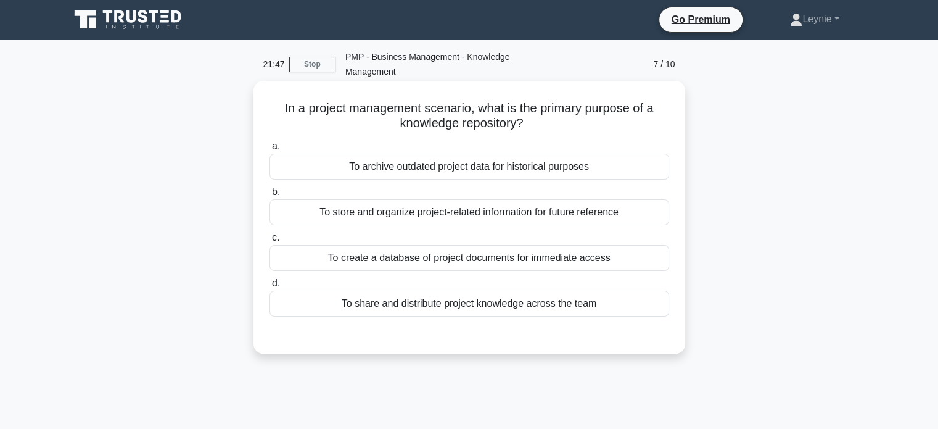
drag, startPoint x: 599, startPoint y: 123, endPoint x: 577, endPoint y: 134, distance: 25.1
click at [577, 134] on div "In a project management scenario, what is the primary purpose of a knowledge re…" at bounding box center [469, 217] width 422 height 263
click at [573, 213] on div "To store and organize project-related information for future reference" at bounding box center [470, 212] width 400 height 26
click at [270, 196] on input "b. To store and organize project-related information for future reference" at bounding box center [270, 192] width 0 height 8
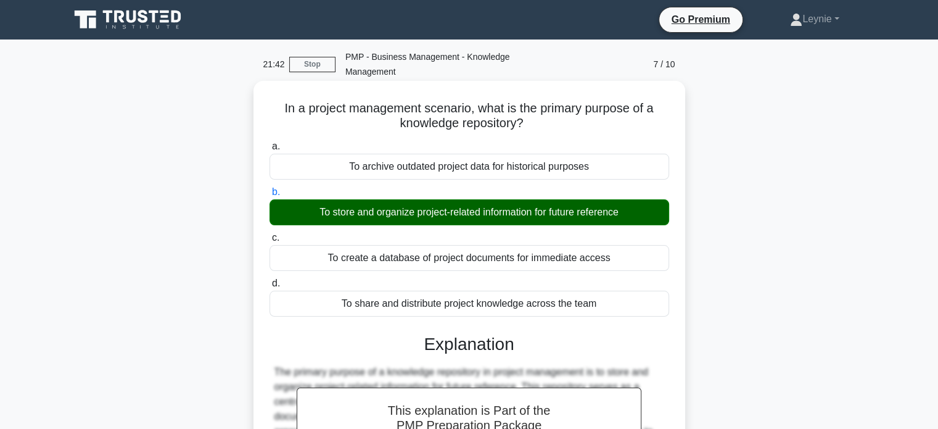
click at [671, 306] on div "d. To share and distribute project knowledge across the team" at bounding box center [469, 296] width 415 height 41
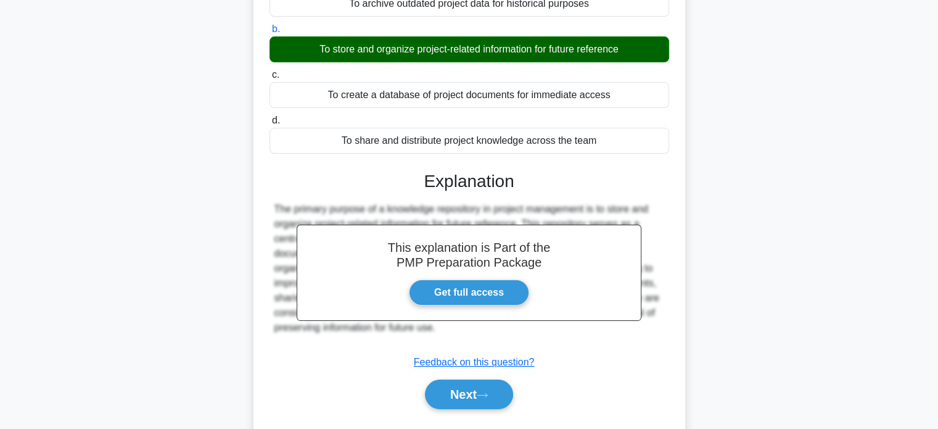
scroll to position [238, 0]
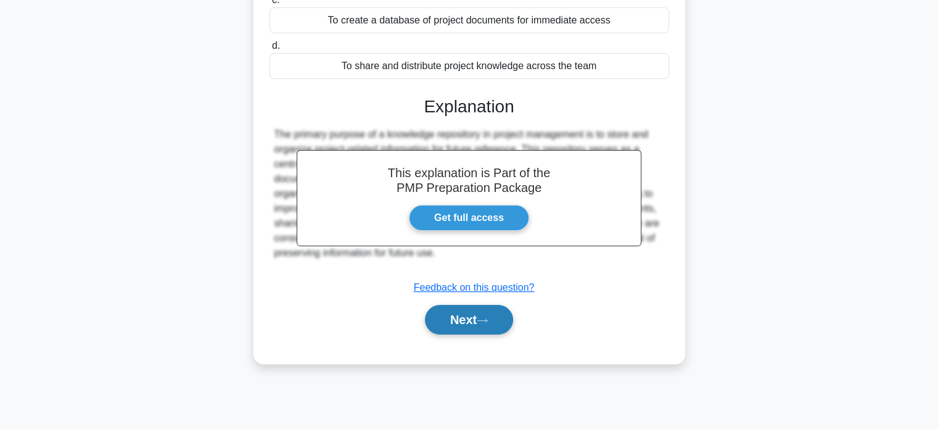
click at [492, 331] on button "Next" at bounding box center [469, 320] width 88 height 30
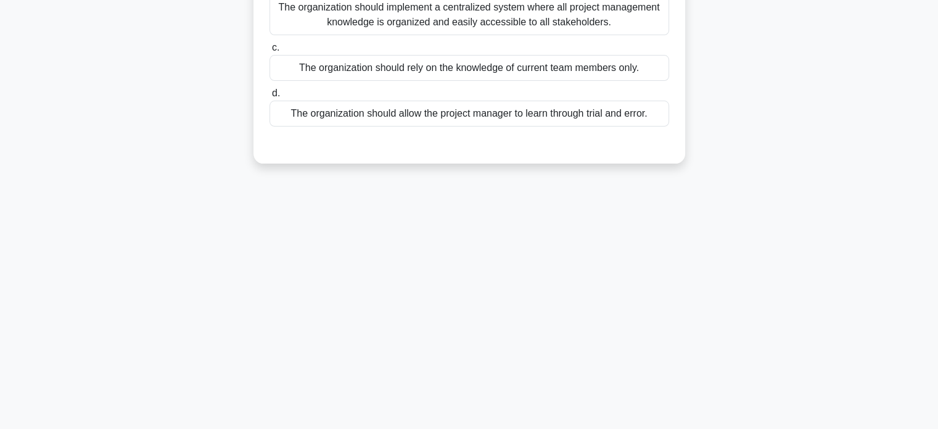
click at [669, 291] on div "21:38 Stop PMP - Business Management - Knowledge Management 8 / 10 A new projec…" at bounding box center [469, 115] width 814 height 617
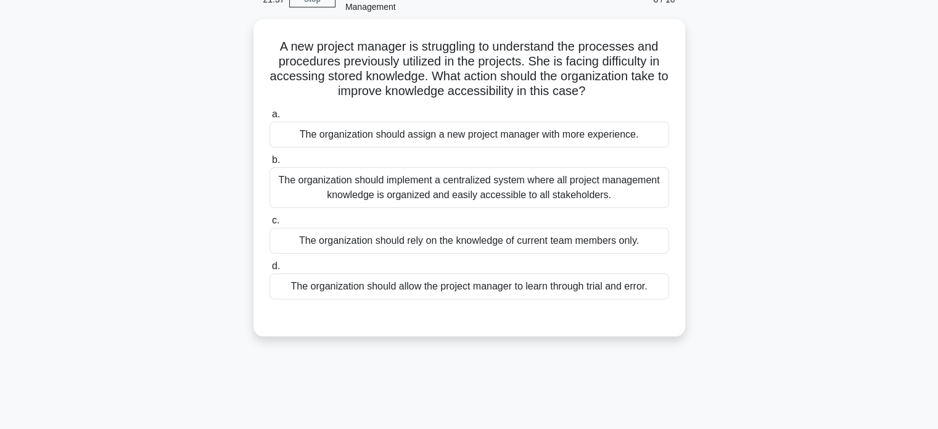
scroll to position [40, 0]
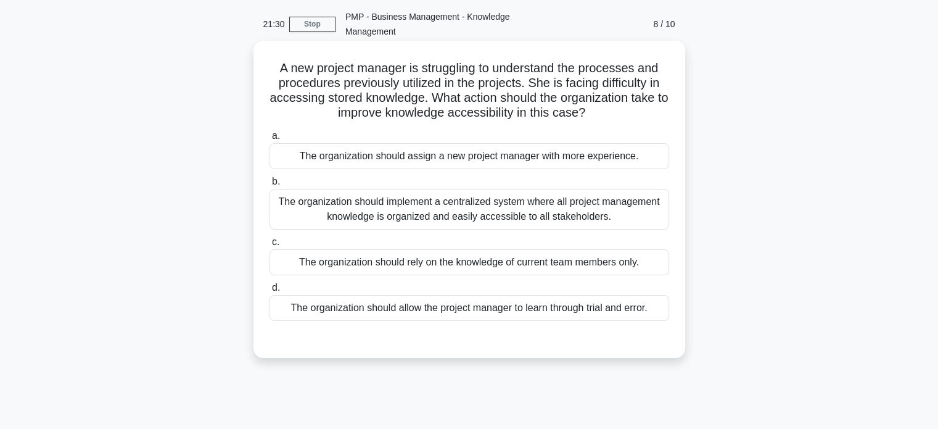
click at [611, 218] on div "The organization should implement a centralized system where all project manage…" at bounding box center [470, 209] width 400 height 41
click at [270, 186] on input "b. The organization should implement a centralized system where all project man…" at bounding box center [270, 182] width 0 height 8
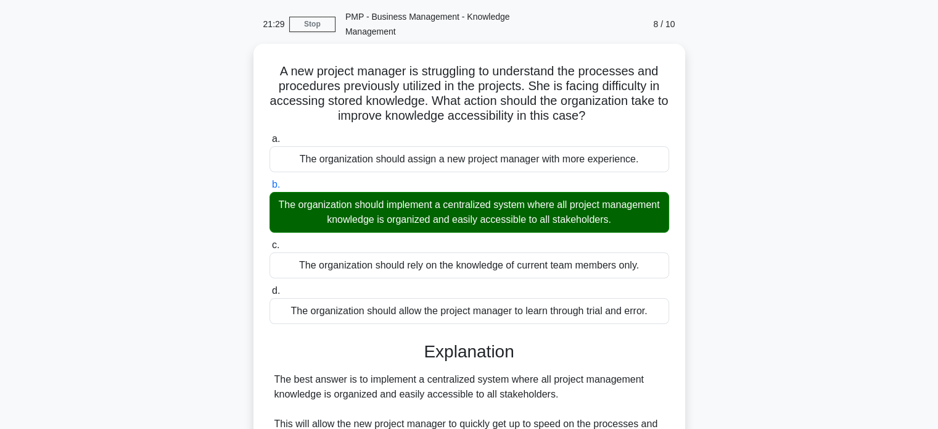
click at [741, 320] on div "A new project manager is struggling to understand the processes and procedures …" at bounding box center [469, 356] width 814 height 624
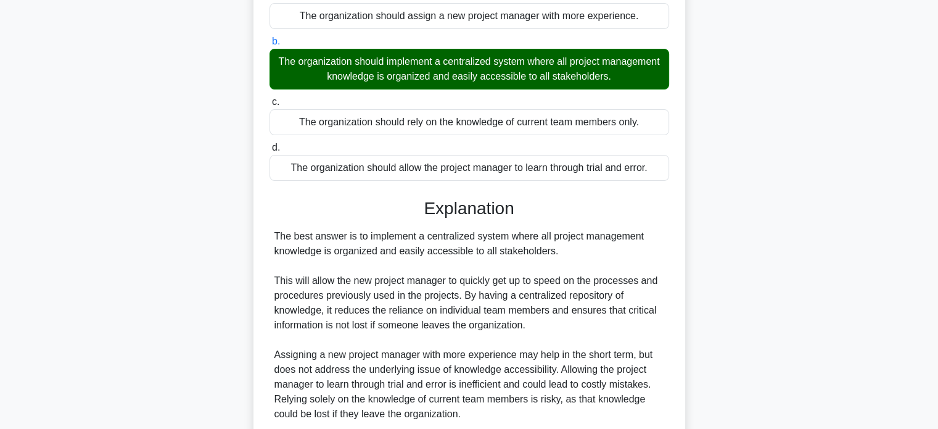
scroll to position [284, 0]
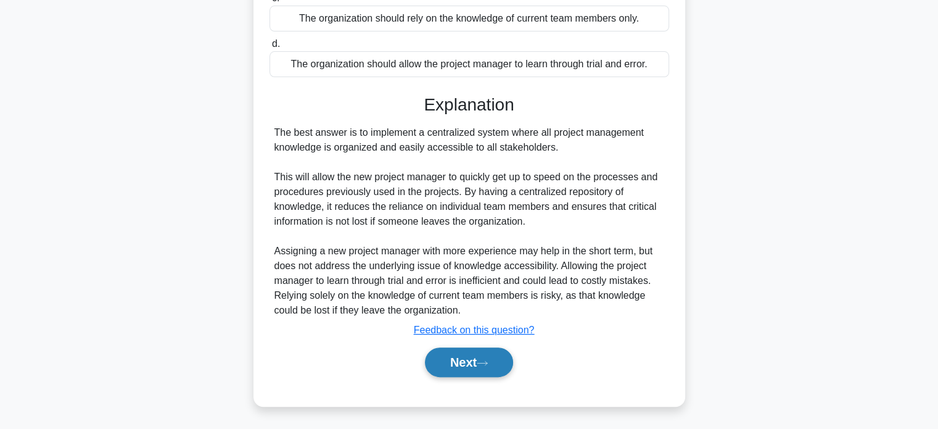
click at [469, 362] on button "Next" at bounding box center [469, 362] width 88 height 30
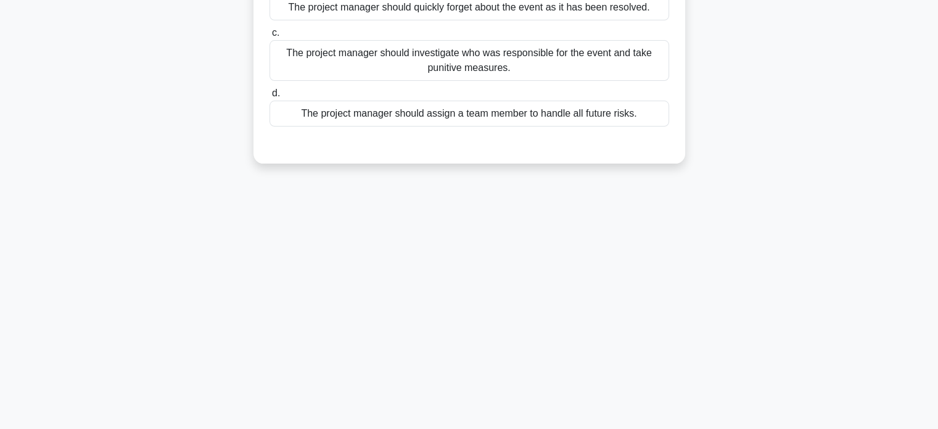
scroll to position [238, 0]
click at [568, 310] on div "21:25 Stop PMP - Business Management - Knowledge Management 9 / 10 During a pro…" at bounding box center [469, 115] width 814 height 617
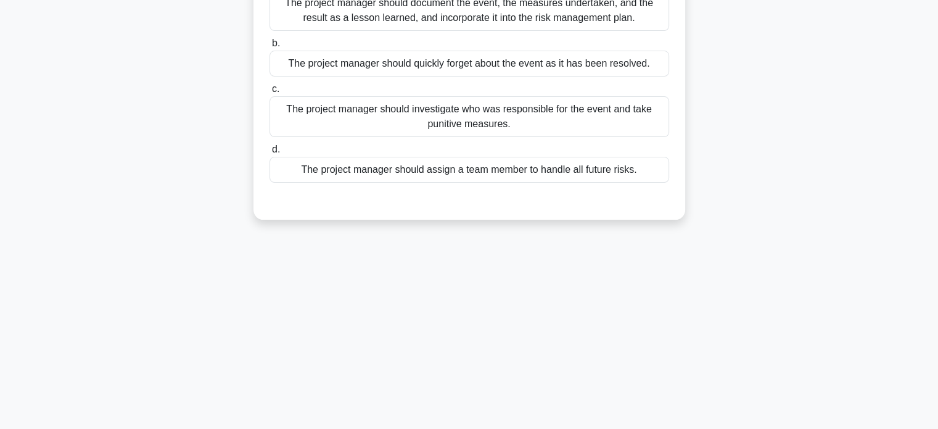
scroll to position [40, 0]
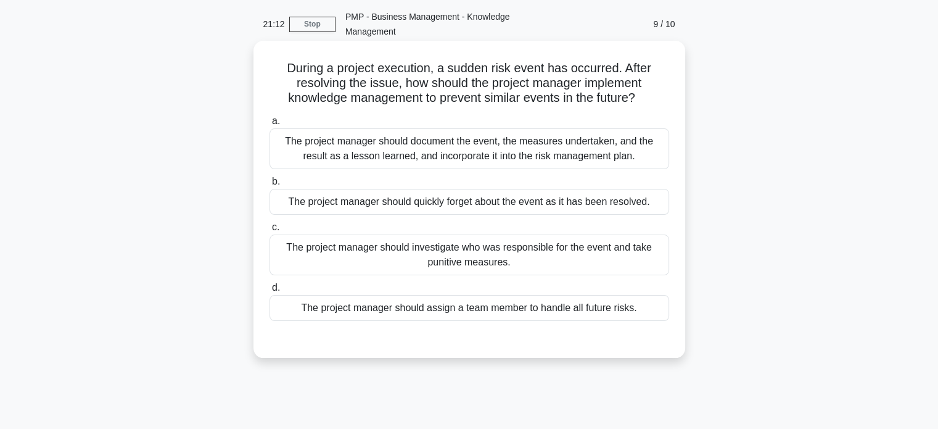
click at [579, 155] on div "The project manager should document the event, the measures undertaken, and the…" at bounding box center [470, 148] width 400 height 41
click at [270, 125] on input "a. The project manager should document the event, the measures undertaken, and …" at bounding box center [270, 121] width 0 height 8
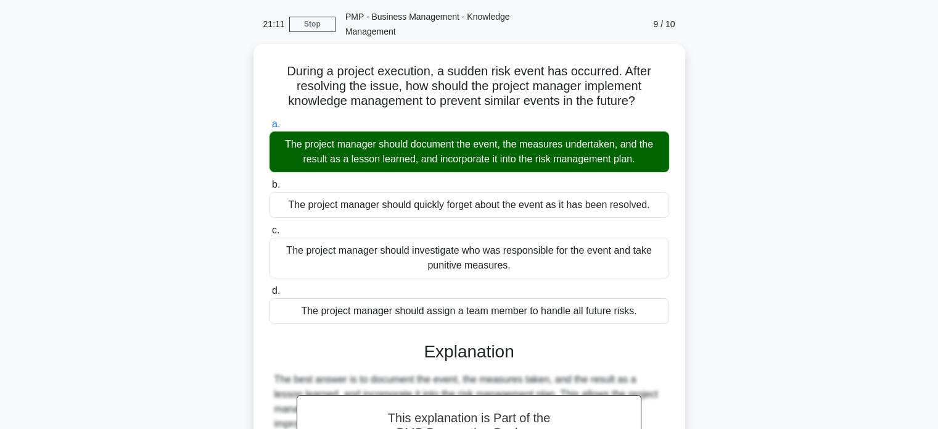
click at [728, 254] on div "During a project execution, a sudden risk event has occurred. After resolving t…" at bounding box center [469, 348] width 814 height 609
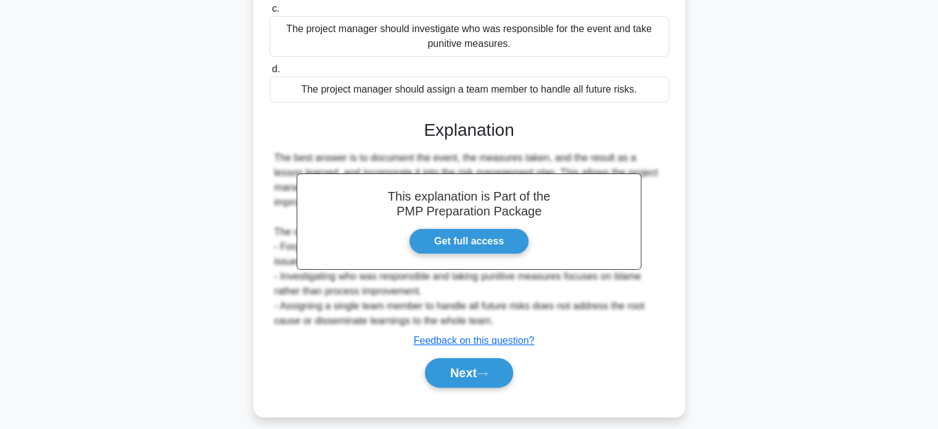
scroll to position [269, 0]
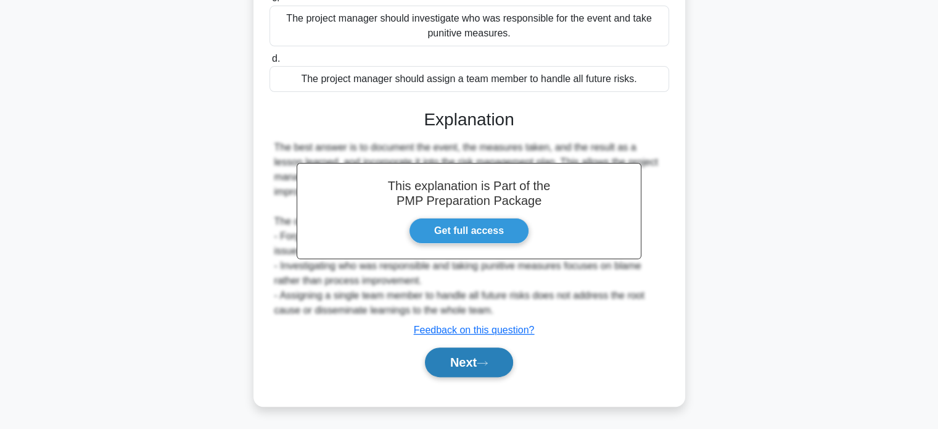
click at [488, 363] on icon at bounding box center [482, 363] width 11 height 7
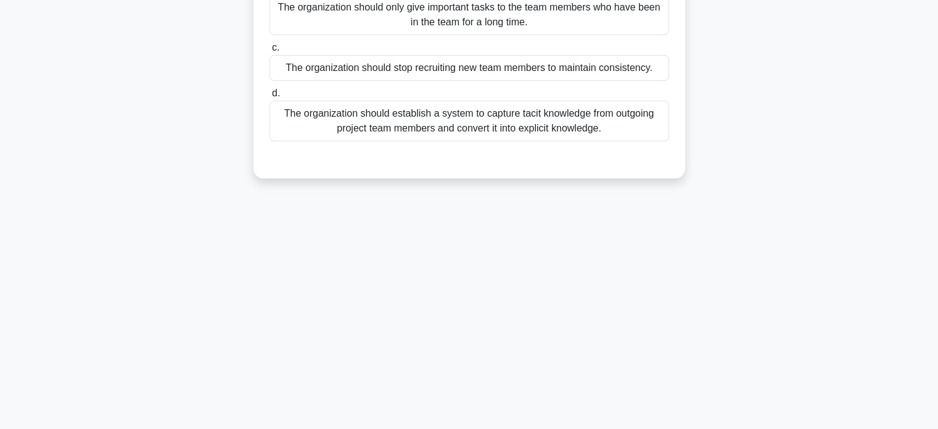
scroll to position [238, 0]
click at [576, 320] on div "21:06 Stop PMP - Business Management - Knowledge Management 10 / 10 The organiz…" at bounding box center [469, 115] width 814 height 617
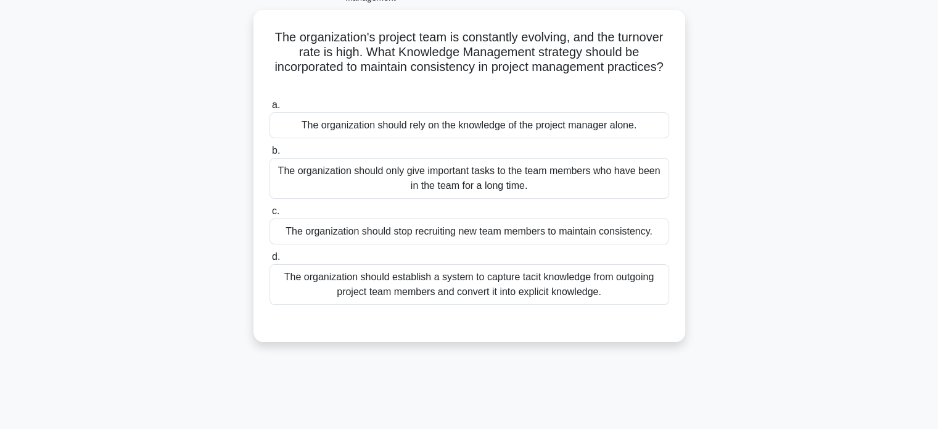
scroll to position [15, 0]
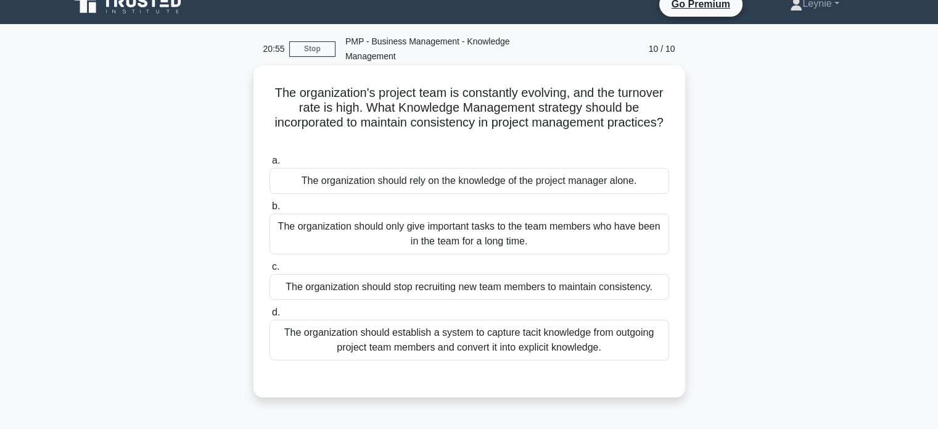
click at [610, 344] on div "The organization should establish a system to capture tacit knowledge from outg…" at bounding box center [470, 340] width 400 height 41
click at [270, 316] on input "d. The organization should establish a system to capture tacit knowledge from o…" at bounding box center [270, 312] width 0 height 8
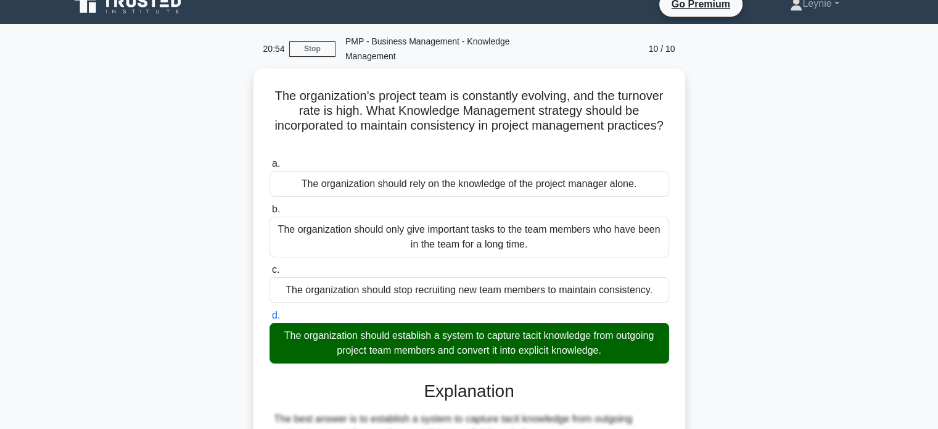
click at [713, 345] on div "The organization's project team is constantly evolving, and the turnover rate i…" at bounding box center [469, 431] width 814 height 727
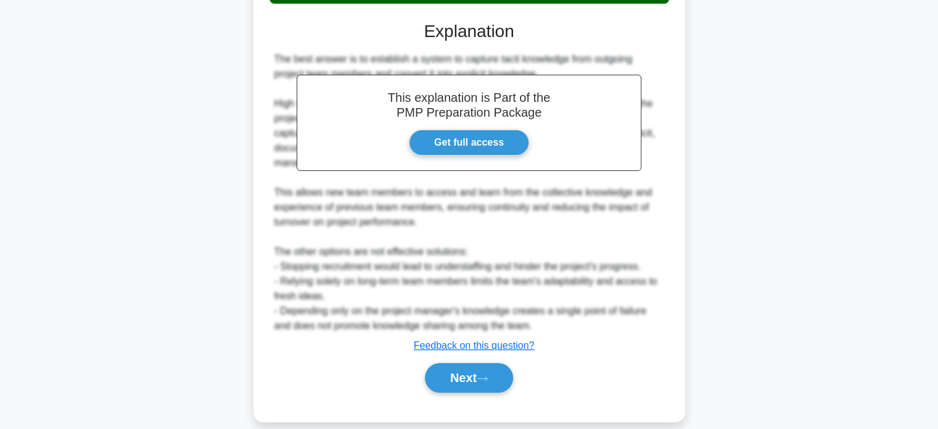
scroll to position [387, 0]
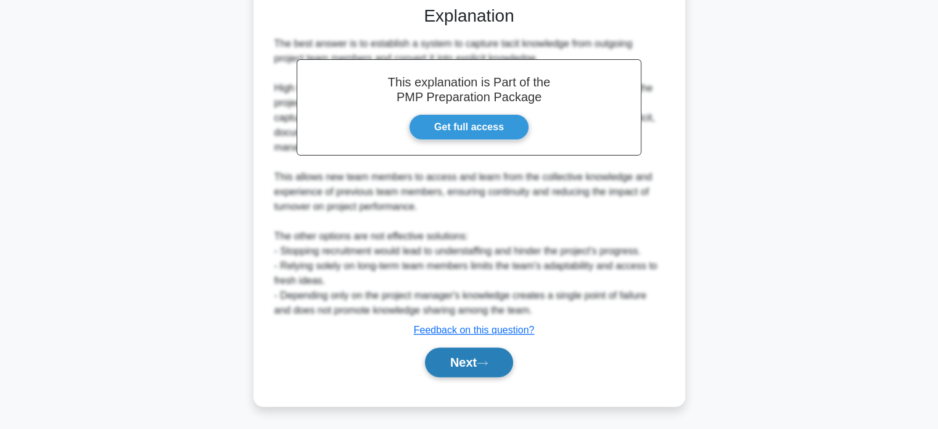
click at [487, 365] on icon at bounding box center [482, 363] width 11 height 7
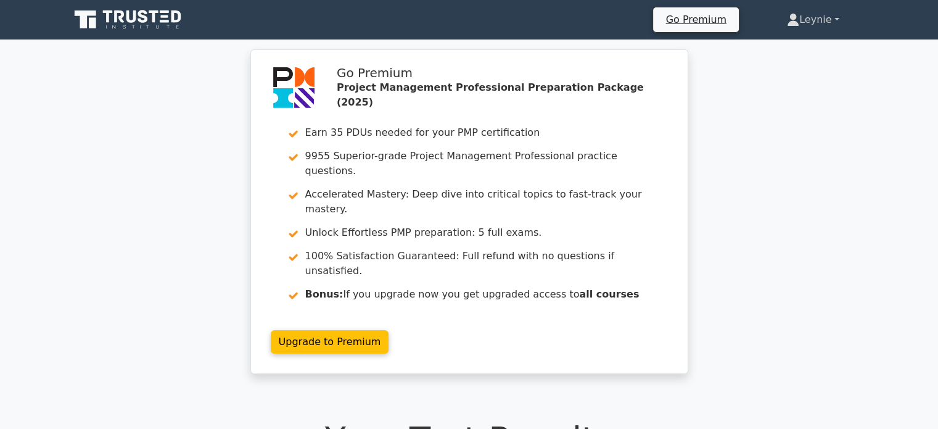
click at [809, 19] on link "Leynie" at bounding box center [813, 19] width 111 height 25
click at [780, 53] on link "Profile" at bounding box center [806, 49] width 97 height 20
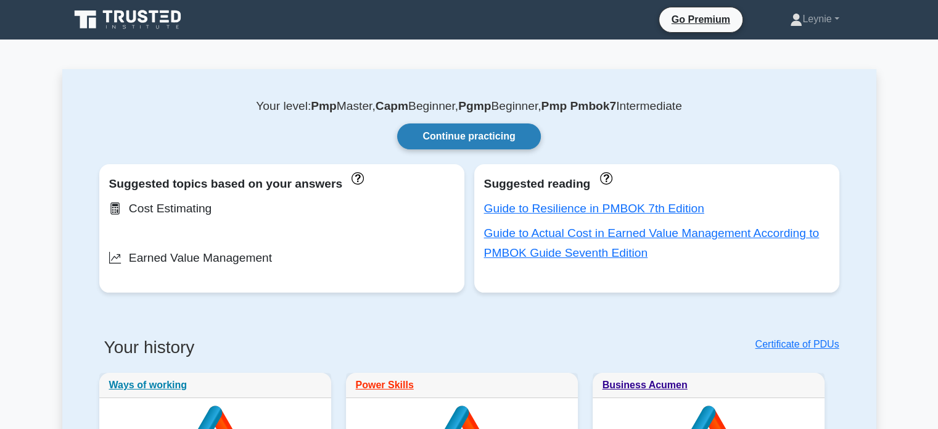
click at [510, 138] on link "Continue practicing" at bounding box center [468, 136] width 143 height 26
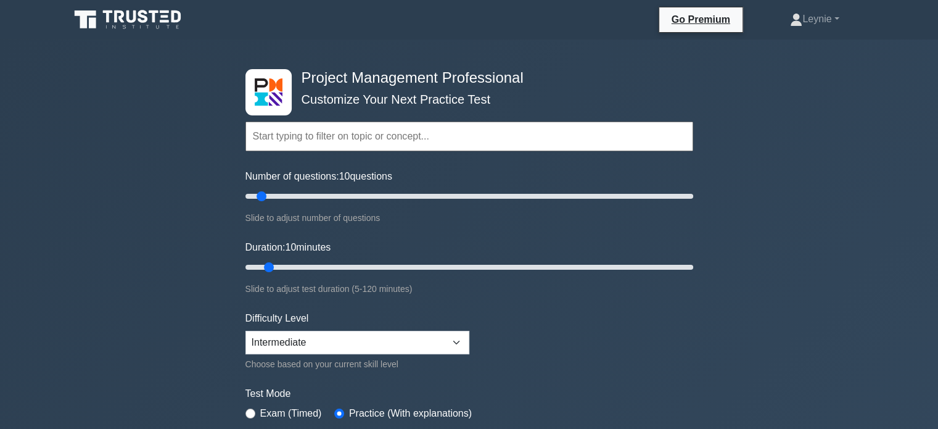
click at [454, 140] on input "text" at bounding box center [470, 137] width 448 height 30
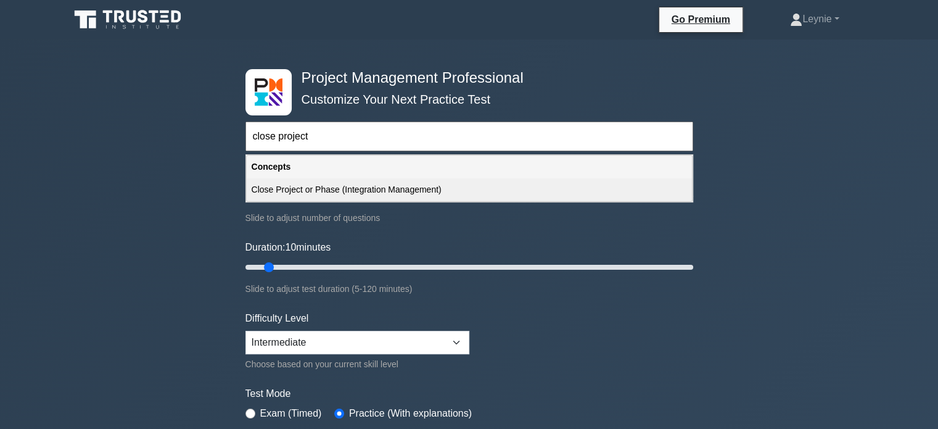
click at [364, 195] on div "Close Project or Phase (Integration Management)" at bounding box center [469, 189] width 445 height 23
type input "Close Project or Phase (Integration Management)"
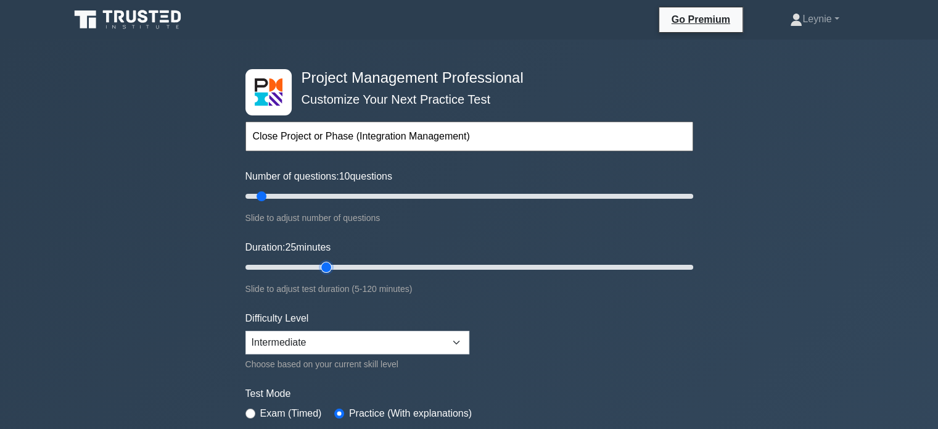
type input "25"
click at [333, 265] on input "Duration: 25 minutes" at bounding box center [470, 267] width 448 height 15
click at [507, 283] on div "Slide to adjust test duration (5-120 minutes)" at bounding box center [470, 288] width 448 height 15
click at [447, 131] on input "text" at bounding box center [470, 137] width 448 height 30
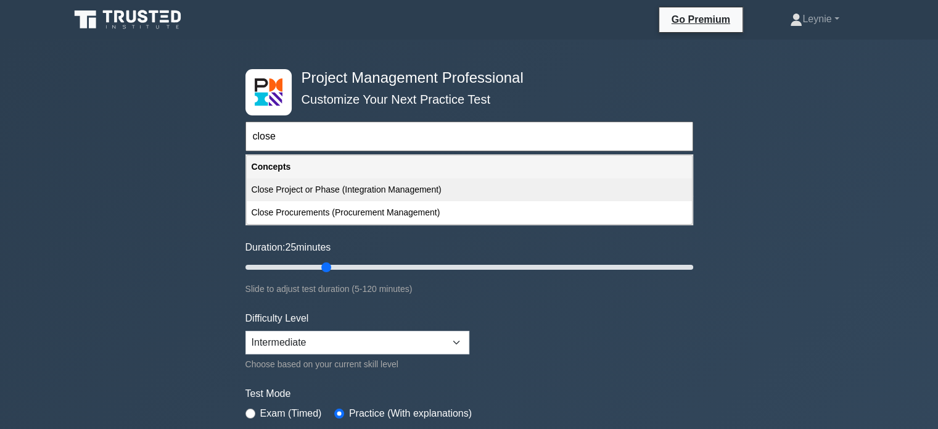
click at [316, 196] on div "Close Project or Phase (Integration Management)" at bounding box center [469, 189] width 445 height 23
type input "Close Project or Phase (Integration Management)"
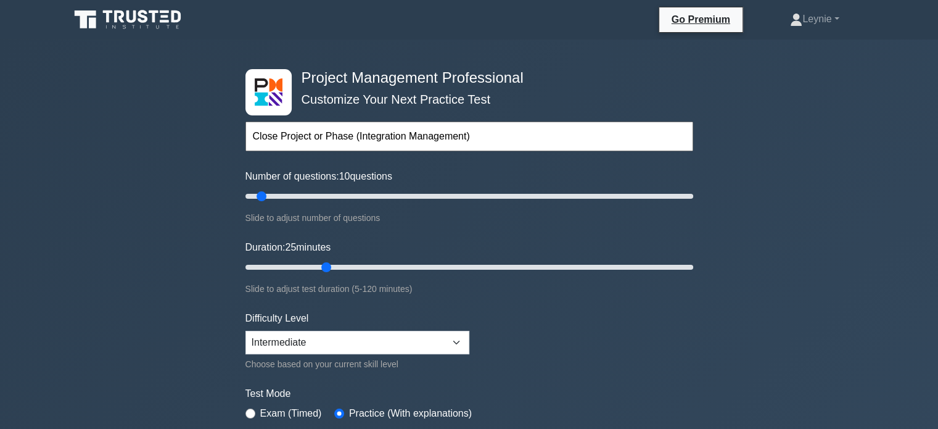
click at [564, 326] on form "Close Project or Phase (Integration Management) Topics Scope Management Time Ma…" at bounding box center [470, 274] width 448 height 381
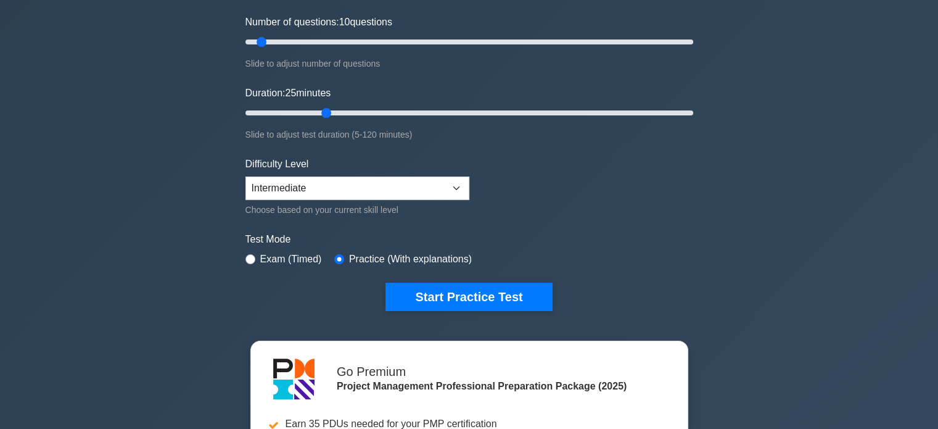
scroll to position [173, 0]
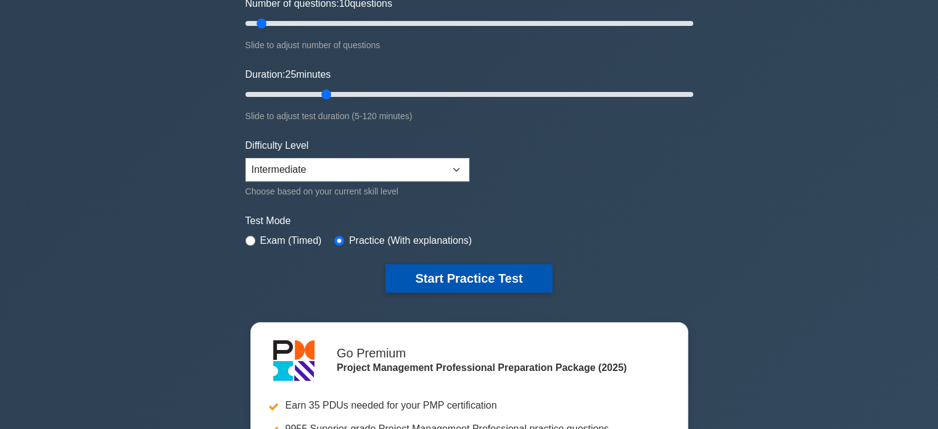
click at [474, 273] on button "Start Practice Test" at bounding box center [469, 278] width 167 height 28
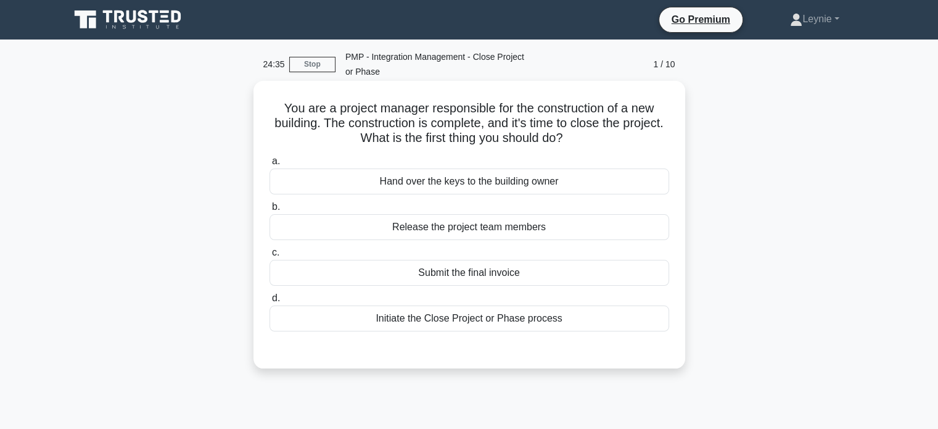
click at [544, 321] on div "Initiate the Close Project or Phase process" at bounding box center [470, 318] width 400 height 26
click at [270, 302] on input "d. Initiate the Close Project or Phase process" at bounding box center [270, 298] width 0 height 8
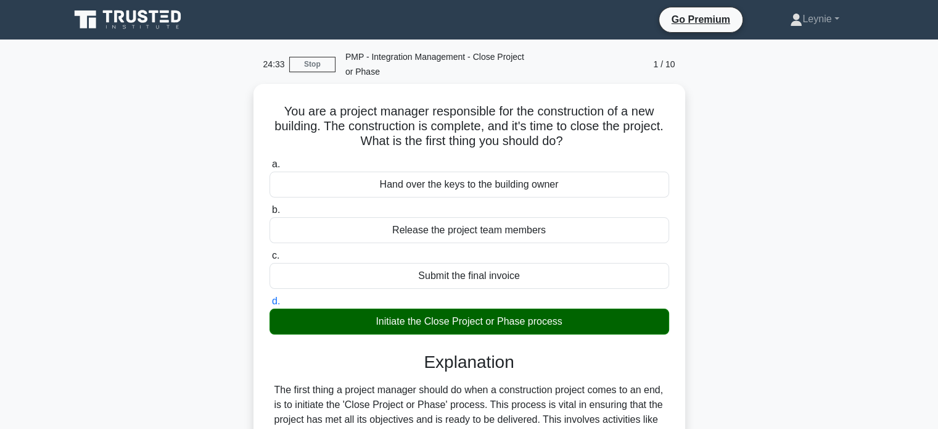
click at [730, 342] on div "You are a project manager responsible for the construction of a new building. T…" at bounding box center [469, 344] width 814 height 520
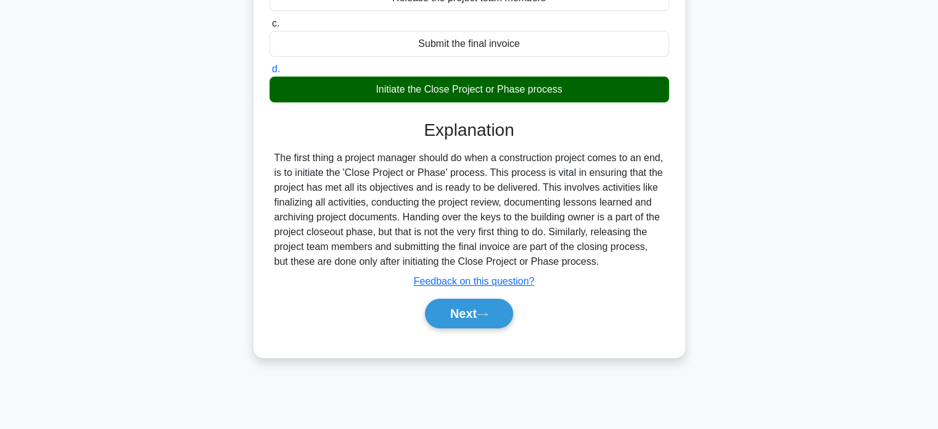
scroll to position [238, 0]
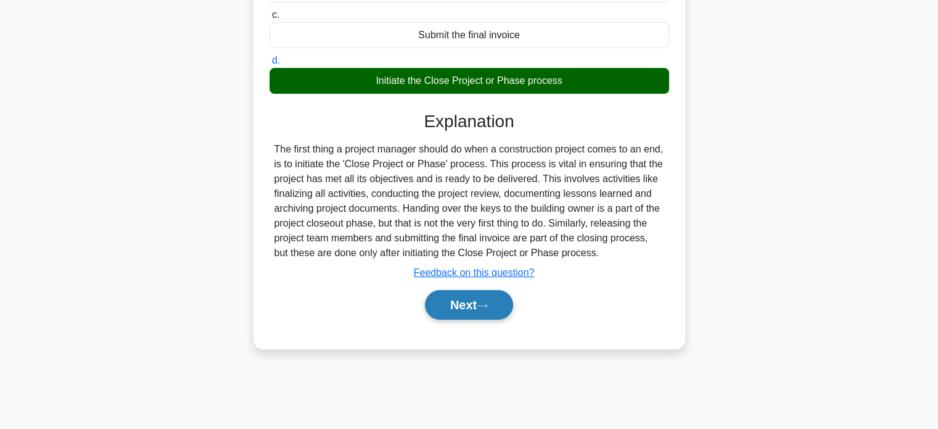
click at [477, 313] on button "Next" at bounding box center [469, 305] width 88 height 30
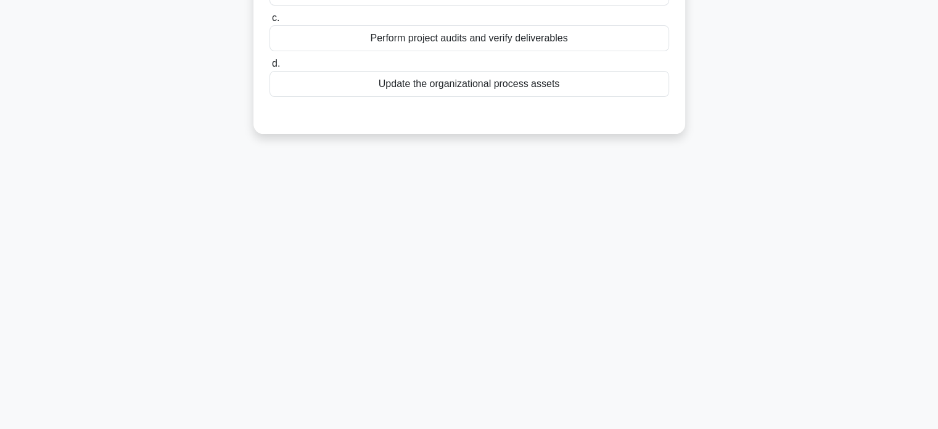
click at [568, 288] on div "24:29 Stop PMP - Integration Management - Close Project or Phase 2 / 10 You are…" at bounding box center [469, 115] width 814 height 617
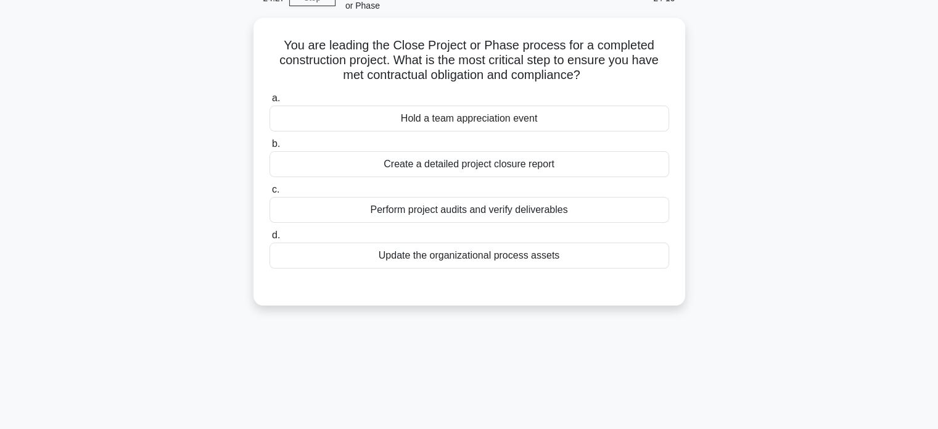
scroll to position [65, 0]
click at [600, 207] on div "Perform project audits and verify deliverables" at bounding box center [470, 208] width 400 height 26
click at [270, 192] on input "c. Perform project audits and verify deliverables" at bounding box center [270, 188] width 0 height 8
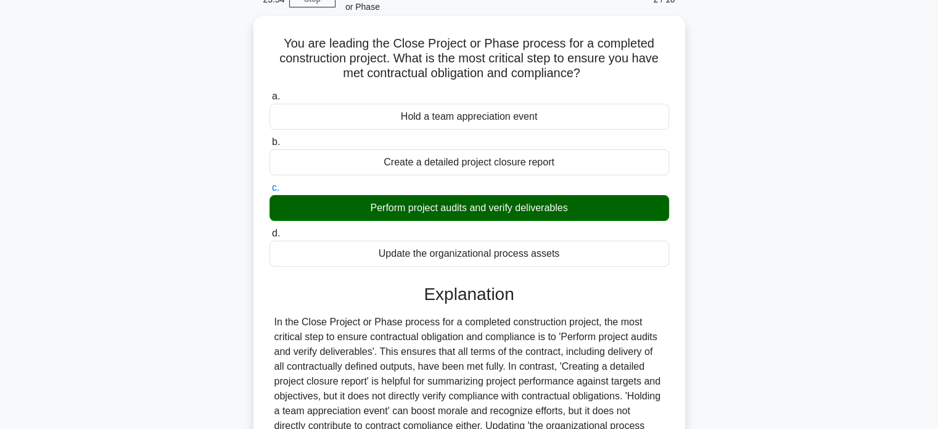
click at [614, 320] on div "In the Close Project or Phase process for a completed construction project, the…" at bounding box center [470, 389] width 390 height 148
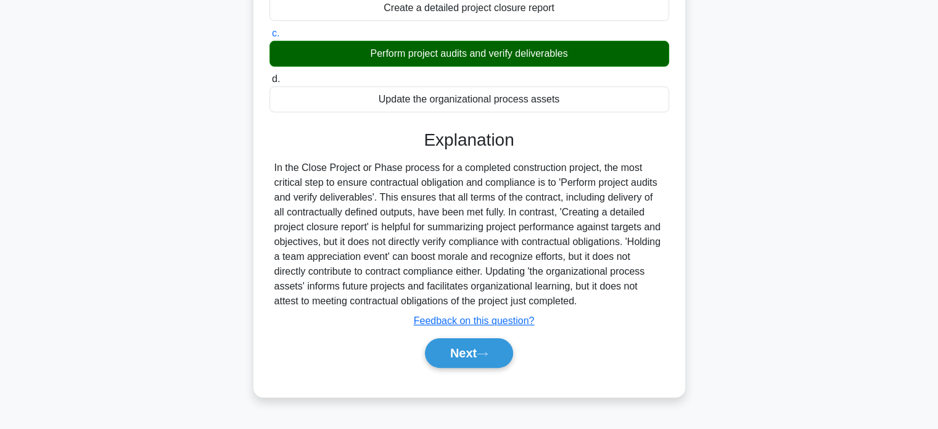
scroll to position [238, 0]
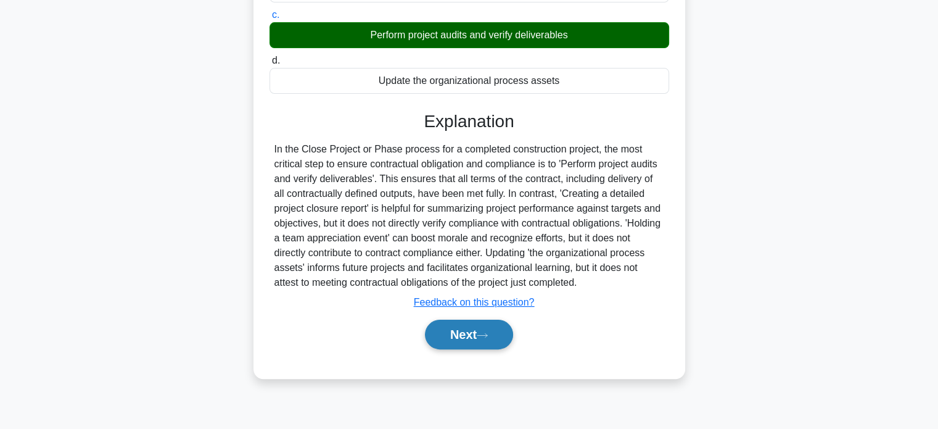
click at [476, 339] on button "Next" at bounding box center [469, 335] width 88 height 30
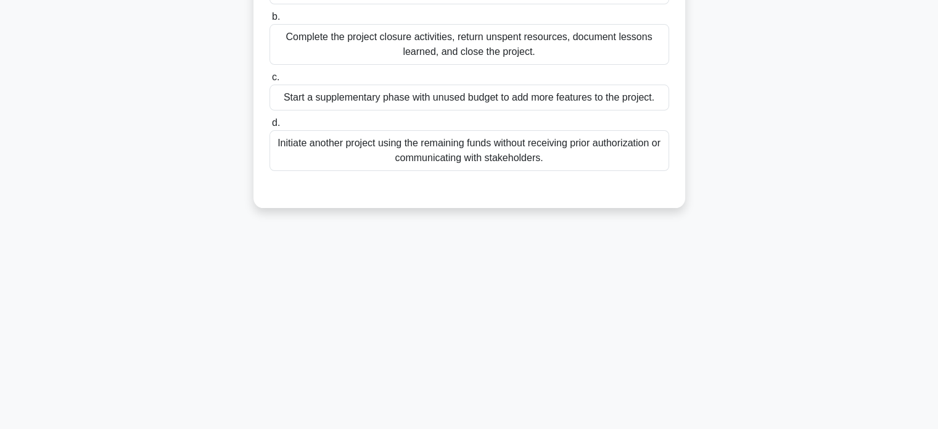
click at [591, 270] on div "23:49 Stop PMP - Integration Management - Close Project or Phase 3 / 10 You are…" at bounding box center [469, 115] width 814 height 617
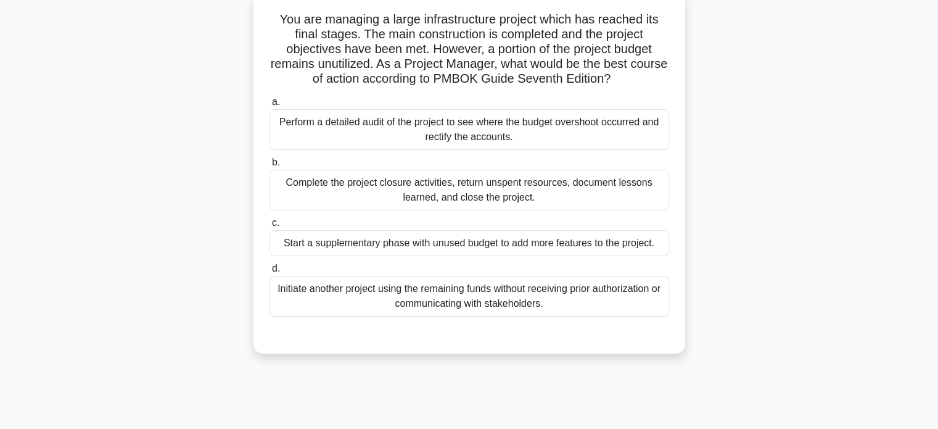
scroll to position [89, 0]
click at [526, 187] on div "Complete the project closure activities, return unspent resources, document les…" at bounding box center [470, 189] width 400 height 41
click at [270, 166] on input "b. Complete the project closure activities, return unspent resources, document …" at bounding box center [270, 162] width 0 height 8
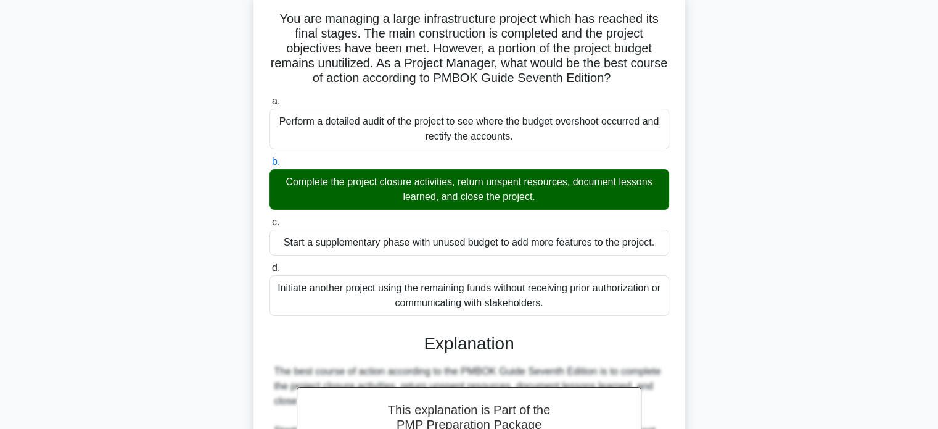
click at [672, 234] on div "c. Start a supplementary phase with unused budget to add more features to the p…" at bounding box center [469, 235] width 415 height 41
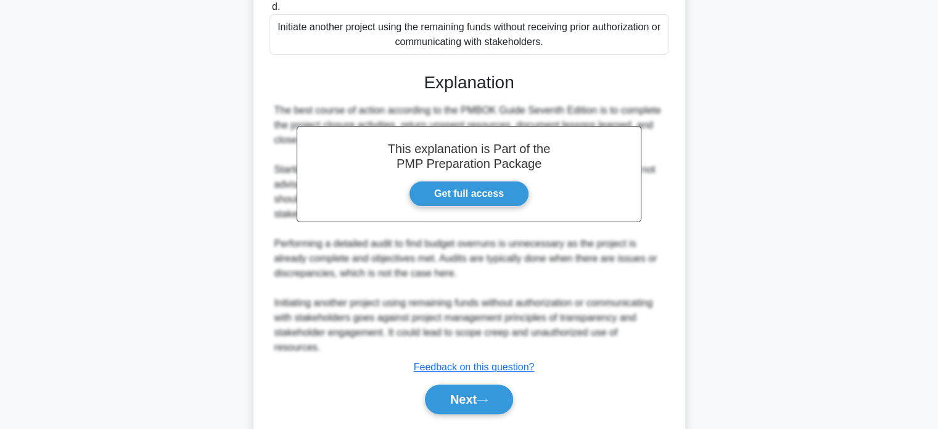
scroll to position [358, 0]
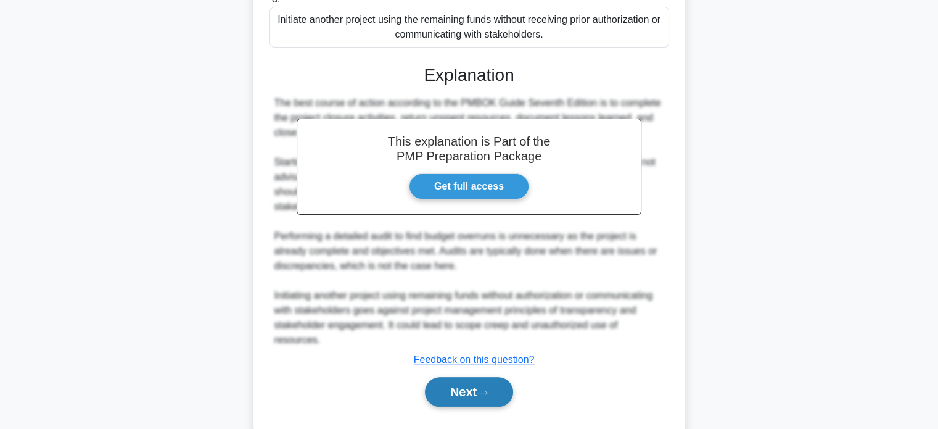
click at [486, 377] on button "Next" at bounding box center [469, 392] width 88 height 30
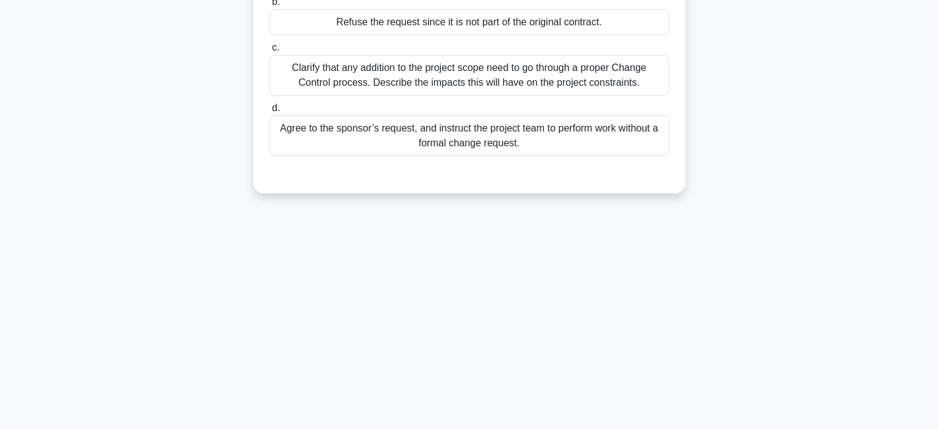
scroll to position [238, 0]
click at [585, 292] on div "23:17 Stop PMP - Integration Management - Close Project or Phase 4 / 10 At the …" at bounding box center [469, 115] width 814 height 617
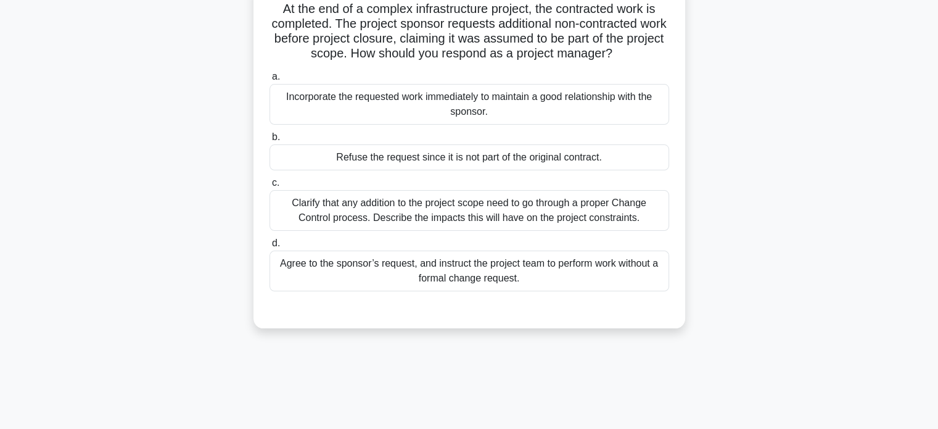
scroll to position [65, 0]
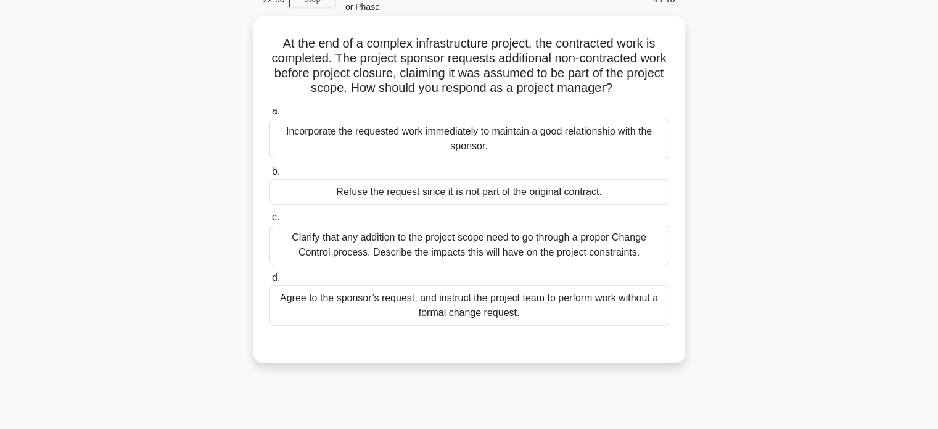
click at [576, 249] on div "Clarify that any addition to the project scope need to go through a proper Chan…" at bounding box center [470, 245] width 400 height 41
click at [270, 221] on input "c. Clarify that any addition to the project scope need to go through a proper C…" at bounding box center [270, 217] width 0 height 8
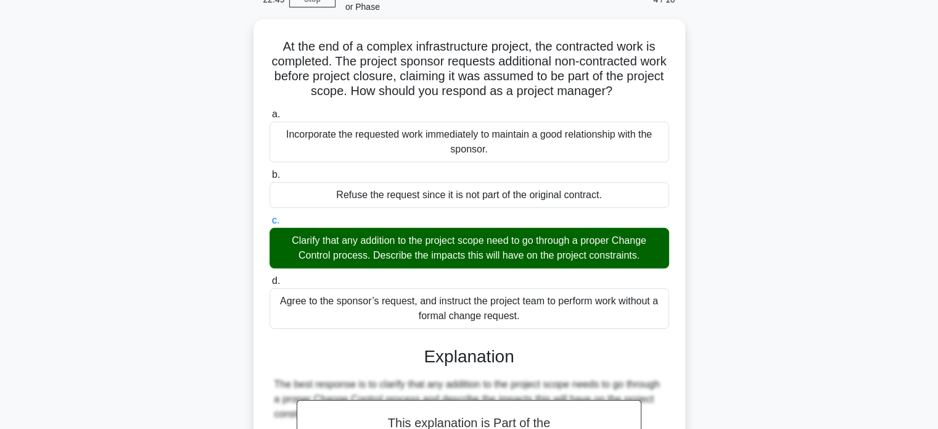
click at [735, 272] on div "At the end of a complex infrastructure project, the contracted work is complete…" at bounding box center [469, 382] width 814 height 727
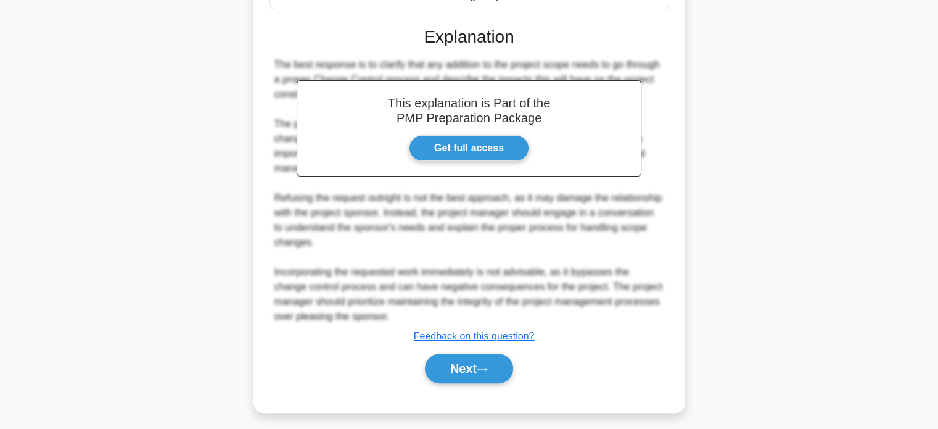
scroll to position [387, 0]
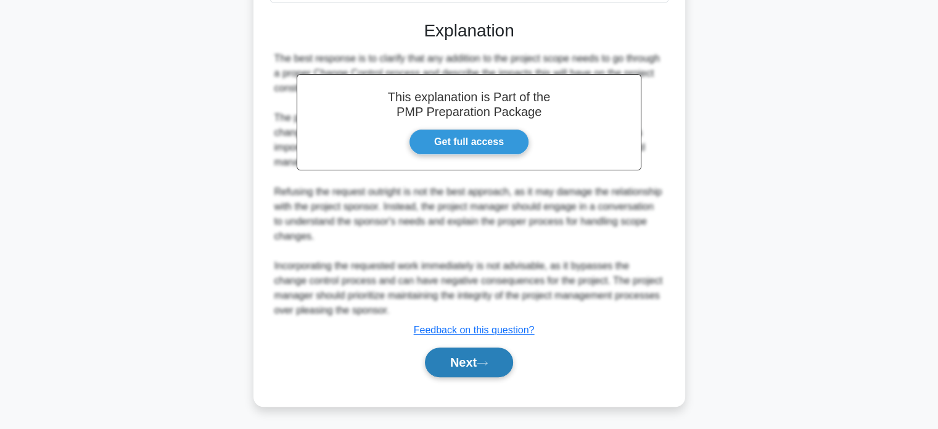
click at [476, 372] on button "Next" at bounding box center [469, 362] width 88 height 30
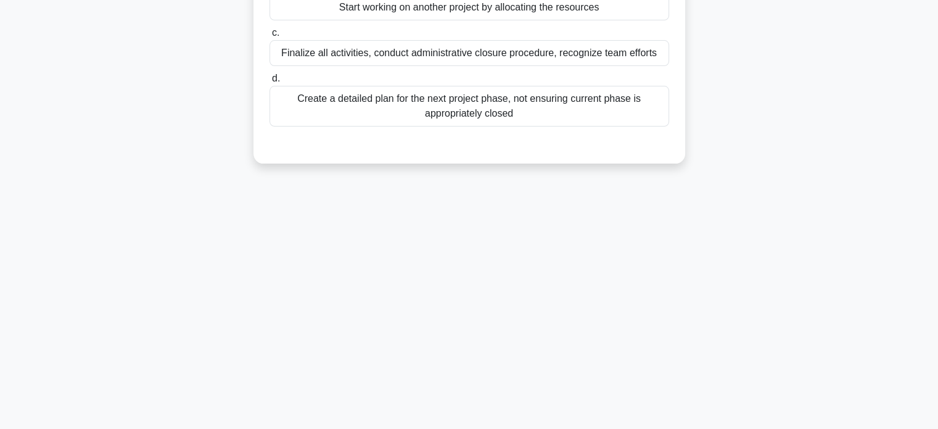
scroll to position [238, 0]
click at [639, 275] on div "22:44 Stop PMP - Integration Management - Close Project or Phase 5 / 10 Your pr…" at bounding box center [469, 115] width 814 height 617
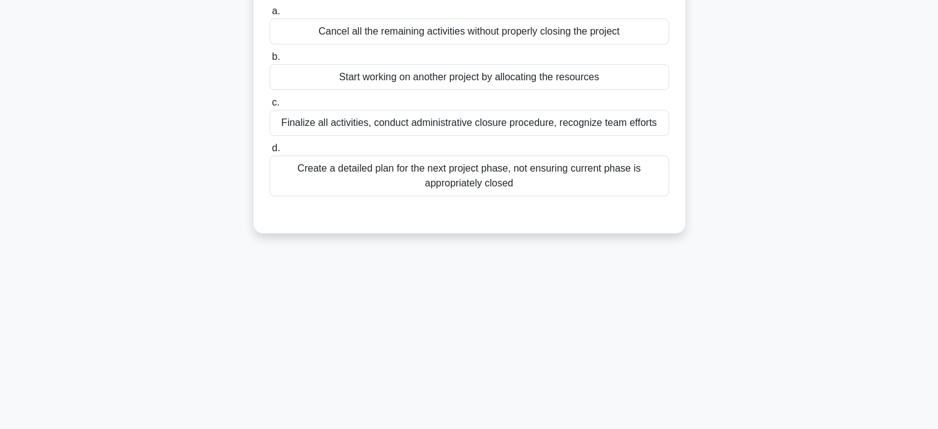
scroll to position [40, 0]
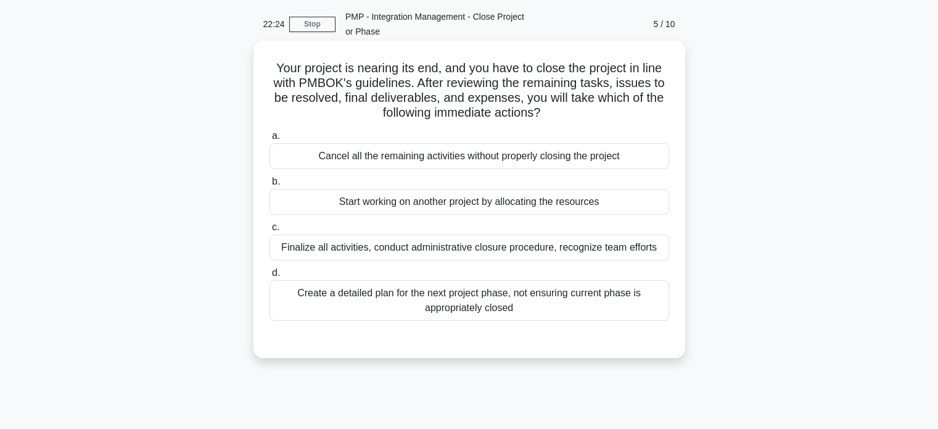
click at [647, 237] on div "Finalize all activities, conduct administrative closure procedure, recognize te…" at bounding box center [470, 247] width 400 height 26
click at [270, 231] on input "c. Finalize all activities, conduct administrative closure procedure, recognize…" at bounding box center [270, 227] width 0 height 8
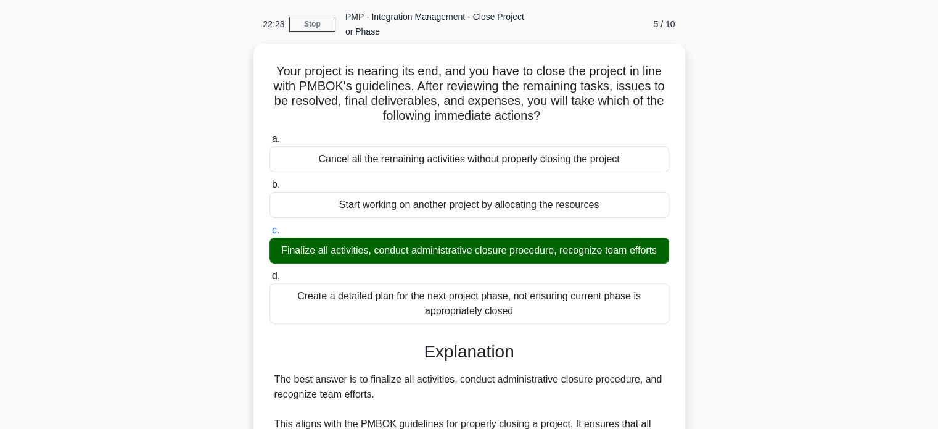
click at [721, 260] on div "Your project is nearing its end, and you have to close the project in line with…" at bounding box center [469, 385] width 814 height 683
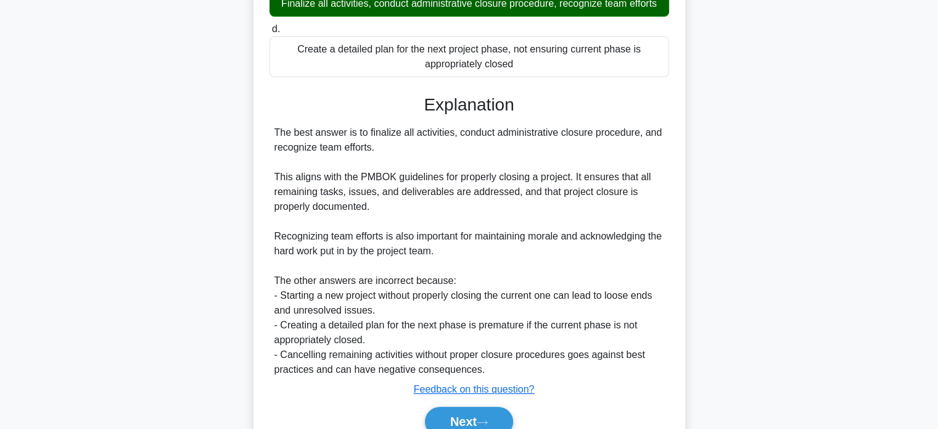
scroll to position [343, 0]
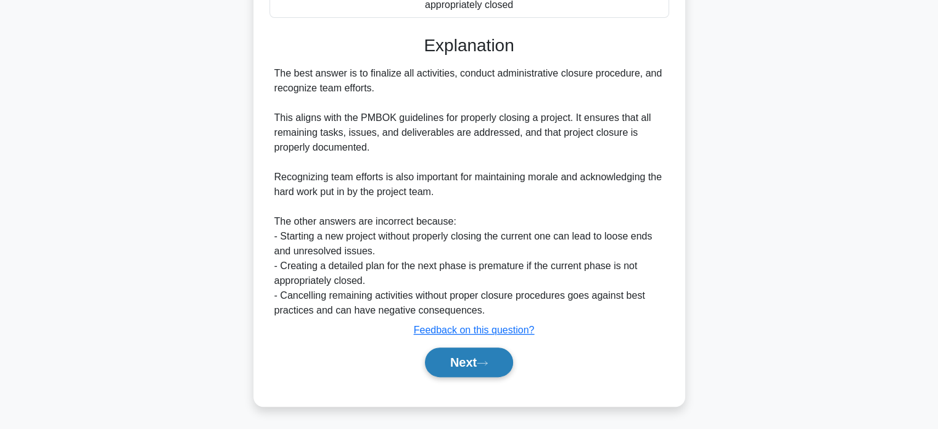
click at [500, 353] on button "Next" at bounding box center [469, 362] width 88 height 30
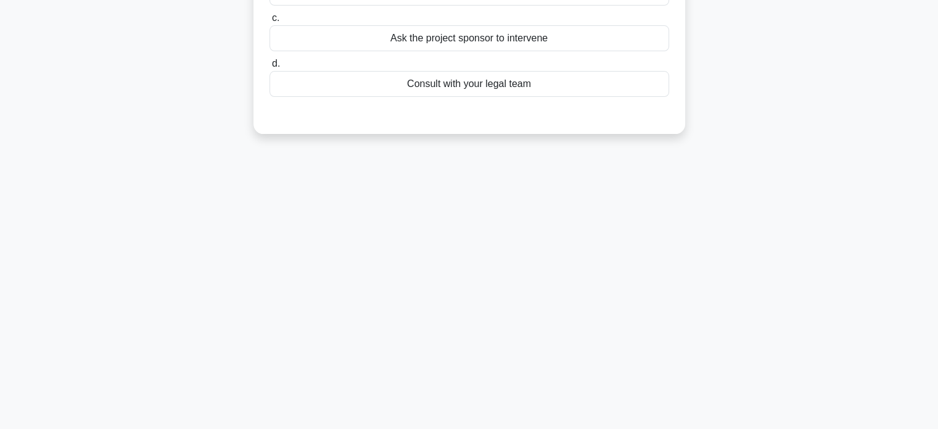
click at [646, 303] on div "22:18 Stop PMP - Integration Management - Close Project or Phase 6 / 10 In a la…" at bounding box center [469, 115] width 814 height 617
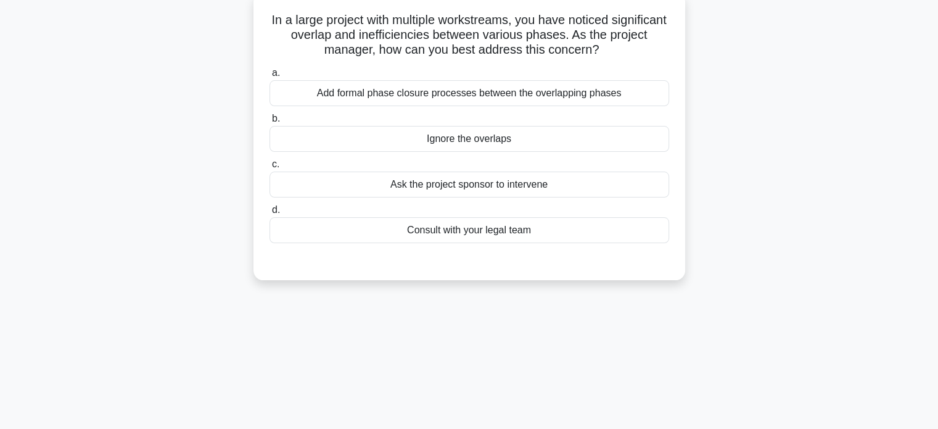
scroll to position [89, 0]
click at [605, 103] on div "Add formal phase closure processes between the overlapping phases" at bounding box center [470, 92] width 400 height 26
click at [270, 76] on input "a. Add formal phase closure processes between the overlapping phases" at bounding box center [270, 72] width 0 height 8
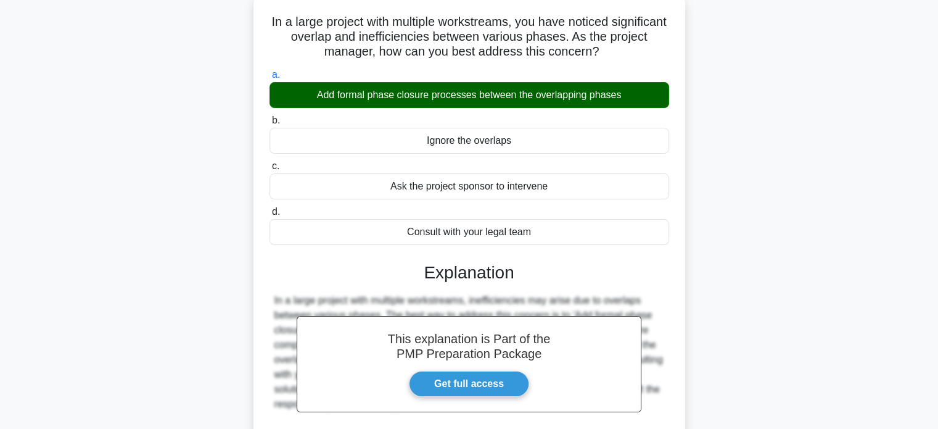
click at [702, 211] on div "In a large project with multiple workstreams, you have noticed significant over…" at bounding box center [469, 269] width 814 height 550
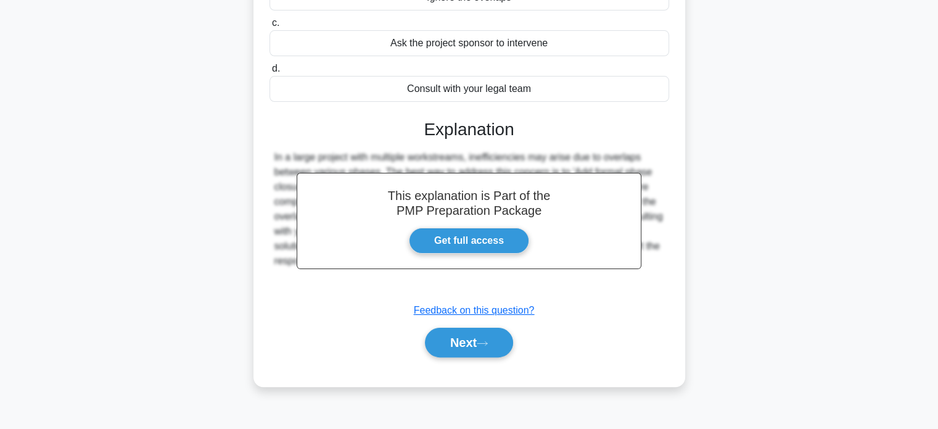
scroll to position [238, 0]
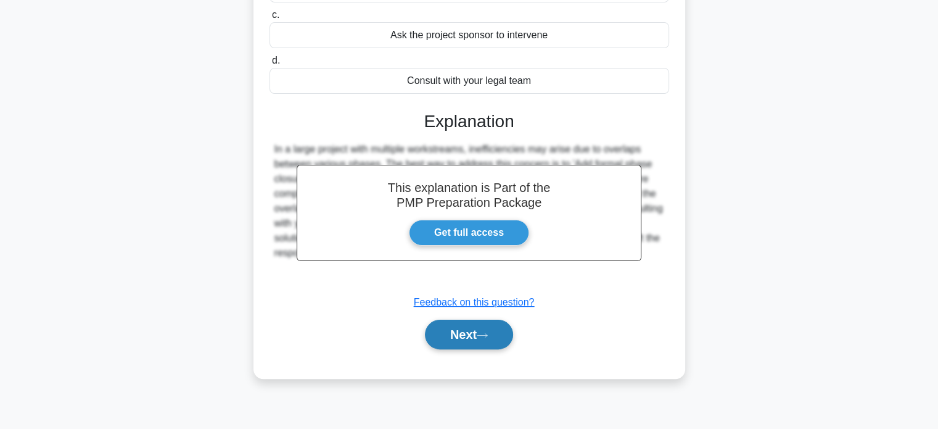
click at [460, 334] on button "Next" at bounding box center [469, 335] width 88 height 30
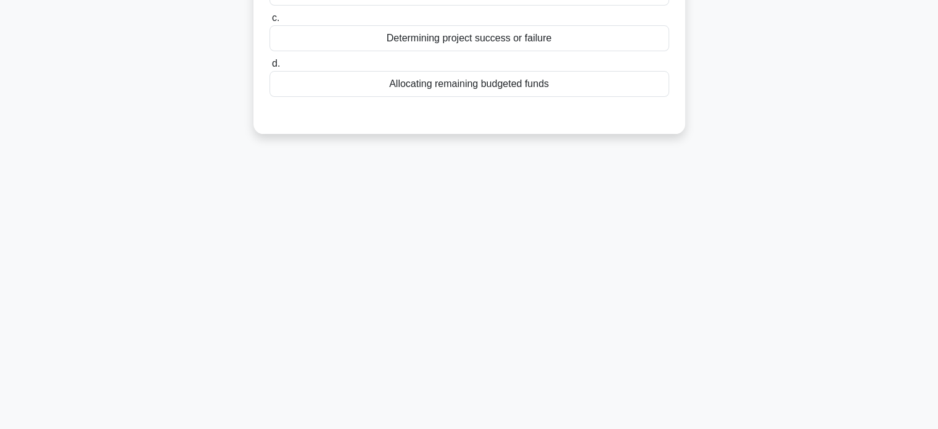
click at [629, 226] on div "21:57 Stop PMP - Integration Management - Close Project or Phase 7 / 10 At the …" at bounding box center [469, 115] width 814 height 617
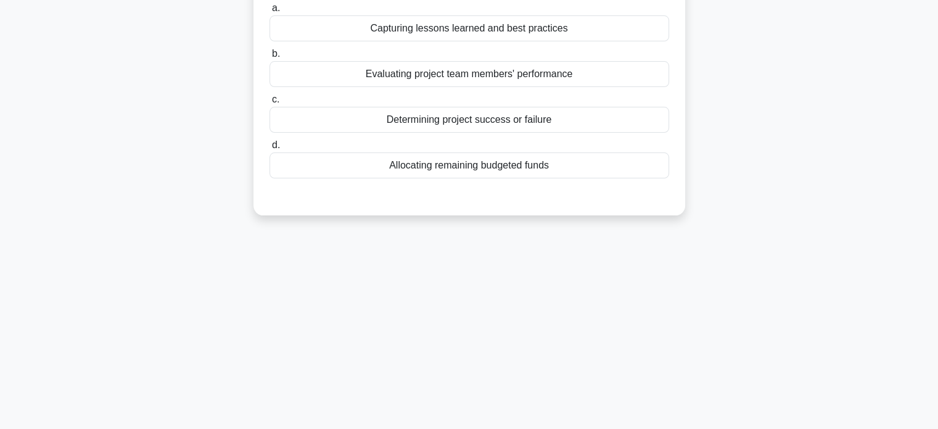
scroll to position [89, 0]
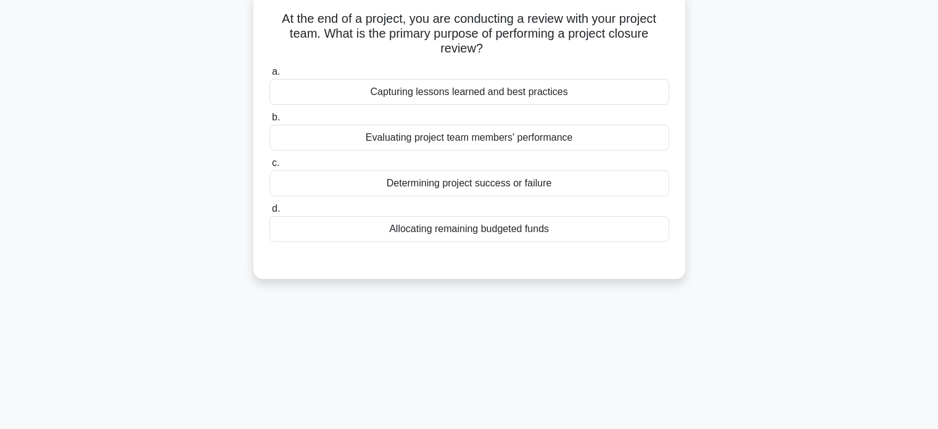
click at [547, 91] on div "Capturing lessons learned and best practices" at bounding box center [470, 92] width 400 height 26
click at [270, 76] on input "a. Capturing lessons learned and best practices" at bounding box center [270, 72] width 0 height 8
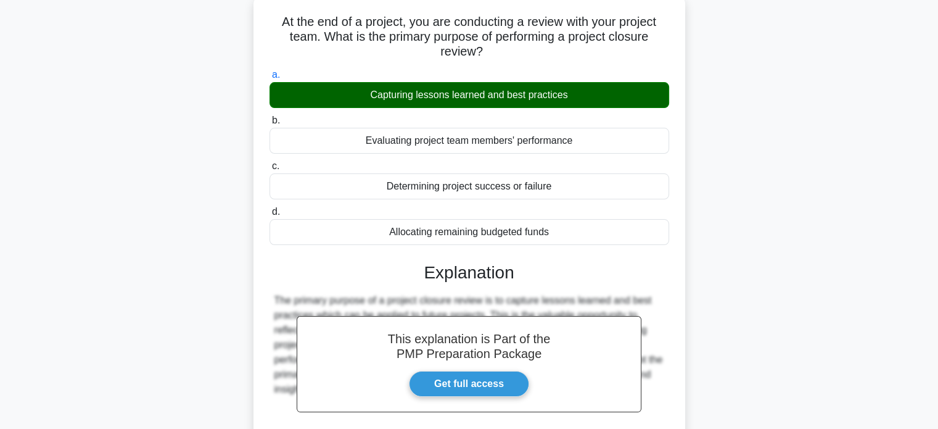
click at [693, 177] on div "At the end of a project, you are conducting a review with your project team. Wh…" at bounding box center [469, 269] width 814 height 550
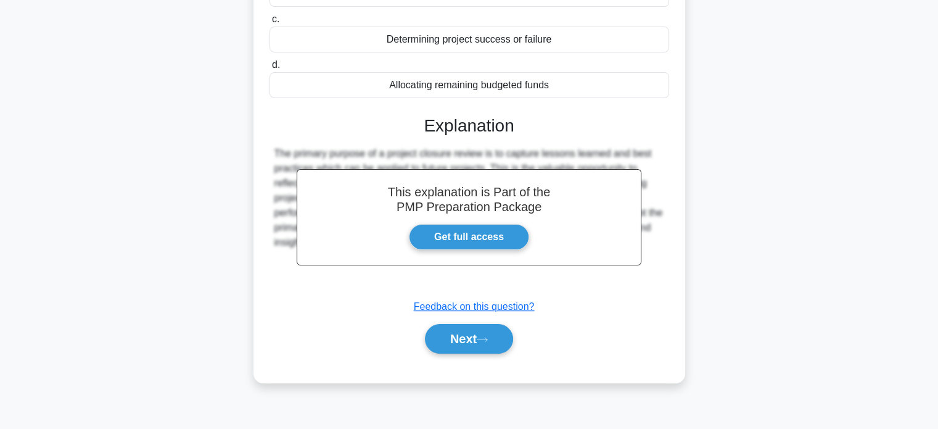
scroll to position [238, 0]
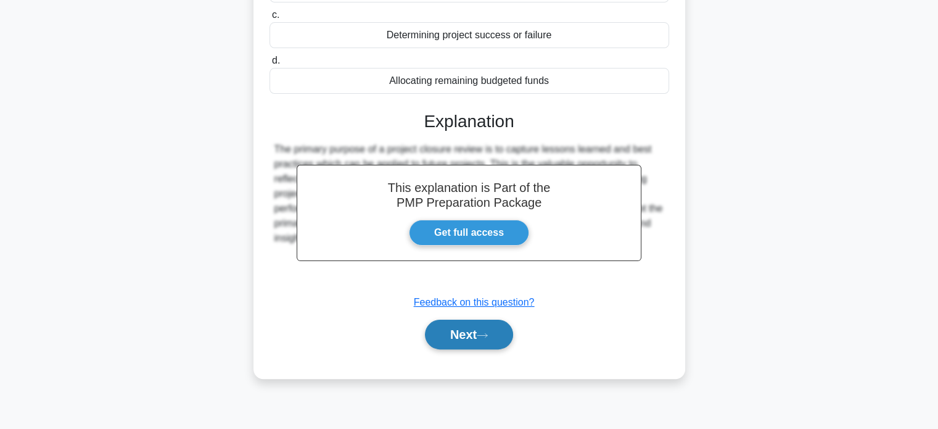
click at [476, 321] on button "Next" at bounding box center [469, 335] width 88 height 30
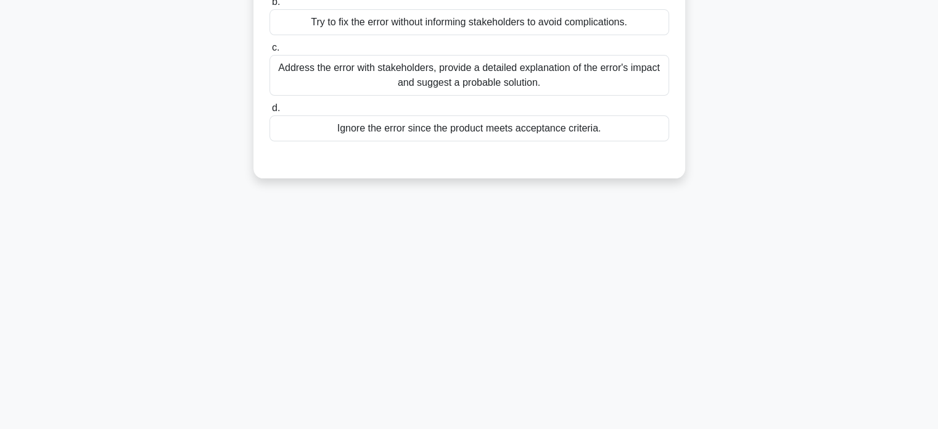
click at [540, 263] on div "21:32 Stop PMP - Integration Management - Close Project or Phase 8 / 10 You are…" at bounding box center [469, 115] width 814 height 617
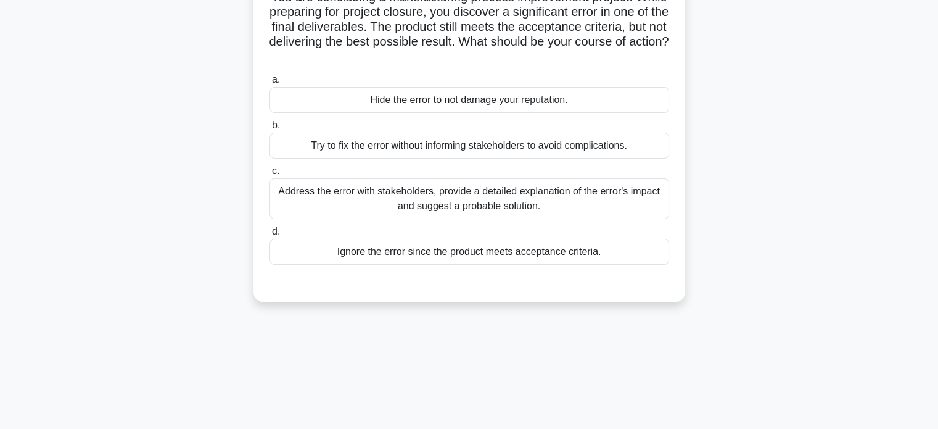
scroll to position [89, 0]
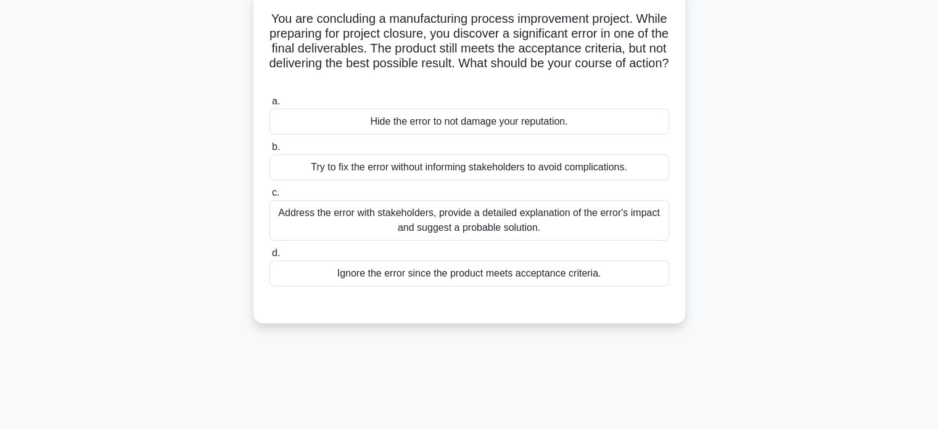
click at [555, 213] on div "Address the error with stakeholders, provide a detailed explanation of the erro…" at bounding box center [470, 220] width 400 height 41
click at [270, 197] on input "c. Address the error with stakeholders, provide a detailed explanation of the e…" at bounding box center [270, 193] width 0 height 8
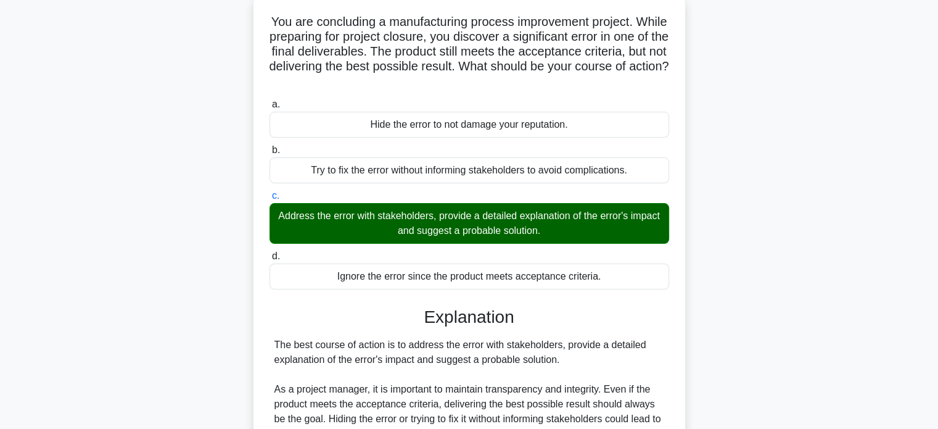
click at [685, 290] on div "You are concluding a manufacturing process improvement project. While preparing…" at bounding box center [469, 298] width 814 height 609
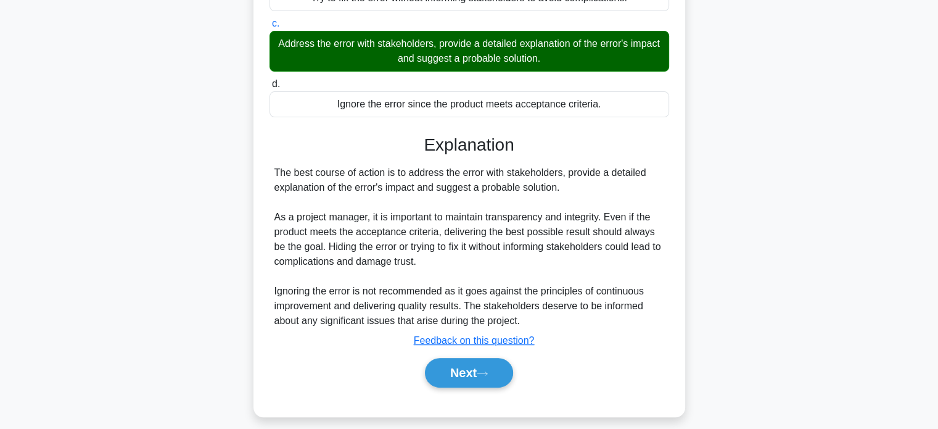
scroll to position [269, 0]
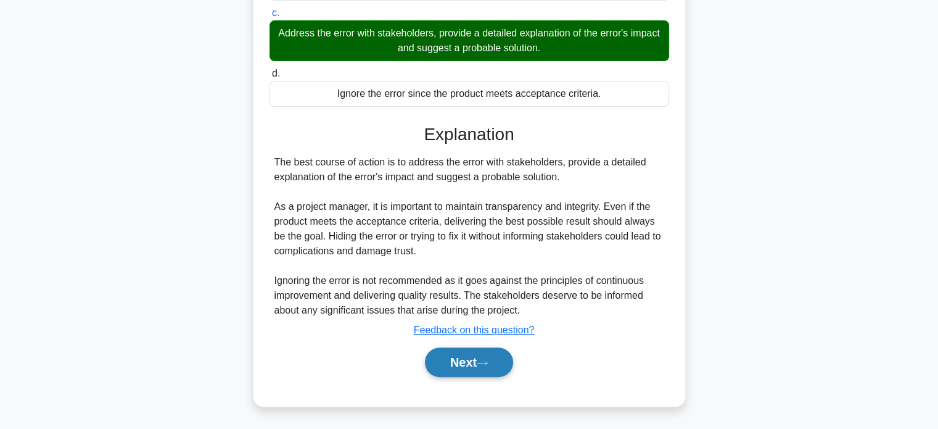
click at [481, 349] on button "Next" at bounding box center [469, 362] width 88 height 30
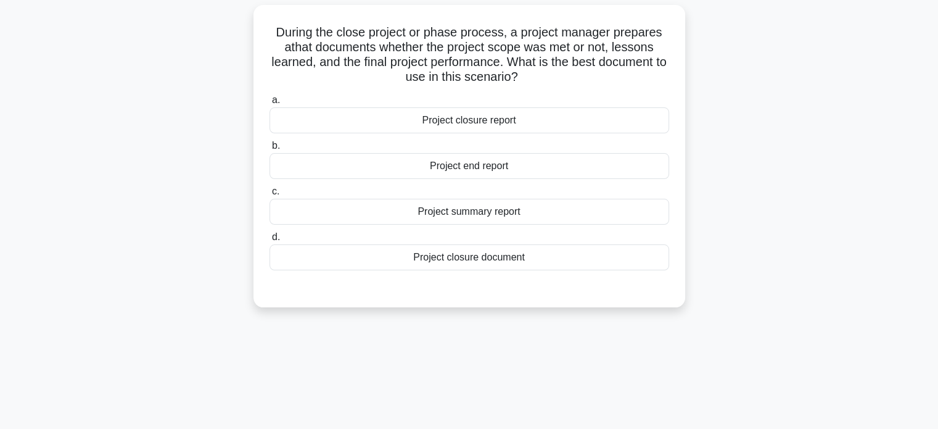
scroll to position [40, 0]
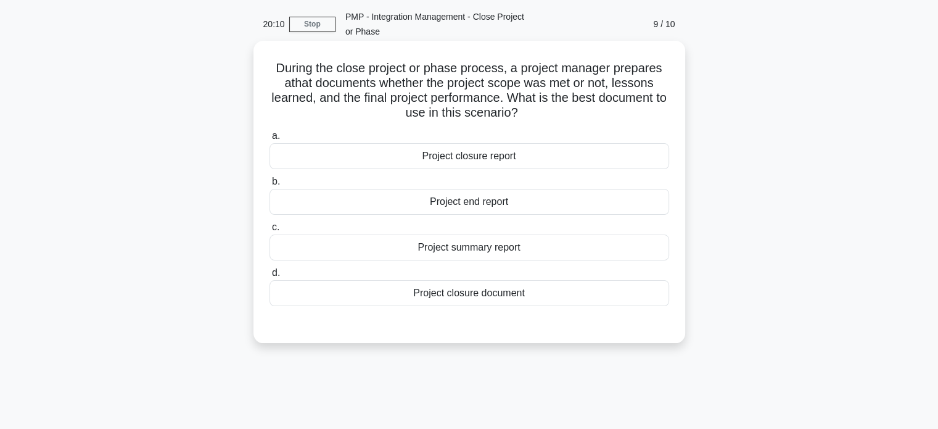
click at [635, 153] on div "Project closure report" at bounding box center [470, 156] width 400 height 26
click at [270, 140] on input "a. Project closure report" at bounding box center [270, 136] width 0 height 8
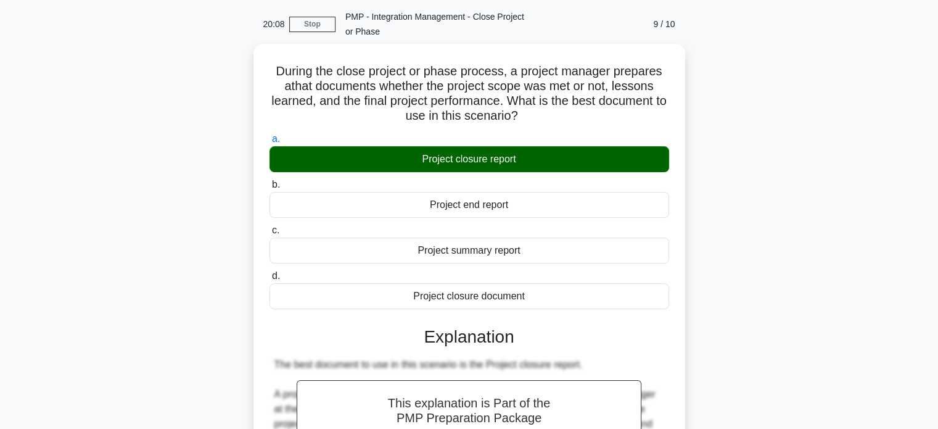
click at [776, 332] on div "During the close project or phase process, a project manager prepares a that do…" at bounding box center [469, 333] width 814 height 579
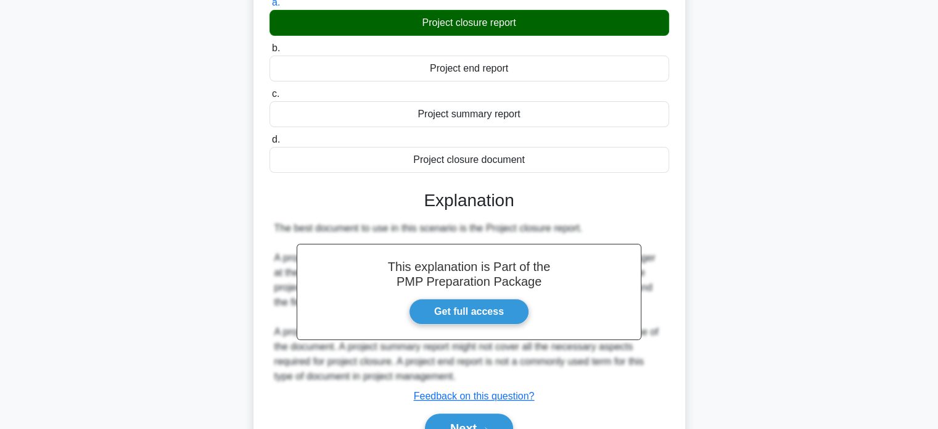
scroll to position [239, 0]
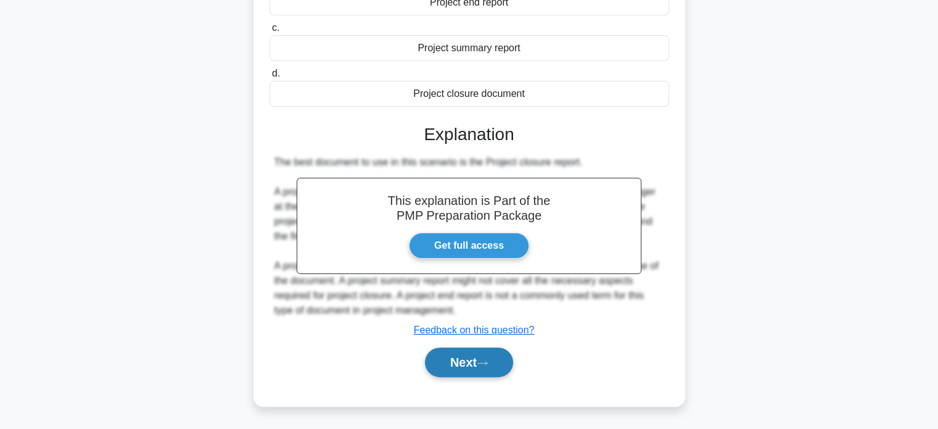
click at [475, 365] on button "Next" at bounding box center [469, 362] width 88 height 30
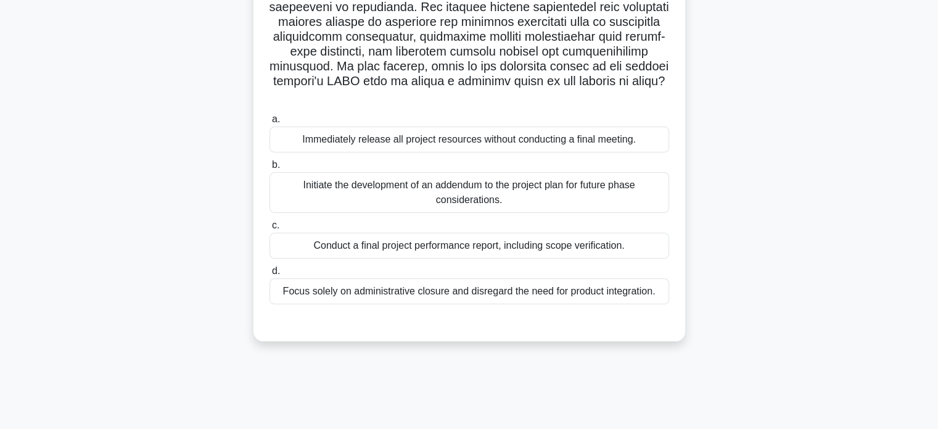
scroll to position [238, 0]
click at [705, 152] on div ".spinner_0XTQ{transform-origin:center;animation:spinner_y6GP .75s linear infini…" at bounding box center [469, 101] width 814 height 510
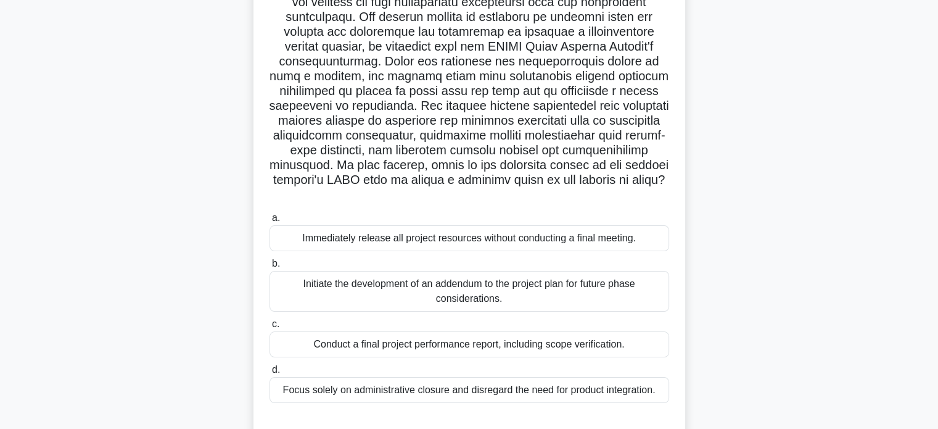
scroll to position [163, 0]
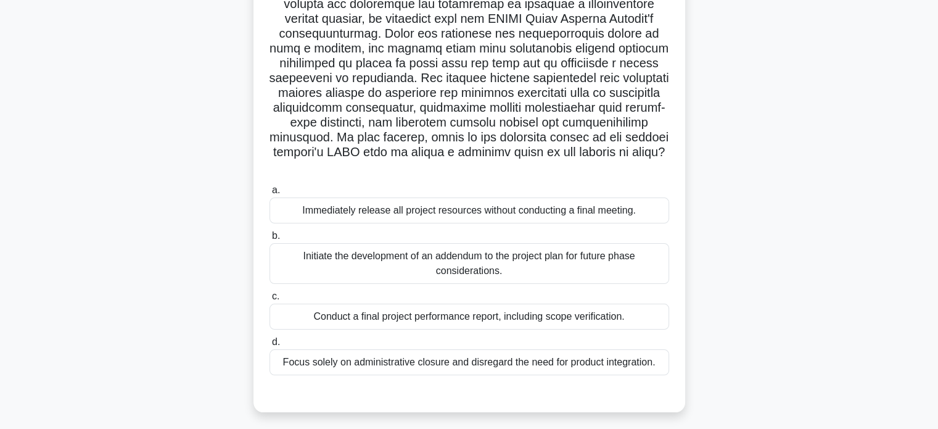
click at [494, 314] on div "Conduct a final project performance report, including scope verification." at bounding box center [470, 317] width 400 height 26
click at [270, 300] on input "c. Conduct a final project performance report, including scope verification." at bounding box center [270, 296] width 0 height 8
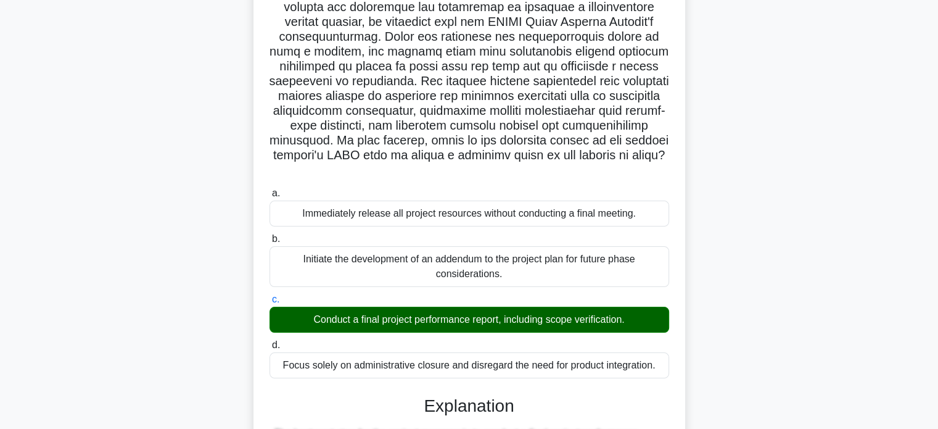
click at [734, 316] on div ".spinner_0XTQ{transform-origin:center;animation:spinner_y6GP .75s linear infini…" at bounding box center [469, 357] width 814 height 875
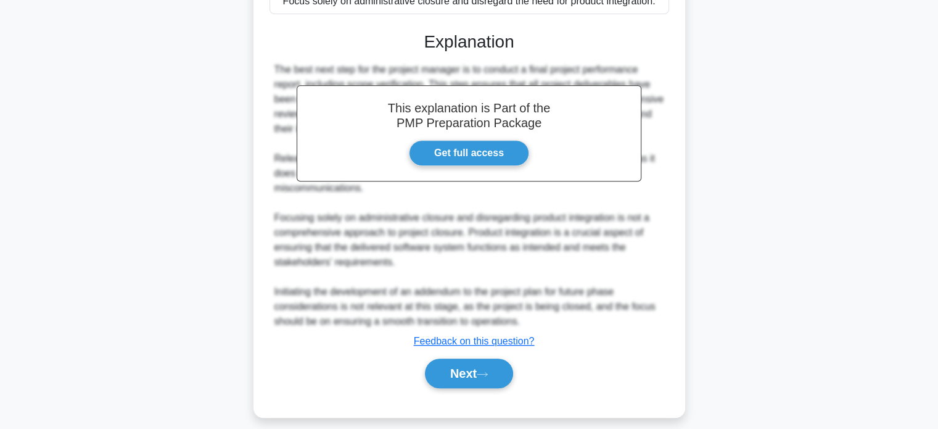
scroll to position [535, 0]
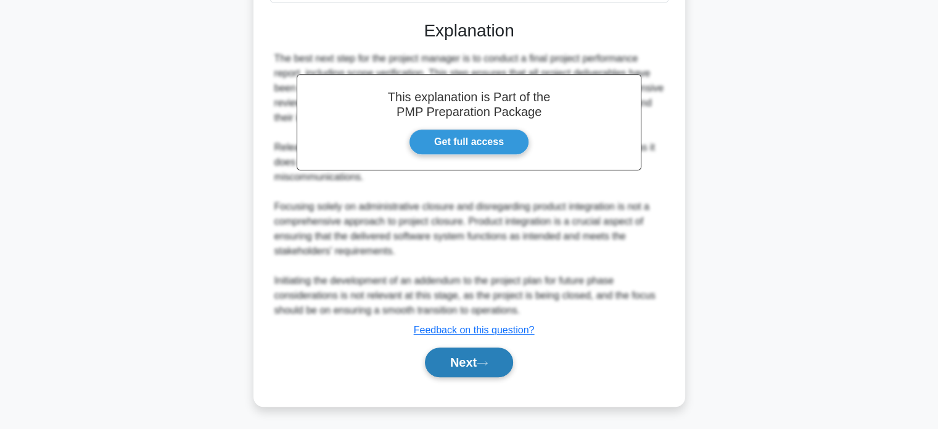
click at [476, 355] on button "Next" at bounding box center [469, 362] width 88 height 30
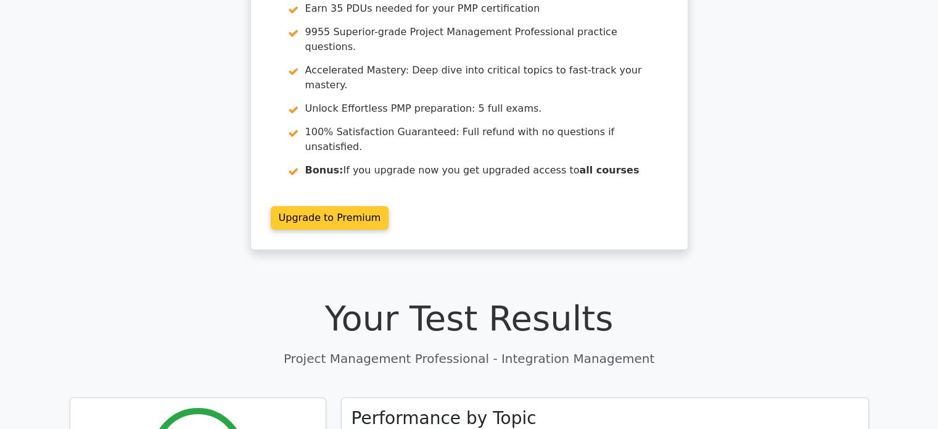
scroll to position [296, 0]
